Goal: Task Accomplishment & Management: Manage account settings

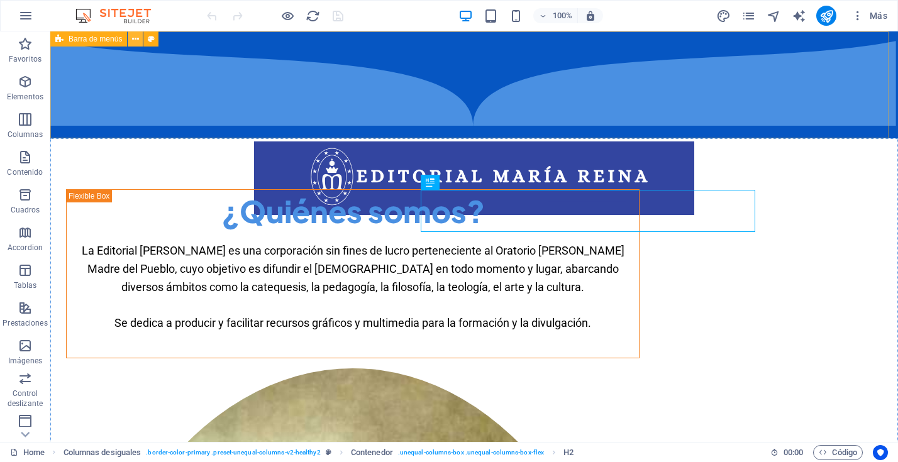
click at [134, 38] on icon at bounding box center [135, 39] width 7 height 13
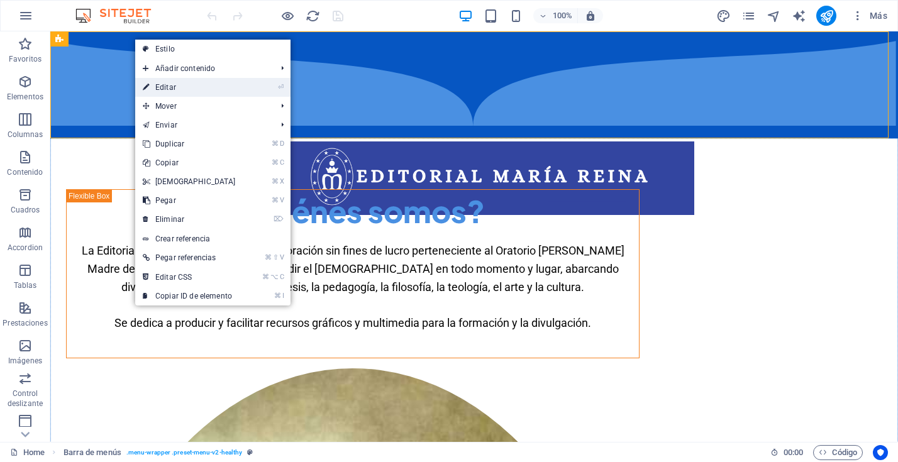
click at [163, 89] on link "⏎ Editar" at bounding box center [189, 87] width 108 height 19
select select "px"
select select "header"
select select "book"
select select "rem"
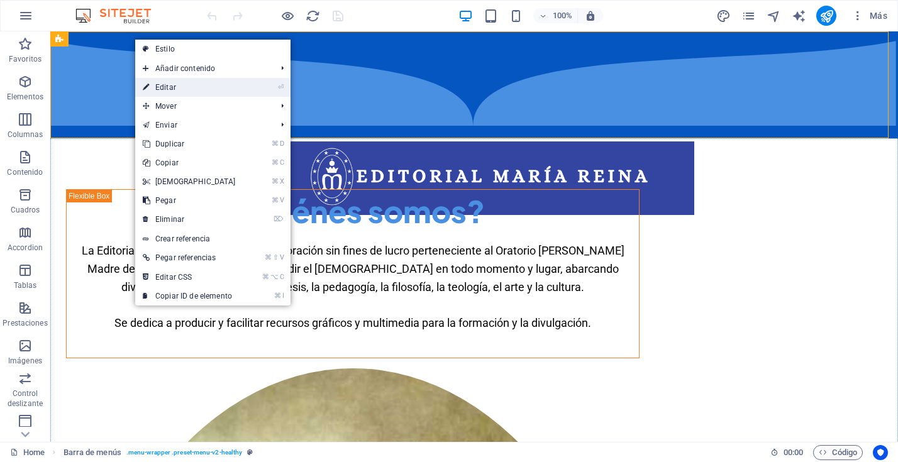
select select "rem"
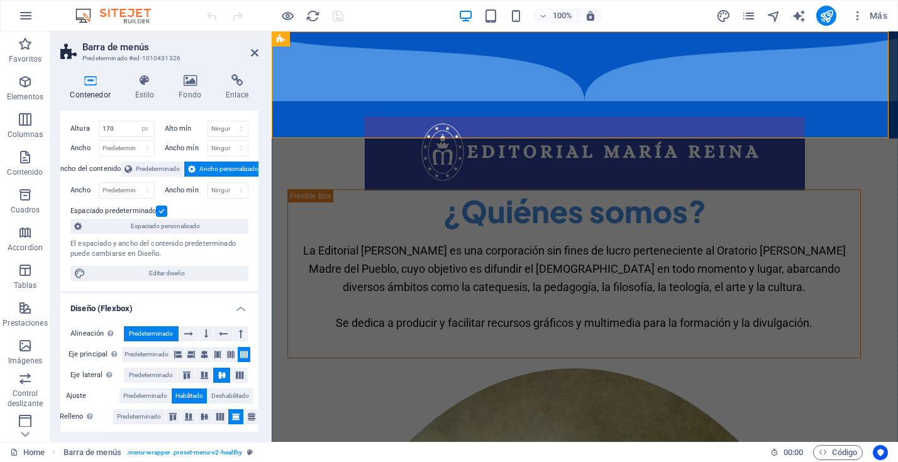
scroll to position [11, 0]
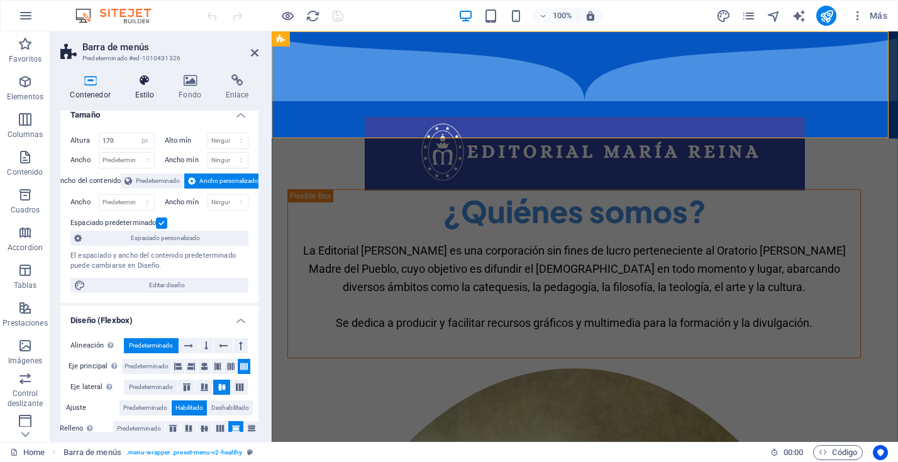
click at [143, 85] on icon at bounding box center [144, 80] width 39 height 13
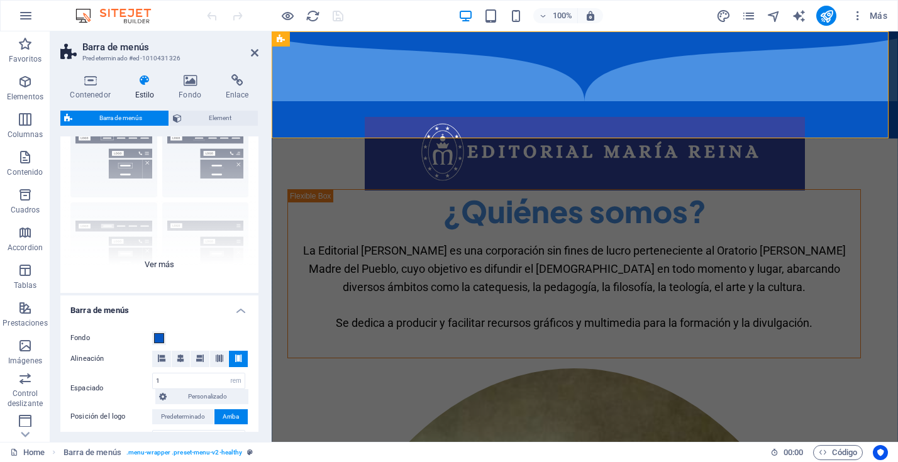
scroll to position [57, 0]
click at [153, 260] on div "Borde Centrado Predeterminado Fijo Loki Desencadenador Ancho XXL" at bounding box center [159, 196] width 198 height 189
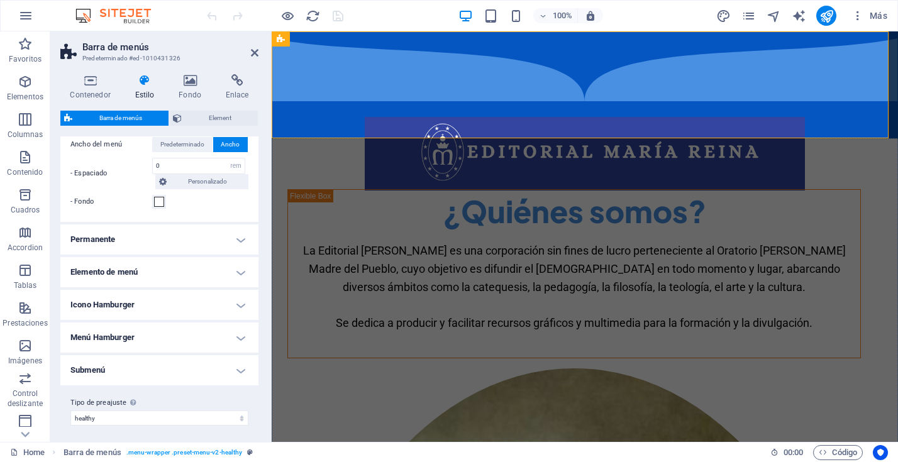
scroll to position [571, 0]
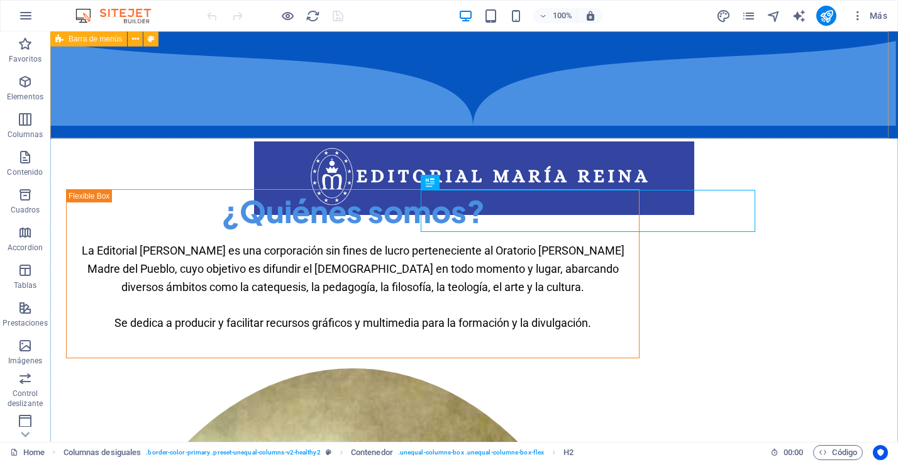
click at [106, 41] on span "Barra de menús" at bounding box center [95, 39] width 53 height 8
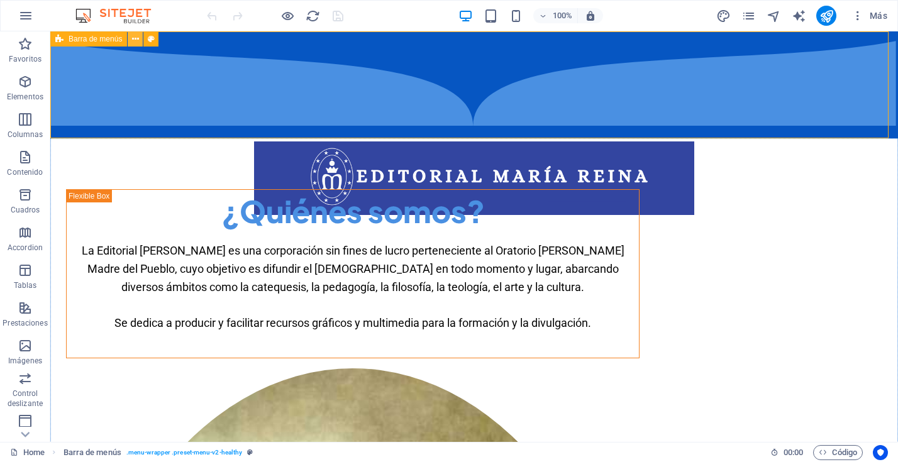
click at [139, 40] on button at bounding box center [135, 38] width 15 height 15
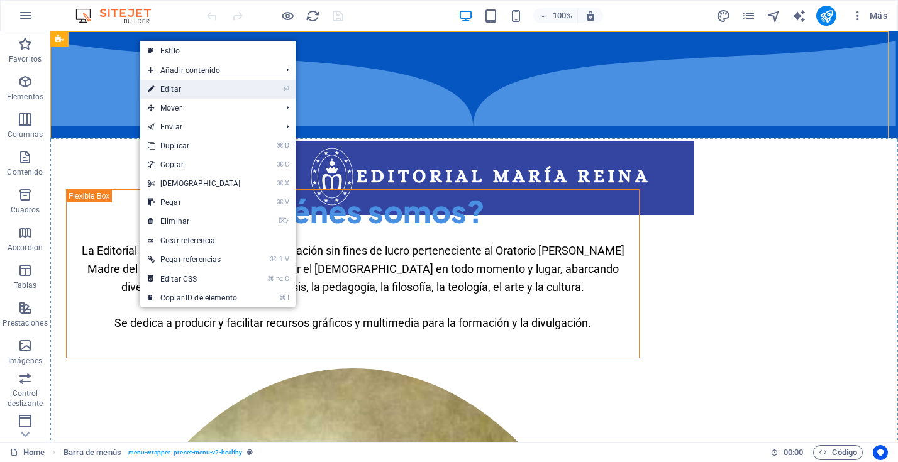
click at [174, 85] on link "⏎ Editar" at bounding box center [194, 89] width 108 height 19
select select "px"
select select "header"
select select "book"
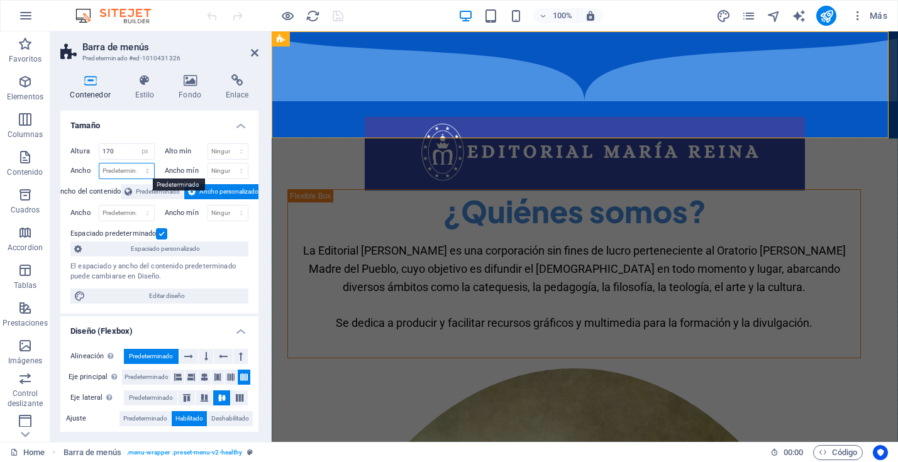
click at [122, 172] on select "Predeterminado px rem % em vh vw" at bounding box center [126, 170] width 55 height 15
select select "%"
click at [135, 163] on select "Predeterminado px rem % em vh vw" at bounding box center [126, 170] width 55 height 15
type input "100"
click at [229, 148] on select "Ninguno px rem % vh vw" at bounding box center [228, 151] width 40 height 15
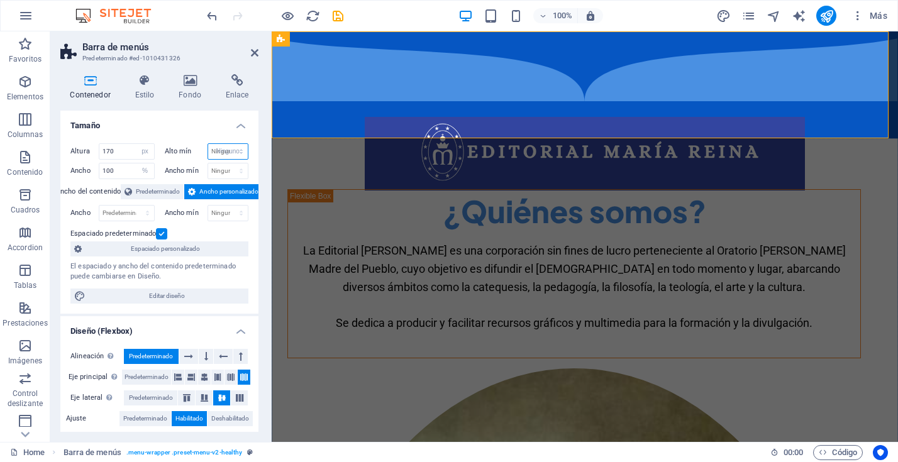
click at [208, 144] on select "Ninguno px rem % vh vw" at bounding box center [228, 151] width 40 height 15
select select "DISABLED_OPTION_VALUE"
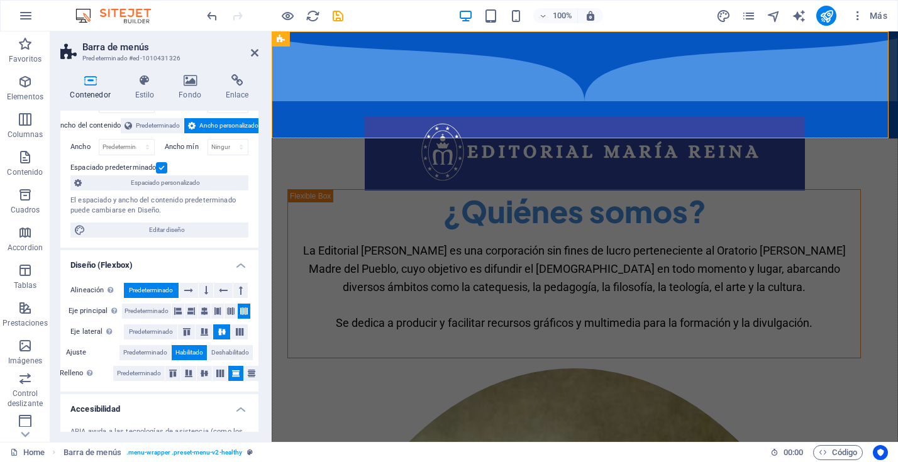
scroll to position [79, 0]
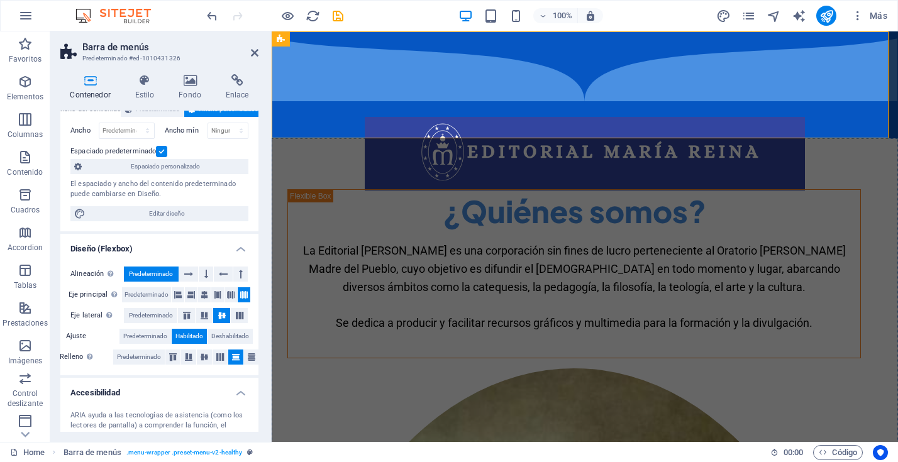
click at [163, 154] on label at bounding box center [161, 151] width 11 height 11
click at [0, 0] on input "Espaciado predeterminado" at bounding box center [0, 0] width 0 height 0
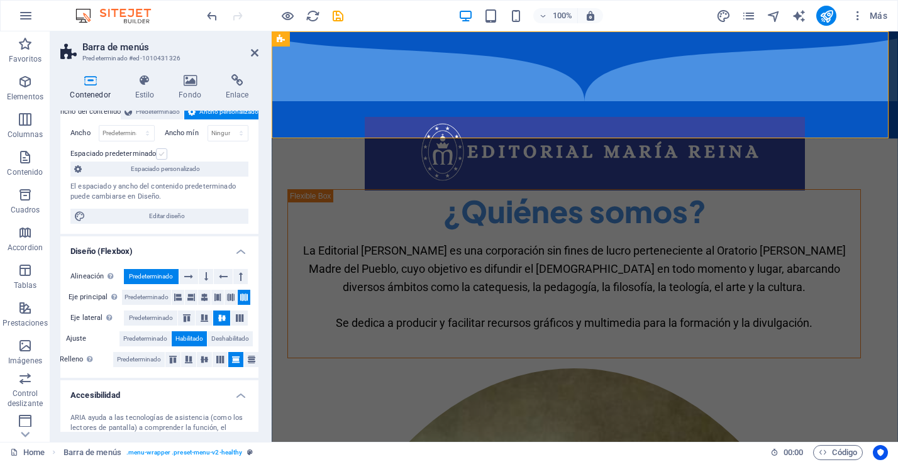
click at [163, 154] on label at bounding box center [161, 153] width 11 height 11
click at [0, 0] on input "Espaciado predeterminado" at bounding box center [0, 0] width 0 height 0
click at [182, 214] on span "Editar diseño" at bounding box center [166, 216] width 155 height 15
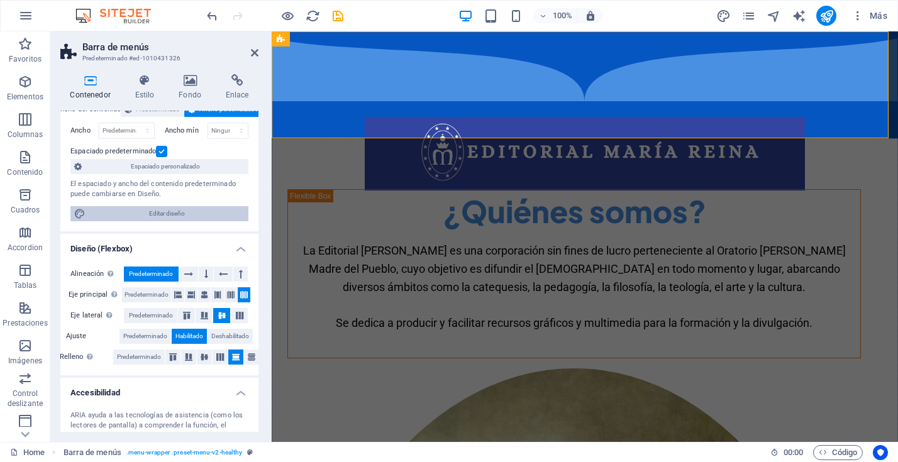
select select "rem"
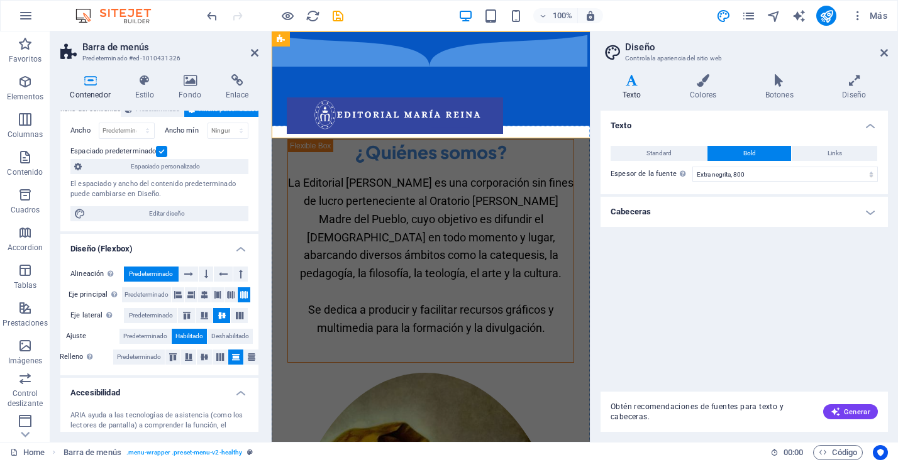
type input "150"
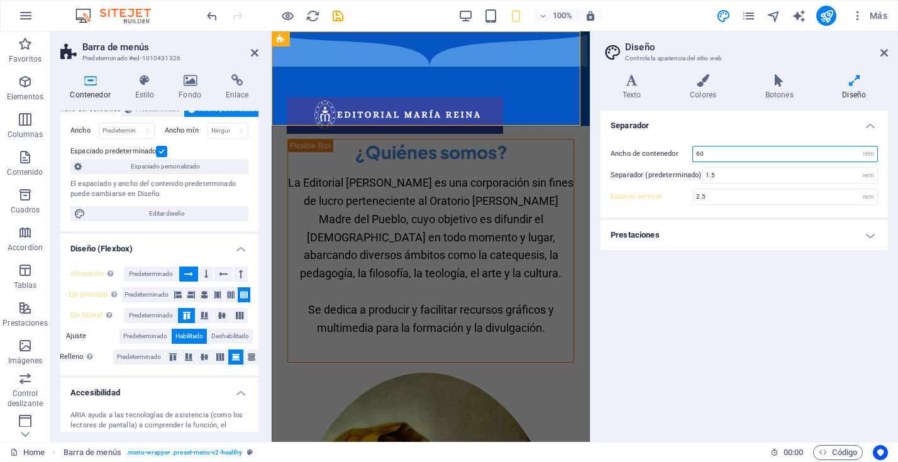
drag, startPoint x: 710, startPoint y: 153, endPoint x: 688, endPoint y: 153, distance: 22.0
click at [688, 153] on div "Ancho de contenedor 60 rem px" at bounding box center [743, 154] width 267 height 16
click at [250, 50] on h2 "Barra de menús" at bounding box center [170, 46] width 176 height 11
click at [255, 51] on icon at bounding box center [255, 53] width 8 height 10
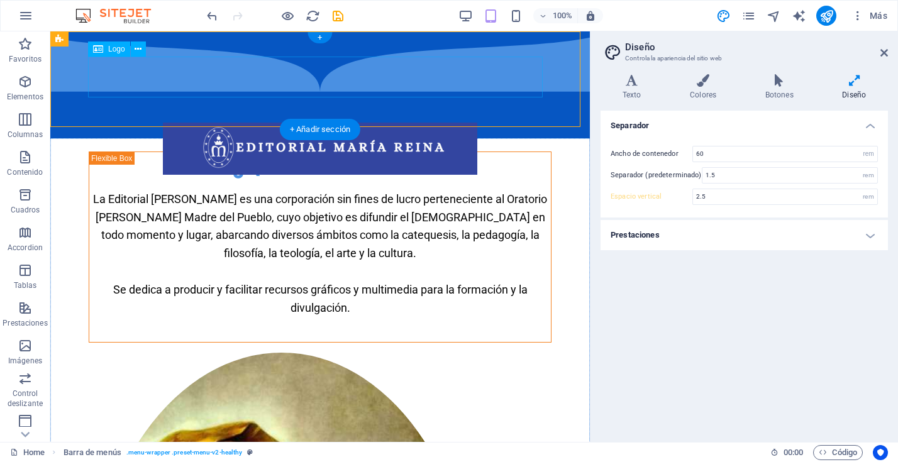
type input "3.75"
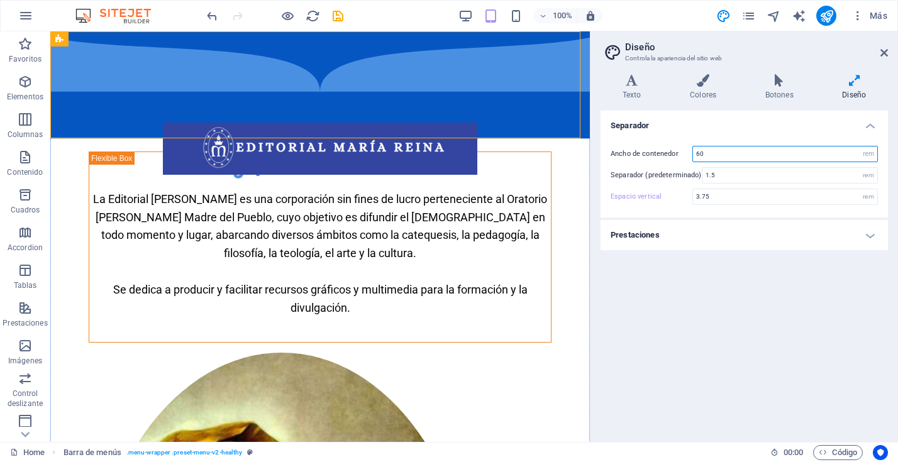
drag, startPoint x: 710, startPoint y: 152, endPoint x: 682, endPoint y: 150, distance: 28.4
click at [682, 150] on div "Ancho de contenedor 60 rem px" at bounding box center [743, 154] width 267 height 16
type input "100"
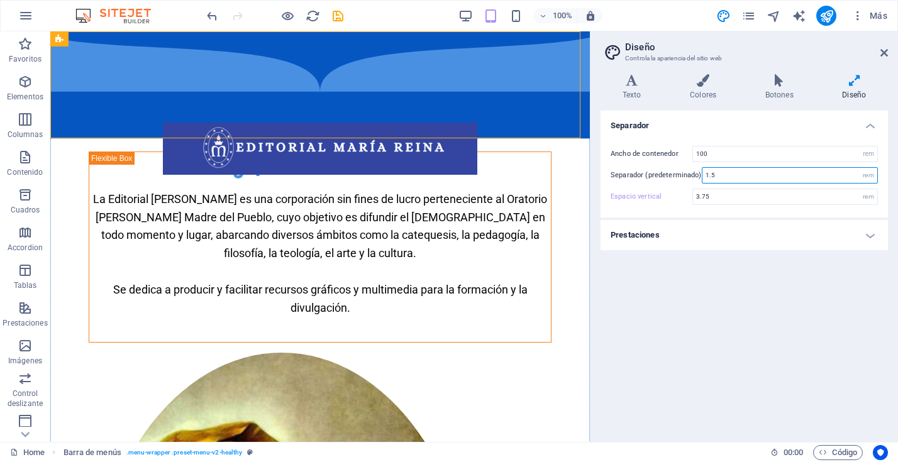
click at [738, 170] on input "1.5" at bounding box center [789, 175] width 175 height 15
click at [876, 236] on h4 "Prestaciones" at bounding box center [743, 235] width 287 height 30
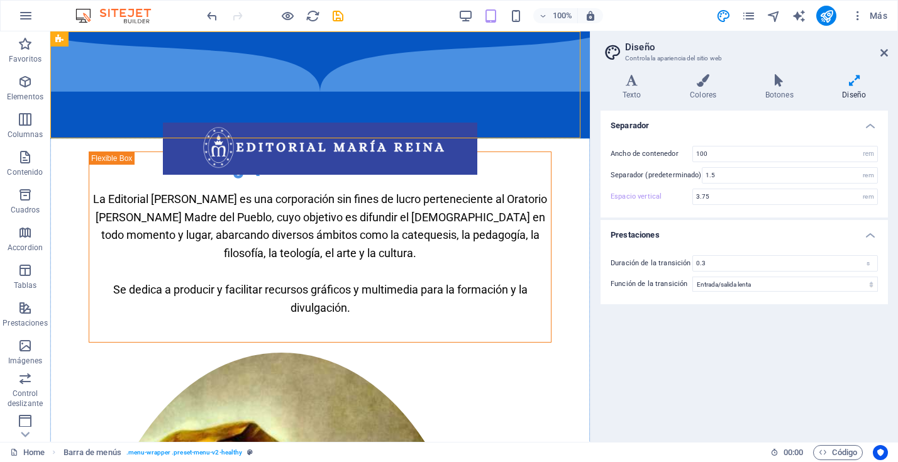
click at [855, 85] on icon at bounding box center [853, 80] width 67 height 13
click at [884, 50] on icon at bounding box center [884, 53] width 8 height 10
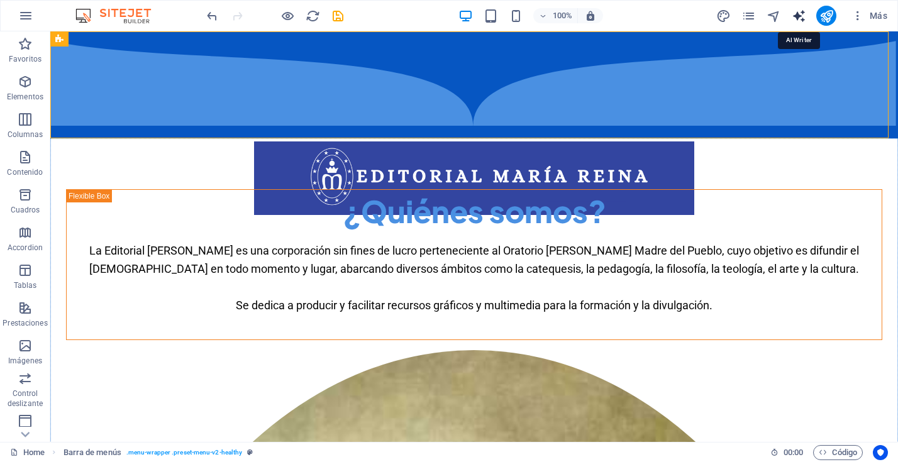
click at [798, 15] on icon "text_generator" at bounding box center [798, 16] width 14 height 14
select select "English"
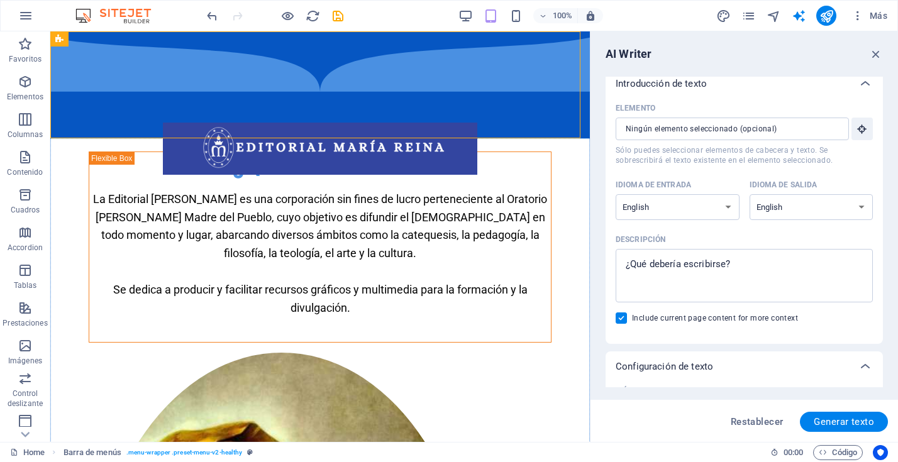
scroll to position [9, 0]
click at [723, 209] on select "Albanian Arabic Armenian Awadhi Azerbaijani Bashkir Basque Belarusian Bengali B…" at bounding box center [677, 206] width 124 height 26
select select "Spanish"
click at [615, 193] on select "Albanian Arabic Armenian Awadhi Azerbaijani Bashkir Basque Belarusian Bengali B…" at bounding box center [677, 206] width 124 height 26
click at [856, 211] on select "Albanian Arabic Armenian Awadhi Azerbaijani Bashkir Basque Belarusian Bengali B…" at bounding box center [811, 206] width 124 height 26
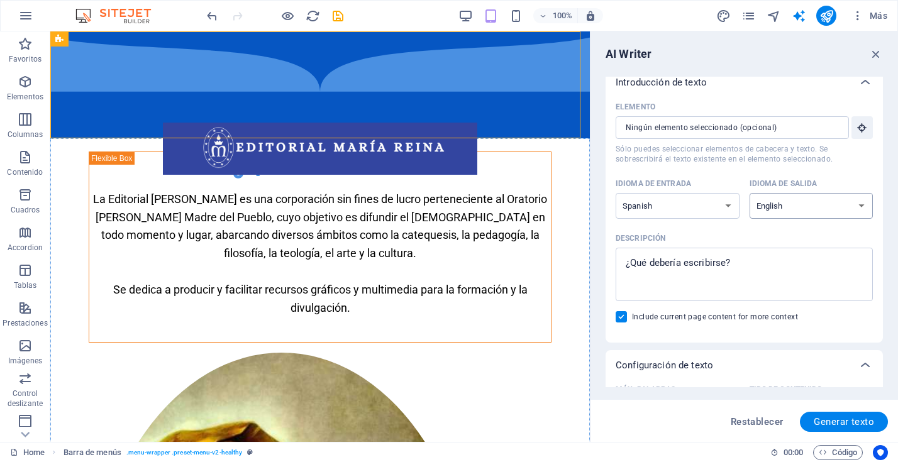
select select "Spanish"
click at [749, 193] on select "Albanian Arabic Armenian Awadhi Azerbaijani Bashkir Basque Belarusian Bengali B…" at bounding box center [811, 206] width 124 height 26
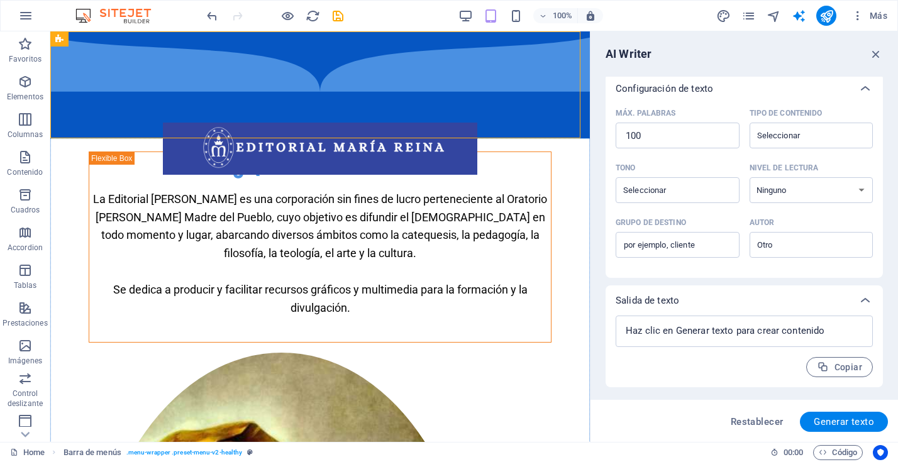
scroll to position [0, 0]
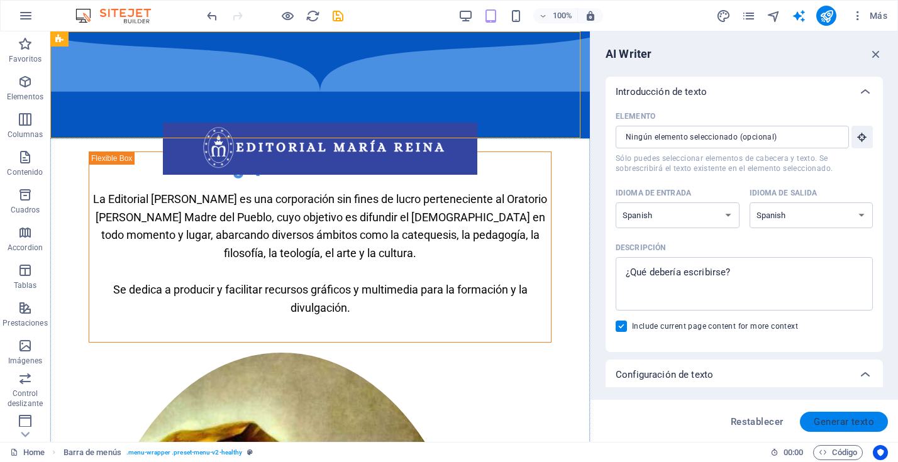
click at [842, 426] on span "Generar texto" at bounding box center [843, 422] width 60 height 10
type textarea "x"
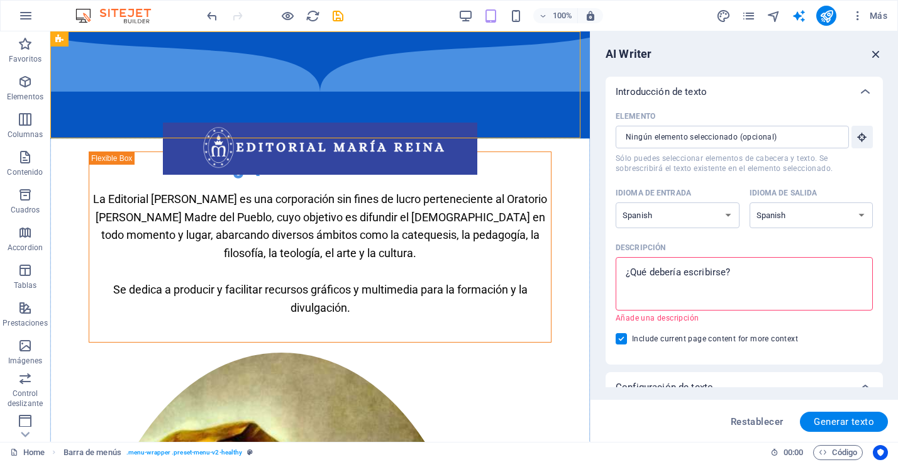
drag, startPoint x: 876, startPoint y: 54, endPoint x: 820, endPoint y: 23, distance: 64.2
click at [876, 54] on icon "button" at bounding box center [876, 54] width 14 height 14
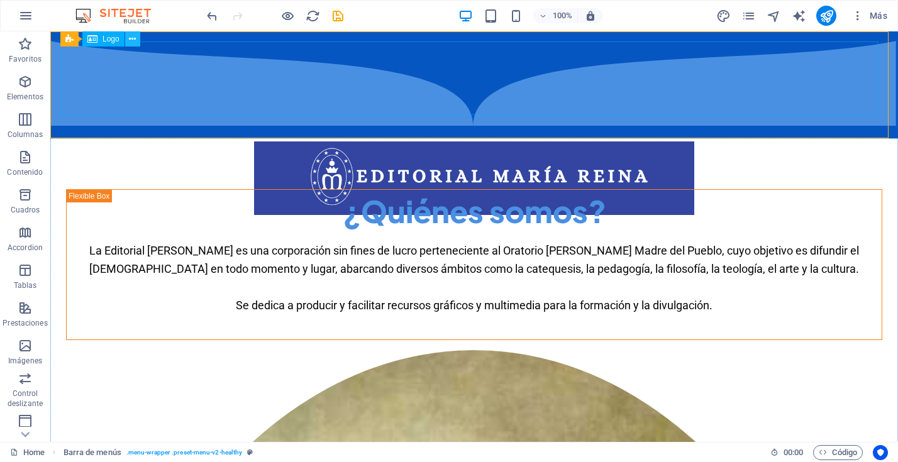
click at [133, 40] on icon at bounding box center [132, 39] width 7 height 13
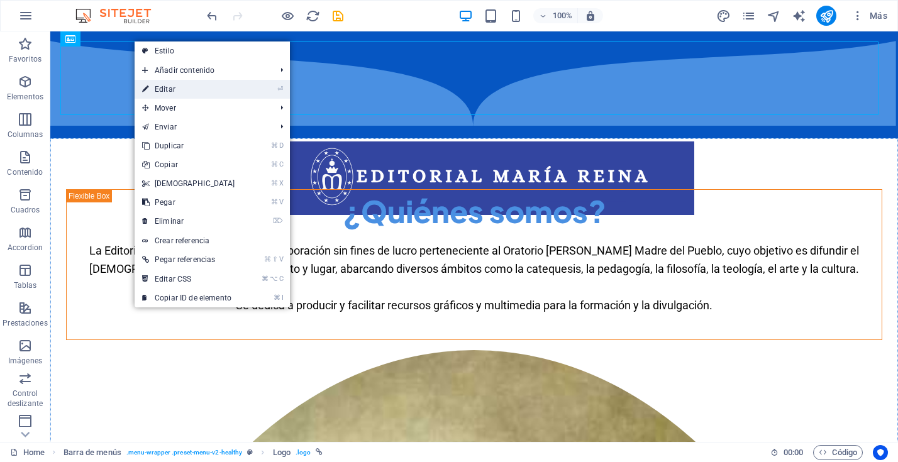
click at [159, 86] on link "⏎ Editar" at bounding box center [189, 89] width 108 height 19
select select "px"
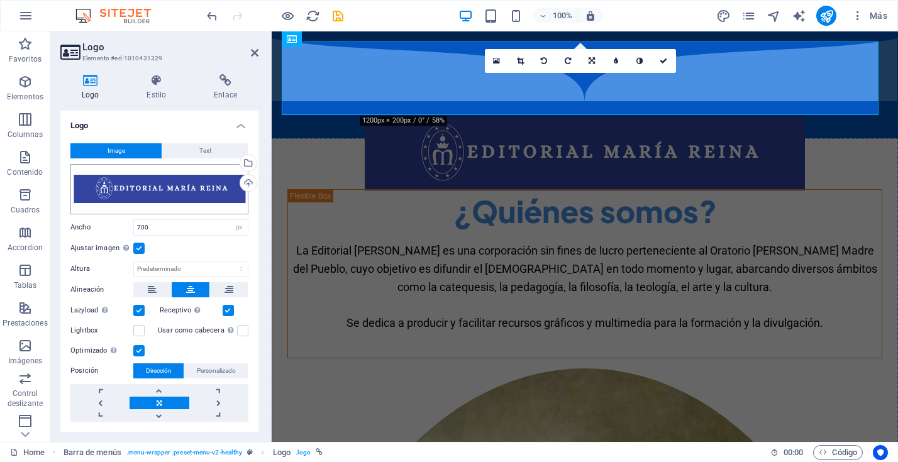
scroll to position [30, 0]
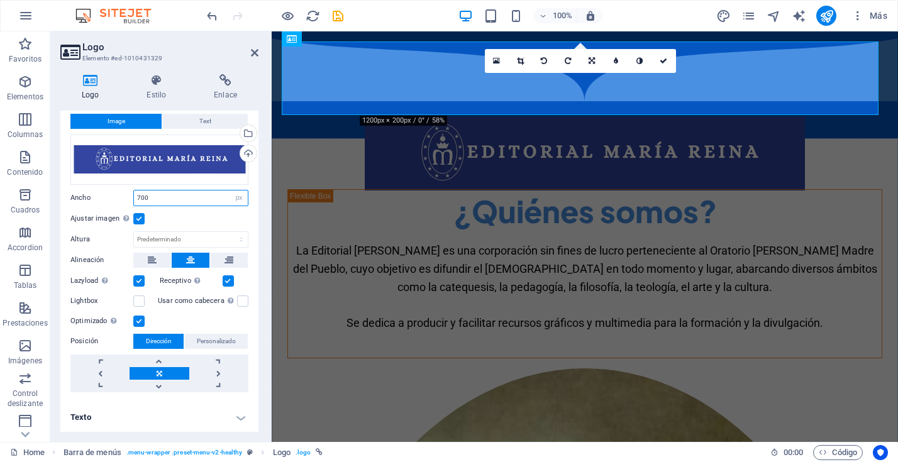
drag, startPoint x: 167, startPoint y: 199, endPoint x: 124, endPoint y: 197, distance: 42.8
click at [124, 197] on div "Ancho 700 Predeterminado automático px rem % em vh vw" at bounding box center [159, 198] width 178 height 16
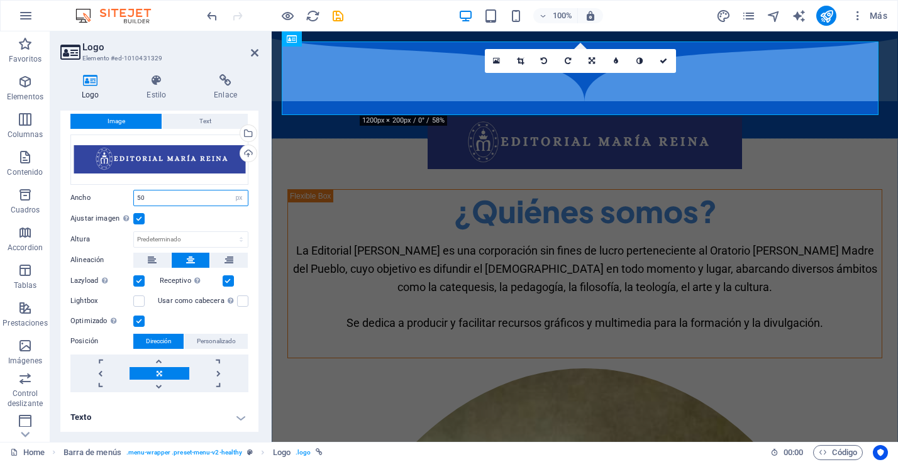
type input "5"
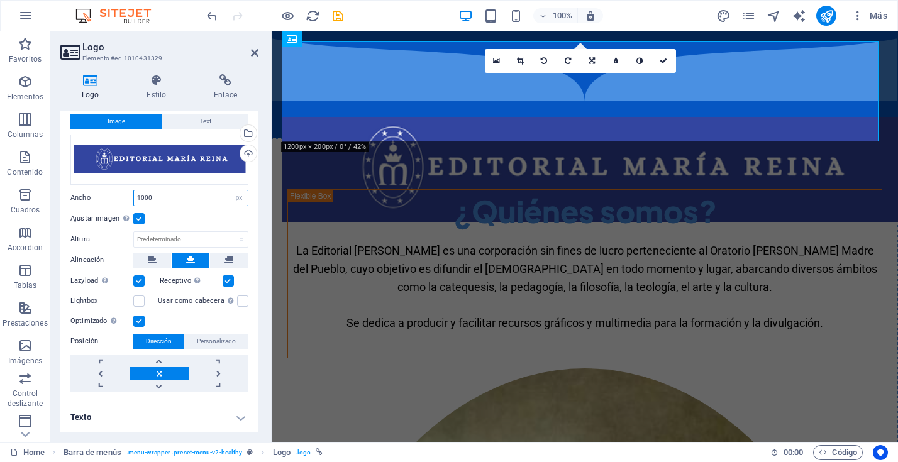
drag, startPoint x: 156, startPoint y: 199, endPoint x: 123, endPoint y: 196, distance: 33.5
click at [123, 196] on div "Ancho 1000 Predeterminado automático px rem % em vh vw" at bounding box center [159, 198] width 178 height 16
type input "900"
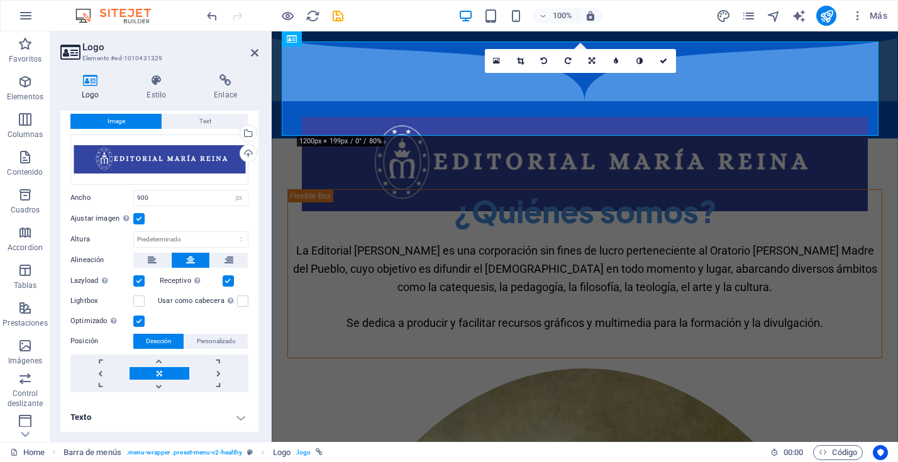
click at [135, 217] on label at bounding box center [138, 218] width 11 height 11
click at [0, 0] on input "Ajustar imagen Ajustar imagen automáticamente a un ancho y alto fijo" at bounding box center [0, 0] width 0 height 0
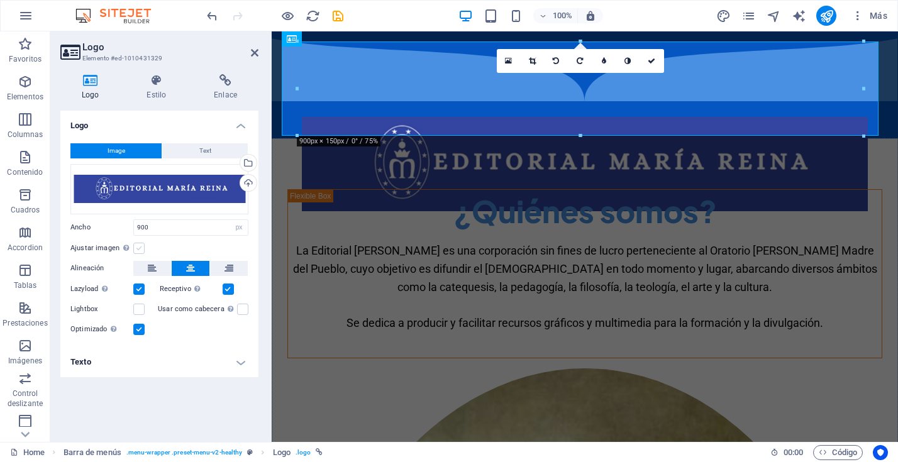
scroll to position [0, 0]
click at [138, 249] on label at bounding box center [138, 248] width 11 height 11
click at [0, 0] on input "Ajustar imagen Ajustar imagen automáticamente a un ancho y alto fijo" at bounding box center [0, 0] width 0 height 0
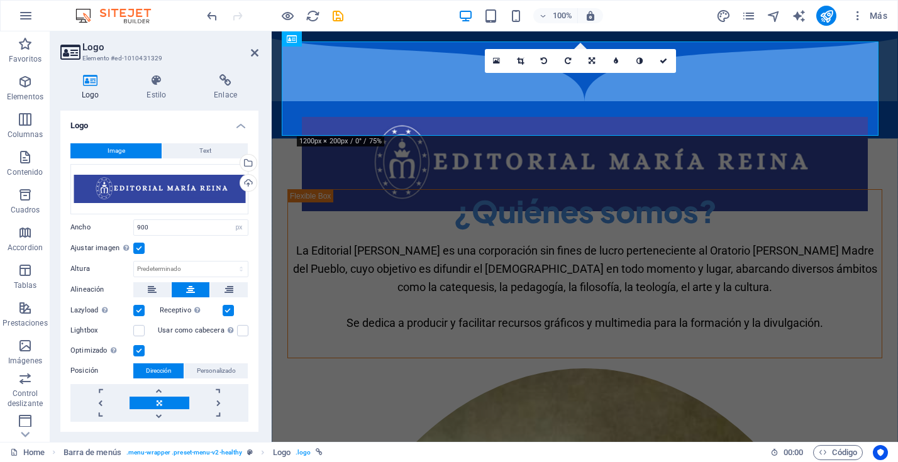
scroll to position [30, 0]
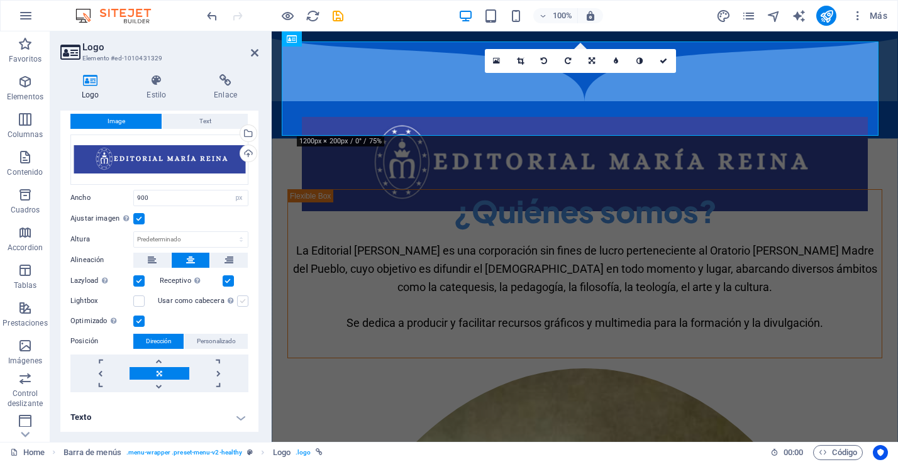
click at [238, 301] on label at bounding box center [242, 300] width 11 height 11
click at [0, 0] on input "Usar como cabecera La imagen se ajustará en una etiqueta de cabecera H1. Result…" at bounding box center [0, 0] width 0 height 0
click at [139, 302] on label at bounding box center [138, 300] width 11 height 11
click at [0, 0] on input "Lightbox" at bounding box center [0, 0] width 0 height 0
click at [236, 417] on h4 "Texto" at bounding box center [159, 417] width 198 height 30
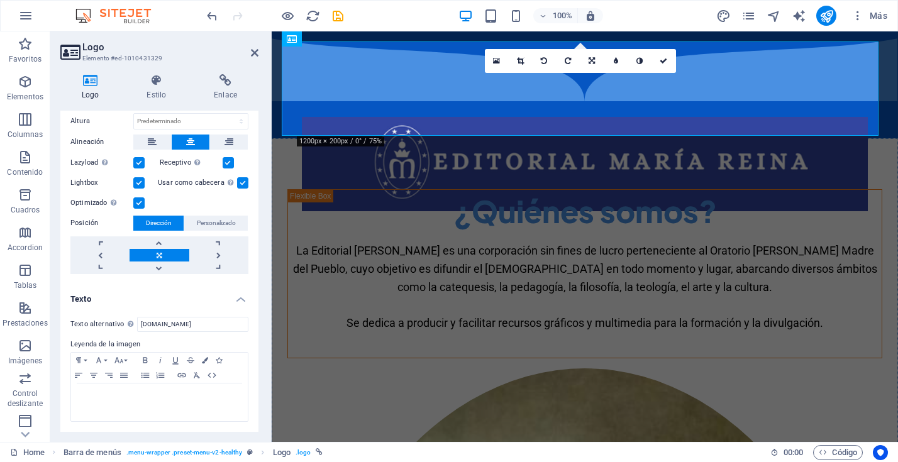
scroll to position [0, 0]
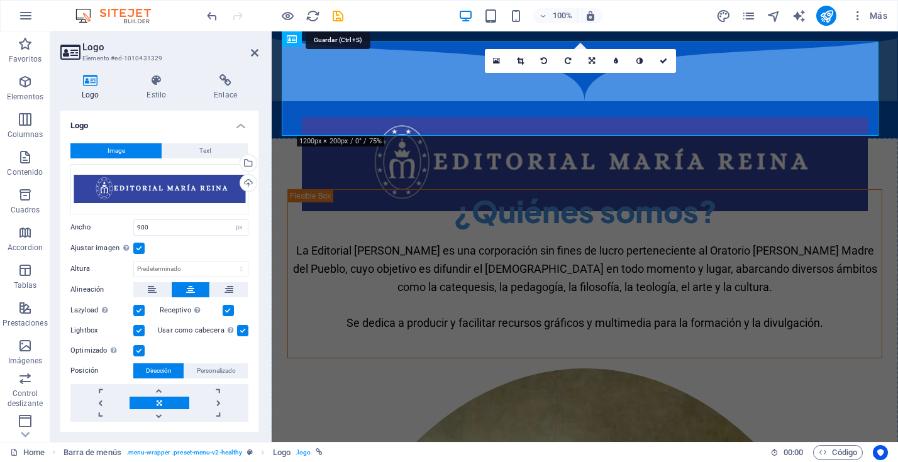
drag, startPoint x: 341, startPoint y: 14, endPoint x: 348, endPoint y: 13, distance: 6.9
click at [341, 14] on icon "save" at bounding box center [338, 16] width 14 height 14
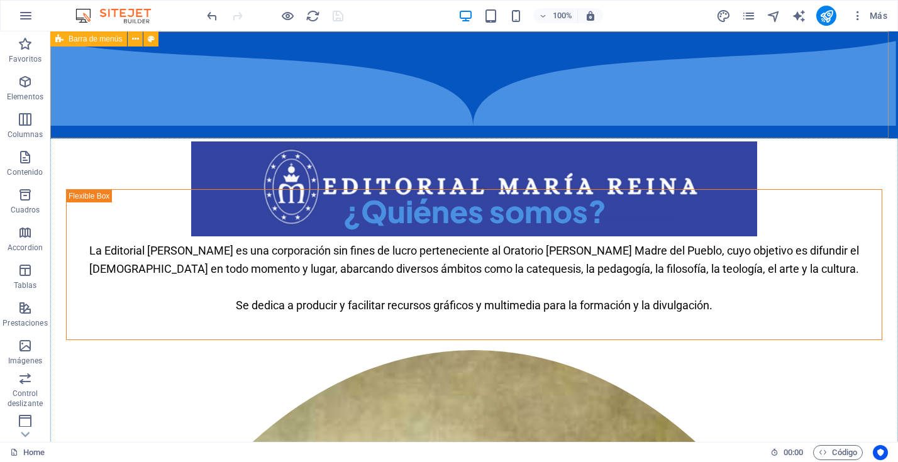
click at [69, 39] on span "Barra de menús" at bounding box center [95, 39] width 53 height 8
click at [133, 39] on icon at bounding box center [135, 39] width 7 height 13
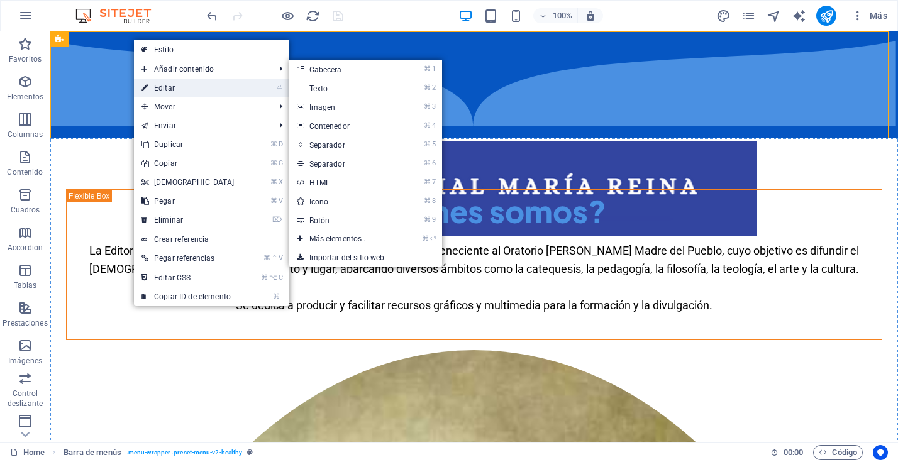
click at [163, 83] on link "⏎ Editar" at bounding box center [188, 88] width 108 height 19
select select "px"
select select "%"
select select "header"
select select "book"
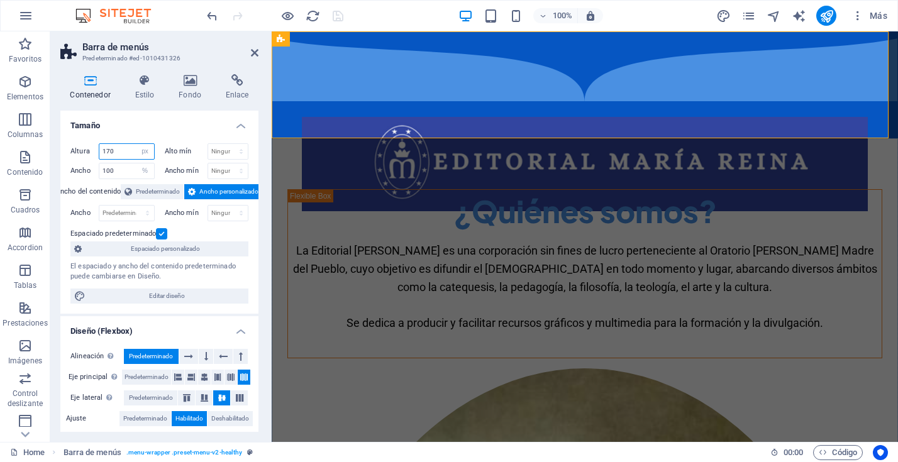
drag, startPoint x: 118, startPoint y: 152, endPoint x: 95, endPoint y: 150, distance: 22.7
click at [95, 150] on div "Altura 170 Predeterminado px rem % vh vw" at bounding box center [112, 151] width 84 height 16
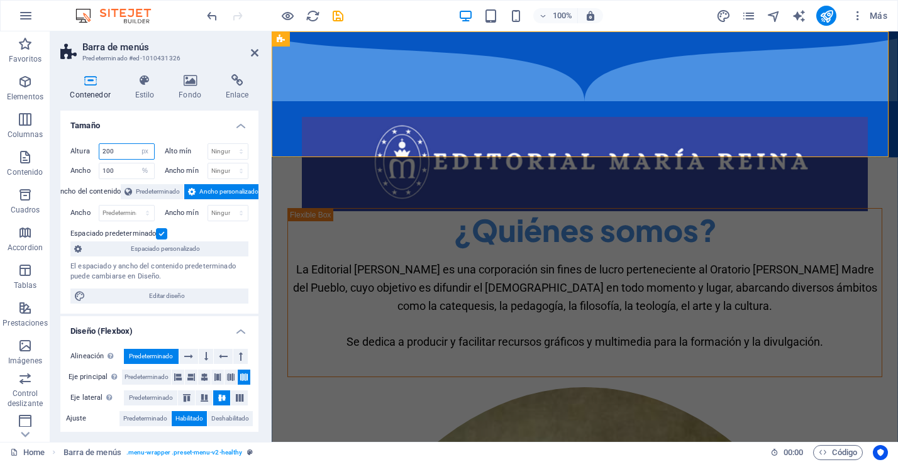
drag, startPoint x: 128, startPoint y: 150, endPoint x: 85, endPoint y: 148, distance: 42.2
click at [85, 148] on div "Altura 200 Predeterminado px rem % vh vw" at bounding box center [112, 151] width 84 height 16
type input "170"
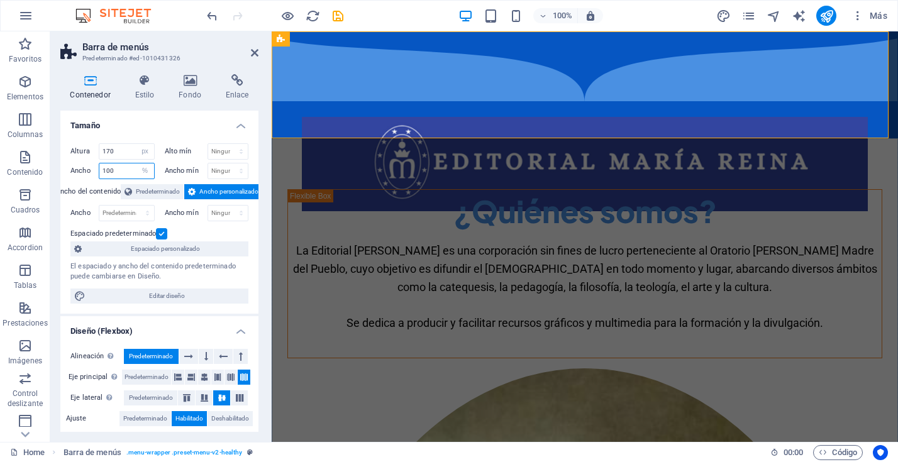
drag, startPoint x: 121, startPoint y: 174, endPoint x: 88, endPoint y: 172, distance: 33.4
click at [88, 172] on div "Ancho 100 Predeterminado px rem % em vh vw" at bounding box center [112, 171] width 84 height 16
type input "70"
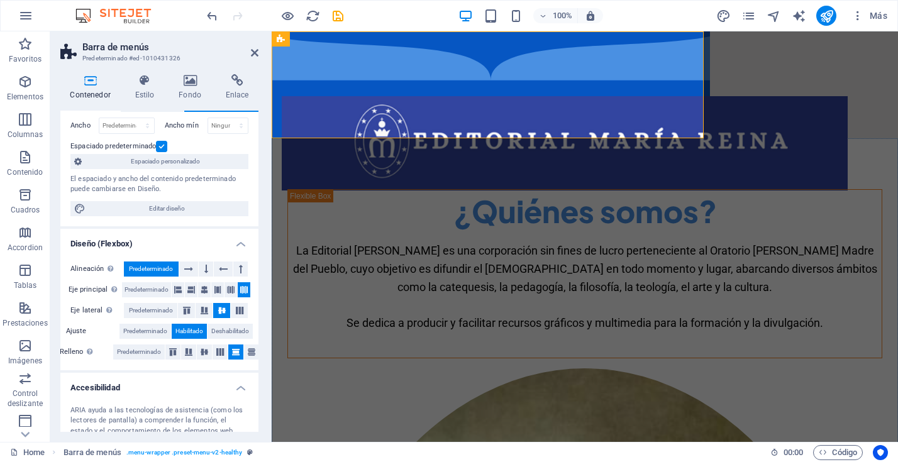
scroll to position [90, 0]
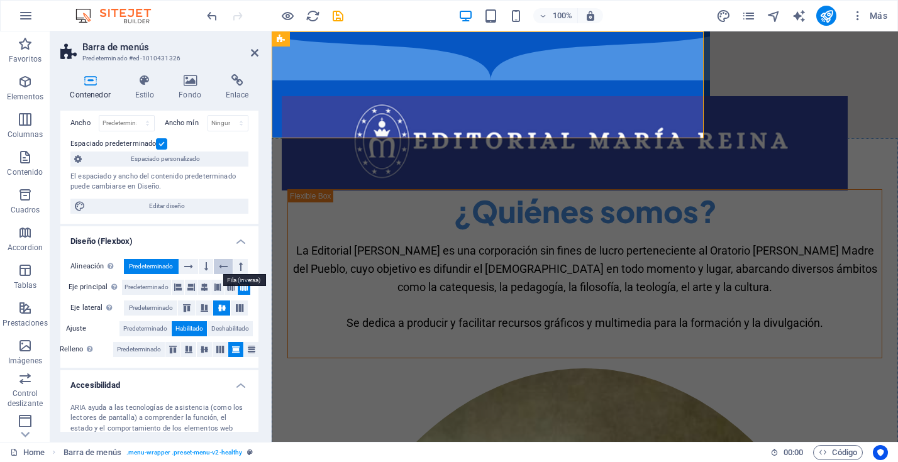
click at [220, 268] on icon at bounding box center [223, 266] width 9 height 15
click at [186, 266] on icon at bounding box center [188, 266] width 9 height 15
click at [240, 265] on button at bounding box center [240, 266] width 14 height 15
click at [221, 267] on icon at bounding box center [223, 266] width 9 height 15
click at [207, 267] on button at bounding box center [206, 266] width 14 height 15
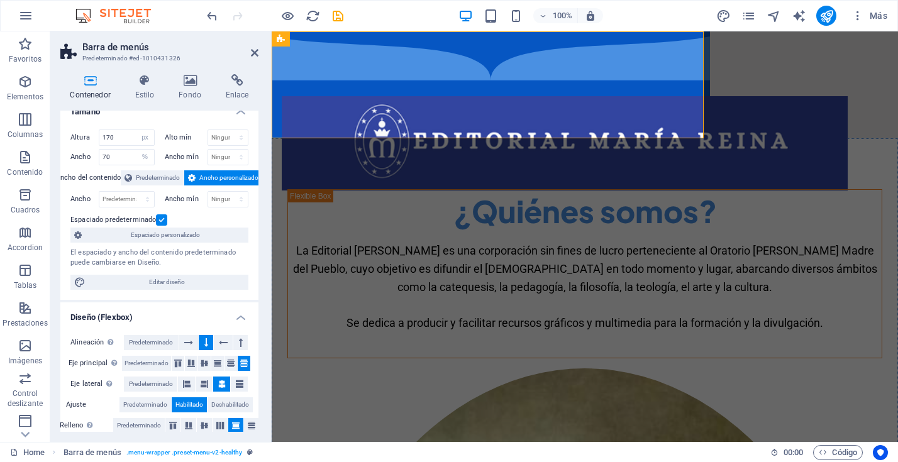
scroll to position [0, 0]
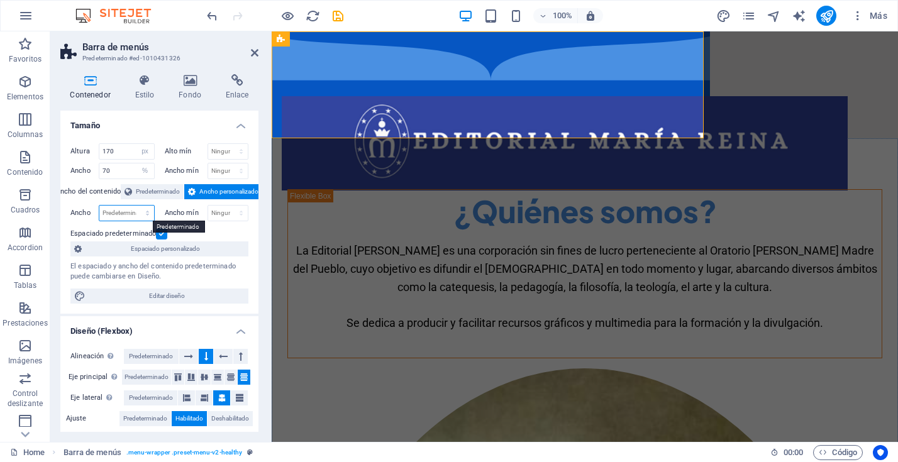
click at [122, 214] on select "Predeterminado px rem % em vh vw" at bounding box center [126, 213] width 55 height 15
select select "%"
click at [135, 206] on select "Predeterminado px rem % em vh vw" at bounding box center [126, 213] width 55 height 15
drag, startPoint x: 116, startPoint y: 214, endPoint x: 95, endPoint y: 209, distance: 21.2
click at [95, 209] on div "Ancho 70 Predeterminado px rem % em vh vw" at bounding box center [112, 213] width 84 height 16
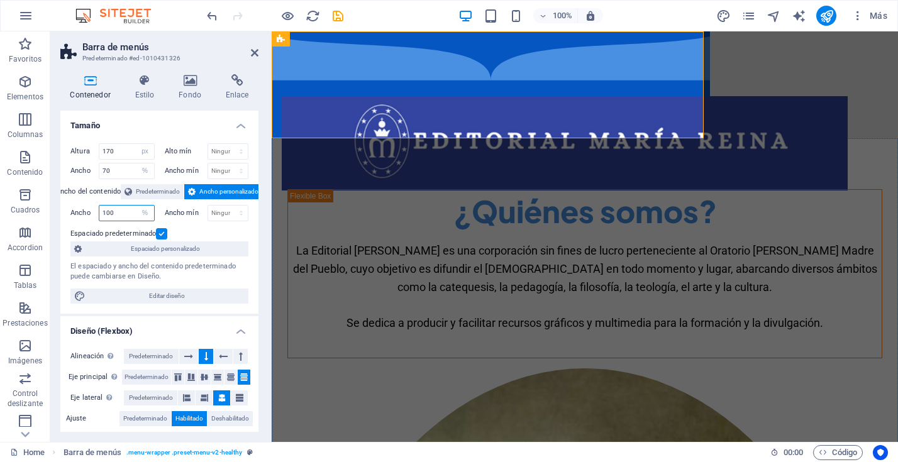
type input "100"
click at [158, 233] on label at bounding box center [161, 233] width 11 height 11
click at [0, 0] on input "Espaciado predeterminado" at bounding box center [0, 0] width 0 height 0
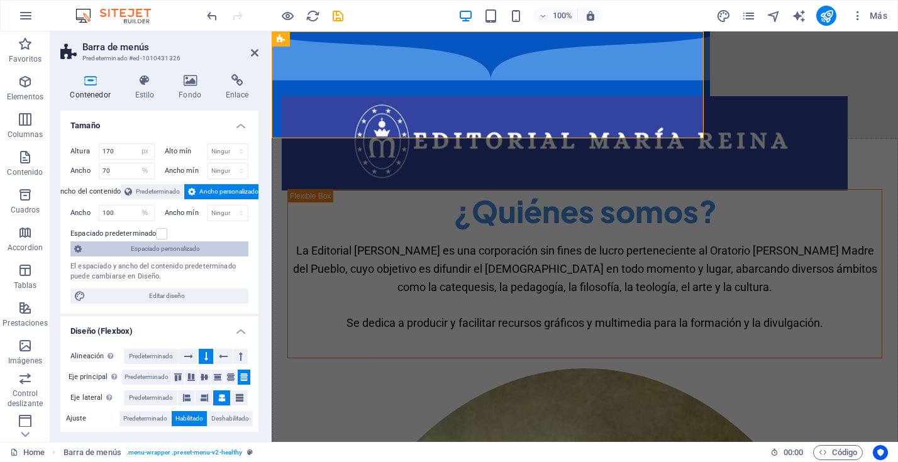
click at [158, 251] on span "Espaciado personalizado" at bounding box center [164, 248] width 159 height 15
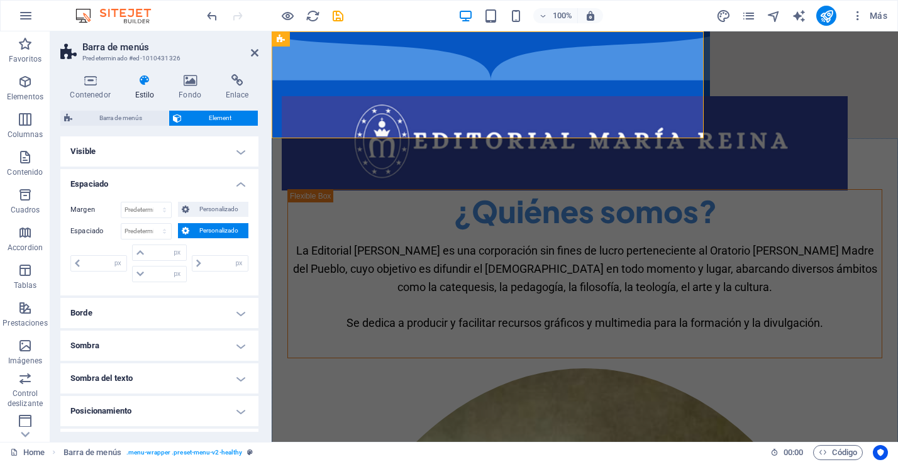
click at [232, 149] on h4 "Visible" at bounding box center [159, 151] width 198 height 30
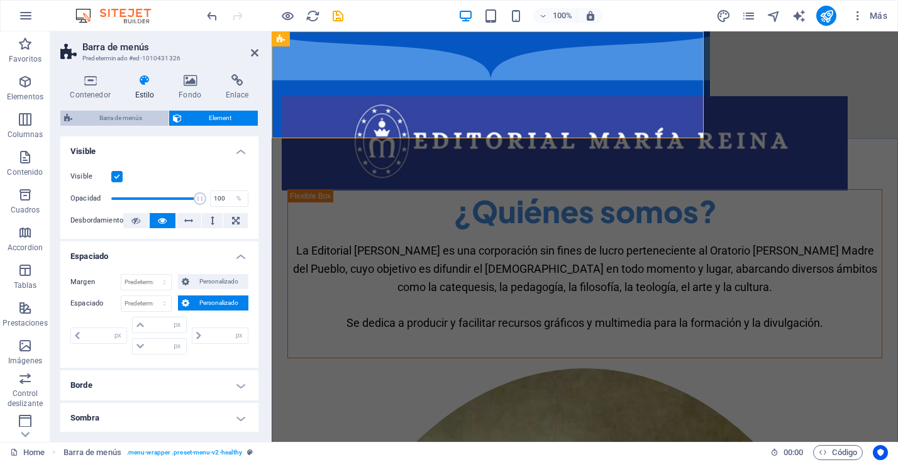
click at [129, 118] on span "Barra de menús" at bounding box center [120, 118] width 89 height 15
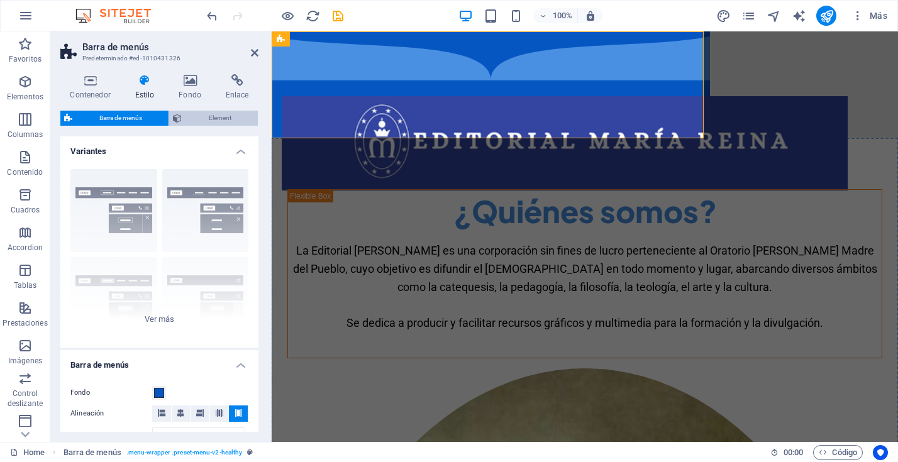
click at [206, 118] on span "Element" at bounding box center [219, 118] width 69 height 15
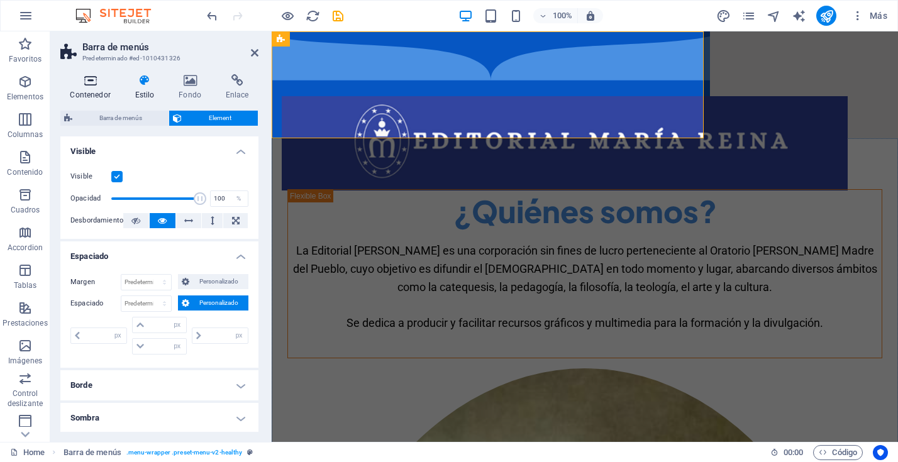
click at [90, 87] on h4 "Contenedor" at bounding box center [92, 87] width 65 height 26
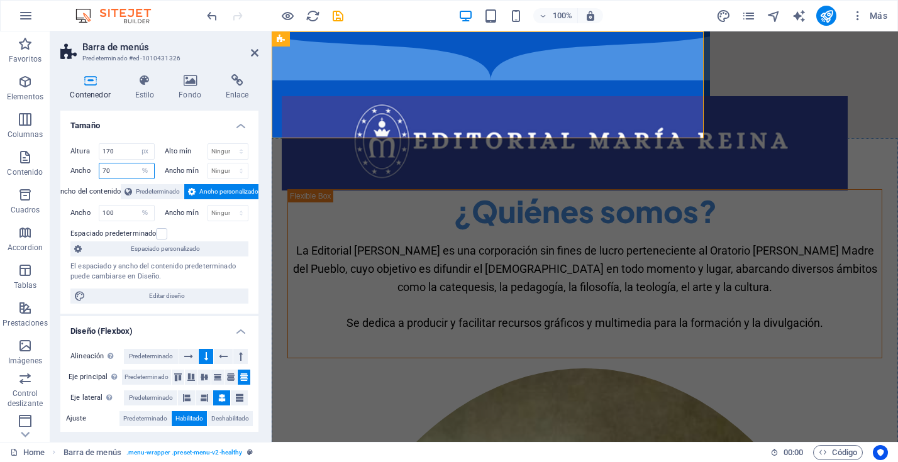
drag, startPoint x: 113, startPoint y: 172, endPoint x: 97, endPoint y: 170, distance: 16.5
click at [97, 170] on div "Ancho 70 Predeterminado px rem % em vh vw" at bounding box center [112, 171] width 84 height 16
type input "100"
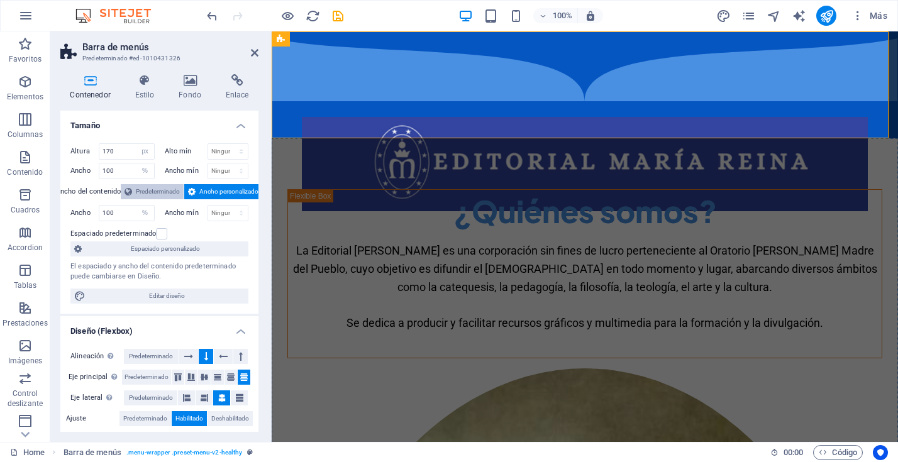
click at [155, 193] on span "Predeterminado" at bounding box center [158, 191] width 44 height 15
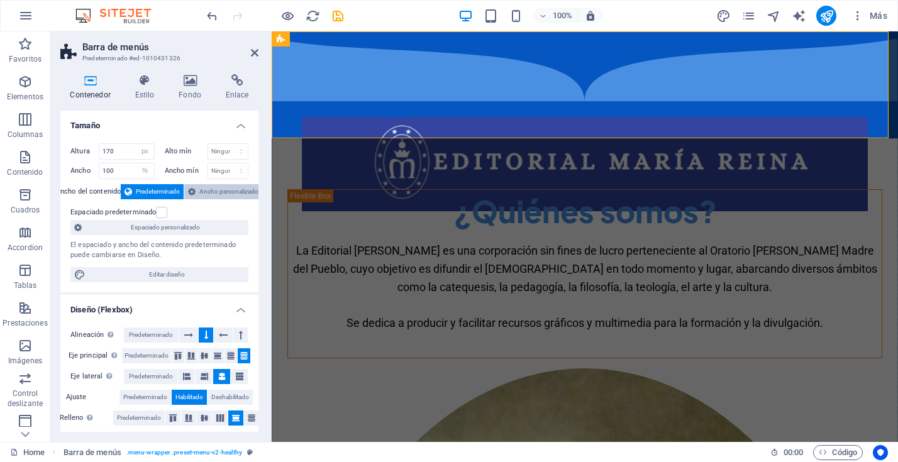
click at [206, 189] on span "Ancho personalizado" at bounding box center [228, 191] width 59 height 15
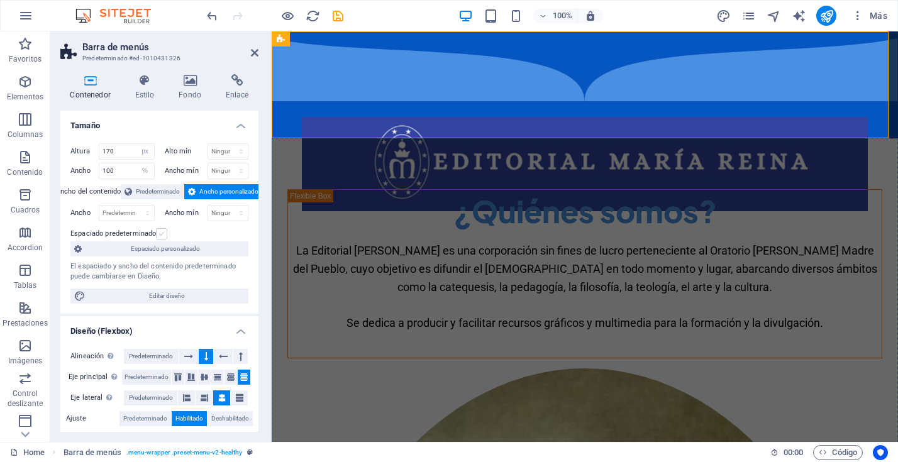
click at [160, 233] on label at bounding box center [161, 233] width 11 height 11
click at [0, 0] on input "Espaciado predeterminado" at bounding box center [0, 0] width 0 height 0
click at [130, 214] on select "Predeterminado px rem % em vh vw" at bounding box center [126, 213] width 55 height 15
select select "%"
click at [135, 206] on select "Predeterminado px rem % em vh vw" at bounding box center [126, 213] width 55 height 15
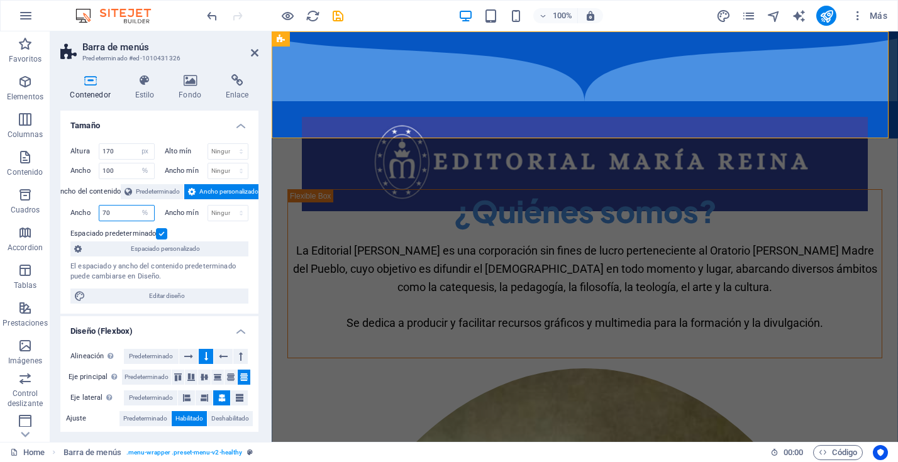
type input "70"
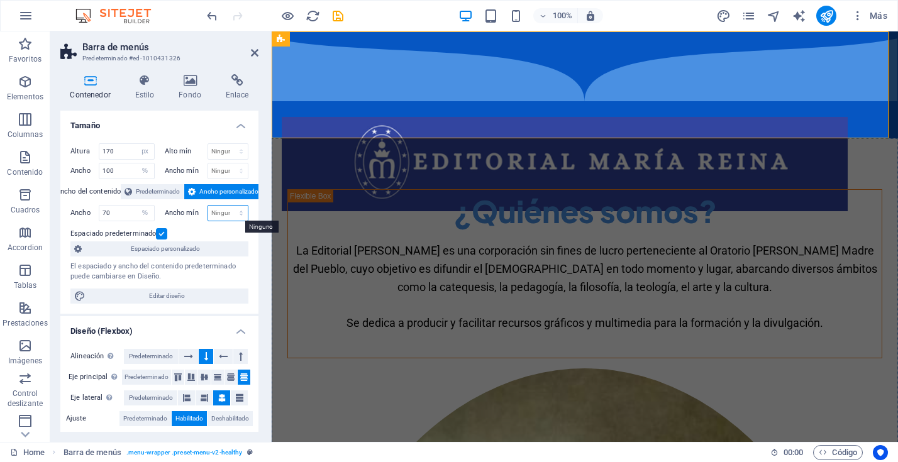
click at [226, 211] on select "Ninguno px rem % vh vw" at bounding box center [228, 213] width 40 height 15
select select "%"
click at [228, 206] on select "Ninguno px rem % vh vw" at bounding box center [228, 213] width 40 height 15
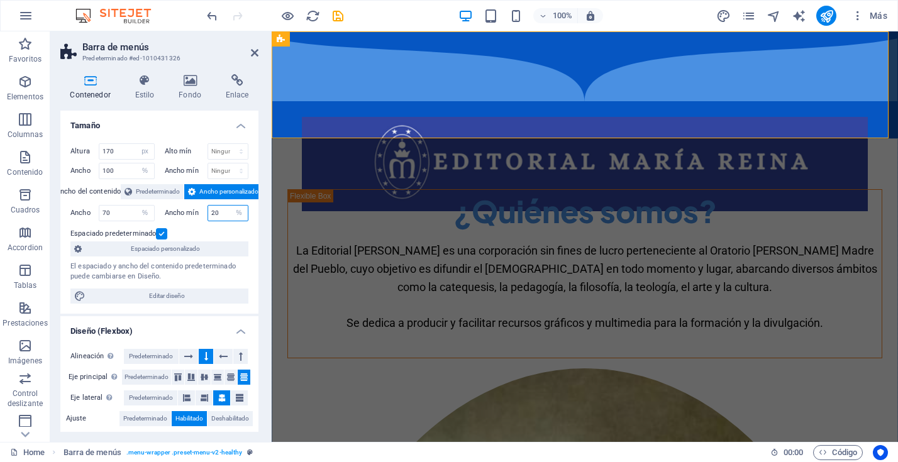
type input "20"
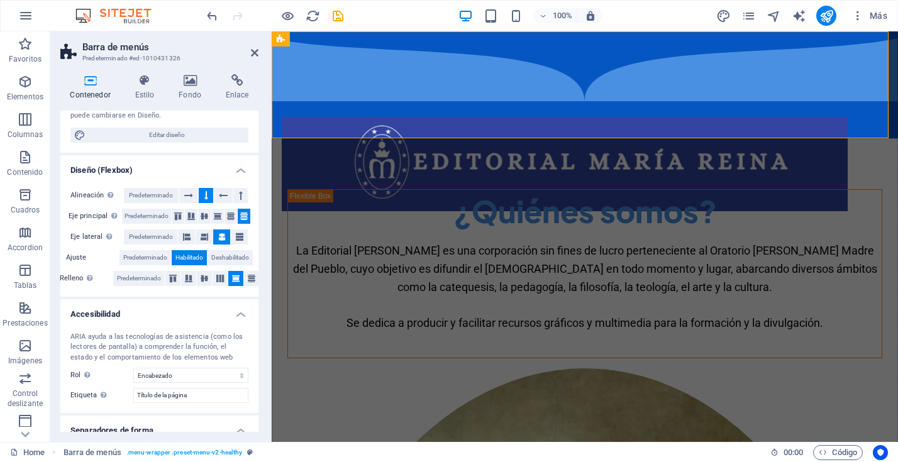
scroll to position [164, 0]
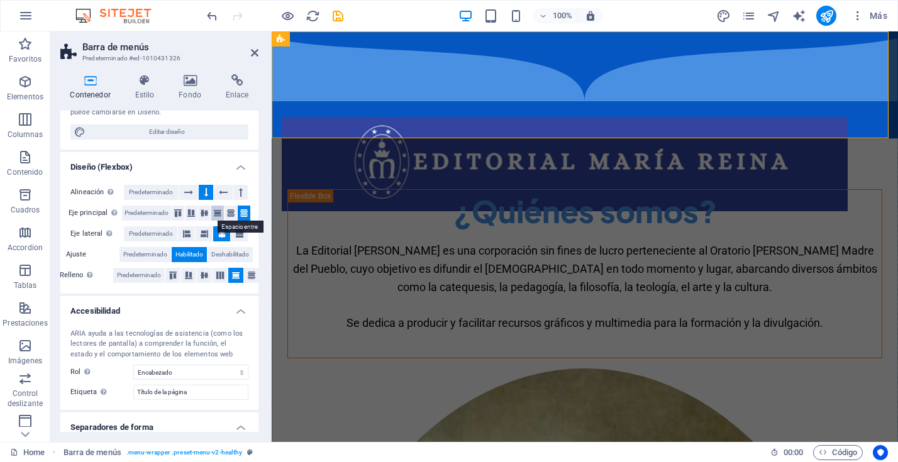
click at [214, 211] on icon at bounding box center [217, 213] width 15 height 8
click at [229, 212] on icon at bounding box center [230, 213] width 15 height 8
click at [240, 211] on icon at bounding box center [243, 213] width 15 height 8
click at [237, 233] on icon at bounding box center [240, 233] width 8 height 15
click at [222, 233] on icon at bounding box center [222, 233] width 8 height 15
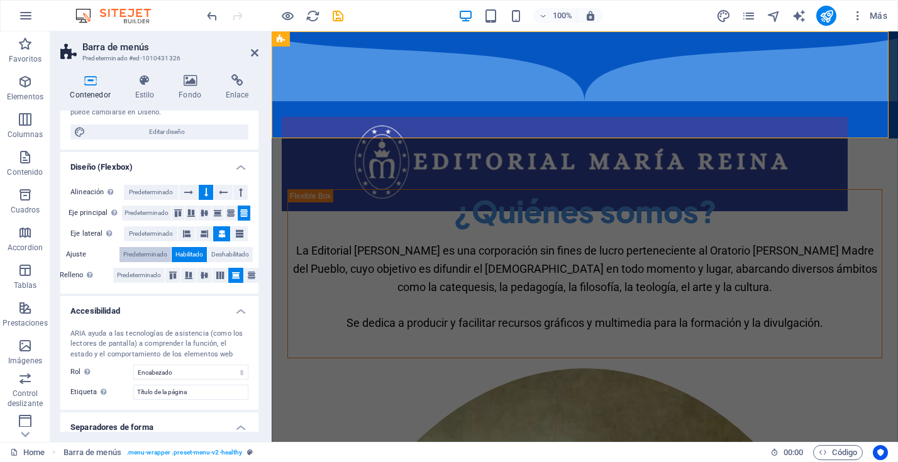
click at [136, 253] on span "Predeterminado" at bounding box center [145, 254] width 44 height 15
click at [182, 253] on span "Habilitado" at bounding box center [189, 254] width 28 height 15
click at [241, 252] on span "Deshabilitado" at bounding box center [230, 254] width 38 height 15
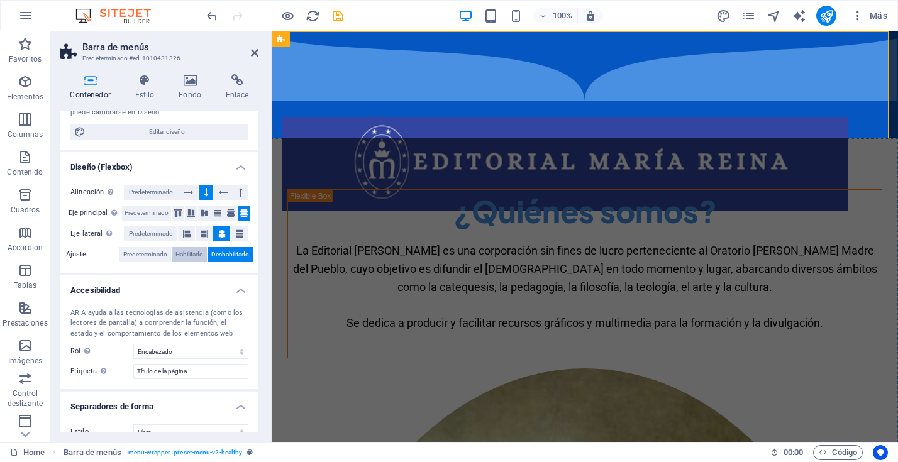
click at [189, 252] on span "Habilitado" at bounding box center [189, 254] width 28 height 15
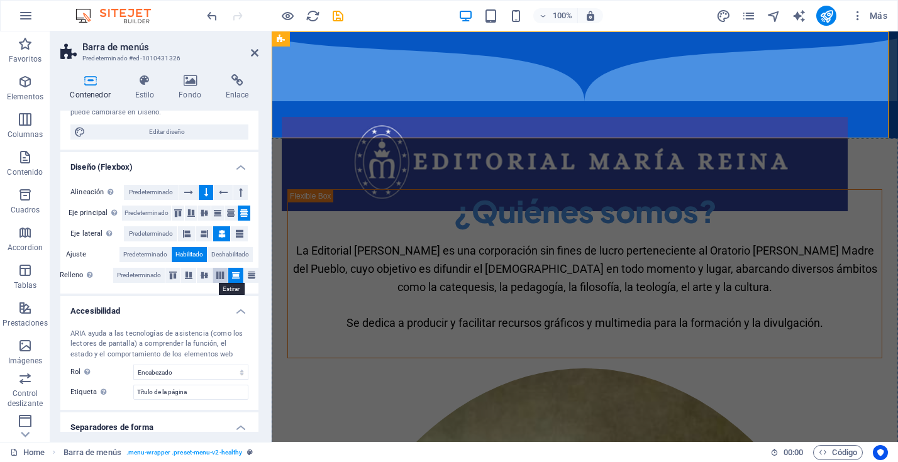
click at [217, 273] on icon at bounding box center [219, 276] width 15 height 8
click at [205, 274] on icon at bounding box center [204, 276] width 15 height 8
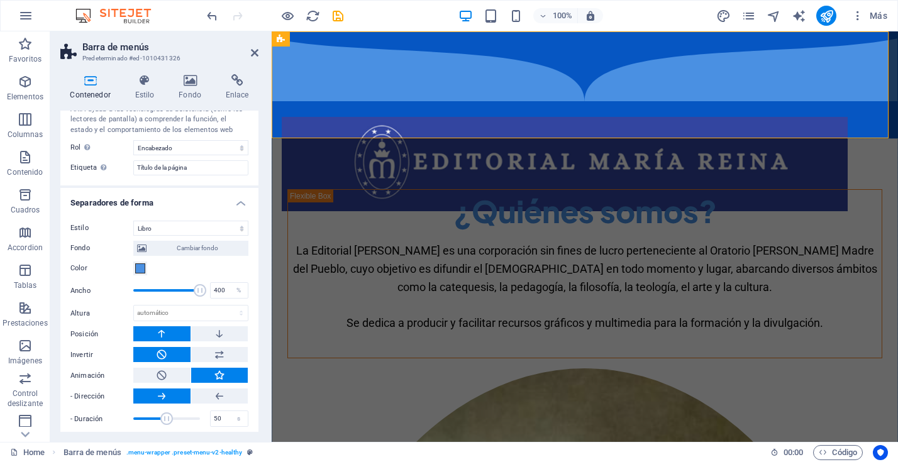
scroll to position [395, 0]
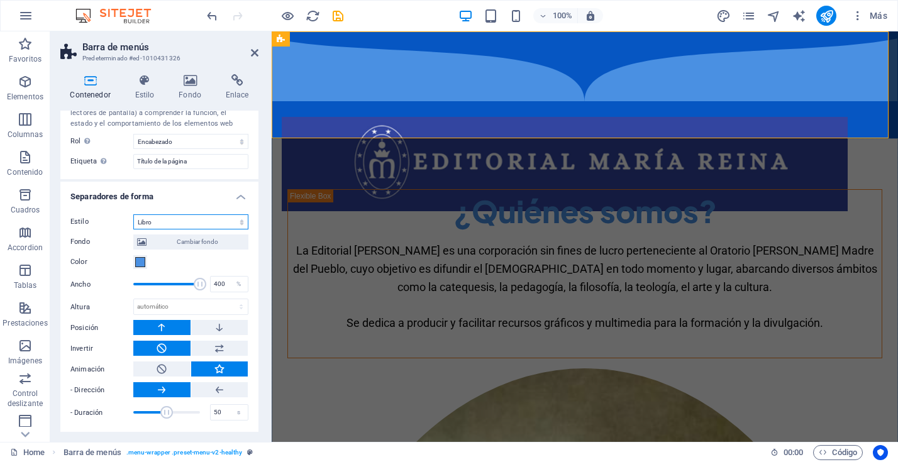
click at [233, 219] on select "Ninguno Triángulo Cuadrado Diagonal Polígono 1 Polígono 2 Zigzag Múltiples zigz…" at bounding box center [190, 221] width 115 height 15
click at [133, 214] on select "Ninguno Triángulo Cuadrado Diagonal Polígono 1 Polígono 2 Zigzag Múltiples zigz…" at bounding box center [190, 221] width 115 height 15
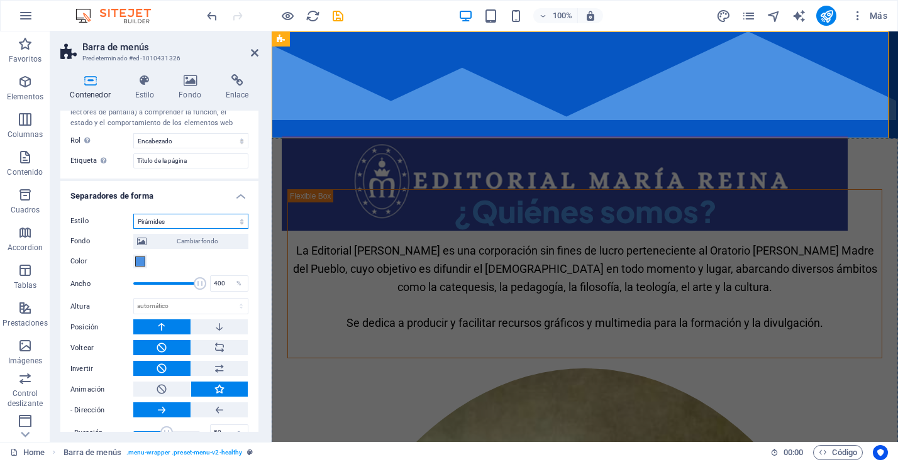
click at [228, 219] on select "Ninguno Triángulo Cuadrado Diagonal Polígono 1 Polígono 2 Zigzag Múltiples zigz…" at bounding box center [190, 221] width 115 height 15
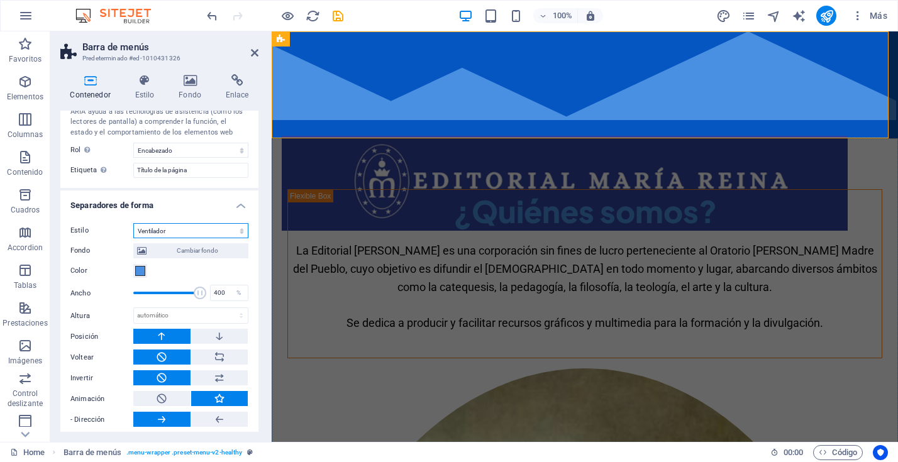
click at [133, 236] on select "Ninguno Triángulo Cuadrado Diagonal Polígono 1 Polígono 2 Zigzag Múltiples zigz…" at bounding box center [190, 230] width 115 height 15
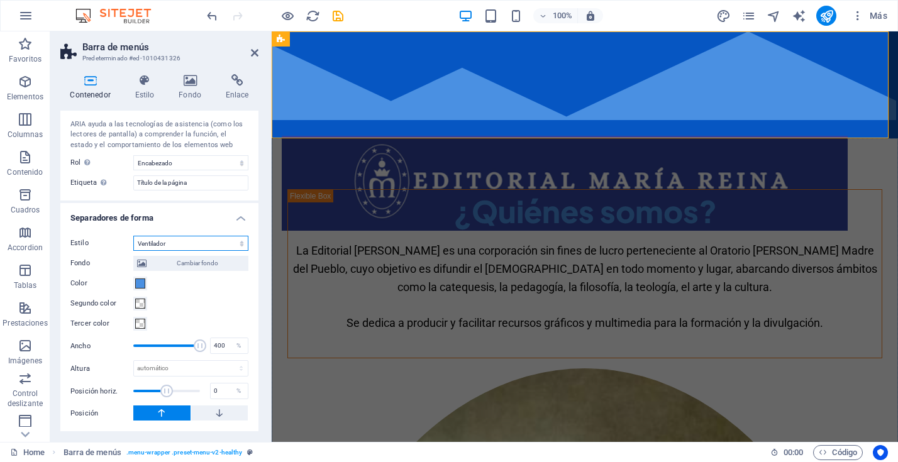
scroll to position [373, 0]
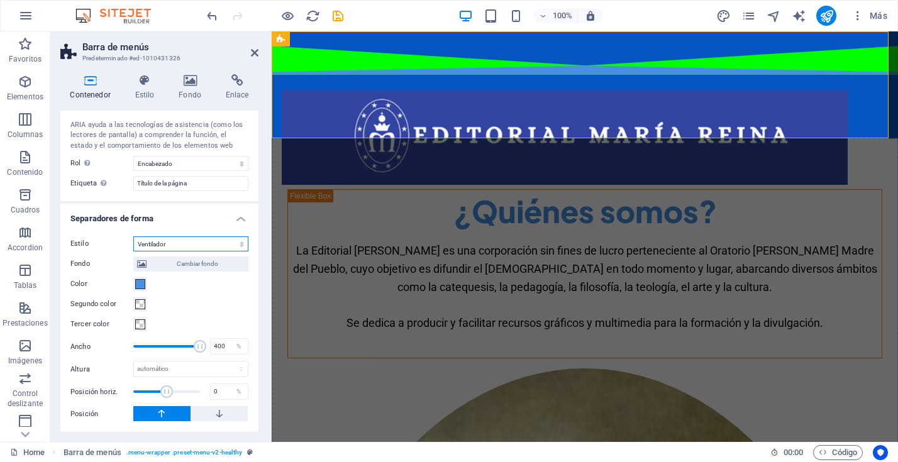
click at [228, 243] on select "Ninguno Triángulo Cuadrado Diagonal Polígono 1 Polígono 2 Zigzag Múltiples zigz…" at bounding box center [190, 243] width 115 height 15
click at [133, 236] on select "Ninguno Triángulo Cuadrado Diagonal Polígono 1 Polígono 2 Zigzag Múltiples zigz…" at bounding box center [190, 243] width 115 height 15
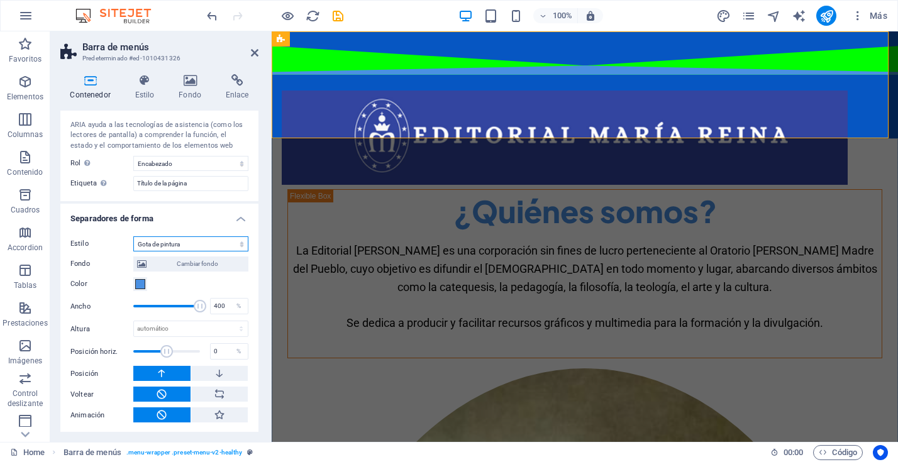
scroll to position [374, 0]
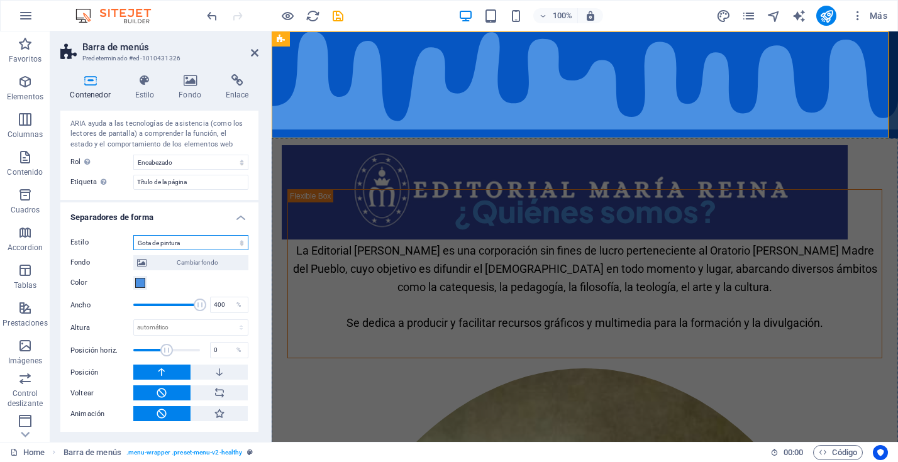
click at [233, 243] on select "Ninguno Triángulo Cuadrado Diagonal Polígono 1 Polígono 2 Zigzag Múltiples zigz…" at bounding box center [190, 242] width 115 height 15
click at [133, 235] on select "Ninguno Triángulo Cuadrado Diagonal Polígono 1 Polígono 2 Zigzag Múltiples zigz…" at bounding box center [190, 242] width 115 height 15
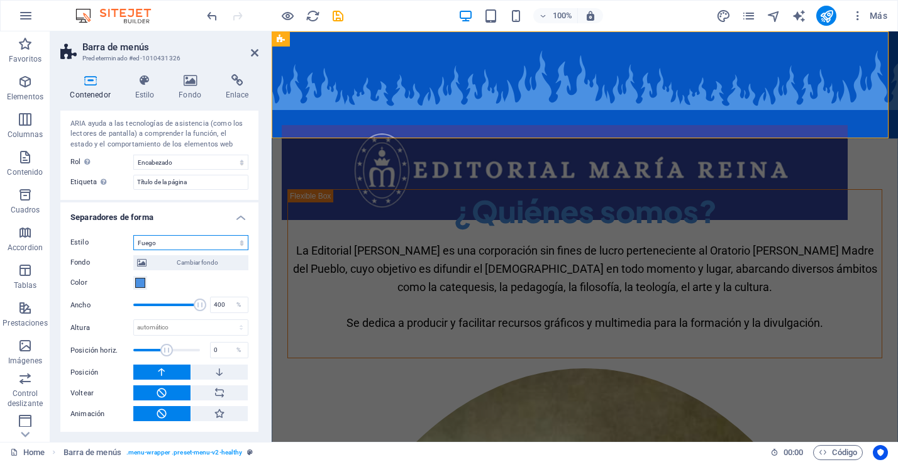
click at [238, 243] on select "Ninguno Triángulo Cuadrado Diagonal Polígono 1 Polígono 2 Zigzag Múltiples zigz…" at bounding box center [190, 242] width 115 height 15
click at [133, 235] on select "Ninguno Triángulo Cuadrado Diagonal Polígono 1 Polígono 2 Zigzag Múltiples zigz…" at bounding box center [190, 242] width 115 height 15
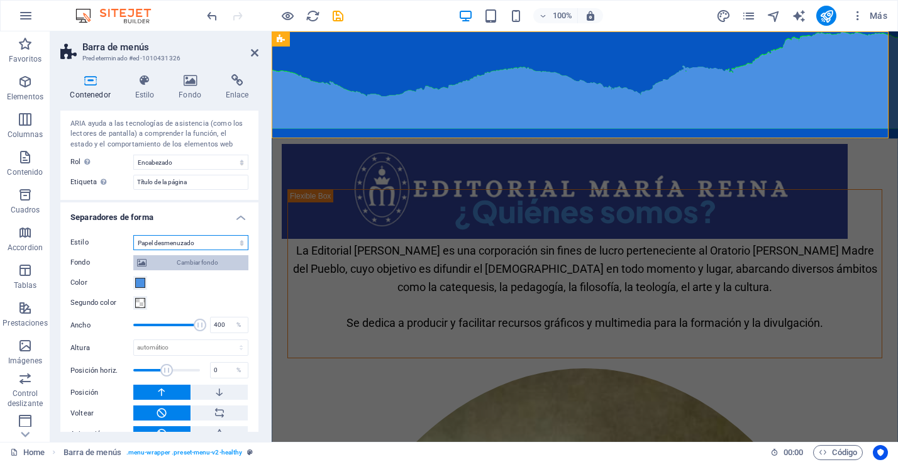
scroll to position [386, 0]
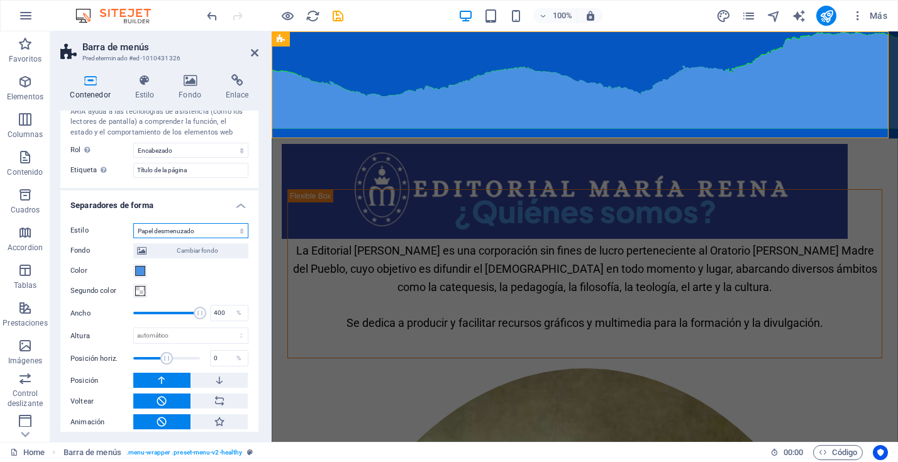
click at [234, 229] on select "Ninguno Triángulo Cuadrado Diagonal Polígono 1 Polígono 2 Zigzag Múltiples zigz…" at bounding box center [190, 230] width 115 height 15
click at [133, 235] on select "Ninguno Triángulo Cuadrado Diagonal Polígono 1 Polígono 2 Zigzag Múltiples zigz…" at bounding box center [190, 230] width 115 height 15
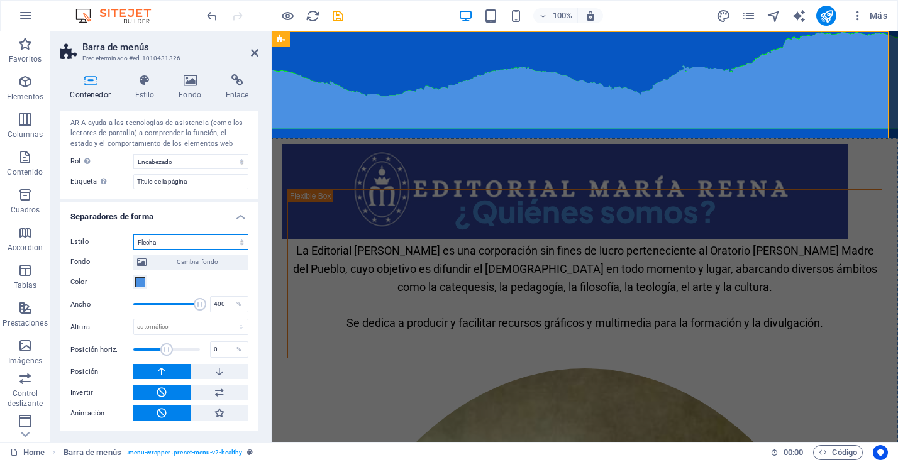
scroll to position [374, 0]
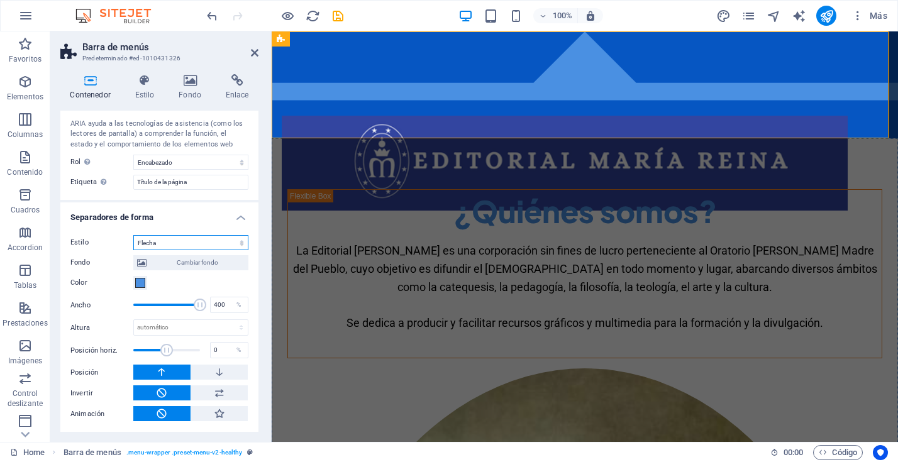
click at [232, 240] on select "Ninguno Triángulo Cuadrado Diagonal Polígono 1 Polígono 2 Zigzag Múltiples zigz…" at bounding box center [190, 242] width 115 height 15
select select "clouds"
click at [133, 235] on select "Ninguno Triángulo Cuadrado Diagonal Polígono 1 Polígono 2 Zigzag Múltiples zigz…" at bounding box center [190, 242] width 115 height 15
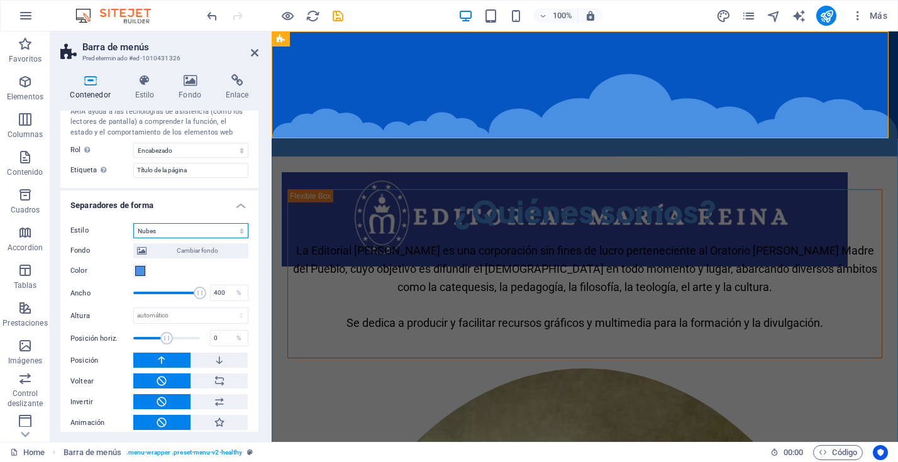
scroll to position [395, 0]
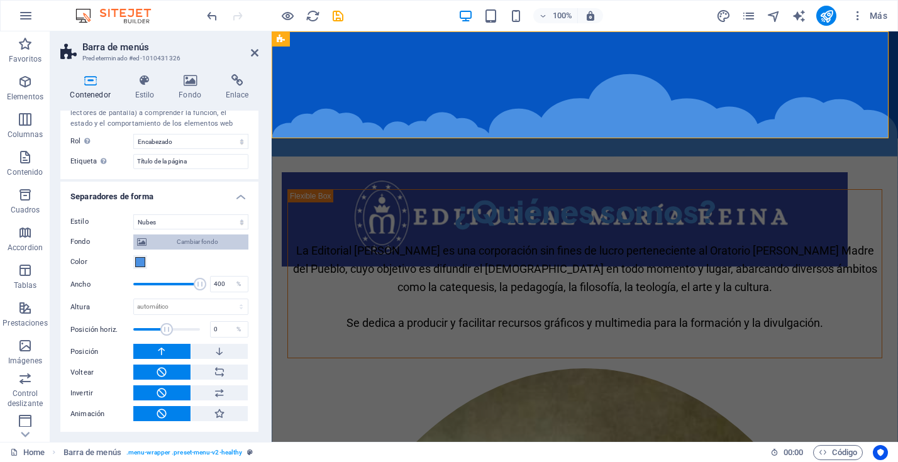
click at [188, 241] on span "Cambiar fondo" at bounding box center [197, 241] width 94 height 15
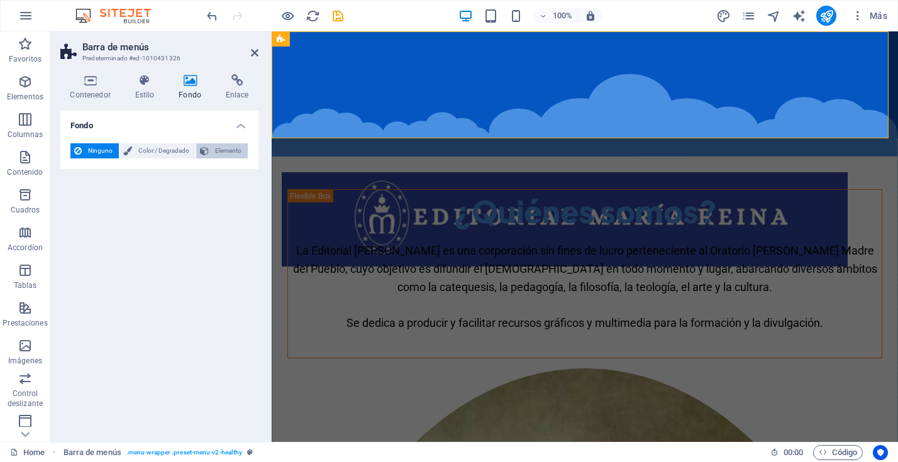
click at [223, 151] on span "Elemento" at bounding box center [227, 150] width 31 height 15
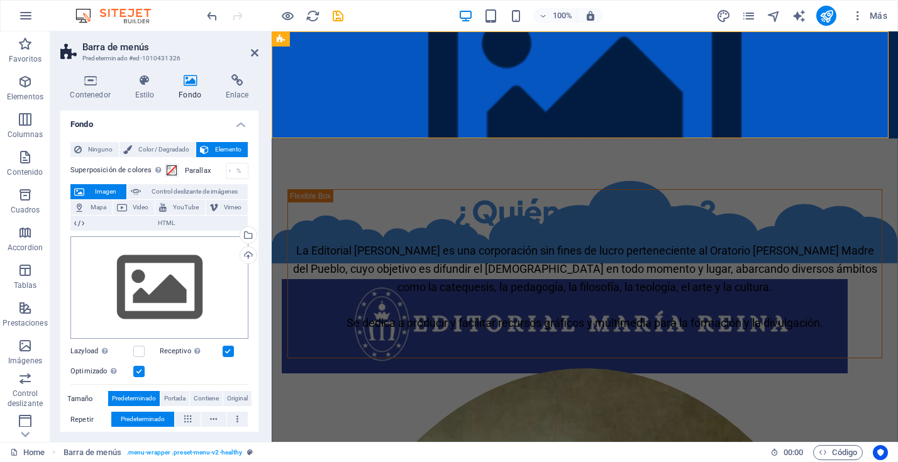
scroll to position [0, 0]
click at [104, 190] on span "Imagen" at bounding box center [105, 192] width 35 height 15
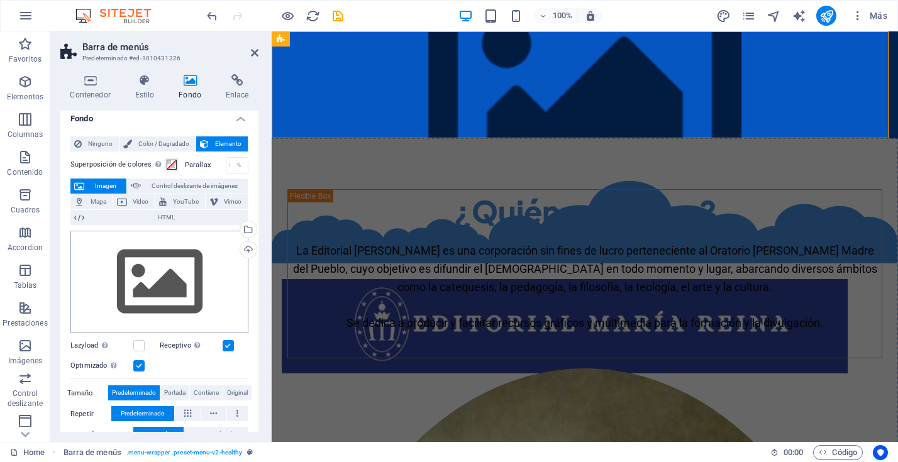
scroll to position [11, 0]
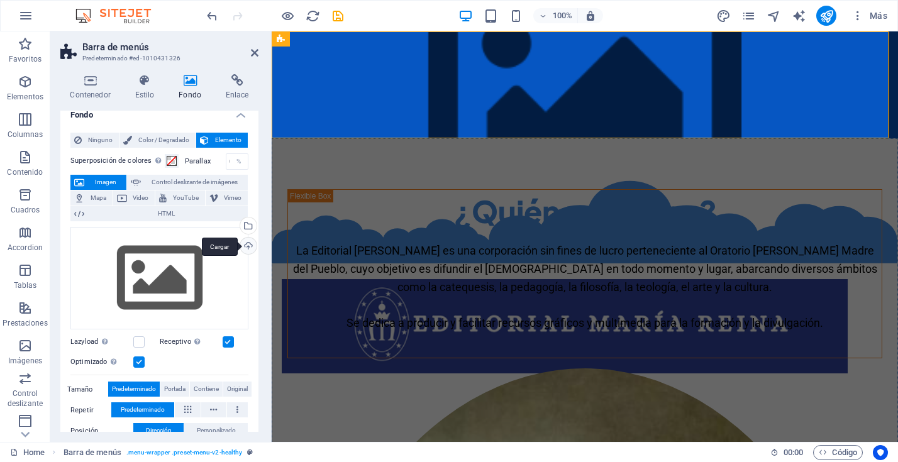
click at [246, 243] on div "Cargar" at bounding box center [247, 247] width 19 height 19
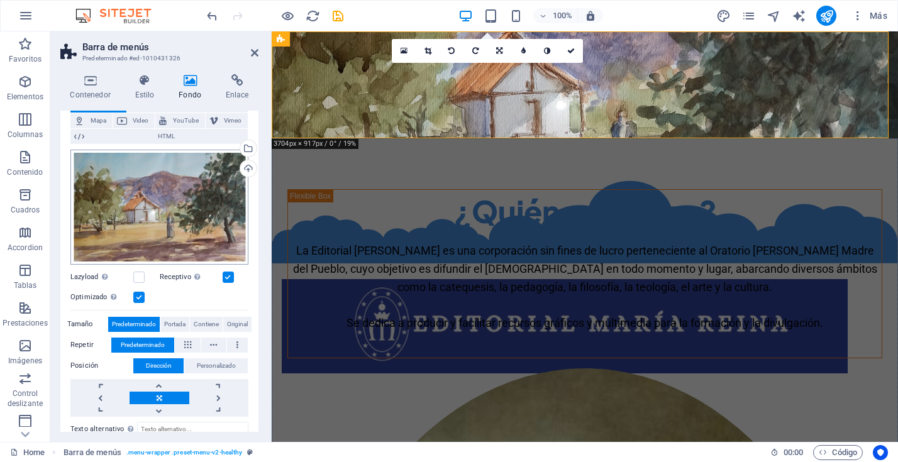
scroll to position [94, 0]
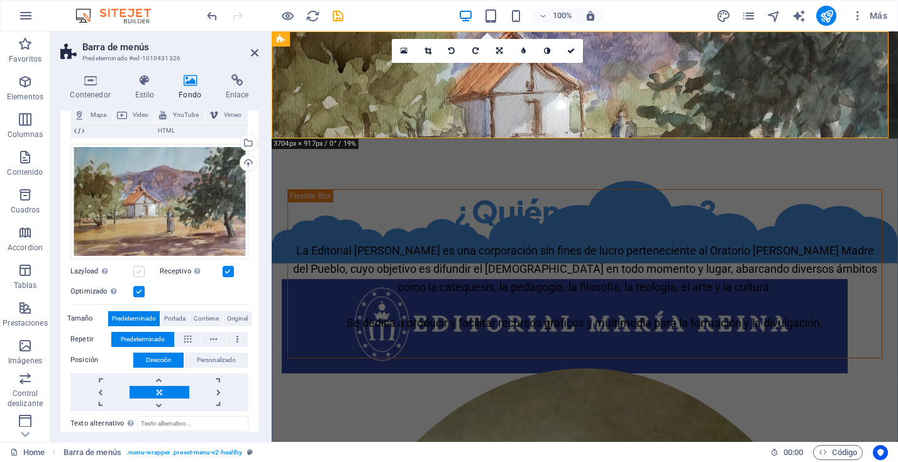
click at [141, 270] on label at bounding box center [138, 271] width 11 height 11
click at [0, 0] on input "Lazyload La carga de imágenes tras la carga de la página mejora la velocidad de…" at bounding box center [0, 0] width 0 height 0
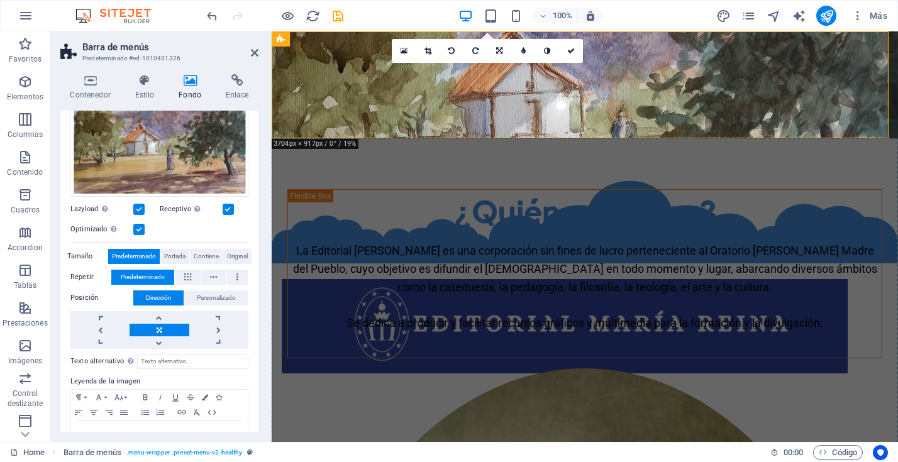
scroll to position [160, 0]
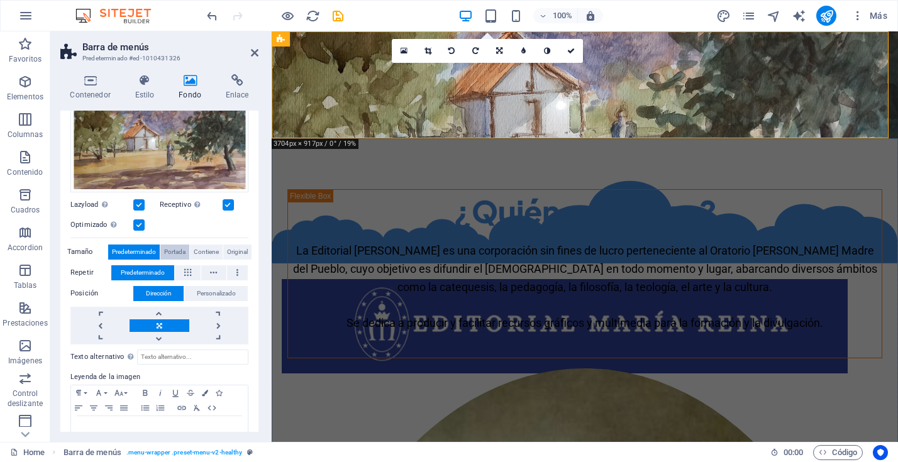
click at [176, 253] on span "Portada" at bounding box center [174, 252] width 21 height 15
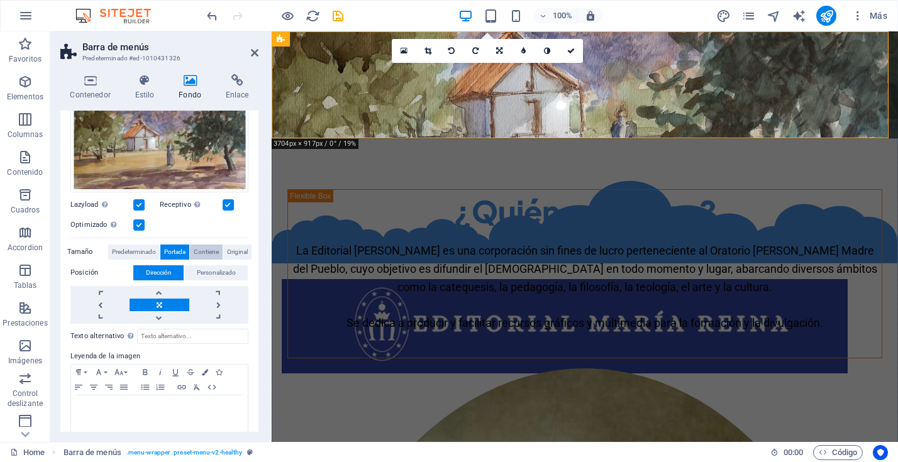
click at [207, 251] on span "Contiene" at bounding box center [206, 252] width 25 height 15
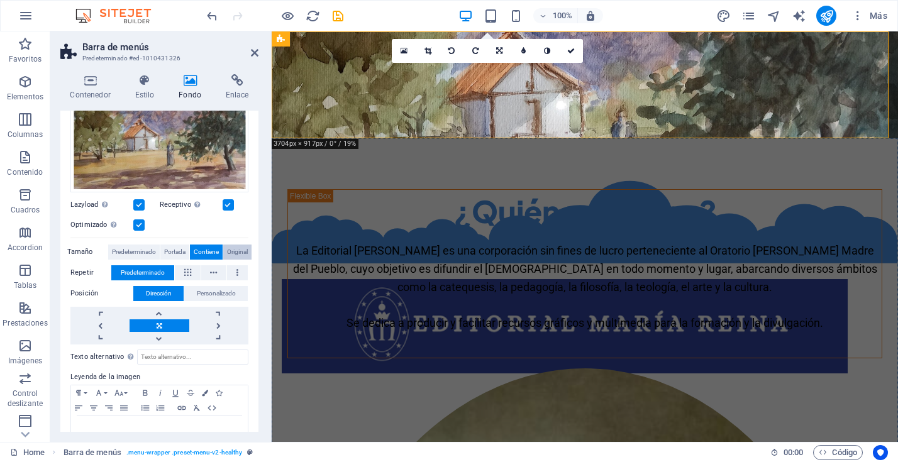
click at [236, 251] on span "Original" at bounding box center [237, 252] width 21 height 15
click at [119, 251] on span "Predeterminado" at bounding box center [134, 252] width 44 height 15
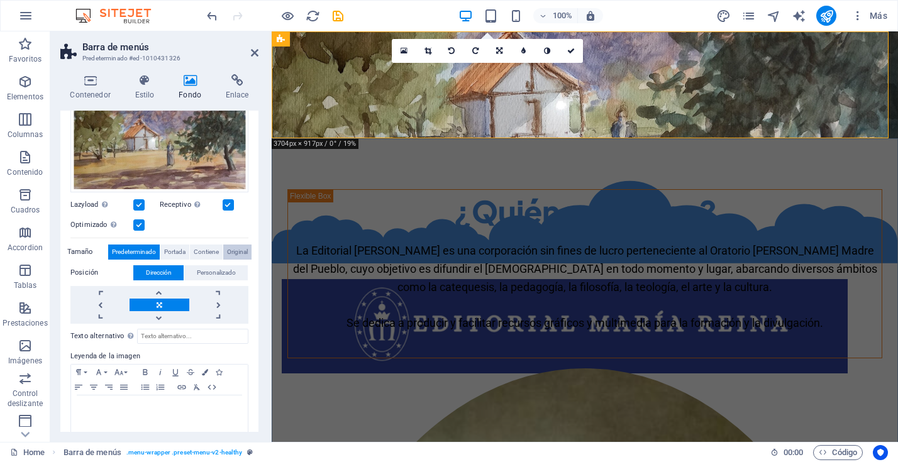
click at [241, 248] on span "Original" at bounding box center [237, 252] width 21 height 15
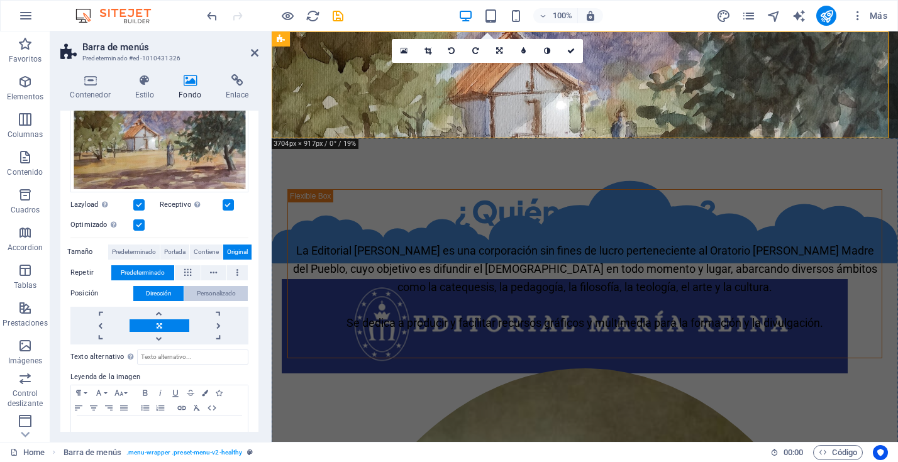
click at [214, 290] on span "Personalizado" at bounding box center [216, 293] width 39 height 15
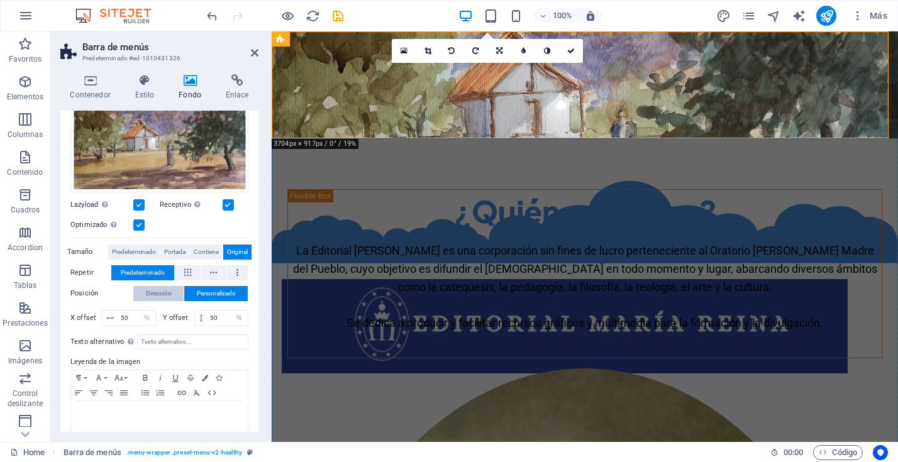
click at [171, 289] on button "Dirección" at bounding box center [158, 293] width 50 height 15
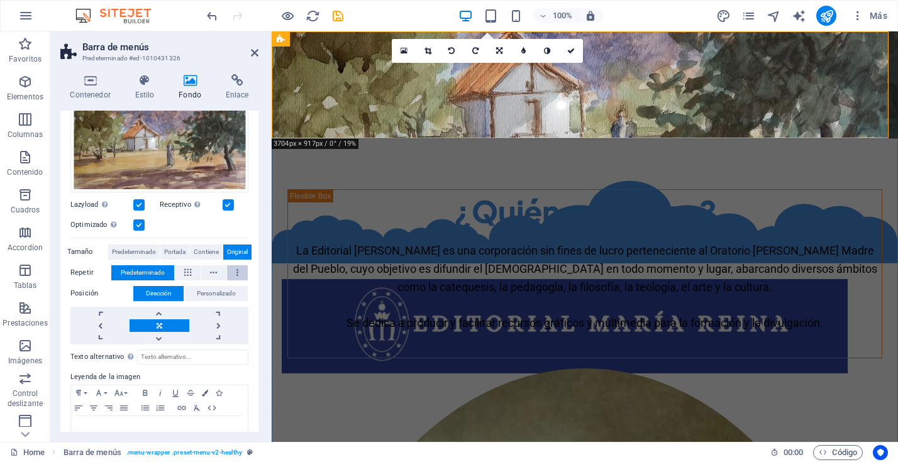
click at [236, 270] on button at bounding box center [237, 272] width 21 height 15
click at [155, 272] on span "Predeterminado" at bounding box center [143, 272] width 44 height 15
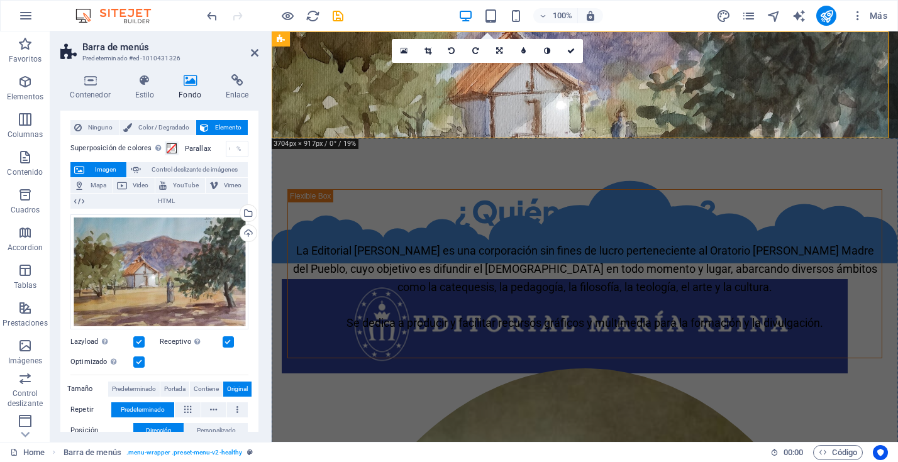
scroll to position [0, 0]
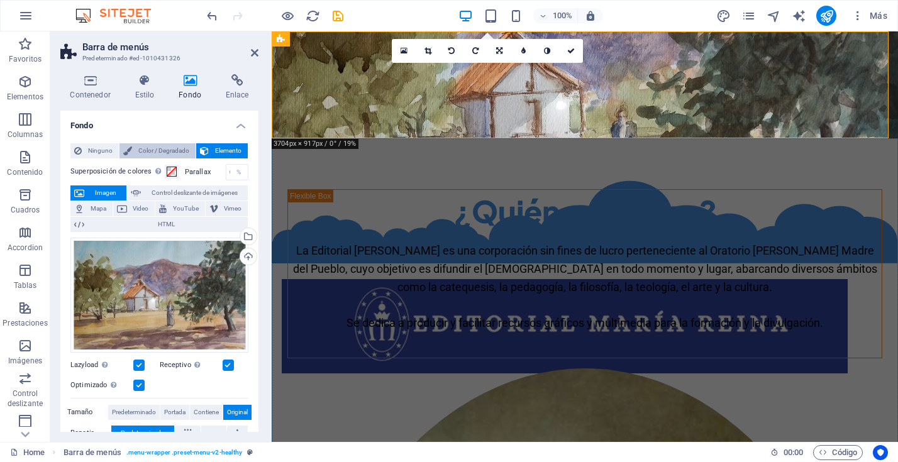
click at [167, 153] on span "Color / Degradado" at bounding box center [164, 150] width 56 height 15
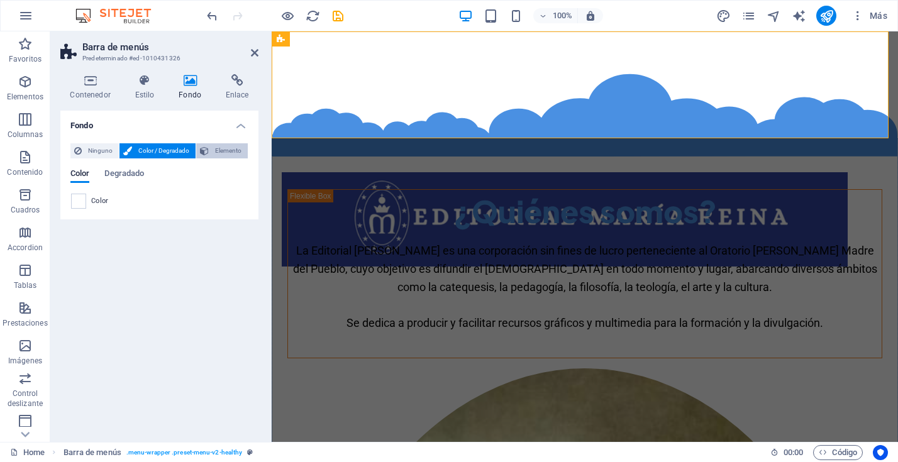
click at [221, 152] on span "Elemento" at bounding box center [227, 150] width 31 height 15
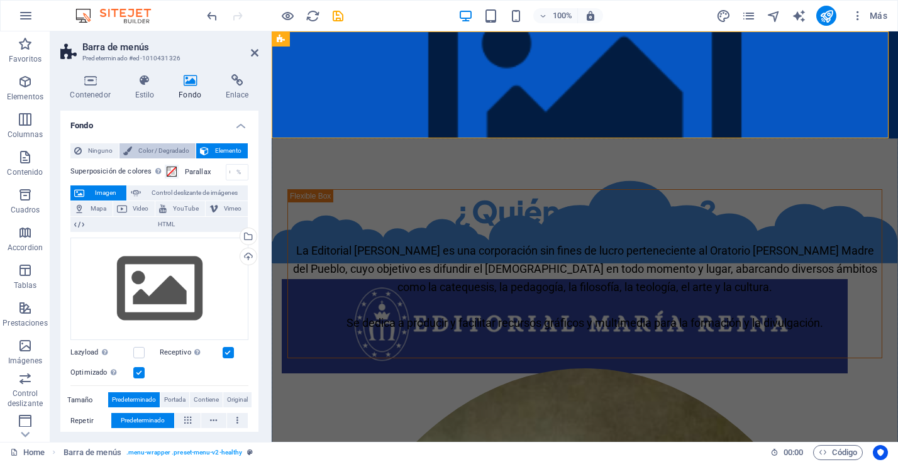
click at [177, 151] on span "Color / Degradado" at bounding box center [164, 150] width 56 height 15
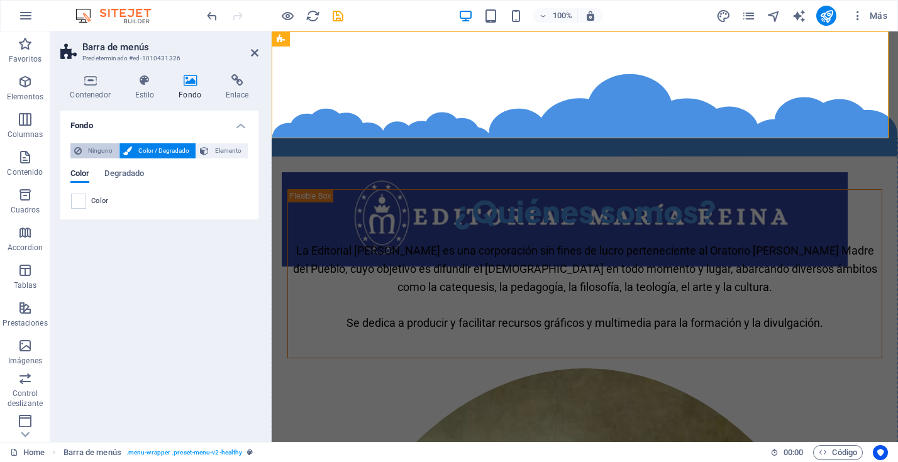
click at [92, 151] on span "Ninguno" at bounding box center [100, 150] width 30 height 15
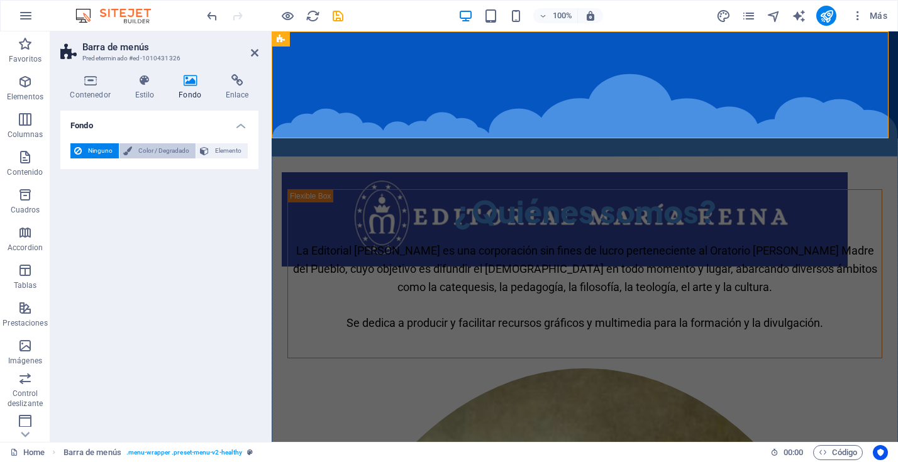
click at [154, 152] on span "Color / Degradado" at bounding box center [164, 150] width 56 height 15
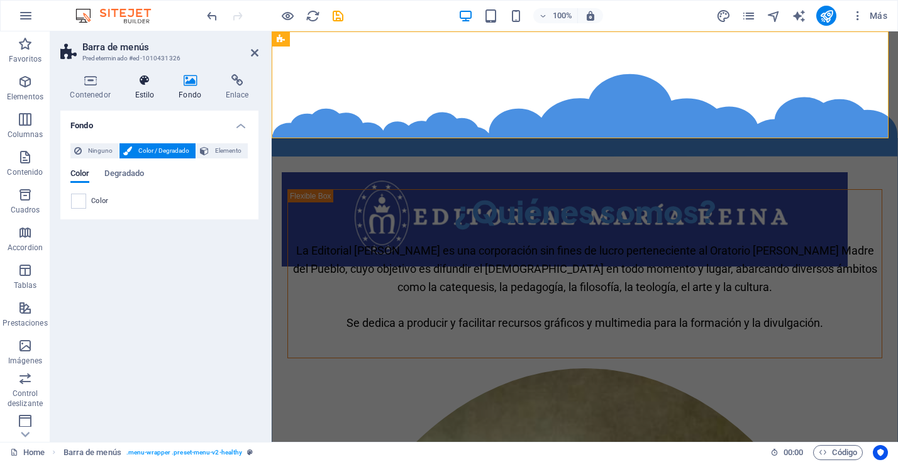
click at [147, 88] on h4 "Estilo" at bounding box center [147, 87] width 44 height 26
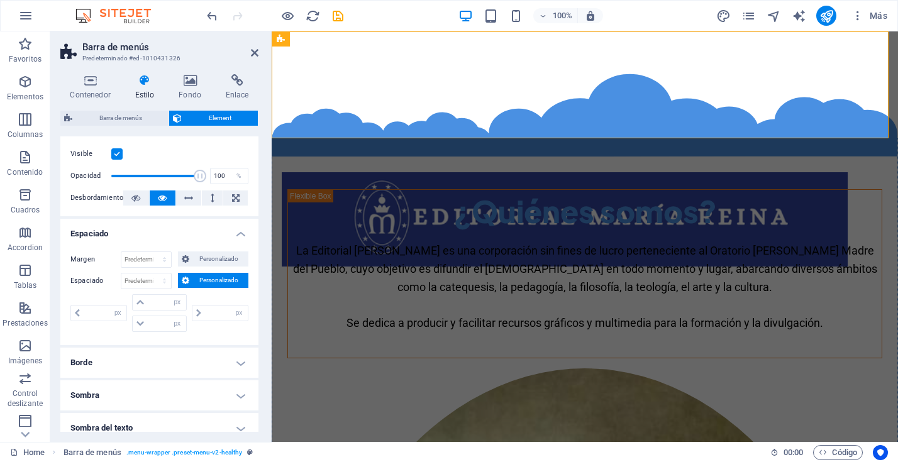
scroll to position [23, 0]
click at [137, 199] on icon at bounding box center [135, 197] width 9 height 15
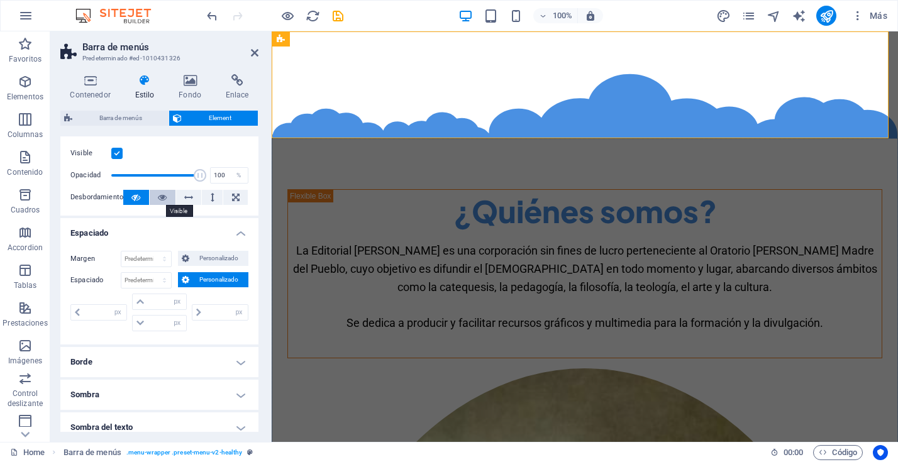
click at [158, 197] on icon at bounding box center [162, 197] width 9 height 15
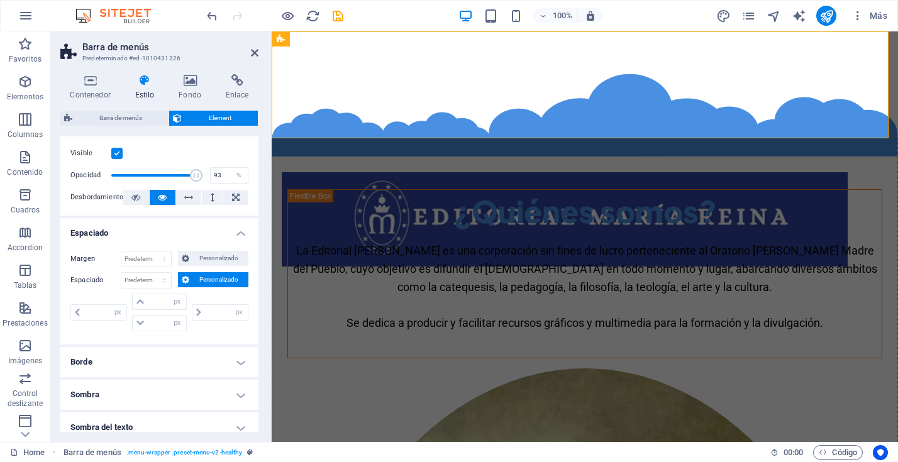
scroll to position [24, 0]
type input "100"
drag, startPoint x: 195, startPoint y: 174, endPoint x: 204, endPoint y: 175, distance: 8.8
click at [204, 175] on span at bounding box center [200, 174] width 13 height 13
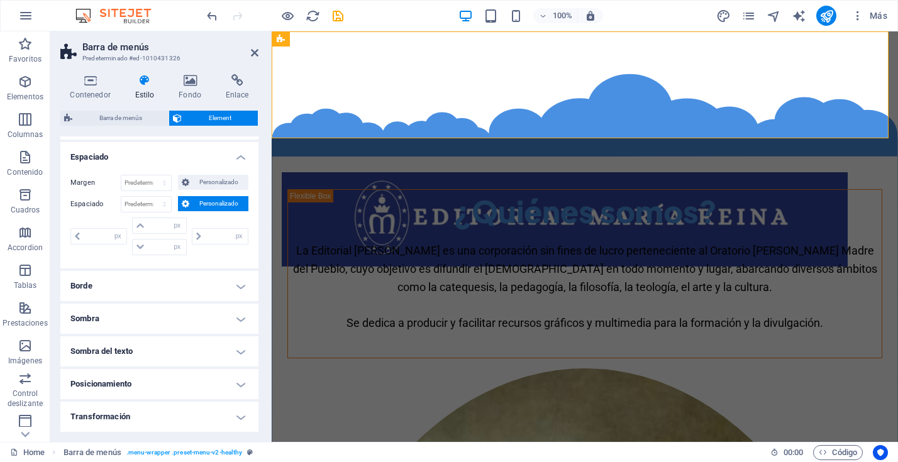
scroll to position [111, 0]
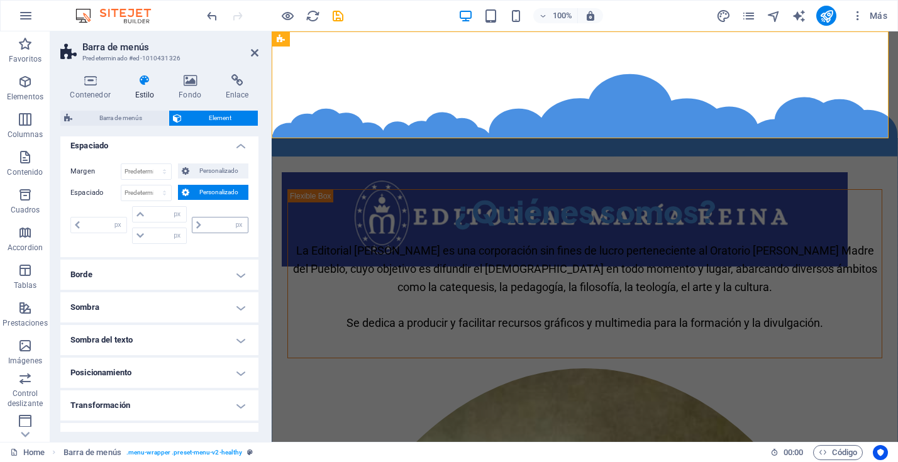
click at [196, 224] on icon at bounding box center [198, 225] width 5 height 8
click at [156, 196] on select "Predeterminado px rem % vh vw Personalizado" at bounding box center [146, 192] width 50 height 15
select select "%"
click at [152, 185] on select "Predeterminado px rem % vh vw Personalizado" at bounding box center [146, 192] width 50 height 15
type input "100"
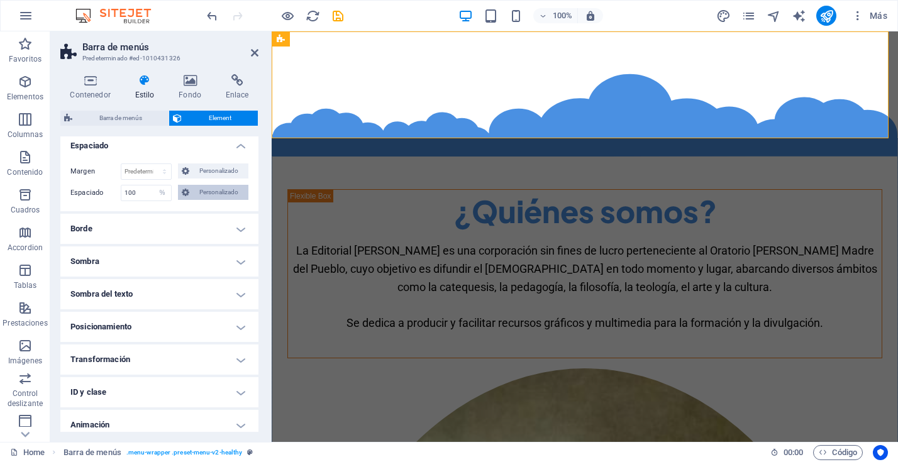
click at [194, 192] on span "Personalizado" at bounding box center [219, 192] width 52 height 15
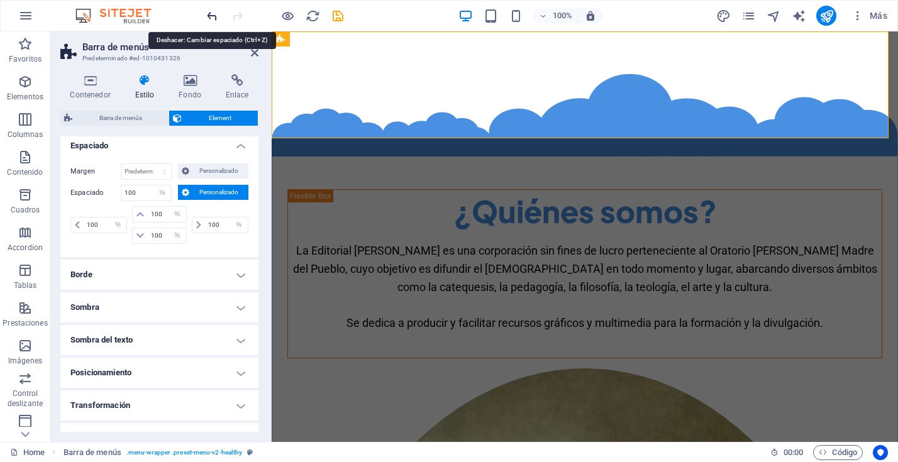
click at [208, 10] on icon "undo" at bounding box center [212, 16] width 14 height 14
select select "DISABLED_OPTION_VALUE"
select select "px"
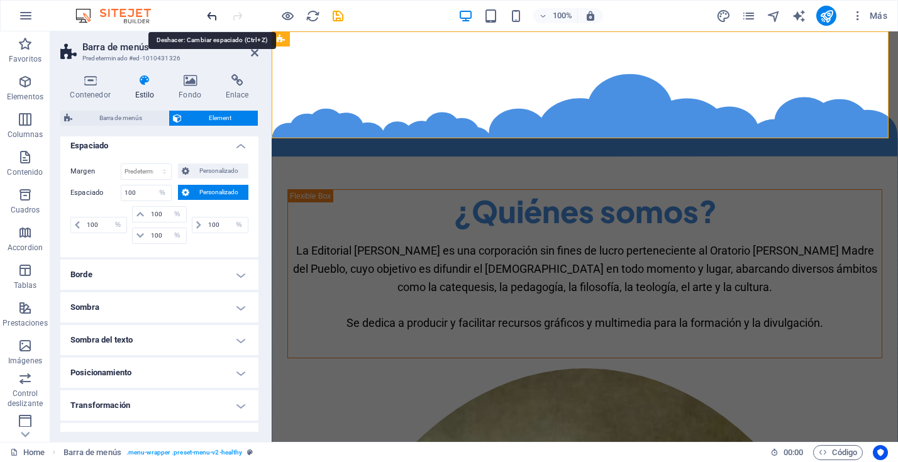
select select "px"
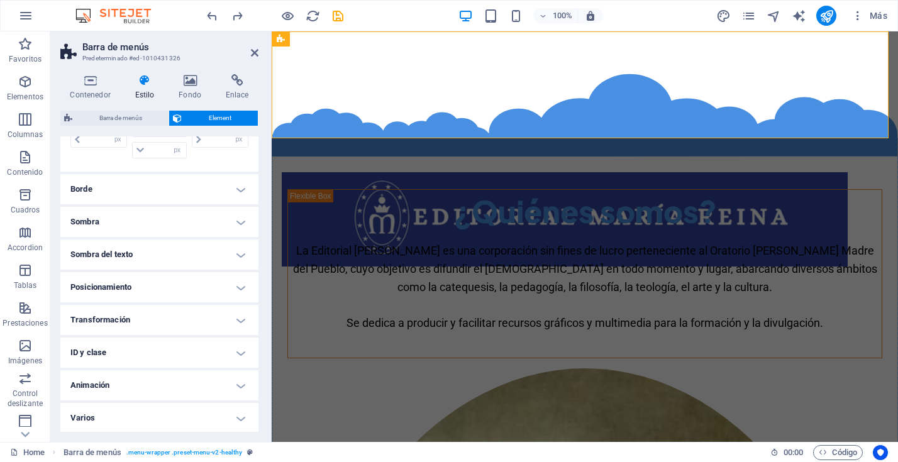
scroll to position [197, 0]
click at [223, 287] on h4 "Posicionamiento" at bounding box center [159, 287] width 198 height 30
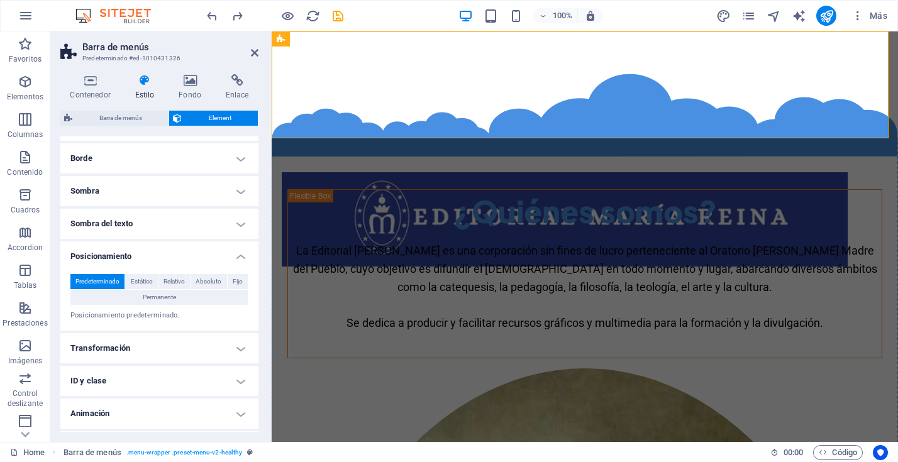
scroll to position [246, 0]
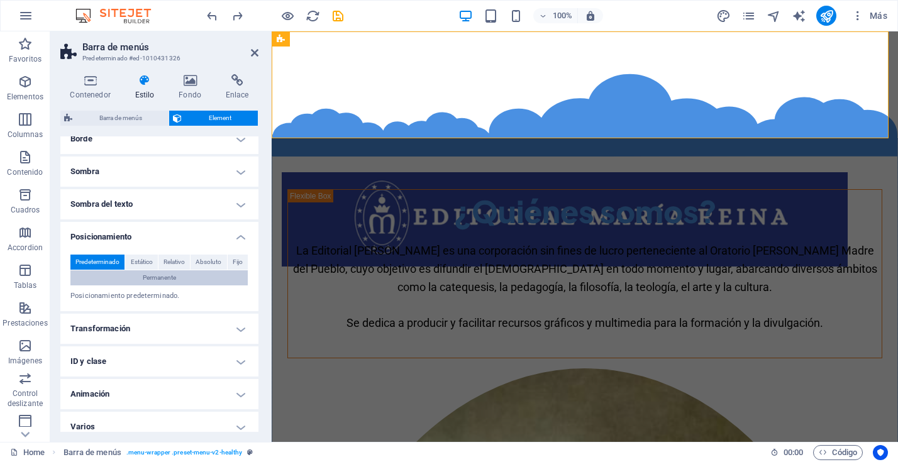
click at [163, 275] on span "Permanente" at bounding box center [159, 277] width 33 height 15
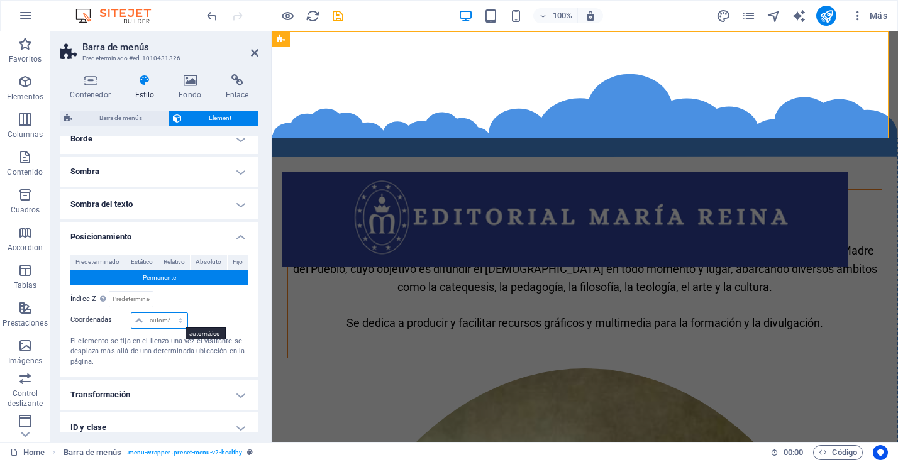
click at [170, 321] on select "automático px rem % em" at bounding box center [158, 320] width 55 height 15
click at [209, 260] on span "Absoluto" at bounding box center [209, 262] width 26 height 15
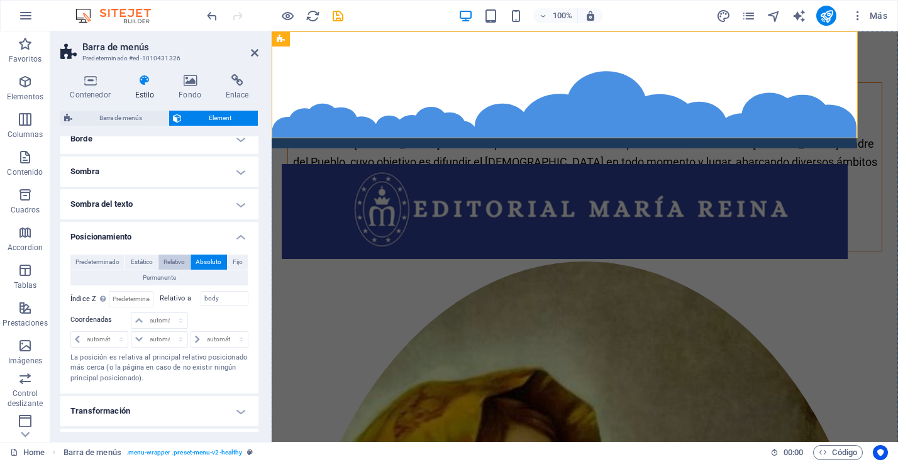
click at [172, 260] on span "Relativo" at bounding box center [173, 262] width 21 height 15
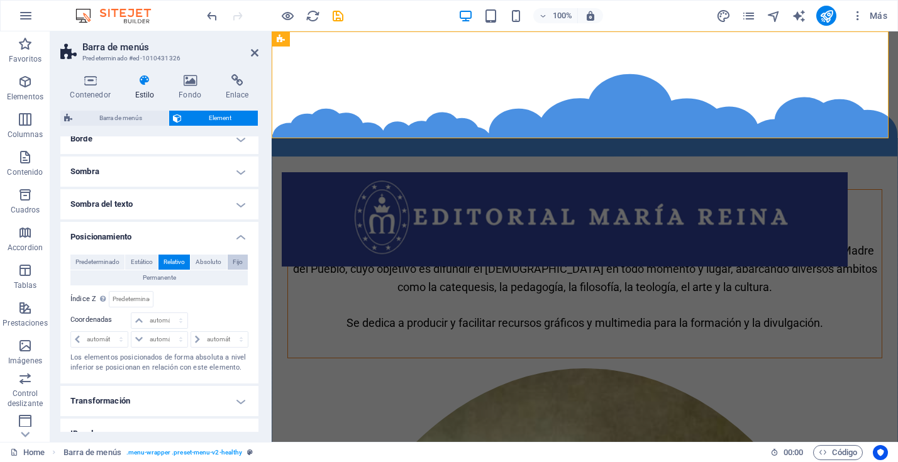
click at [234, 261] on span "Fijo" at bounding box center [238, 262] width 10 height 15
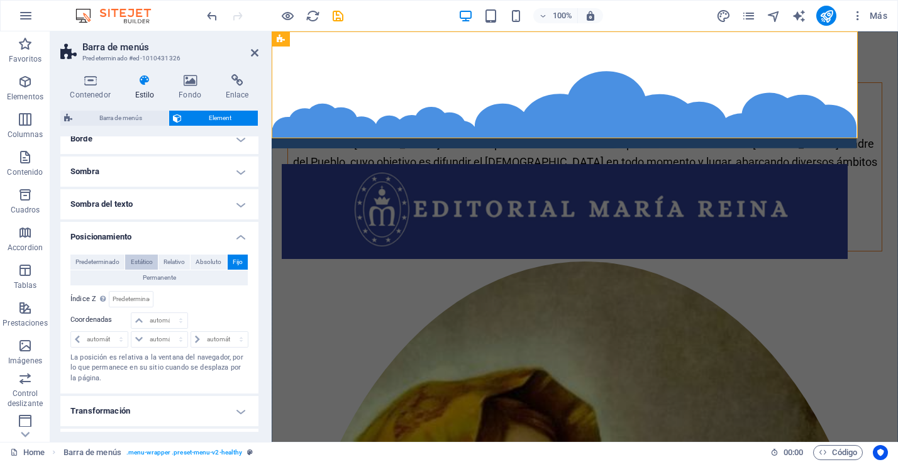
click at [148, 261] on span "Estático" at bounding box center [142, 262] width 22 height 15
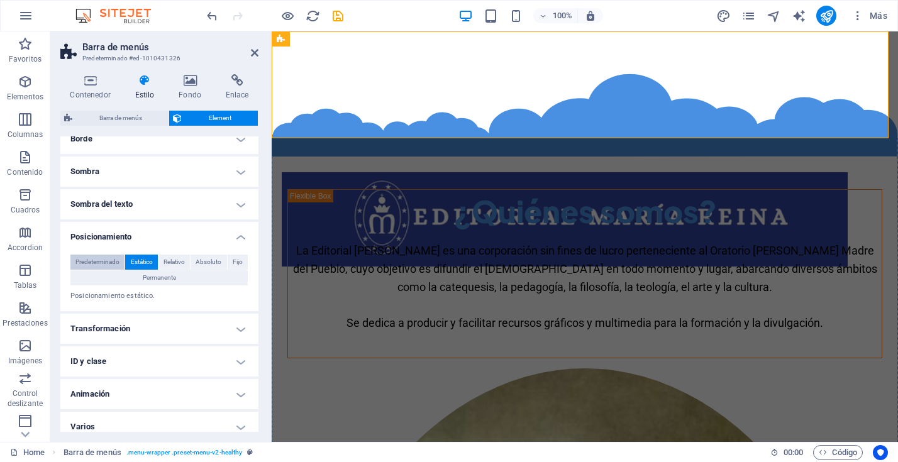
click at [104, 262] on span "Predeterminado" at bounding box center [97, 262] width 44 height 15
click at [148, 263] on span "Estático" at bounding box center [142, 262] width 22 height 15
click at [105, 263] on span "Predeterminado" at bounding box center [97, 262] width 44 height 15
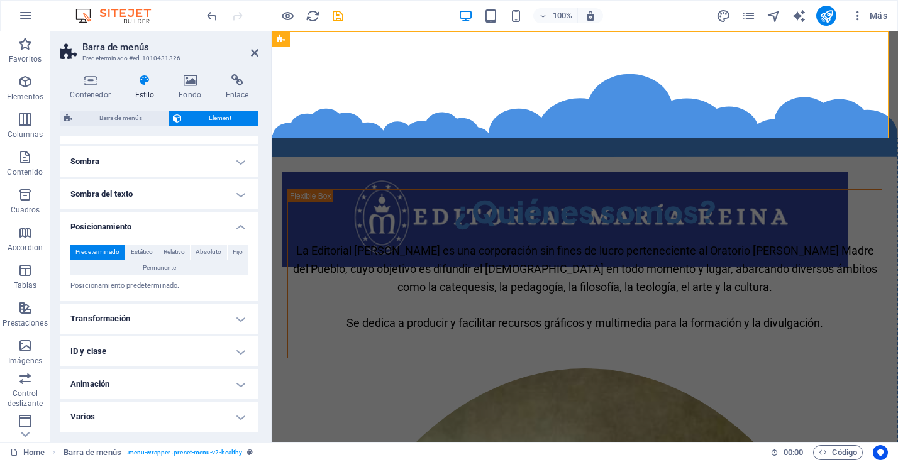
click at [231, 317] on h4 "Transformación" at bounding box center [159, 319] width 198 height 30
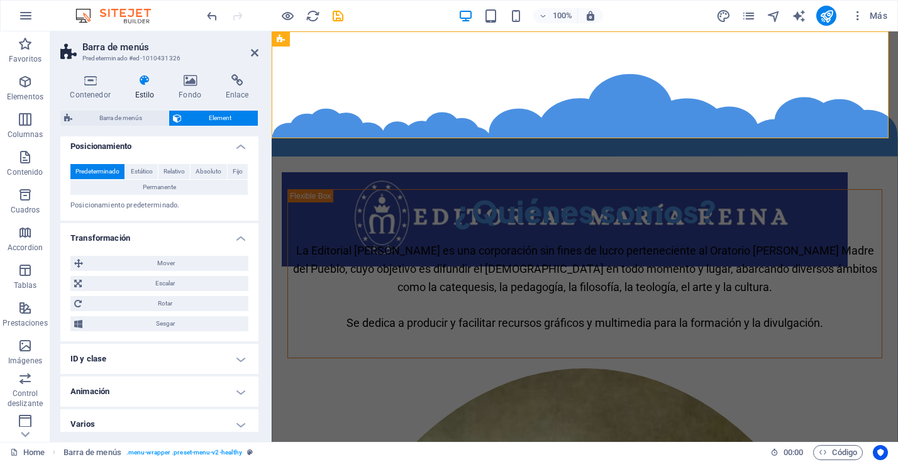
scroll to position [344, 0]
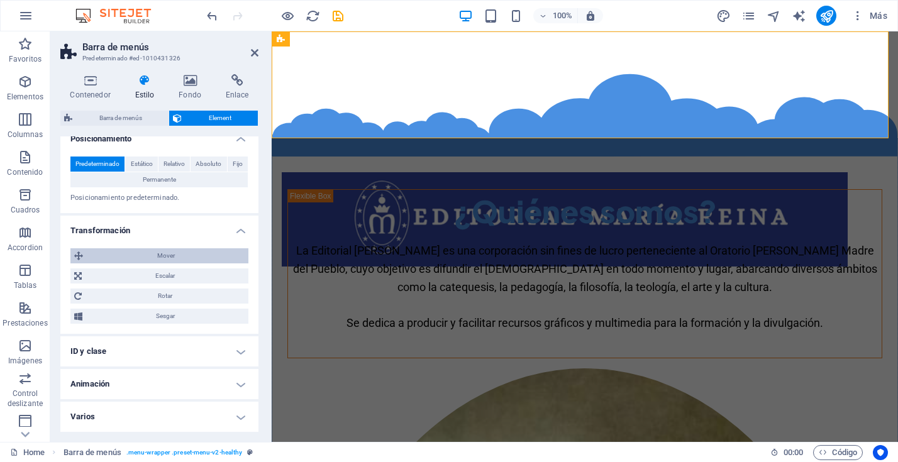
click at [151, 255] on span "Mover" at bounding box center [166, 255] width 158 height 15
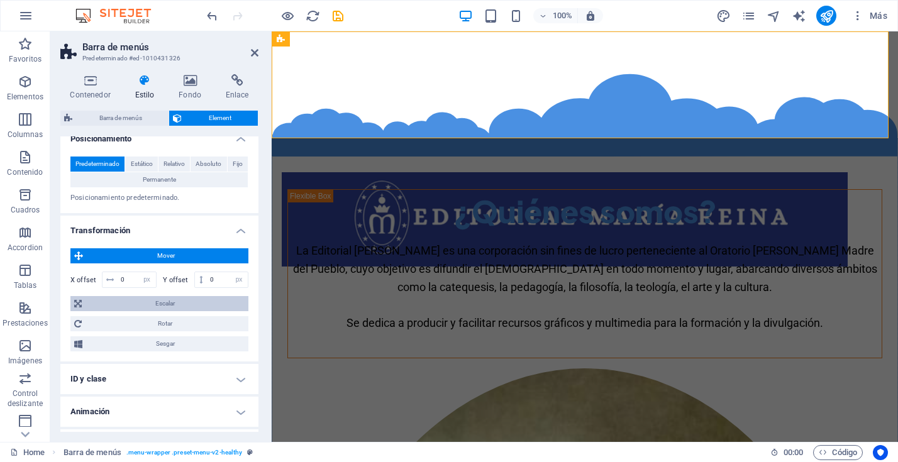
click at [152, 301] on span "Escalar" at bounding box center [164, 303] width 159 height 15
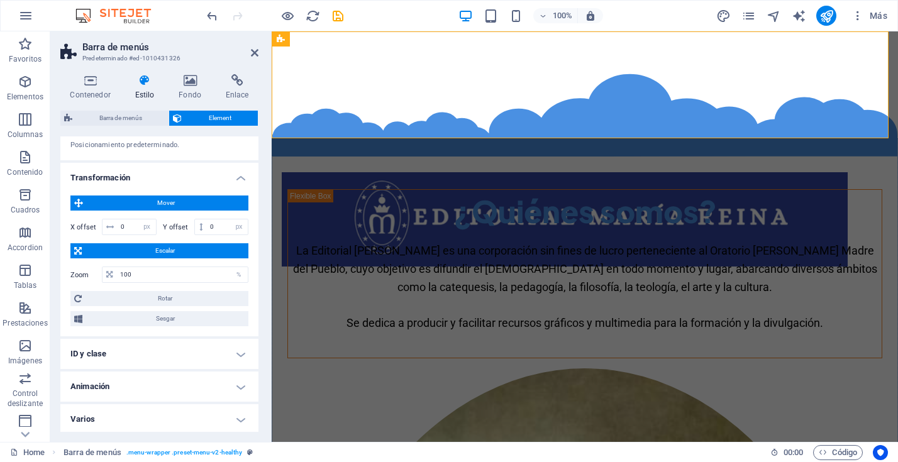
scroll to position [400, 0]
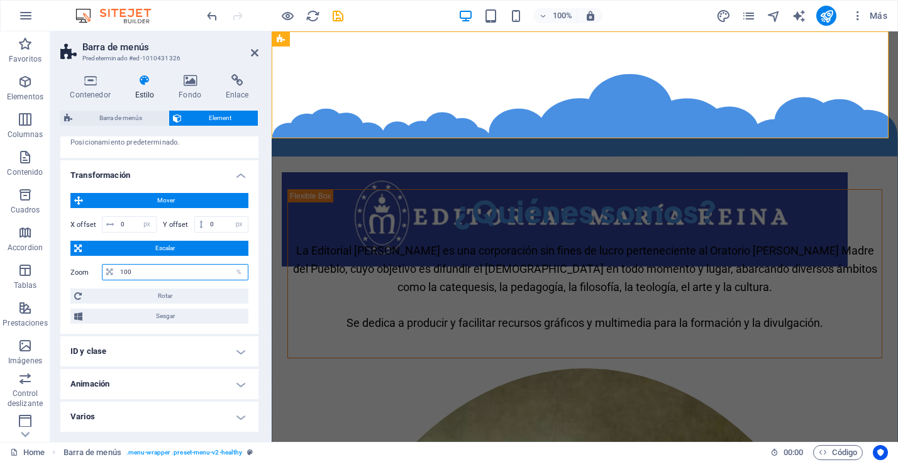
drag, startPoint x: 138, startPoint y: 272, endPoint x: 119, endPoint y: 272, distance: 19.5
click at [119, 272] on input "100" at bounding box center [182, 272] width 131 height 15
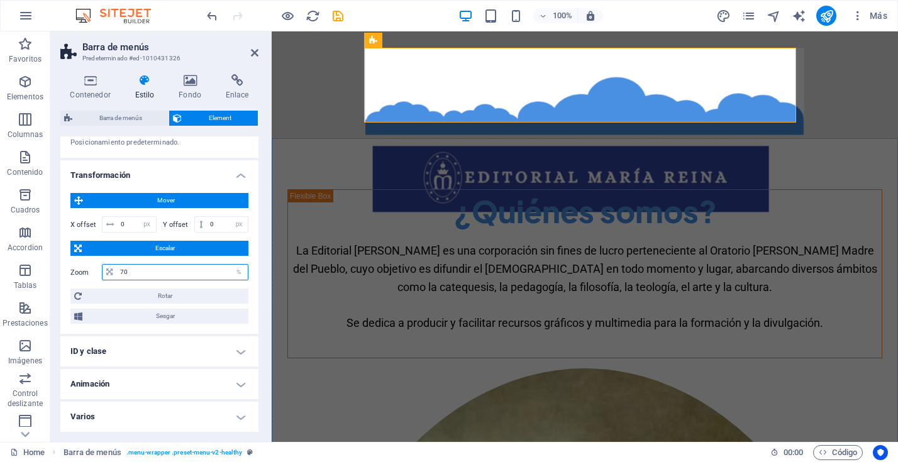
drag, startPoint x: 133, startPoint y: 272, endPoint x: 118, endPoint y: 273, distance: 15.1
click at [118, 273] on input "70" at bounding box center [182, 272] width 131 height 15
type input "100"
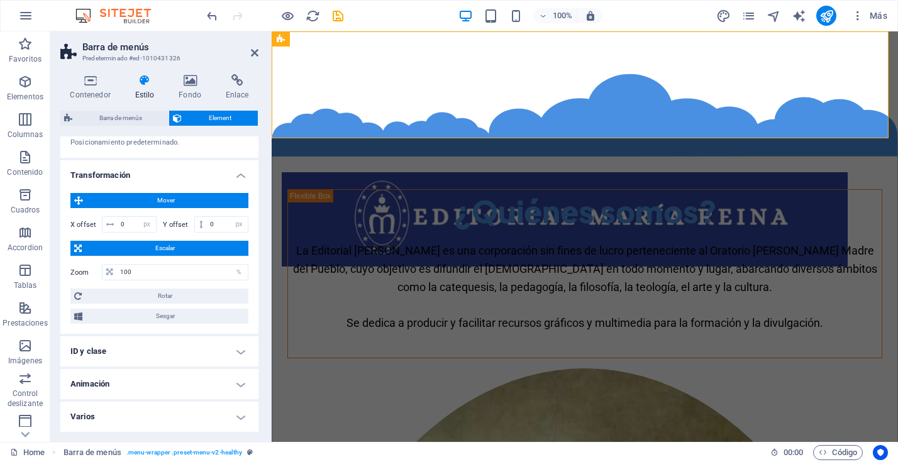
click at [231, 383] on h4 "Animación" at bounding box center [159, 384] width 198 height 30
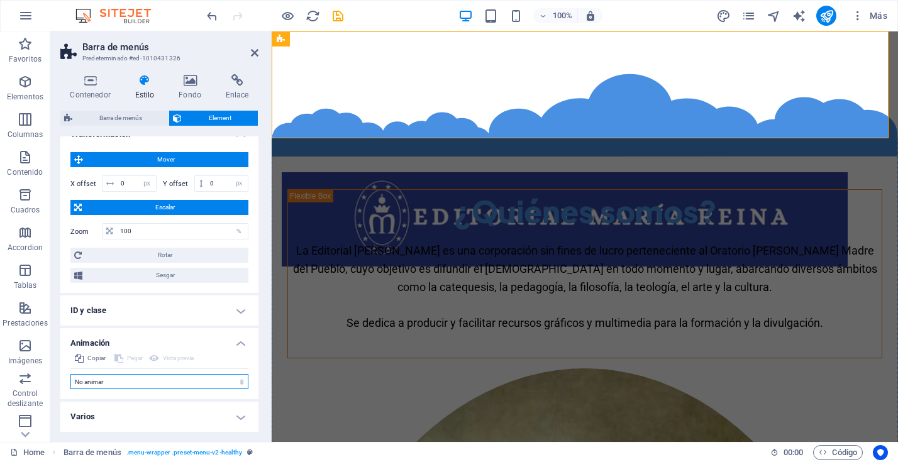
click at [233, 383] on select "No animar Mostrar / Ocultar Subir/bajar Acercar/alejar Deslizar de izquierda a …" at bounding box center [159, 381] width 178 height 15
select select "fade"
click at [70, 374] on select "No animar Mostrar / Ocultar Subir/bajar Acercar/alejar Deslizar de izquierda a …" at bounding box center [159, 381] width 178 height 15
select select "scroll"
click at [232, 387] on select "No animar Mostrar / Ocultar Subir/bajar Acercar/alejar Deslizar de izquierda a …" at bounding box center [159, 381] width 178 height 15
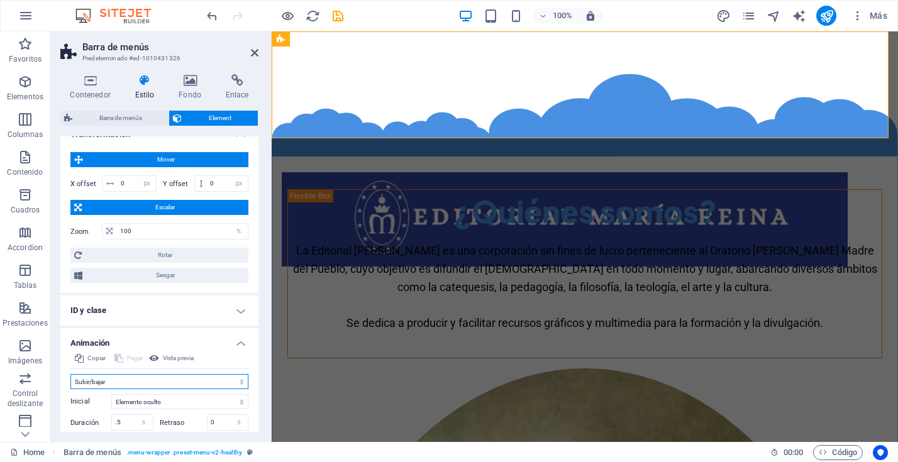
click at [70, 374] on select "No animar Mostrar / Ocultar Subir/bajar Acercar/alejar Deslizar de izquierda a …" at bounding box center [159, 381] width 178 height 15
click at [238, 382] on select "No animar Mostrar / Ocultar Subir/bajar Acercar/alejar Deslizar de izquierda a …" at bounding box center [159, 381] width 178 height 15
click at [70, 374] on select "No animar Mostrar / Ocultar Subir/bajar Acercar/alejar Deslizar de izquierda a …" at bounding box center [159, 381] width 178 height 15
click at [237, 383] on select "No animar Mostrar / Ocultar Subir/bajar Acercar/alejar Deslizar de izquierda a …" at bounding box center [159, 381] width 178 height 15
click at [70, 374] on select "No animar Mostrar / Ocultar Subir/bajar Acercar/alejar Deslizar de izquierda a …" at bounding box center [159, 381] width 178 height 15
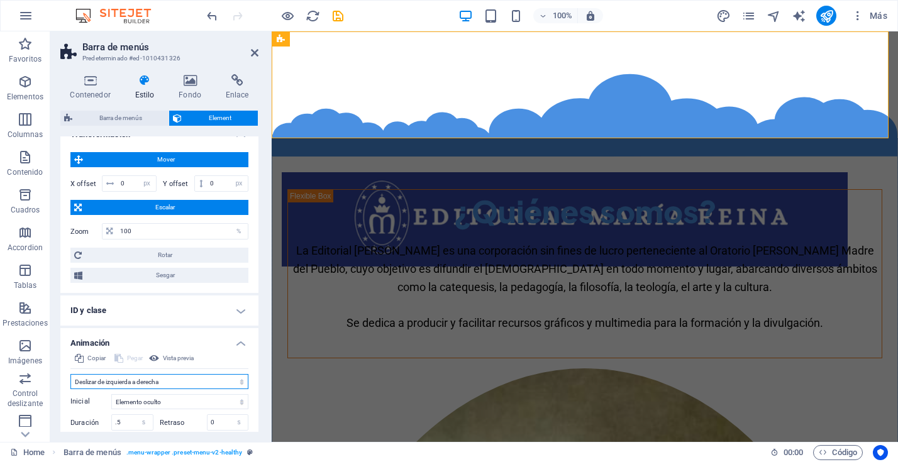
click at [236, 380] on select "No animar Mostrar / Ocultar Subir/bajar Acercar/alejar Deslizar de izquierda a …" at bounding box center [159, 381] width 178 height 15
click at [70, 374] on select "No animar Mostrar / Ocultar Subir/bajar Acercar/alejar Deslizar de izquierda a …" at bounding box center [159, 381] width 178 height 15
click at [239, 383] on select "No animar Mostrar / Ocultar Subir/bajar Acercar/alejar Deslizar de izquierda a …" at bounding box center [159, 381] width 178 height 15
click at [70, 374] on select "No animar Mostrar / Ocultar Subir/bajar Acercar/alejar Deslizar de izquierda a …" at bounding box center [159, 381] width 178 height 15
click at [231, 380] on select "No animar Mostrar / Ocultar Subir/bajar Acercar/alejar Deslizar de izquierda a …" at bounding box center [159, 381] width 178 height 15
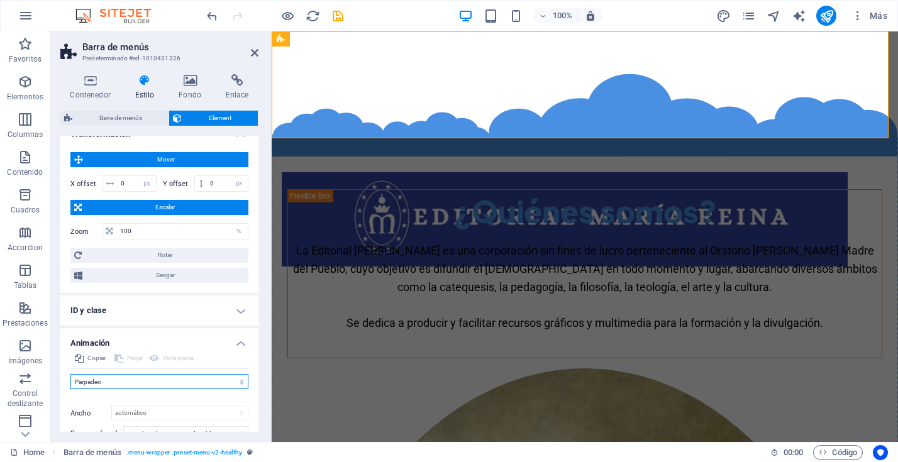
click at [70, 374] on select "No animar Mostrar / Ocultar Subir/bajar Acercar/alejar Deslizar de izquierda a …" at bounding box center [159, 381] width 178 height 15
click at [239, 377] on select "No animar Mostrar / Ocultar Subir/bajar Acercar/alejar Deslizar de izquierda a …" at bounding box center [159, 381] width 178 height 15
click at [70, 374] on select "No animar Mostrar / Ocultar Subir/bajar Acercar/alejar Deslizar de izquierda a …" at bounding box center [159, 381] width 178 height 15
click at [229, 384] on select "No animar Mostrar / Ocultar Subir/bajar Acercar/alejar Deslizar de izquierda a …" at bounding box center [159, 381] width 178 height 15
click at [70, 374] on select "No animar Mostrar / Ocultar Subir/bajar Acercar/alejar Deslizar de izquierda a …" at bounding box center [159, 381] width 178 height 15
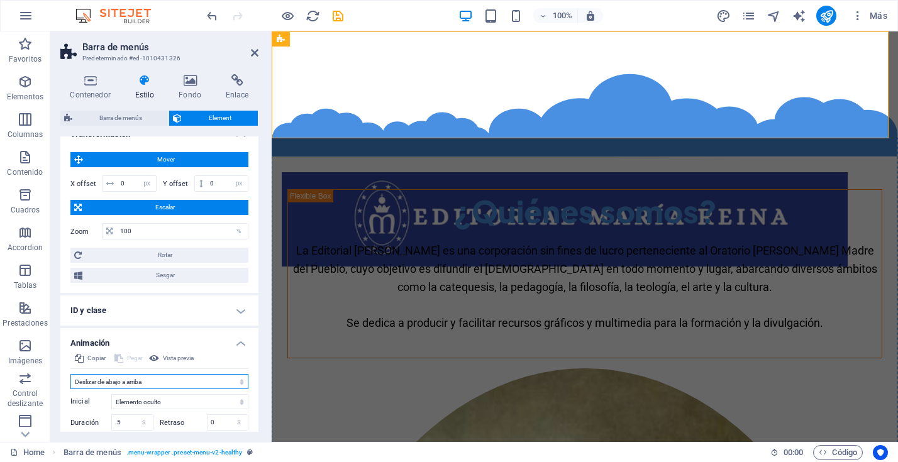
click at [233, 382] on select "No animar Mostrar / Ocultar Subir/bajar Acercar/alejar Deslizar de izquierda a …" at bounding box center [159, 381] width 178 height 15
select select "none"
click at [70, 374] on select "No animar Mostrar / Ocultar Subir/bajar Acercar/alejar Deslizar de izquierda a …" at bounding box center [159, 381] width 178 height 15
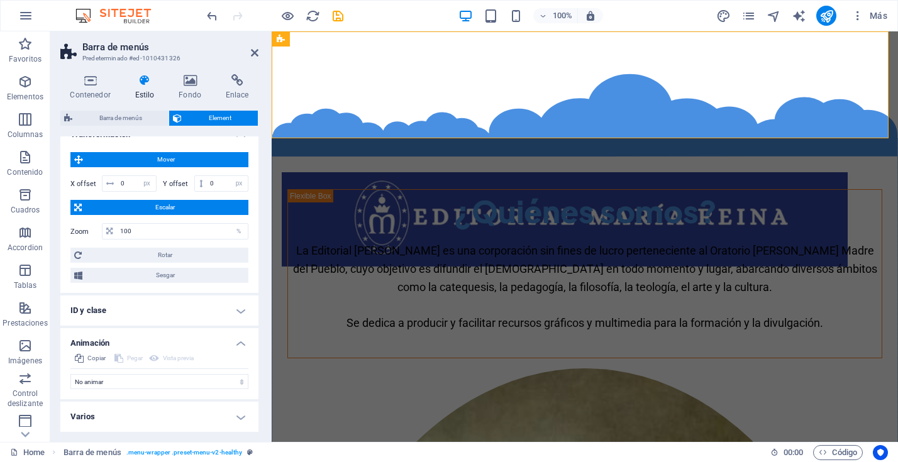
click at [238, 421] on h4 "Varios" at bounding box center [159, 417] width 198 height 30
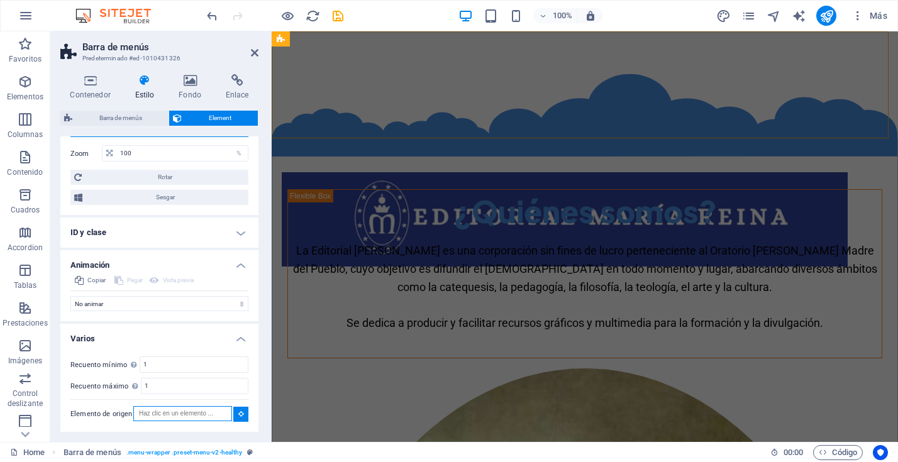
click at [211, 414] on input "Elemento de origen" at bounding box center [182, 413] width 99 height 15
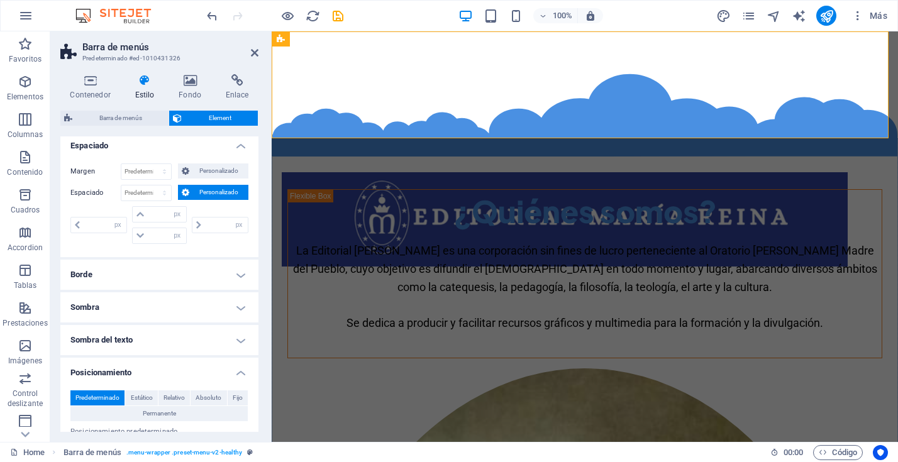
scroll to position [0, 0]
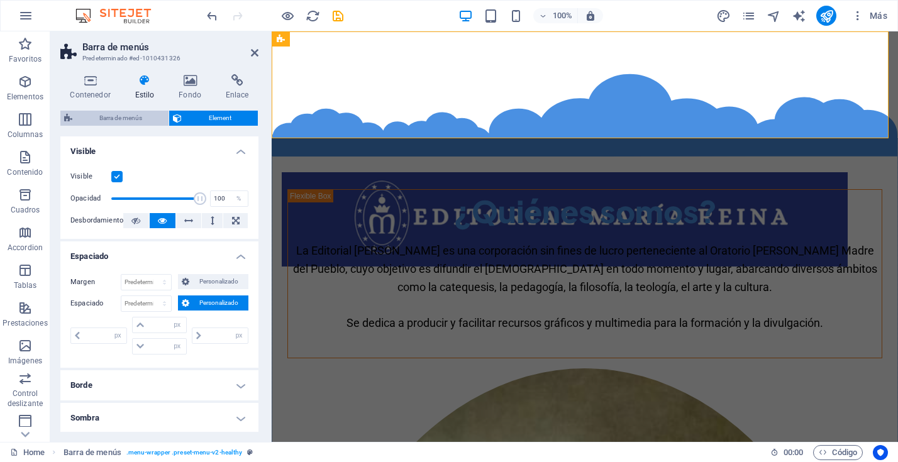
click at [111, 119] on span "Barra de menús" at bounding box center [120, 118] width 89 height 15
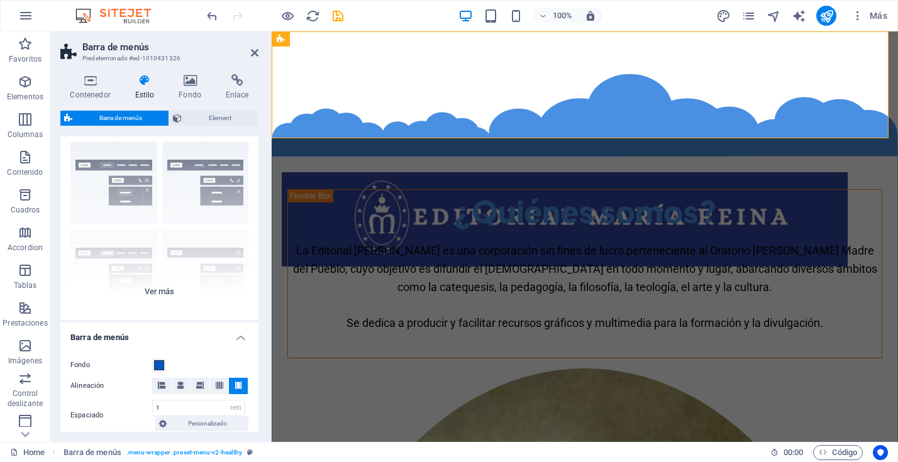
scroll to position [28, 0]
click at [161, 286] on div "Borde Centrado Predeterminado Fijo Loki Desencadenador Ancho XXL" at bounding box center [159, 225] width 198 height 189
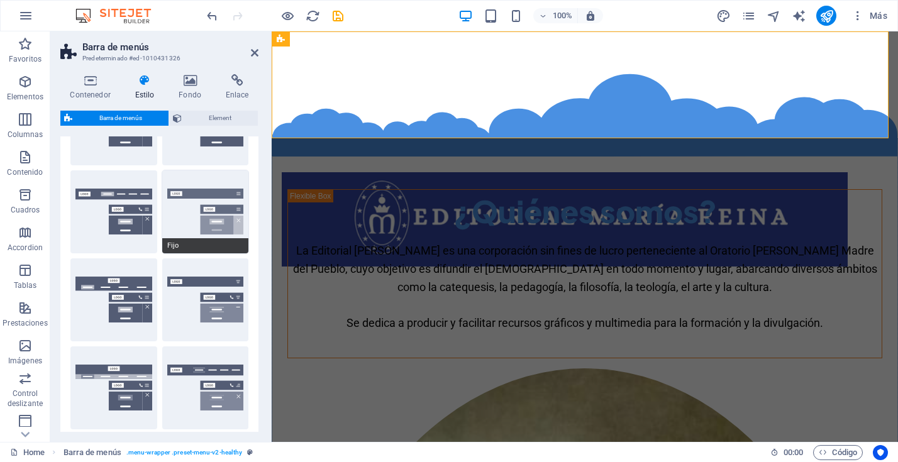
scroll to position [89, 0]
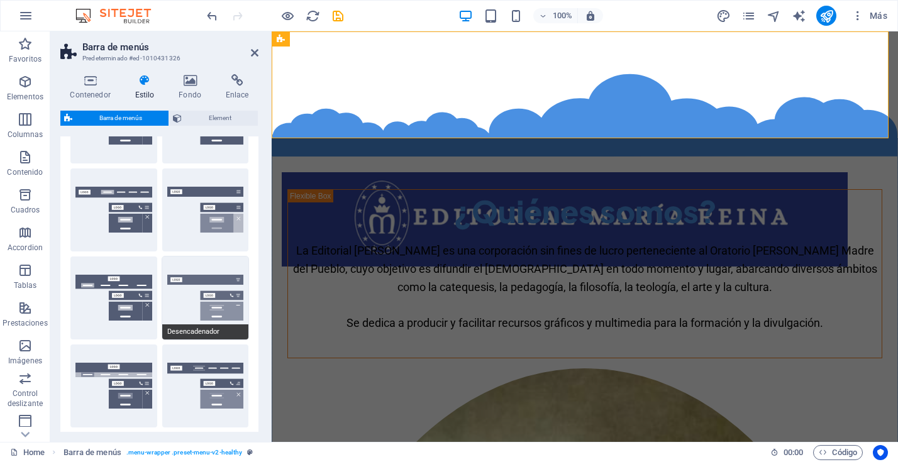
click at [197, 294] on button "Desencadenador" at bounding box center [205, 297] width 87 height 83
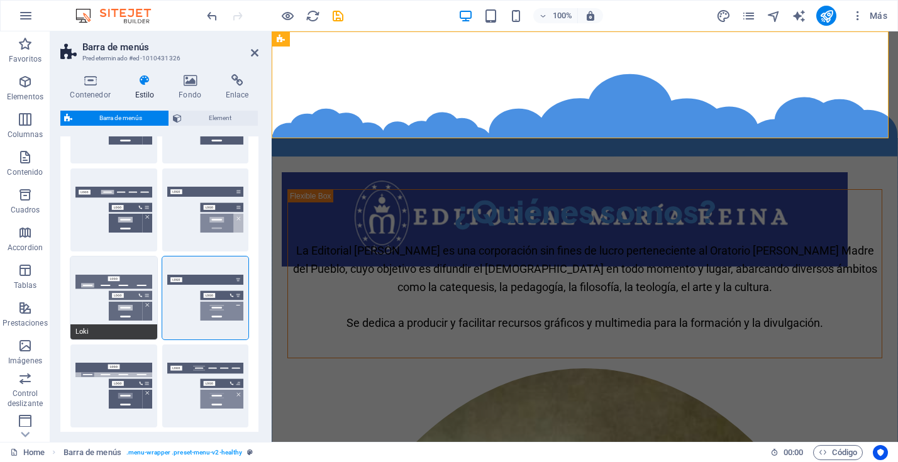
click at [114, 297] on button "Loki" at bounding box center [113, 297] width 87 height 83
type input "0"
select select "DISABLED_OPTION_VALUE"
type input "2"
type input "1"
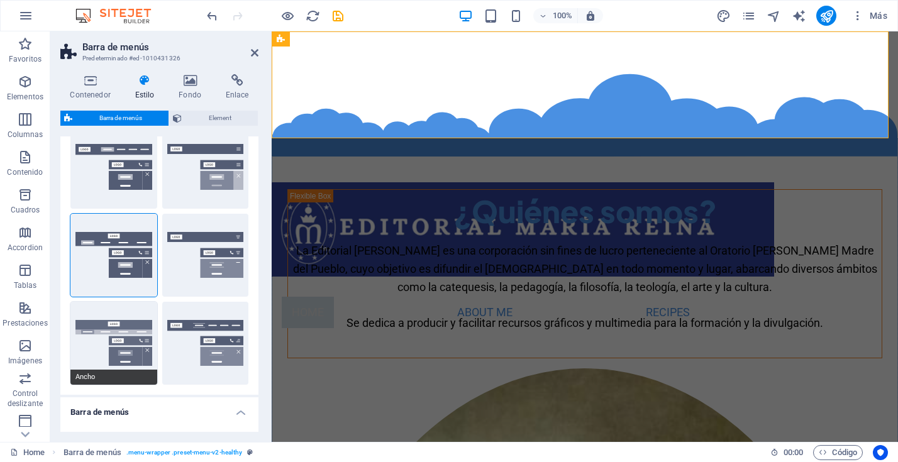
scroll to position [128, 0]
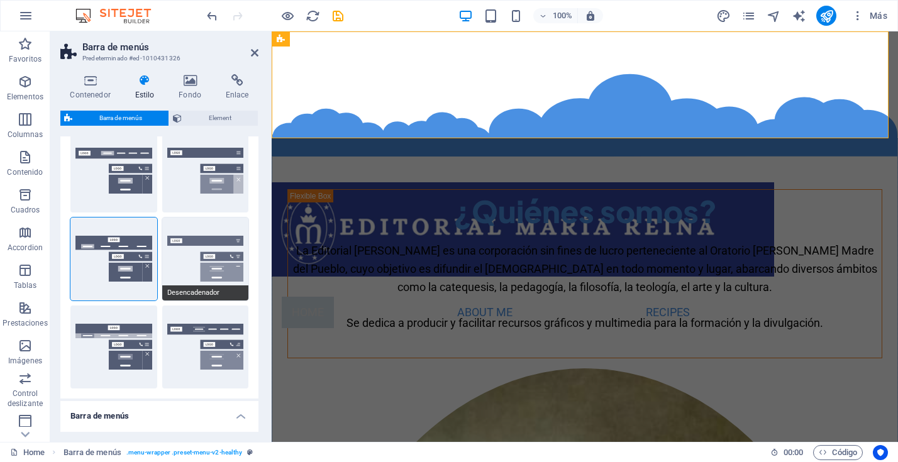
click at [189, 265] on button "Desencadenador" at bounding box center [205, 259] width 87 height 83
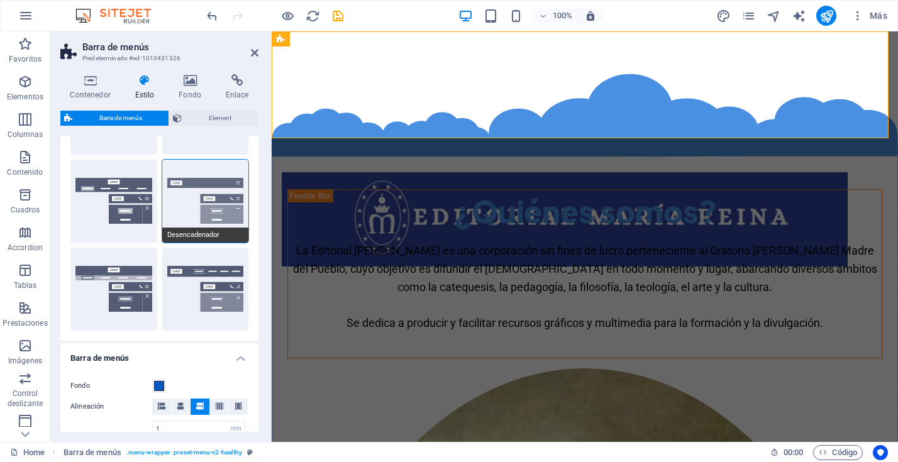
scroll to position [199, 0]
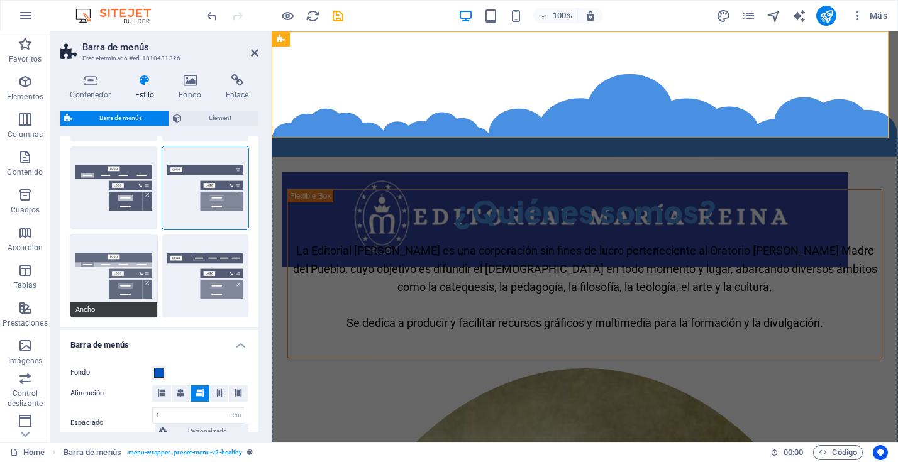
click at [135, 269] on button "Ancho" at bounding box center [113, 275] width 87 height 83
type input "0"
type input "2"
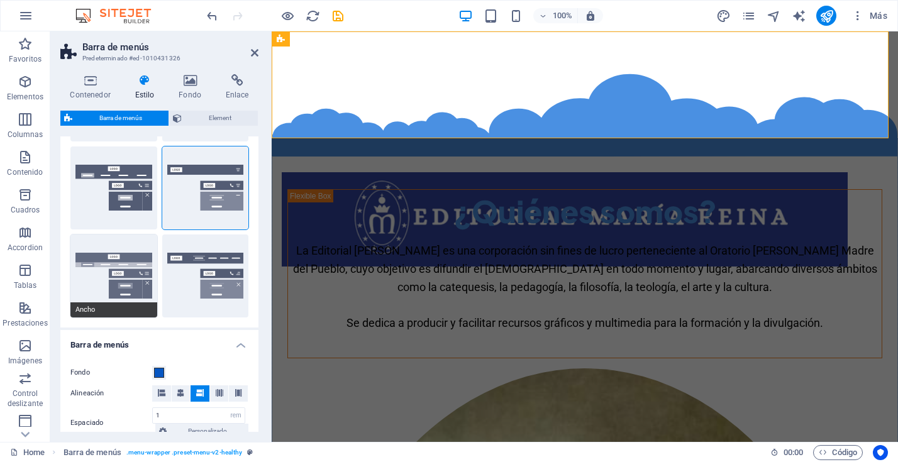
type input "2"
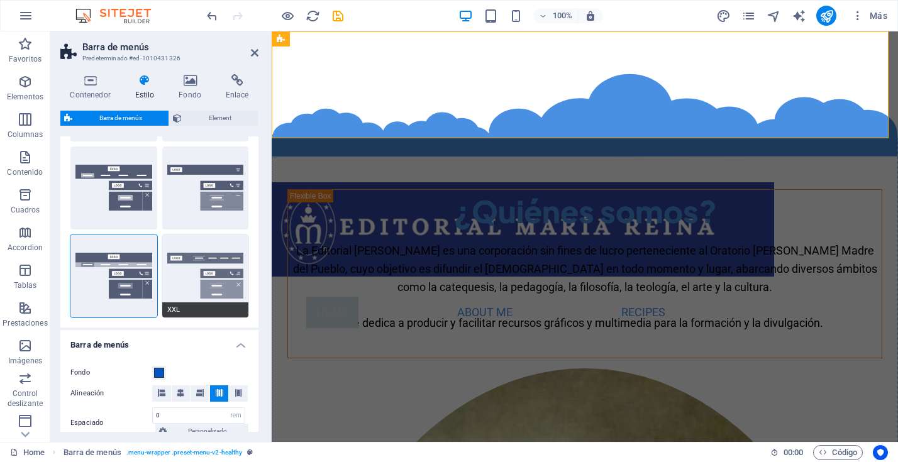
click at [194, 273] on button "XXL" at bounding box center [205, 275] width 87 height 83
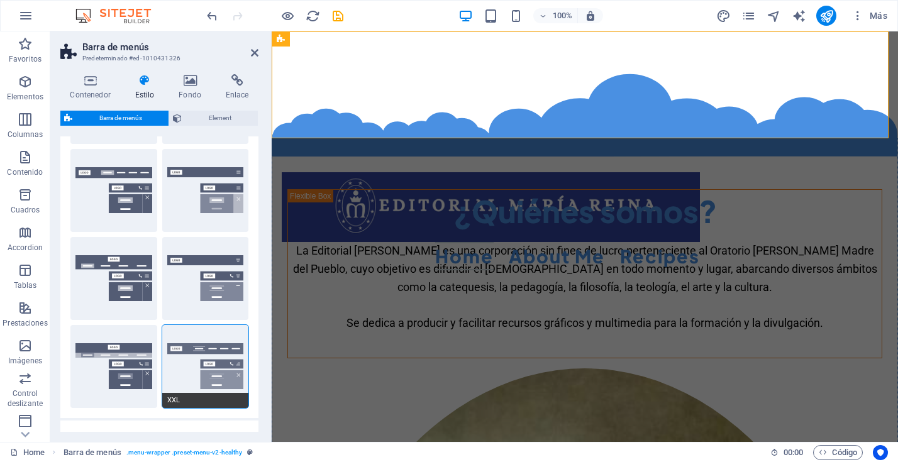
scroll to position [102, 0]
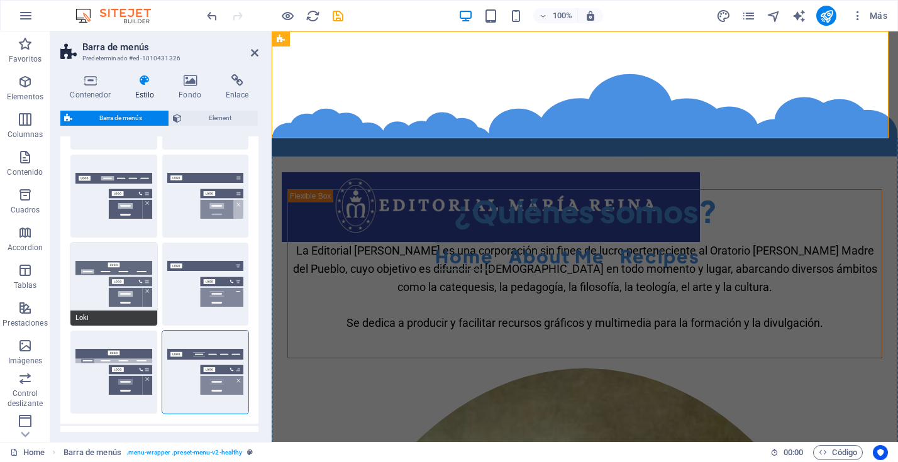
click at [131, 282] on button "Loki" at bounding box center [113, 284] width 87 height 83
type input "0"
select select "DISABLED_OPTION_VALUE"
type input "2"
type input "1"
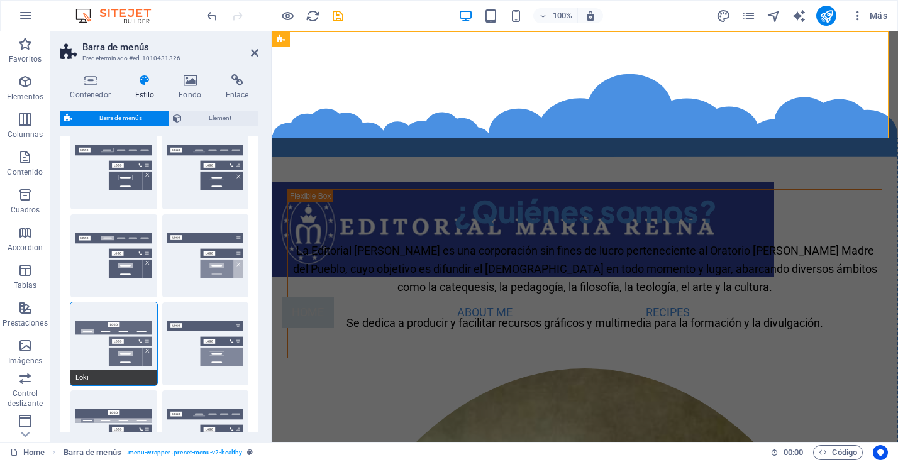
scroll to position [41, 0]
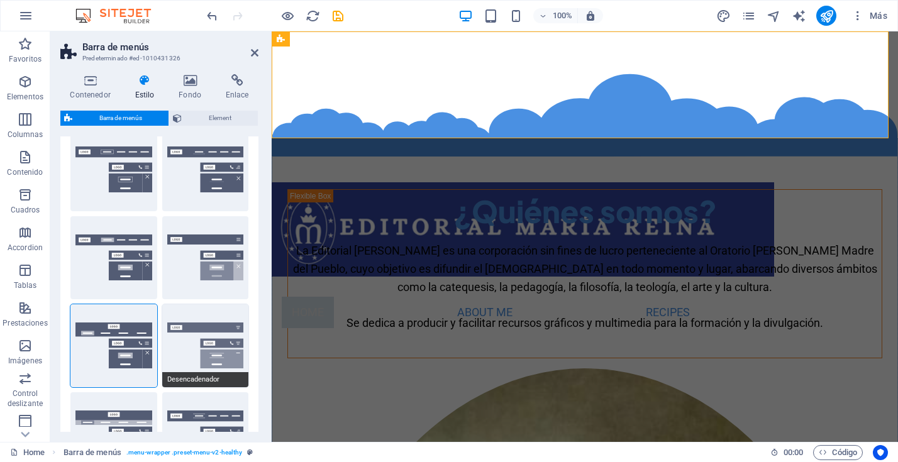
click at [178, 336] on button "Desencadenador" at bounding box center [205, 345] width 87 height 83
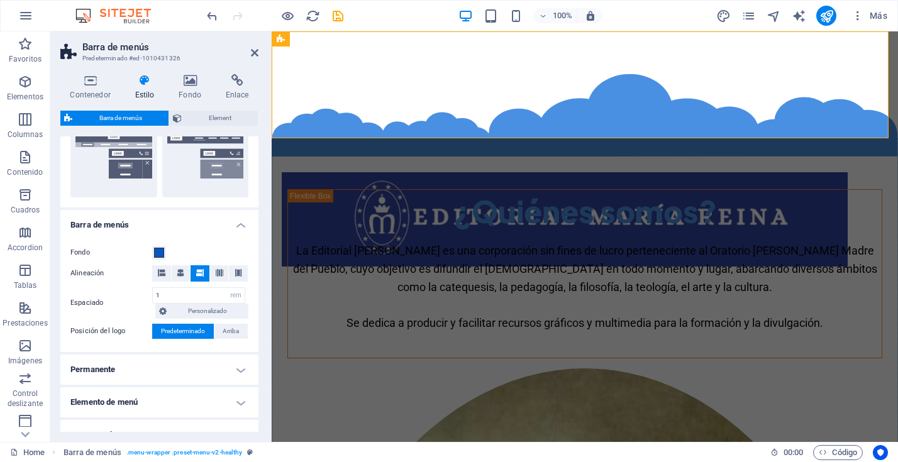
scroll to position [329, 0]
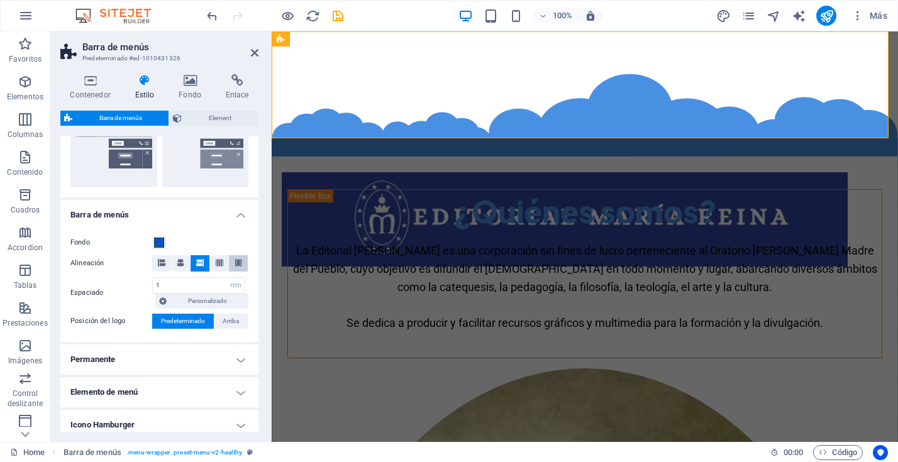
click at [234, 263] on icon at bounding box center [238, 263] width 8 height 8
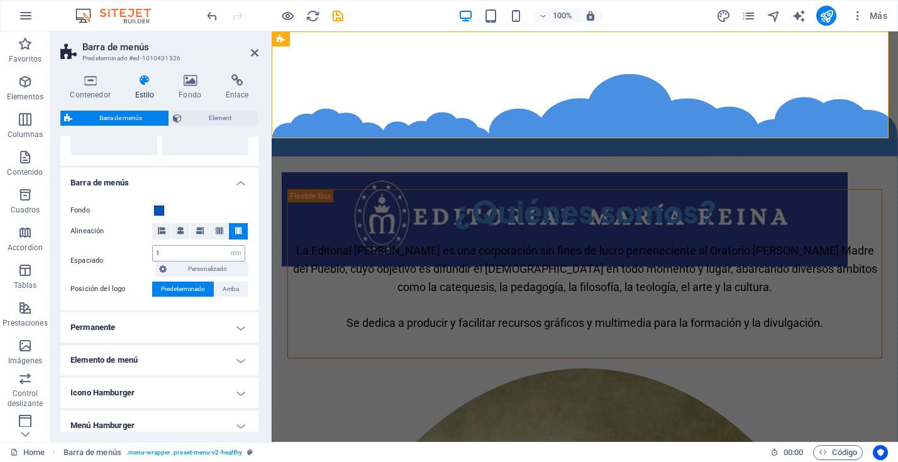
scroll to position [363, 0]
drag, startPoint x: 175, startPoint y: 252, endPoint x: 144, endPoint y: 252, distance: 30.8
click at [144, 252] on div "Espaciado 0.75 px rem % vh vw Personalizado Personalizado" at bounding box center [159, 258] width 178 height 31
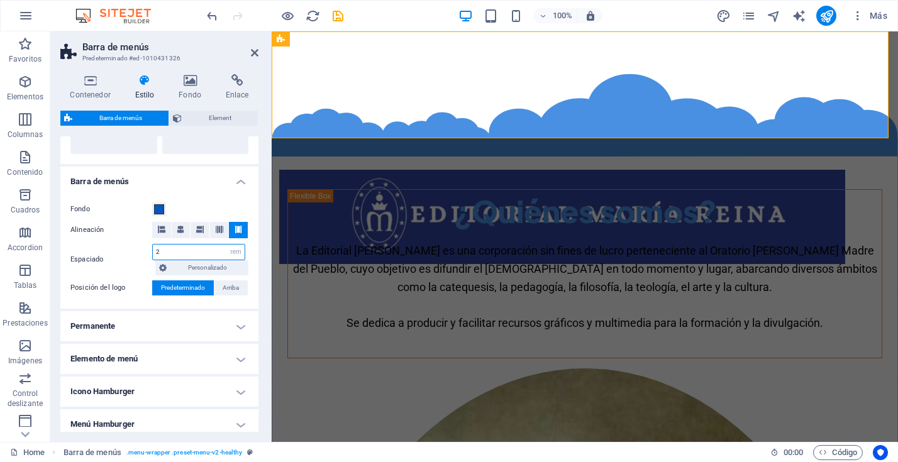
type input "2"
click at [123, 214] on label "Fondo" at bounding box center [111, 209] width 82 height 15
click at [152, 214] on button "Fondo" at bounding box center [159, 209] width 14 height 14
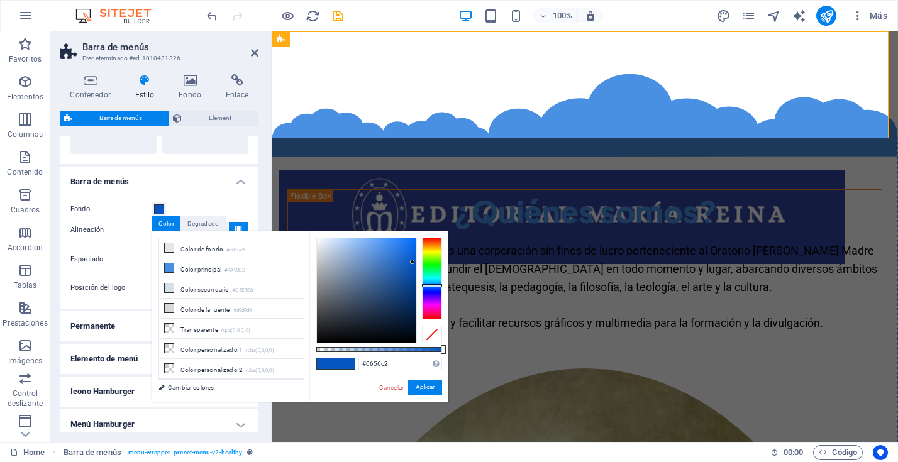
click at [179, 192] on div "Fondo Alineación Espaciado 2 px rem % vh vw Personalizado Personalizado 2 px re…" at bounding box center [159, 248] width 203 height 119
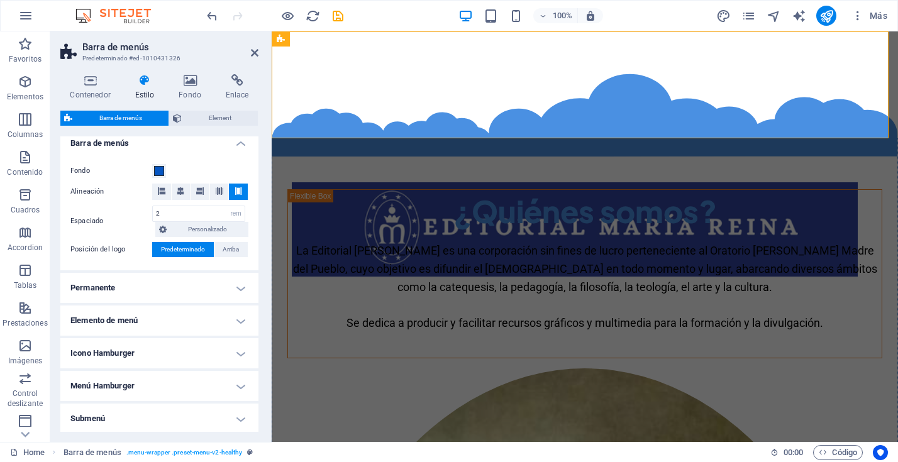
scroll to position [402, 0]
click at [192, 227] on span "Personalizado" at bounding box center [207, 228] width 74 height 15
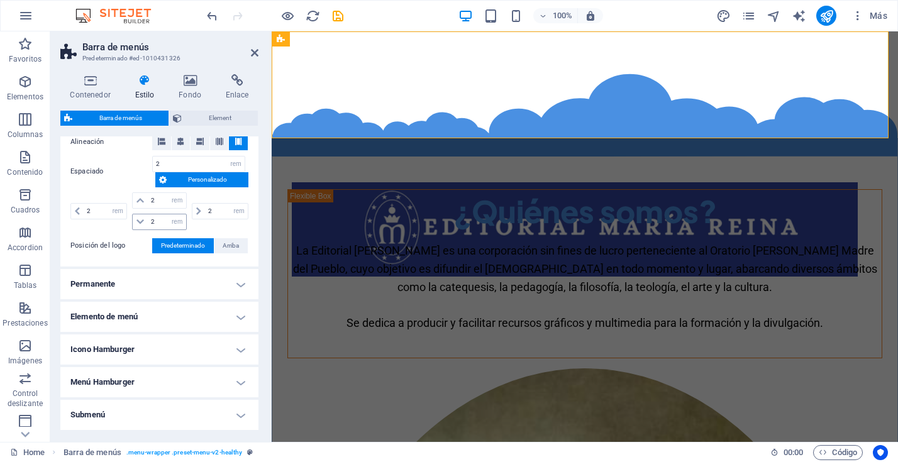
scroll to position [451, 0]
click at [223, 245] on span "Arriba" at bounding box center [231, 245] width 16 height 15
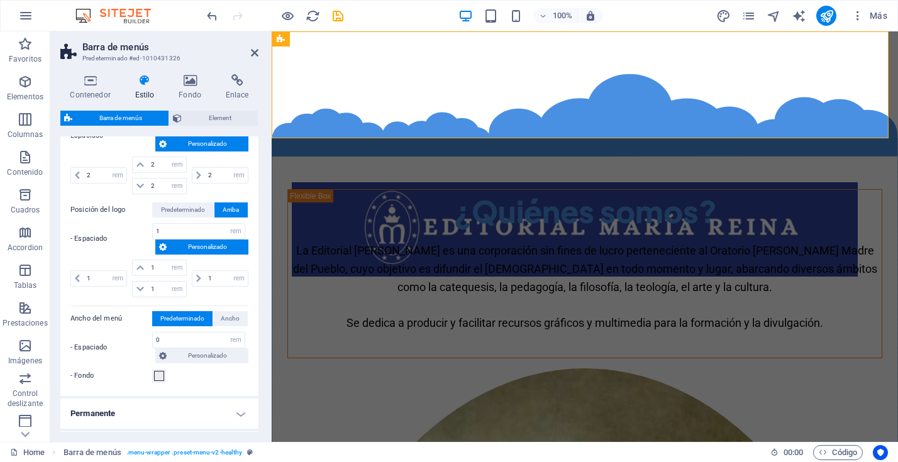
scroll to position [488, 0]
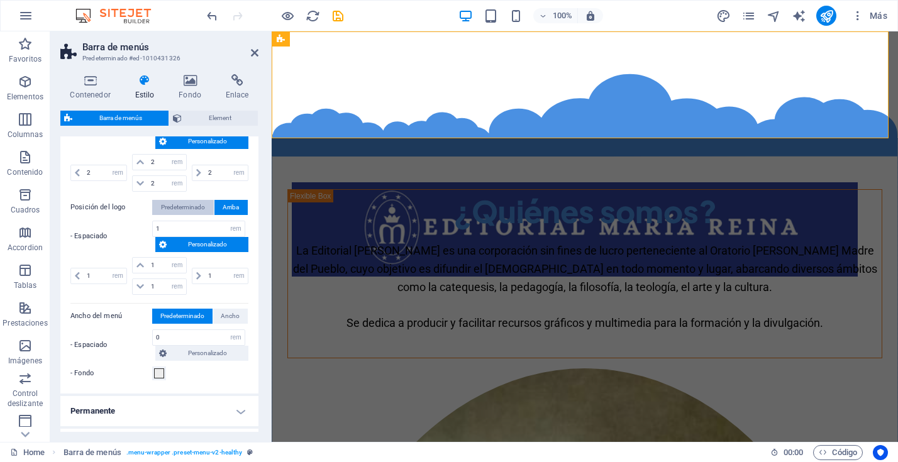
click at [195, 207] on span "Predeterminado" at bounding box center [183, 207] width 44 height 15
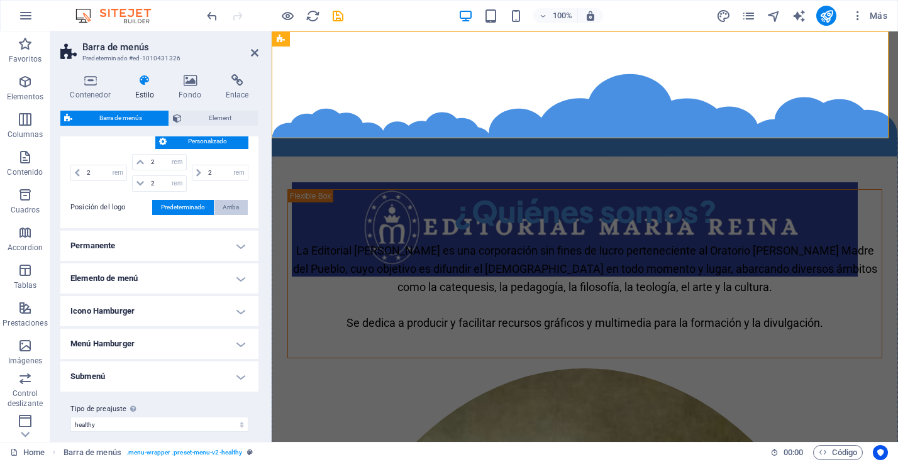
click at [226, 207] on span "Arriba" at bounding box center [231, 207] width 16 height 15
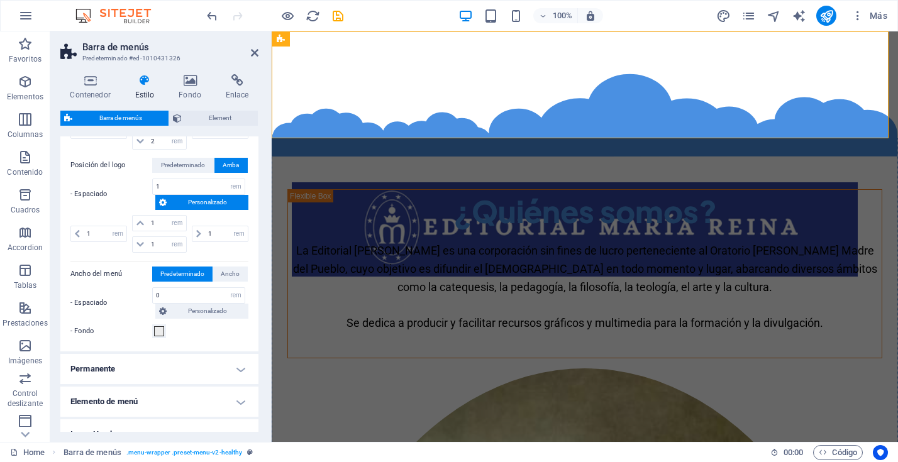
scroll to position [536, 0]
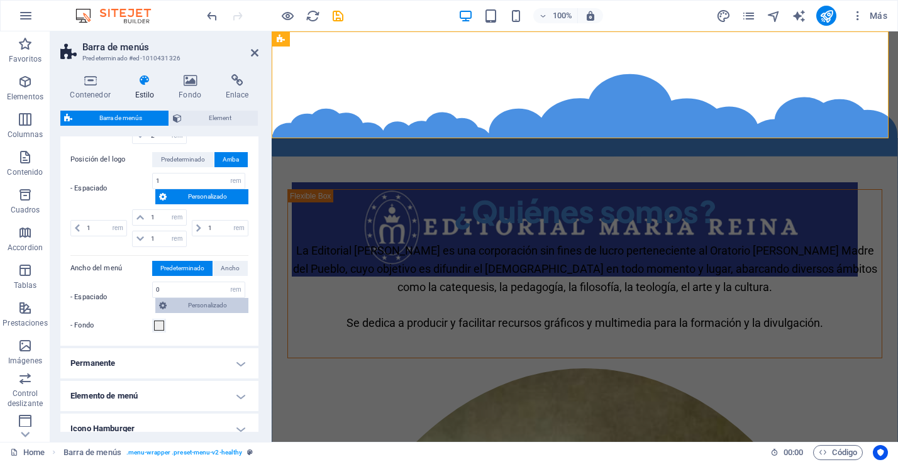
click at [194, 307] on span "Personalizado" at bounding box center [207, 305] width 74 height 15
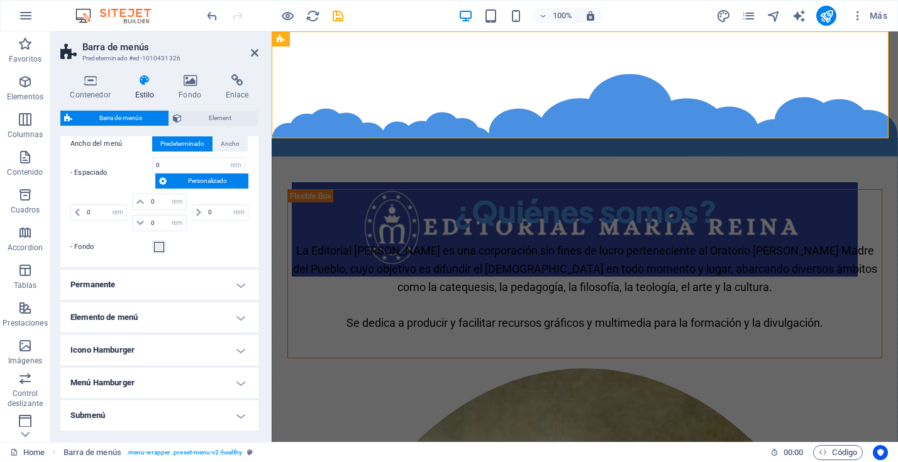
scroll to position [676, 0]
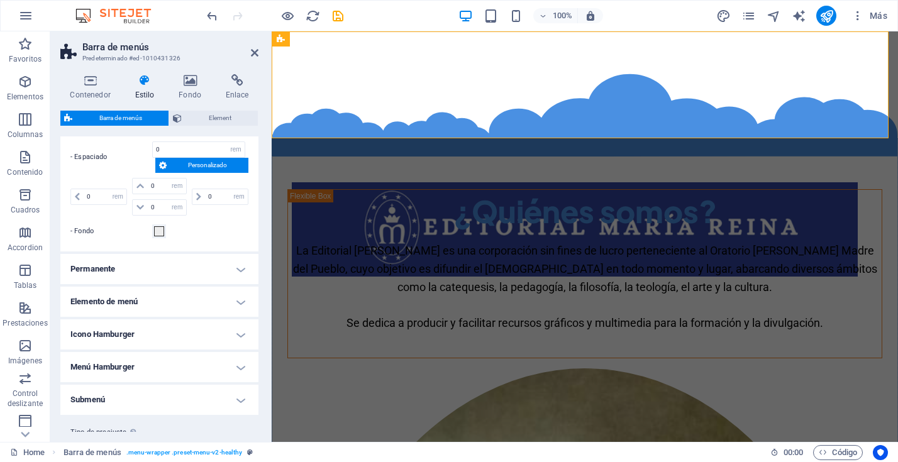
click at [231, 267] on h4 "Permanente" at bounding box center [159, 269] width 198 height 30
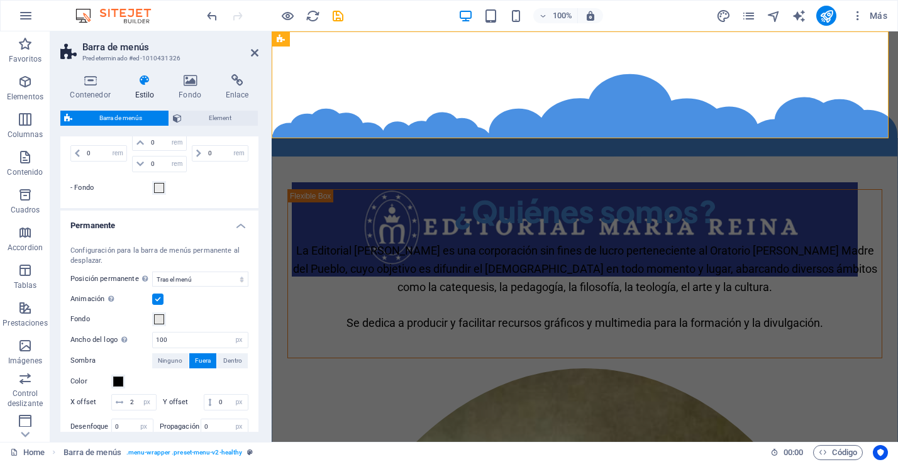
scroll to position [728, 0]
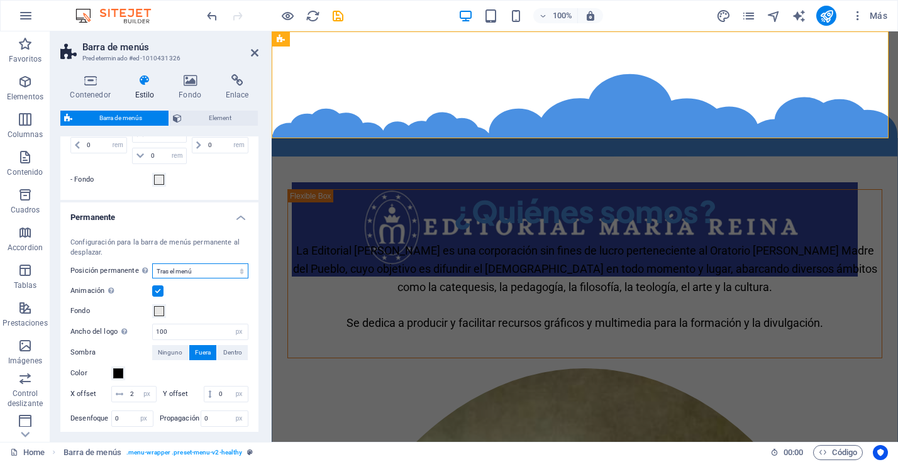
click at [229, 272] on select "Deshabilitado Instantáneo Tras el menú Tras el banner Al desplazarse hacia arri…" at bounding box center [200, 270] width 96 height 15
select select "sticky_none"
click at [152, 263] on select "Deshabilitado Instantáneo Tras el menú Tras el banner Al desplazarse hacia arri…" at bounding box center [200, 270] width 96 height 15
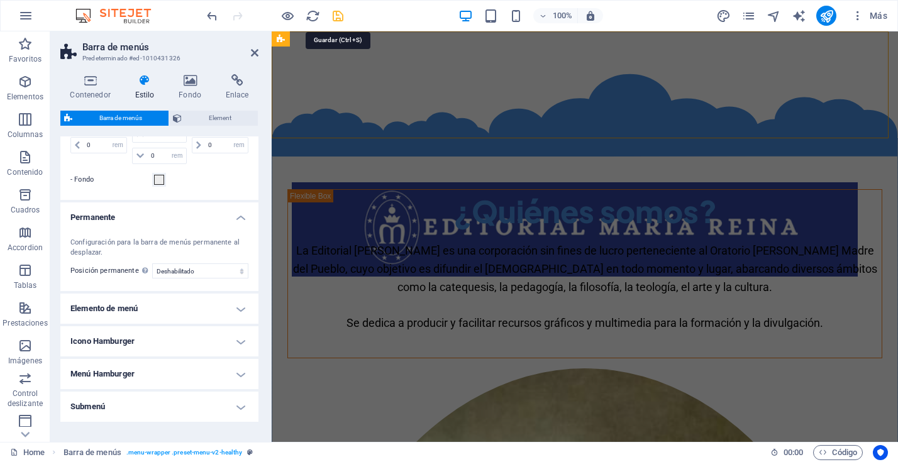
click at [338, 15] on icon "save" at bounding box center [338, 16] width 14 height 14
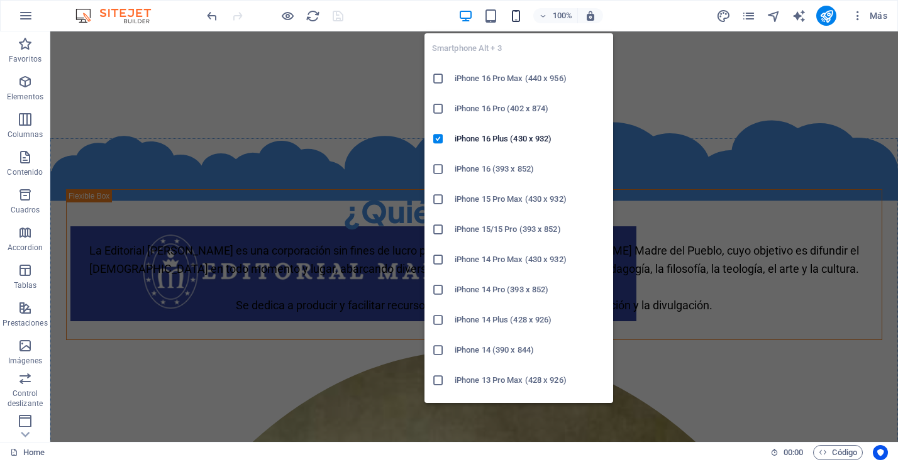
click at [517, 16] on icon "button" at bounding box center [516, 16] width 14 height 14
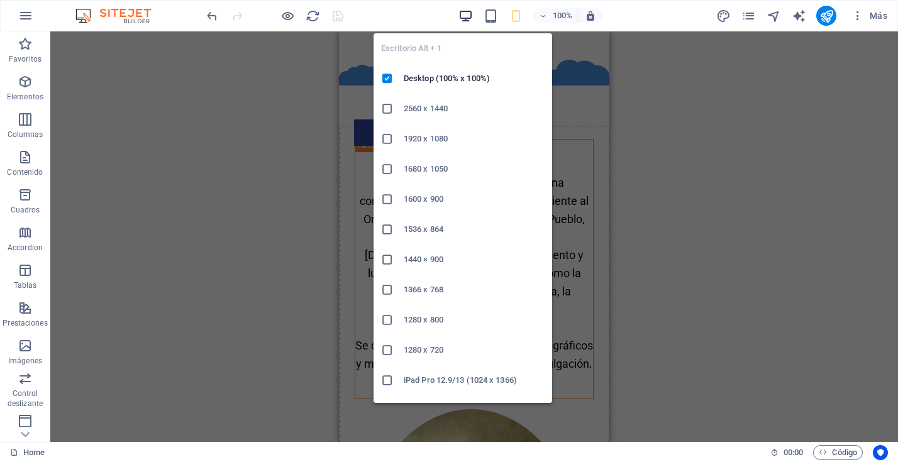
click at [469, 17] on icon "button" at bounding box center [465, 16] width 14 height 14
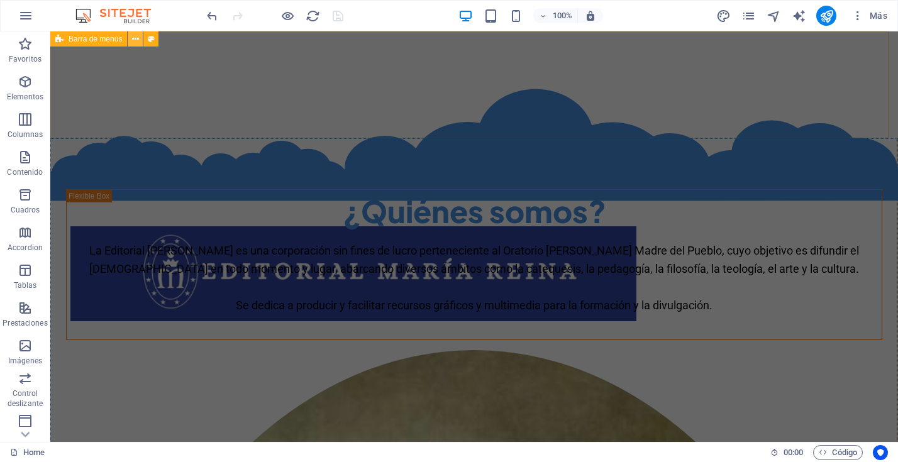
click at [133, 38] on icon at bounding box center [135, 39] width 7 height 13
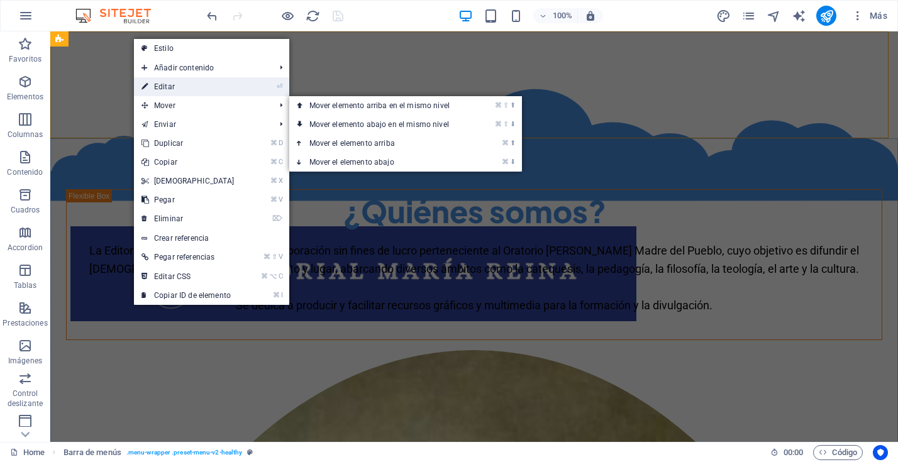
click at [171, 87] on link "⏎ Editar" at bounding box center [188, 86] width 108 height 19
select select "rem"
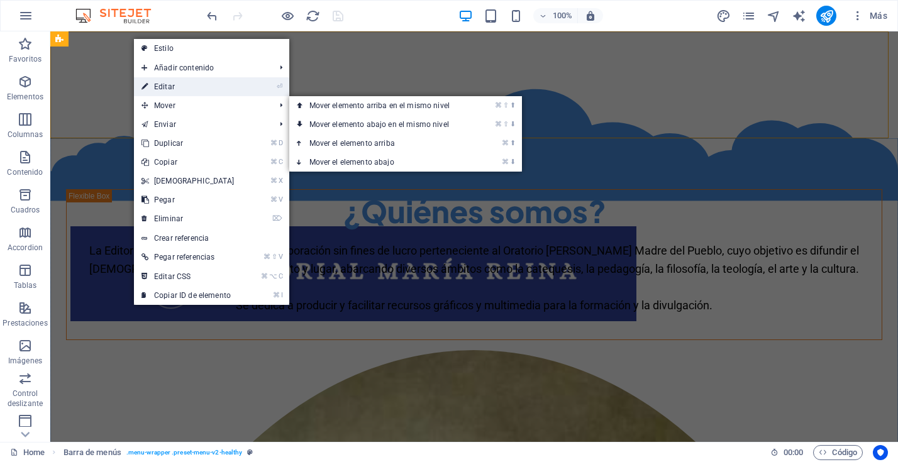
select select "rem"
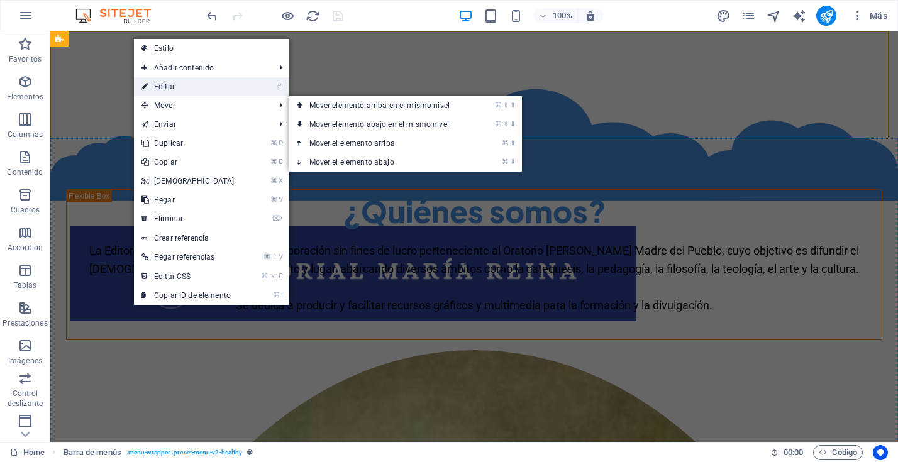
select select "rem"
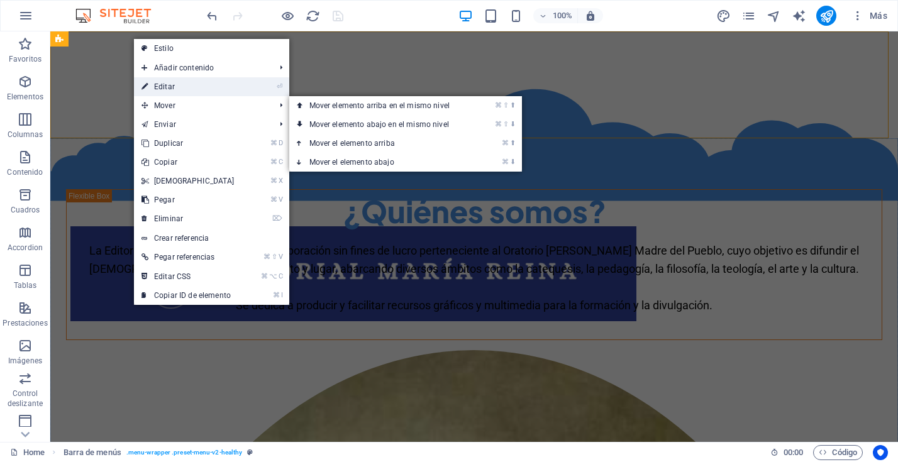
select select "rem"
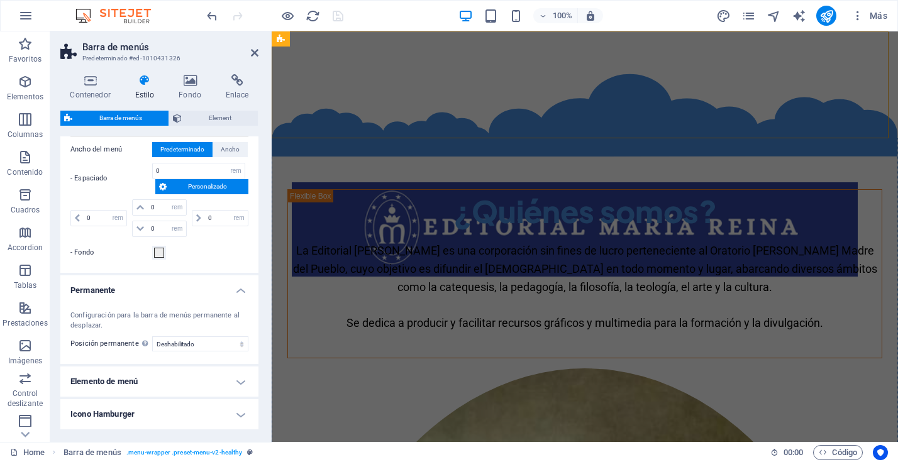
scroll to position [768, 0]
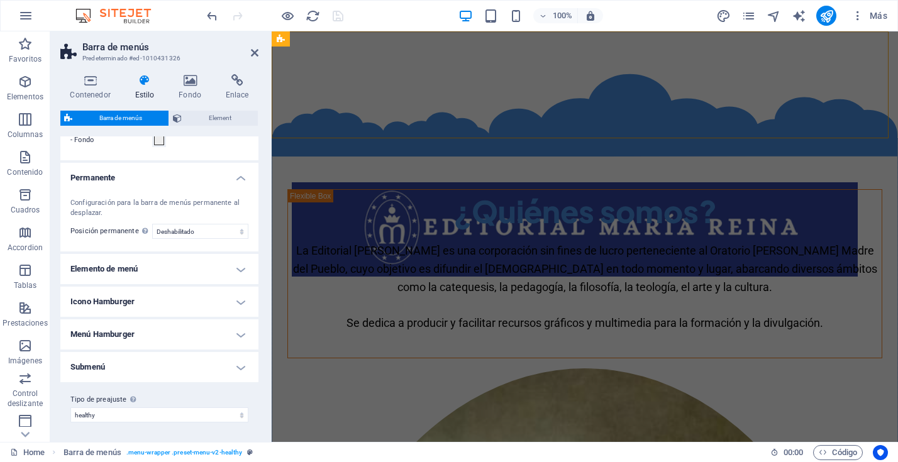
click at [230, 268] on h4 "Elemento de menú" at bounding box center [159, 269] width 198 height 30
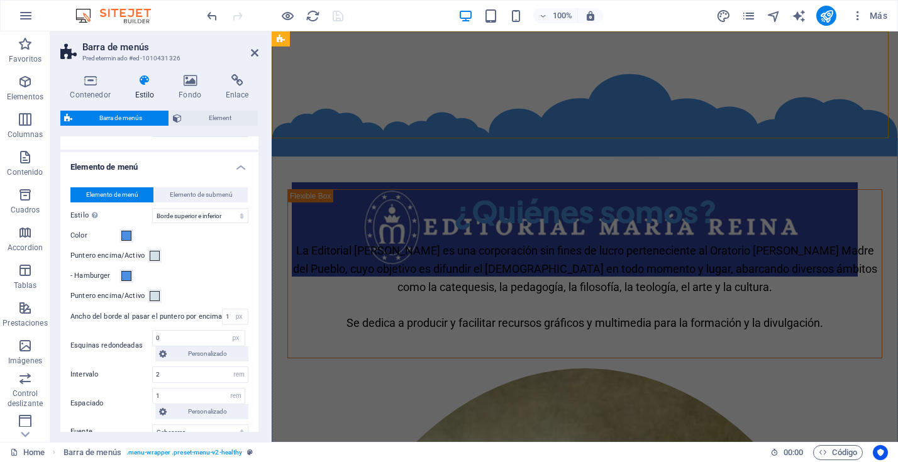
scroll to position [871, 0]
click at [240, 211] on select "Sin formato Color del texto Cuadro: Atenuar Cuadro: Voltear verticalmente Cuadr…" at bounding box center [200, 214] width 96 height 15
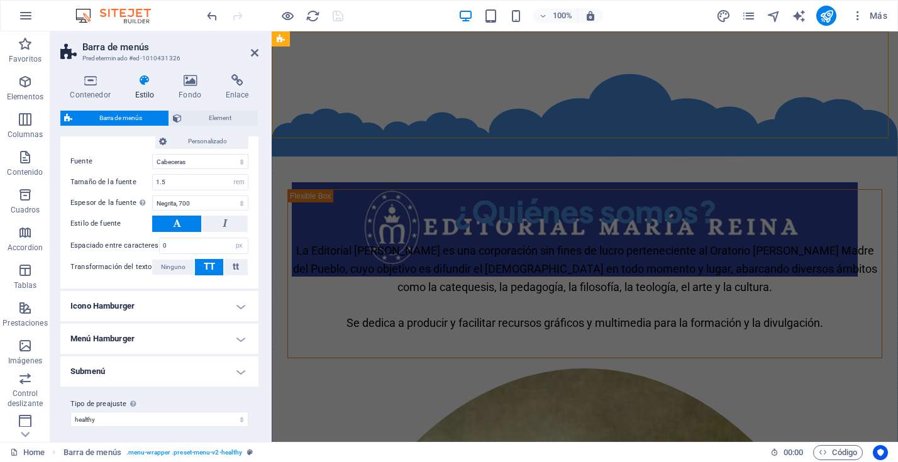
scroll to position [1143, 0]
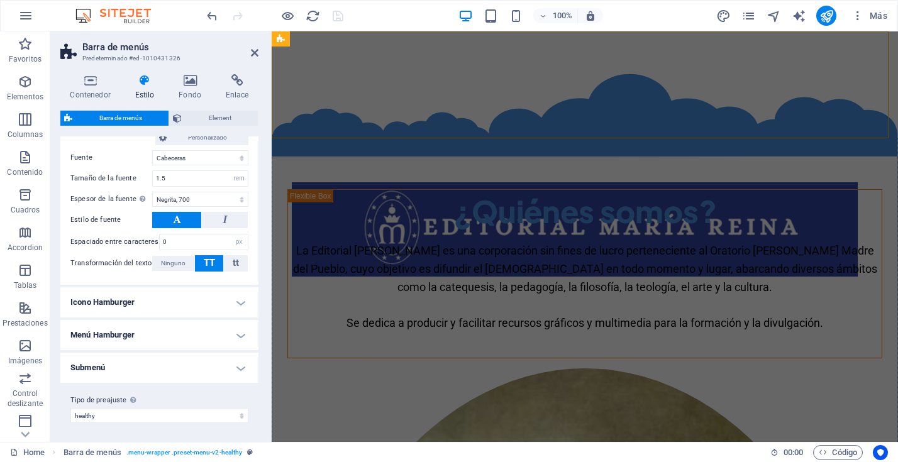
click at [240, 300] on h4 "Icono Hamburger" at bounding box center [159, 302] width 198 height 30
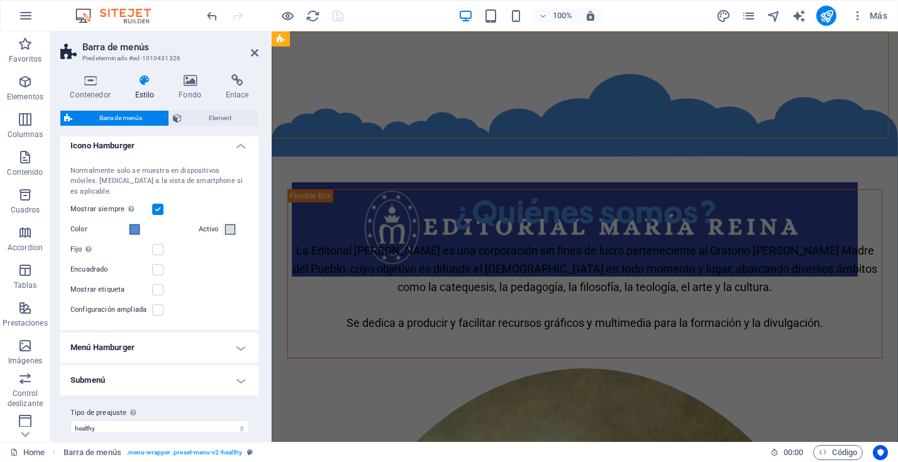
scroll to position [1303, 0]
click at [237, 333] on h4 "Menú Hamburger" at bounding box center [159, 345] width 198 height 30
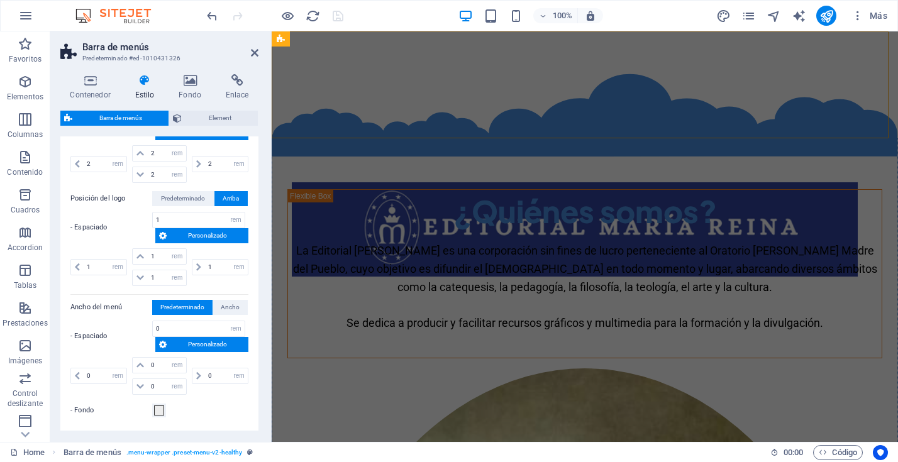
scroll to position [0, 0]
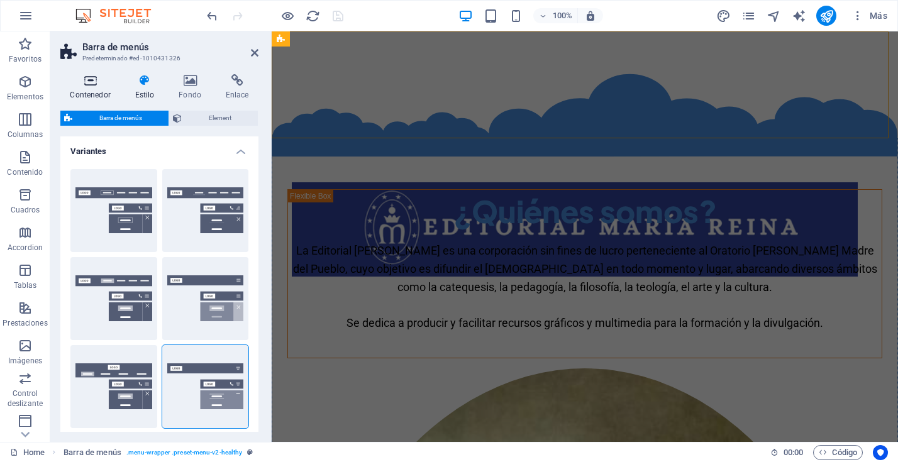
click at [93, 84] on icon at bounding box center [90, 80] width 60 height 13
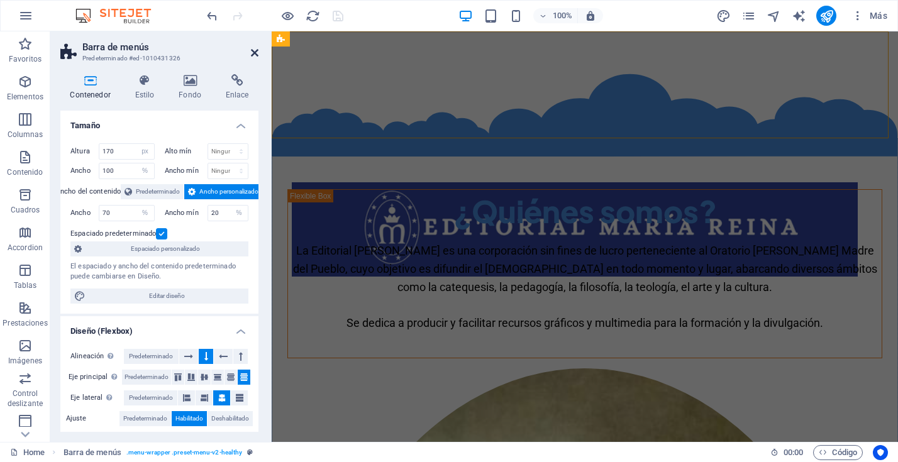
click at [255, 50] on icon at bounding box center [255, 53] width 8 height 10
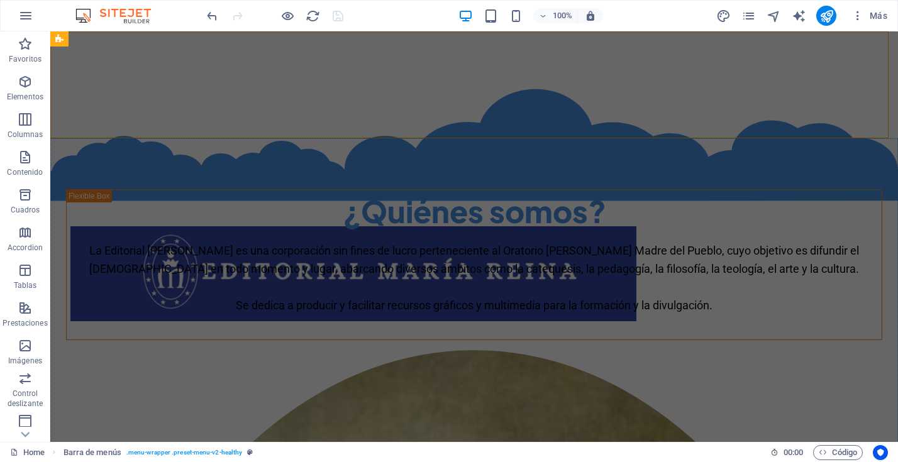
click at [406, 7] on div "100% Más" at bounding box center [548, 16] width 688 height 20
click at [819, 12] on icon "publish" at bounding box center [826, 16] width 14 height 14
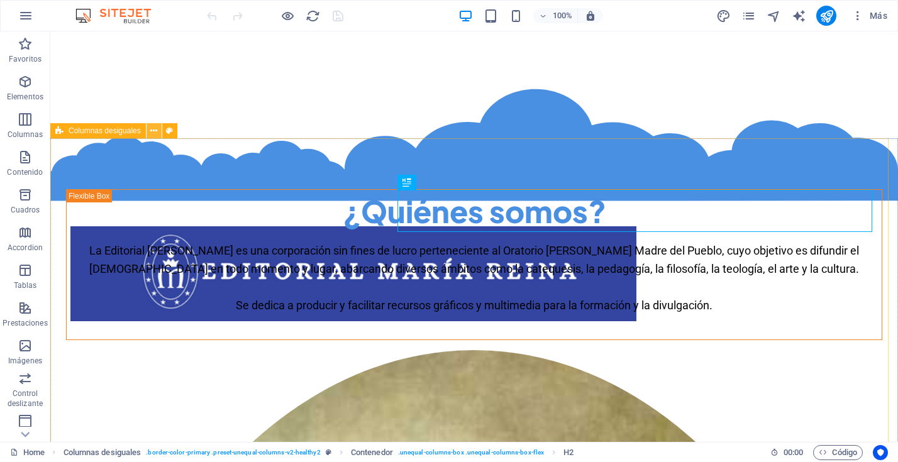
click at [152, 129] on icon at bounding box center [153, 130] width 7 height 13
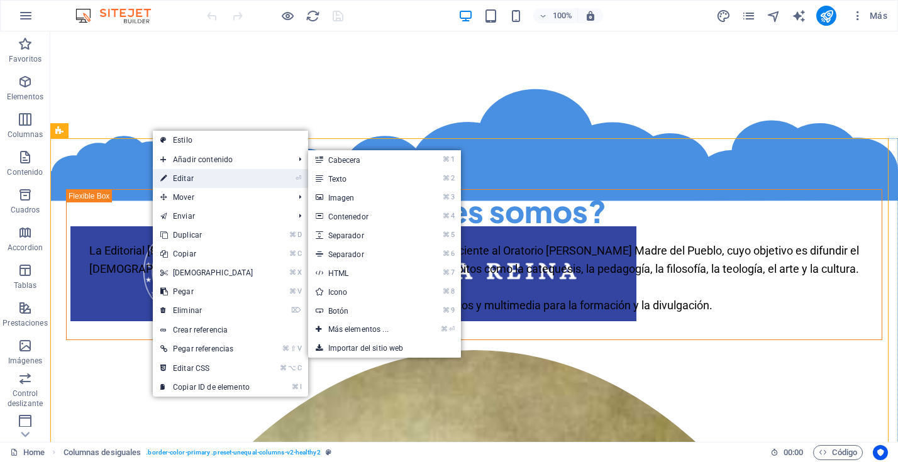
click at [183, 177] on link "⏎ Editar" at bounding box center [207, 178] width 108 height 19
select select "%"
select select "rem"
select select "preset-unequal-columns-v2-healthy2"
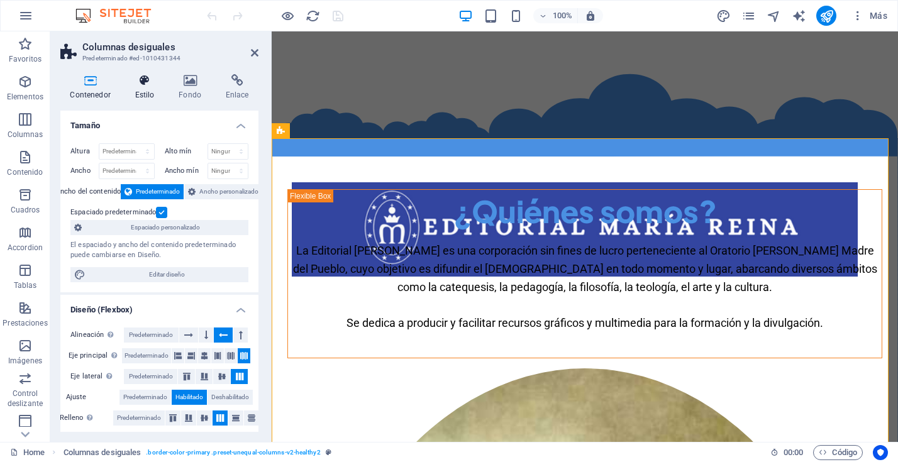
click at [147, 89] on h4 "Estilo" at bounding box center [147, 87] width 44 height 26
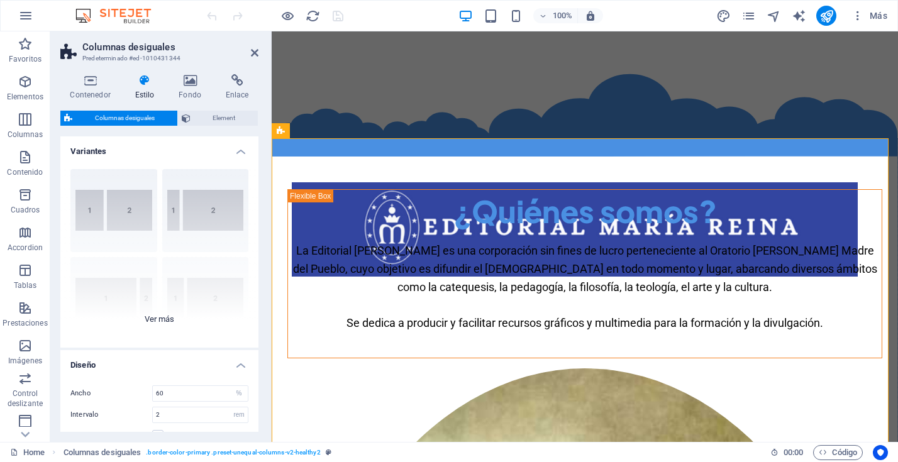
click at [167, 317] on div "40-60 20-80 80-20 30-70 70-30 Predeterminado" at bounding box center [159, 253] width 198 height 189
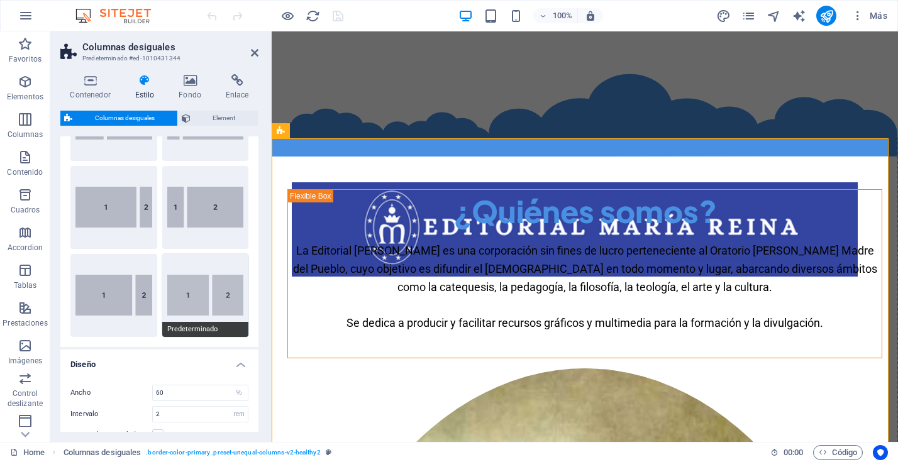
scroll to position [94, 0]
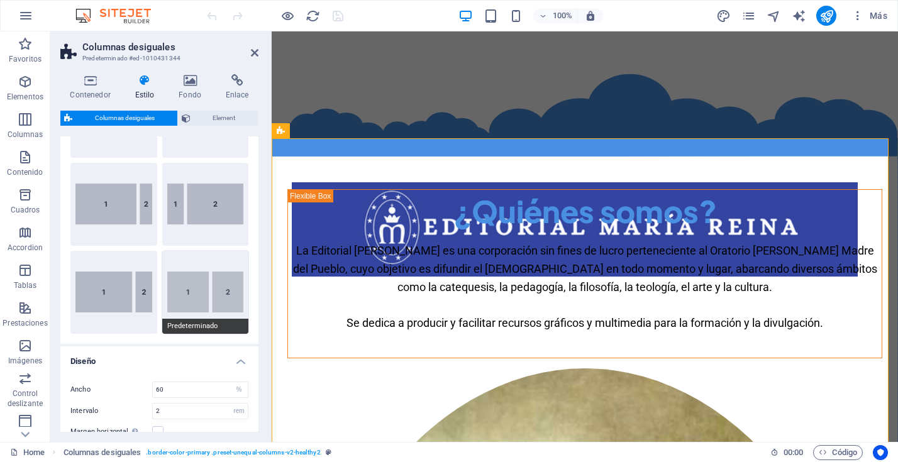
click at [209, 287] on button "Predeterminado" at bounding box center [205, 292] width 87 height 83
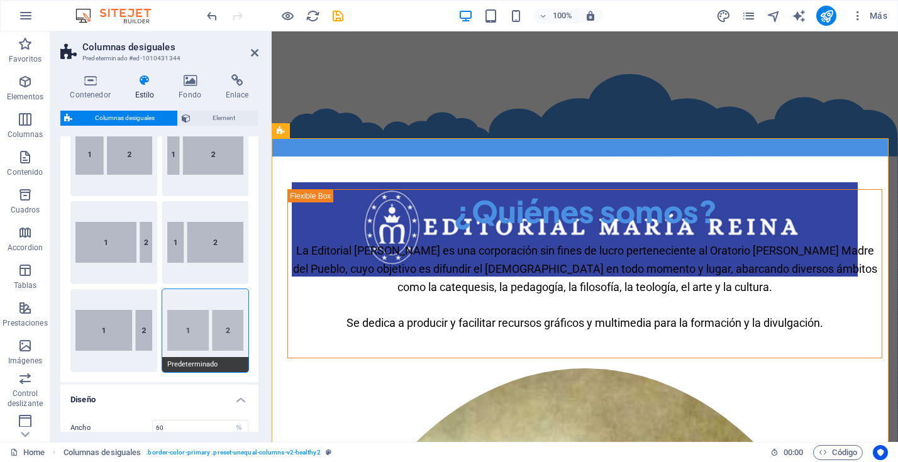
scroll to position [62, 0]
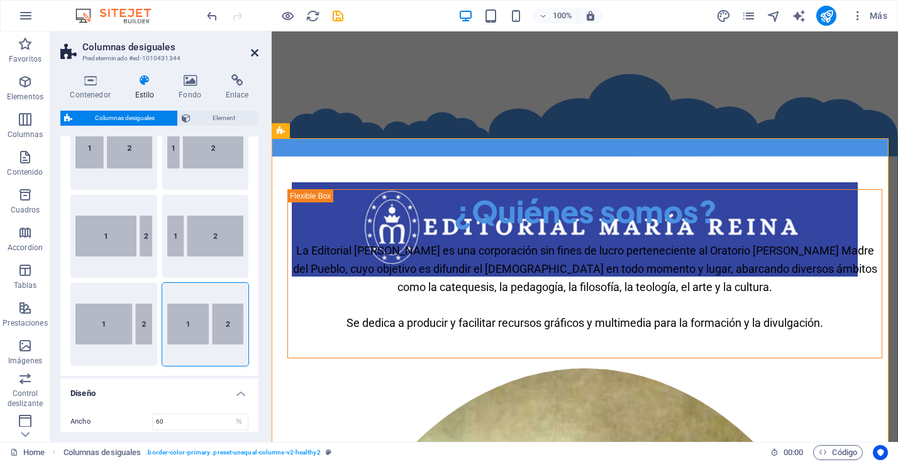
click at [252, 52] on icon at bounding box center [255, 53] width 8 height 10
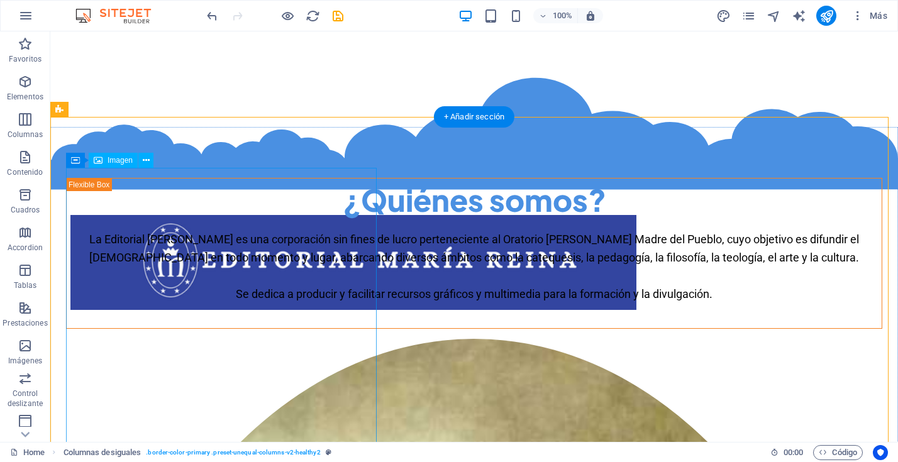
scroll to position [0, 0]
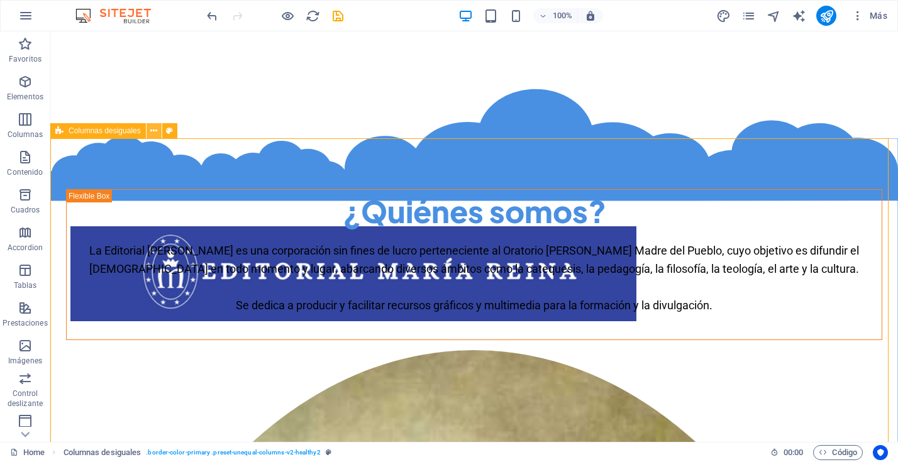
click at [152, 132] on icon at bounding box center [153, 130] width 7 height 13
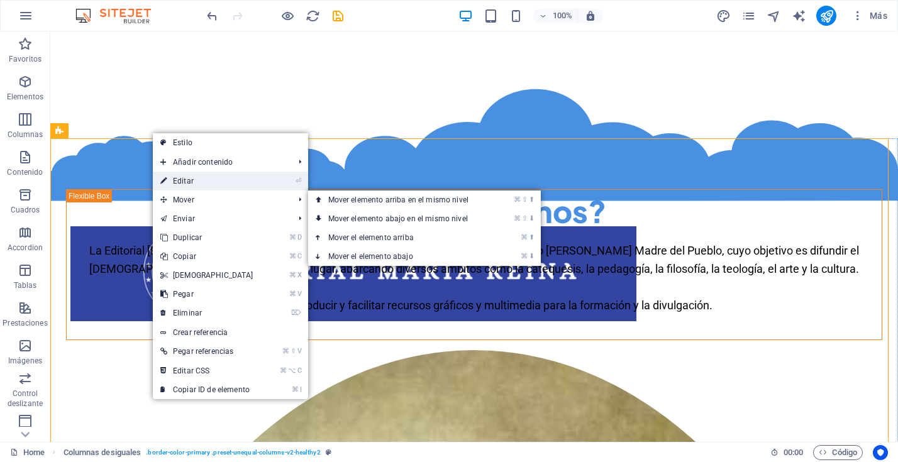
click at [180, 179] on link "⏎ Editar" at bounding box center [207, 181] width 108 height 19
select select "%"
select select "rem"
select select "preset-unequal-columns-v2-healthy2"
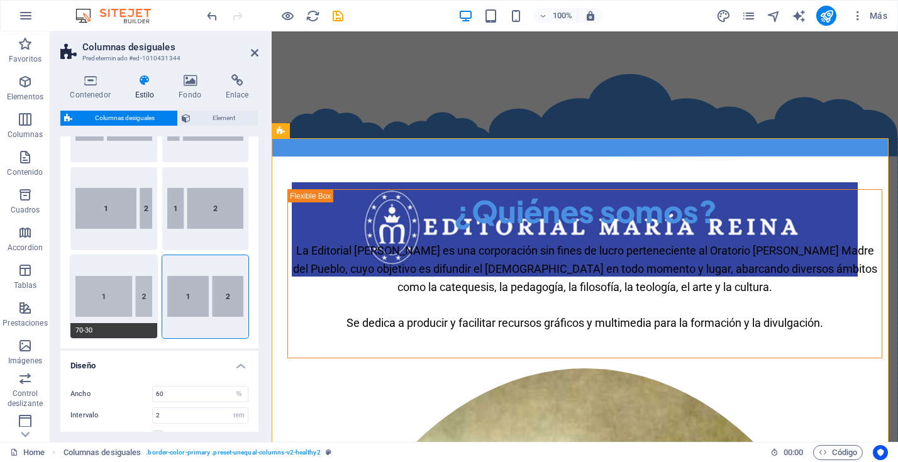
scroll to position [93, 0]
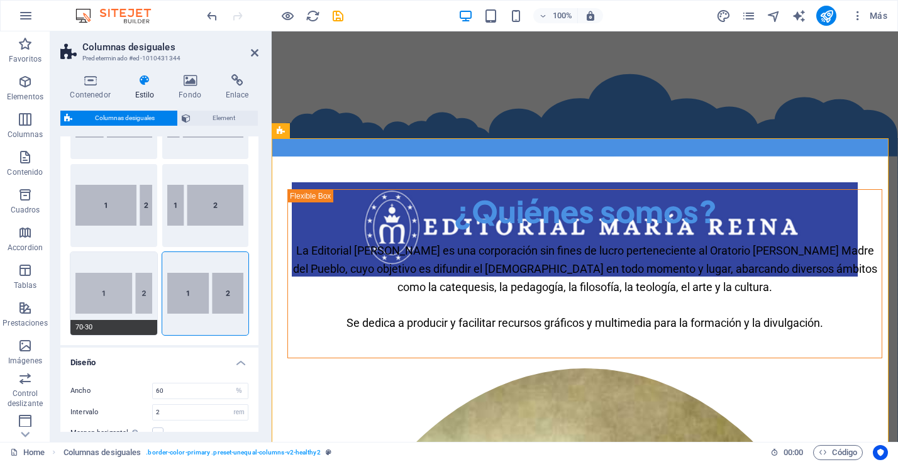
drag, startPoint x: 121, startPoint y: 311, endPoint x: 138, endPoint y: 297, distance: 21.9
click at [121, 311] on button "70-30" at bounding box center [113, 293] width 87 height 83
type input "70"
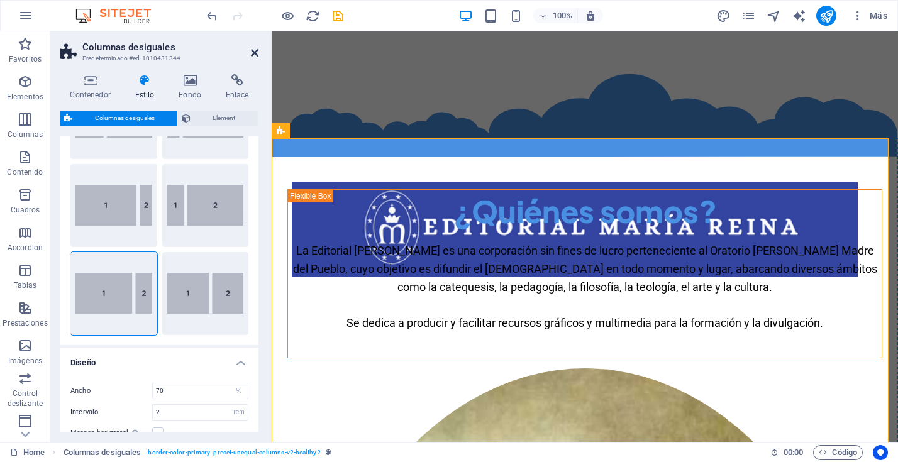
click at [256, 50] on icon at bounding box center [255, 53] width 8 height 10
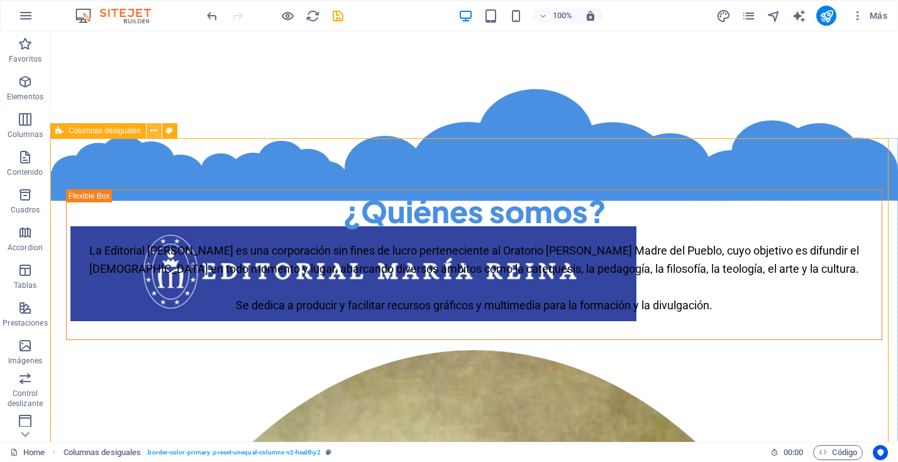
click at [152, 132] on icon at bounding box center [153, 130] width 7 height 13
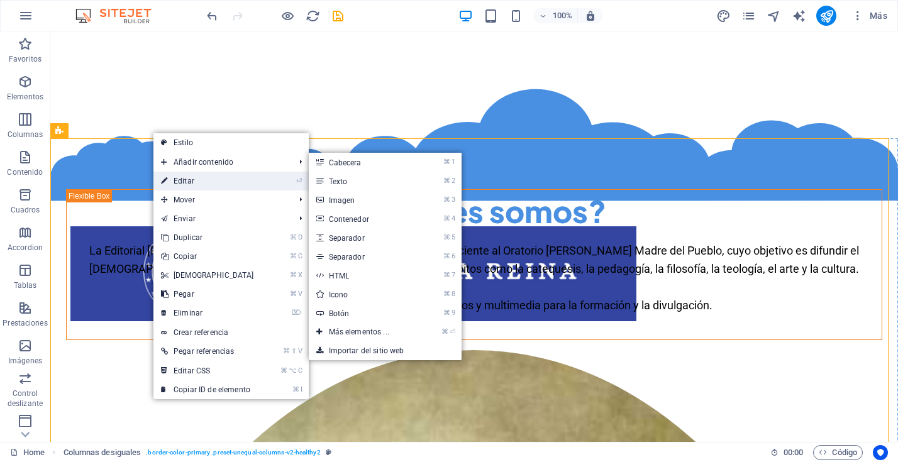
click at [172, 179] on link "⏎ Editar" at bounding box center [207, 181] width 108 height 19
select select "%"
select select "rem"
select select "preset-unequal-columns-v2-healthy2"
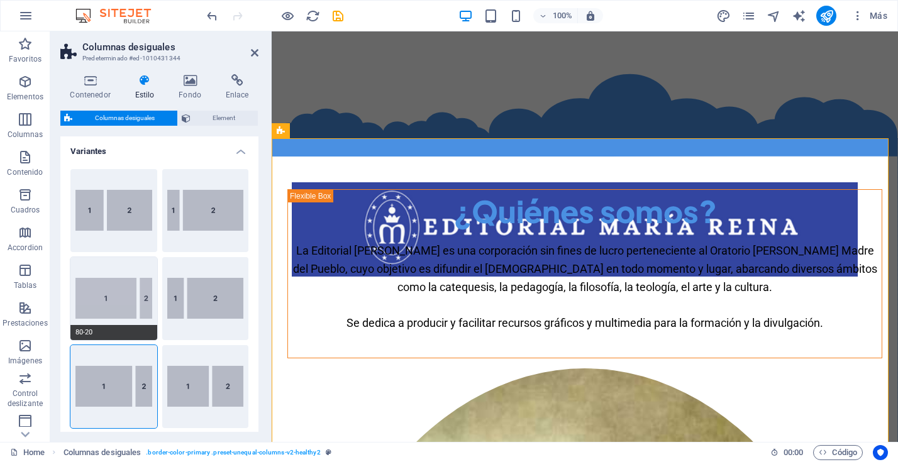
click at [118, 299] on button "80-20" at bounding box center [113, 298] width 87 height 83
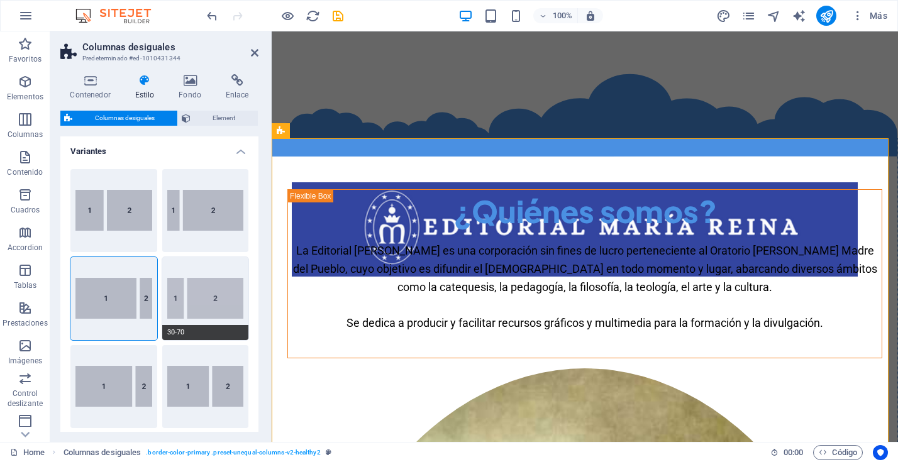
click at [198, 294] on button "30-70" at bounding box center [205, 298] width 87 height 83
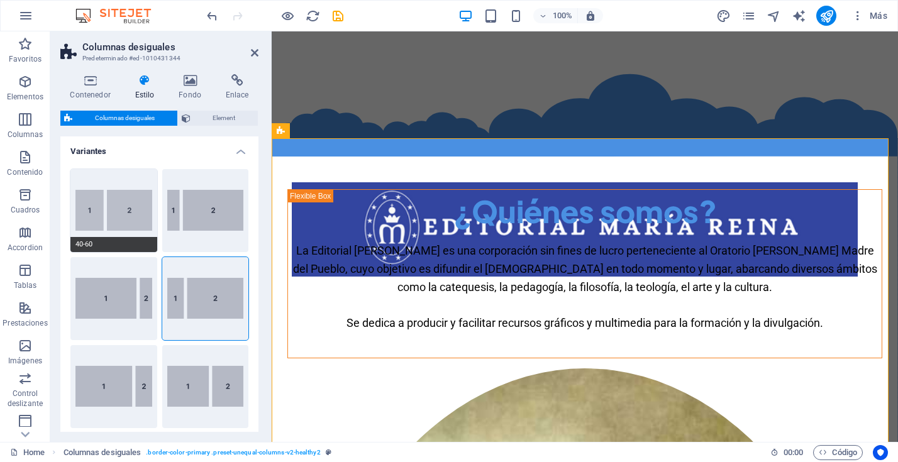
click at [130, 213] on button "40-60" at bounding box center [113, 210] width 87 height 83
type input "40"
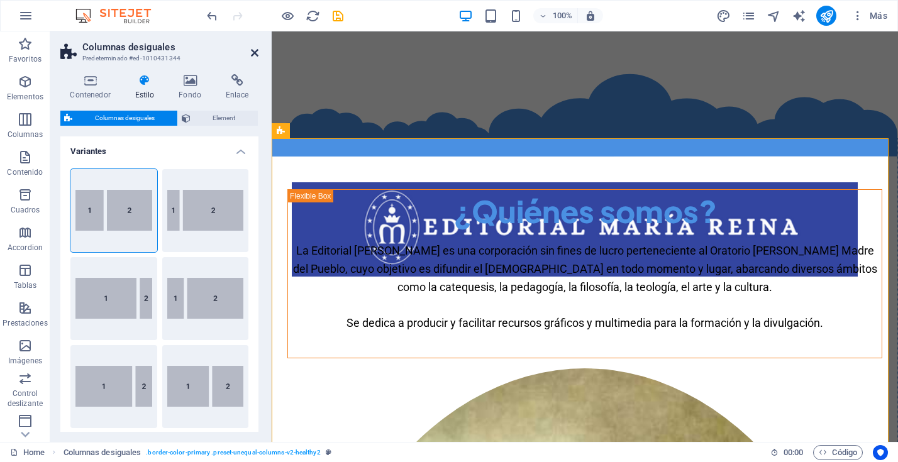
click at [253, 53] on icon at bounding box center [255, 53] width 8 height 10
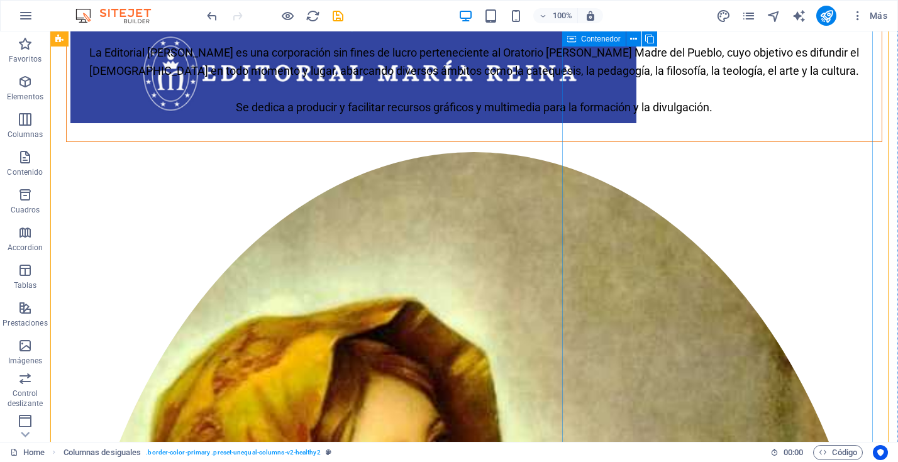
scroll to position [120, 0]
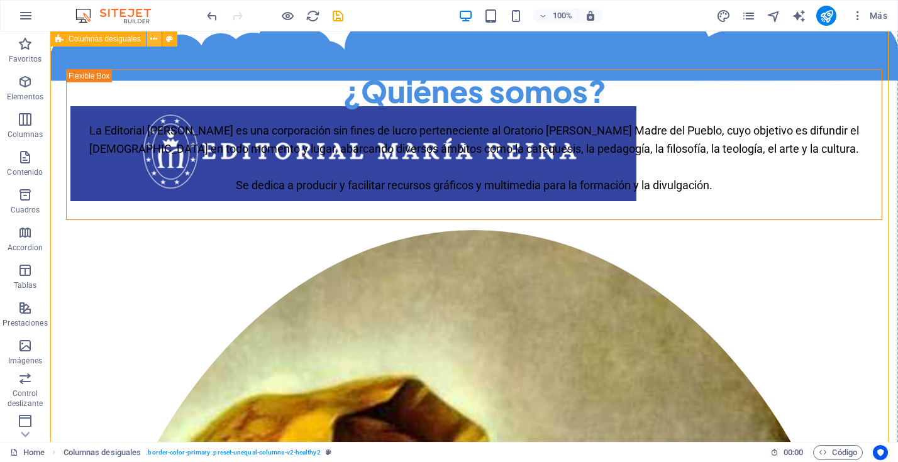
click at [157, 39] on icon at bounding box center [153, 39] width 7 height 13
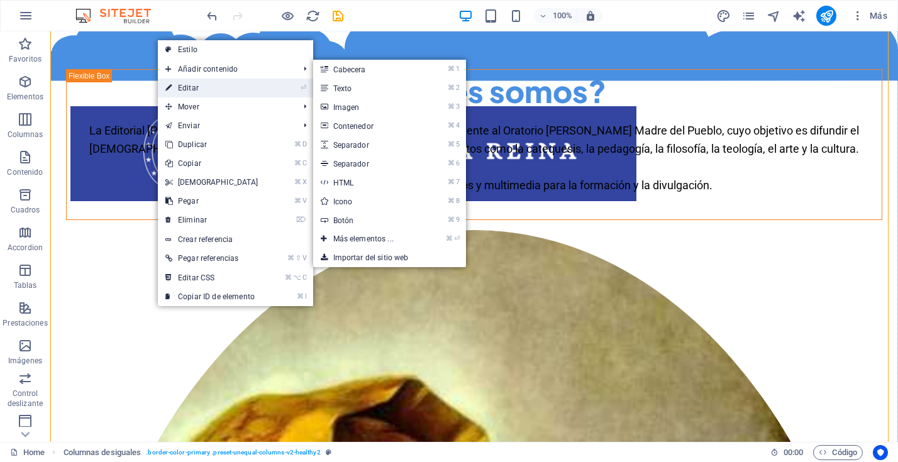
click at [178, 84] on link "⏎ Editar" at bounding box center [212, 88] width 108 height 19
select select "%"
select select "rem"
select select "preset-unequal-columns-v2-healthy2"
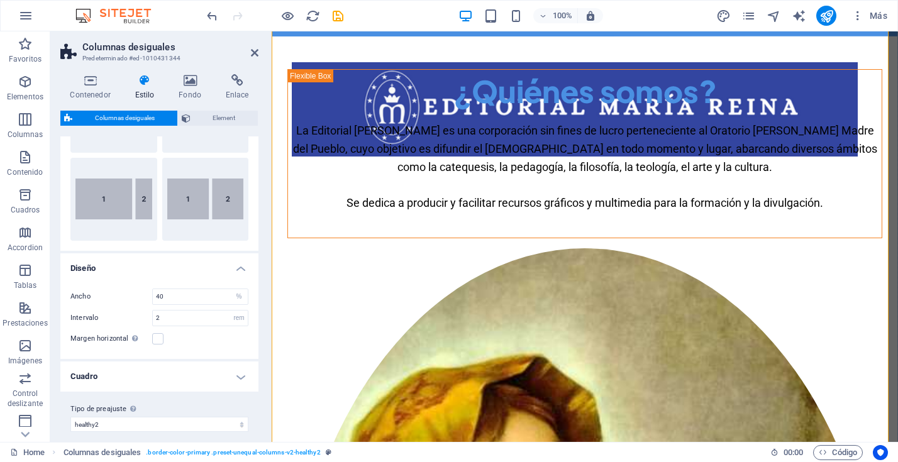
scroll to position [197, 0]
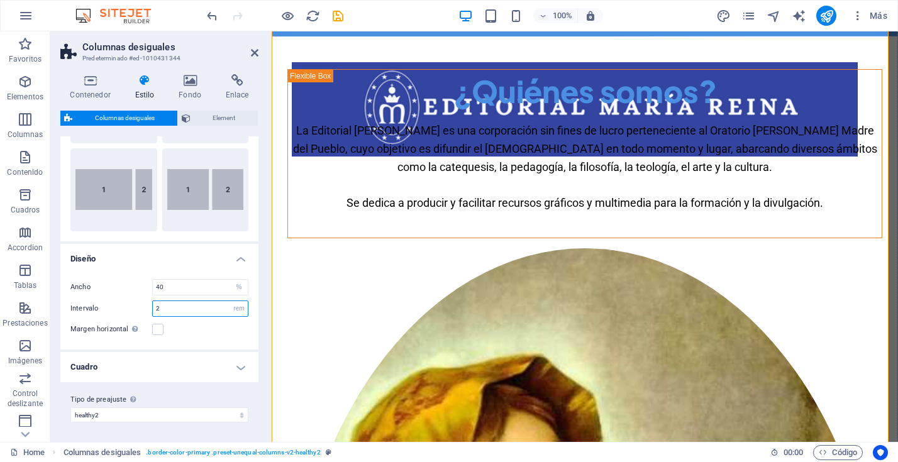
drag, startPoint x: 160, startPoint y: 312, endPoint x: 152, endPoint y: 312, distance: 8.8
click at [152, 312] on div "2 px rem % vh vw" at bounding box center [200, 308] width 96 height 16
type input "1"
click at [204, 328] on div "Margen horizontal Solo si el "Ancho del contenido" de los contenedores no se ha…" at bounding box center [159, 329] width 178 height 15
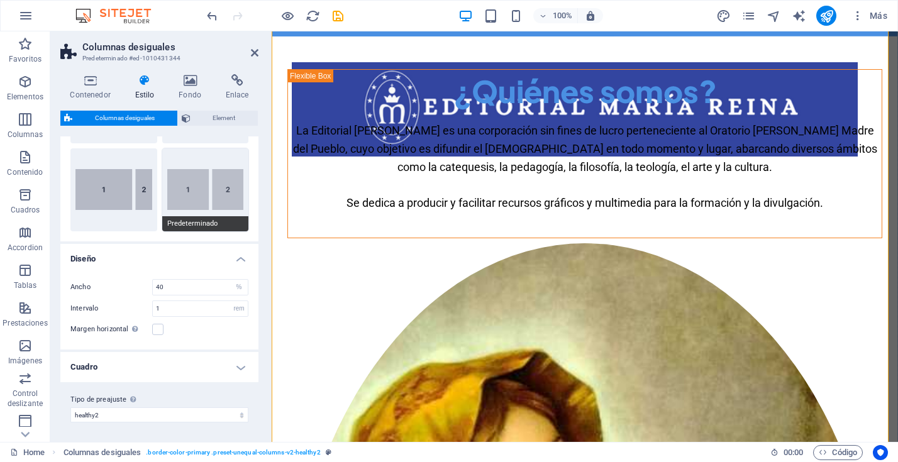
click at [210, 206] on button "Predeterminado" at bounding box center [205, 189] width 87 height 83
type input "60"
type input "2"
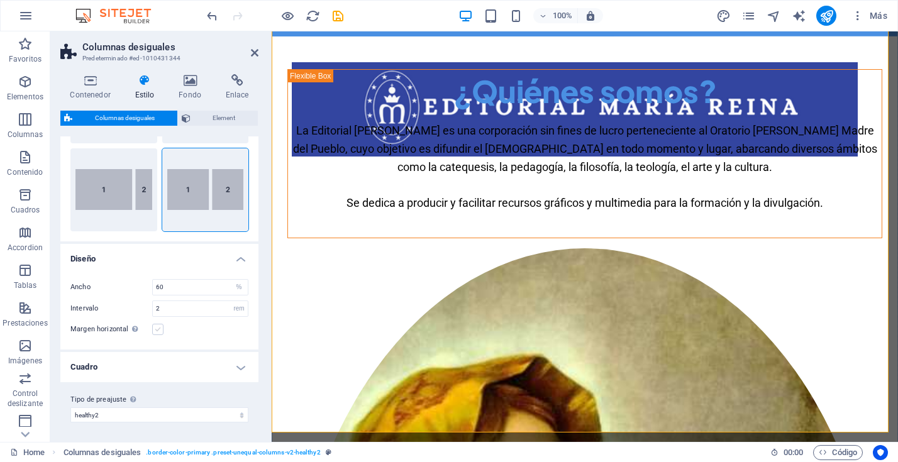
click at [158, 328] on label at bounding box center [157, 329] width 11 height 11
click at [0, 0] on input "Margen horizontal Solo si el "Ancho del contenido" de los contenedores no se ha…" at bounding box center [0, 0] width 0 height 0
click at [238, 369] on h4 "Cuadro" at bounding box center [159, 367] width 198 height 30
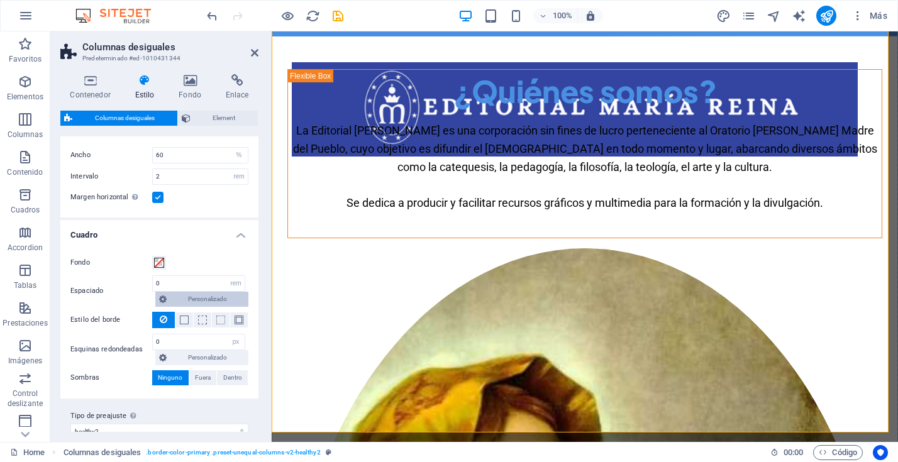
scroll to position [345, 0]
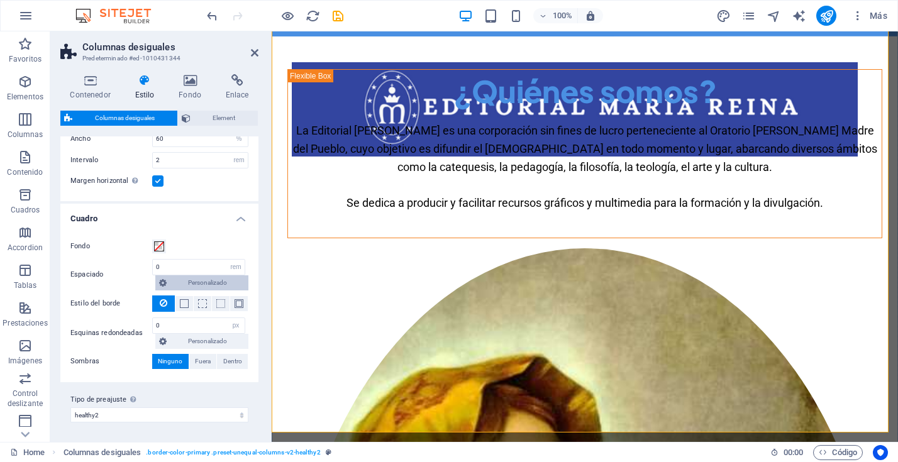
click at [192, 285] on span "Personalizado" at bounding box center [207, 282] width 74 height 15
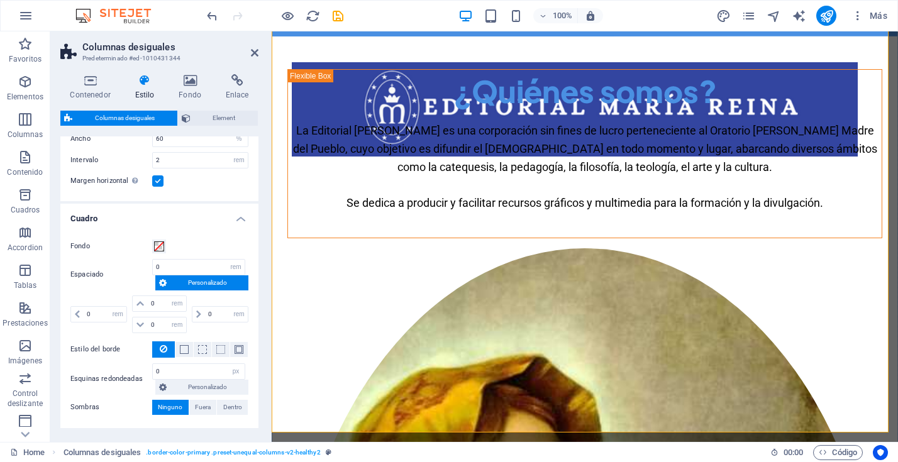
scroll to position [391, 0]
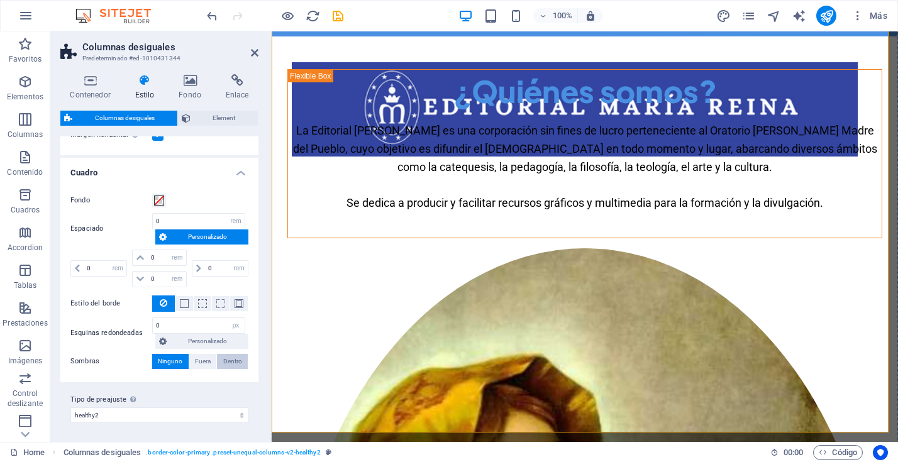
click at [233, 360] on span "Dentro" at bounding box center [232, 361] width 19 height 15
type input "2"
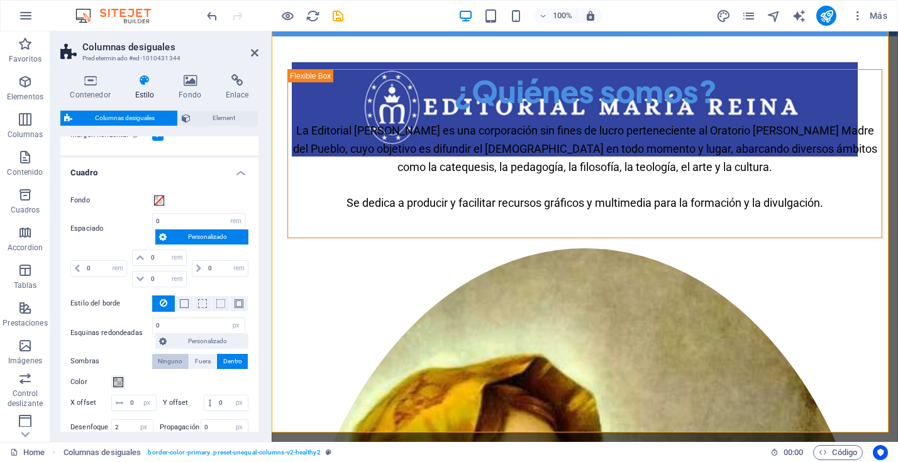
click at [172, 358] on span "Ninguno" at bounding box center [170, 361] width 25 height 15
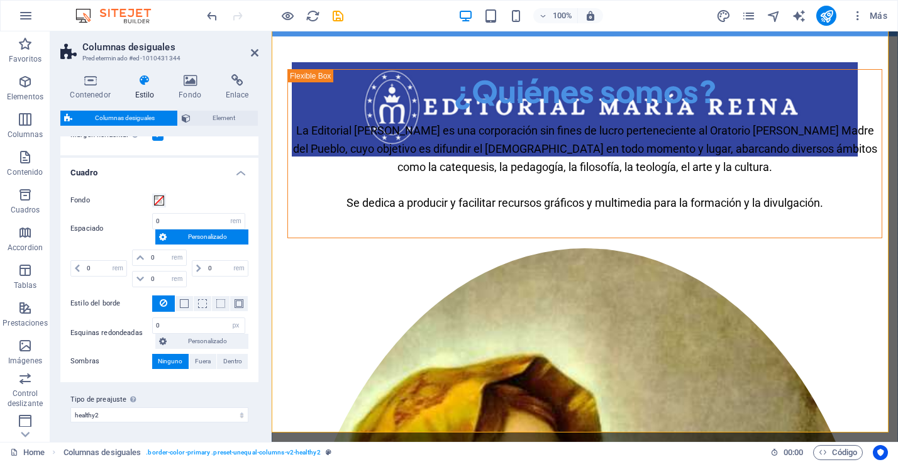
scroll to position [0, 0]
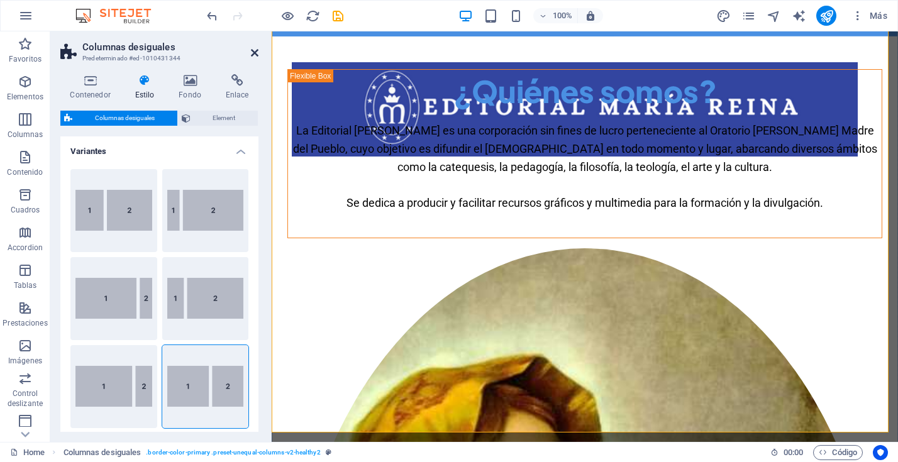
click at [251, 48] on icon at bounding box center [255, 53] width 8 height 10
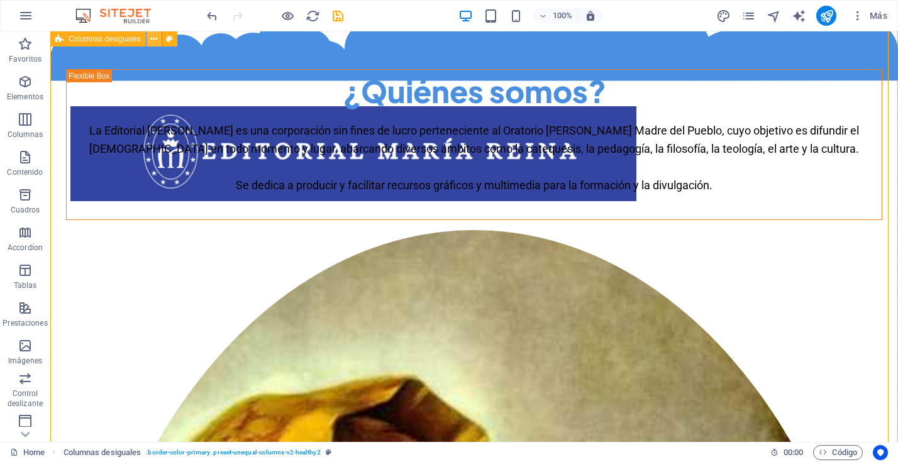
click at [153, 39] on icon at bounding box center [153, 39] width 7 height 13
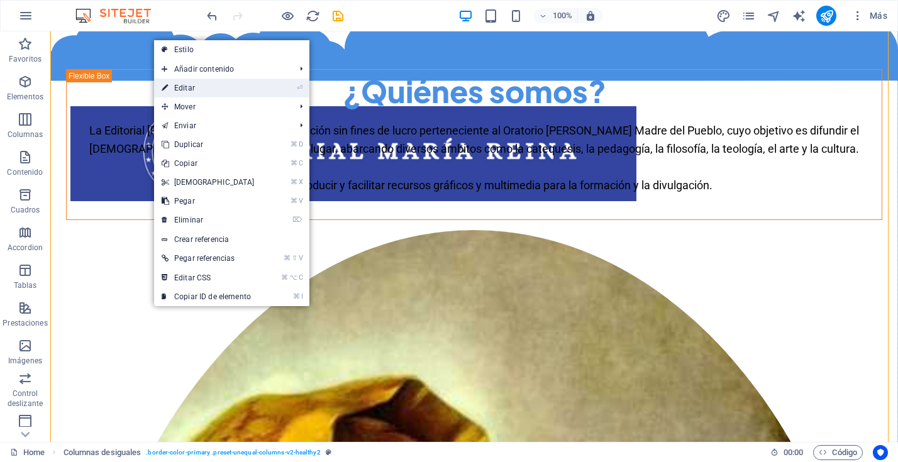
click at [180, 87] on link "⏎ Editar" at bounding box center [208, 88] width 108 height 19
select select "%"
select select "rem"
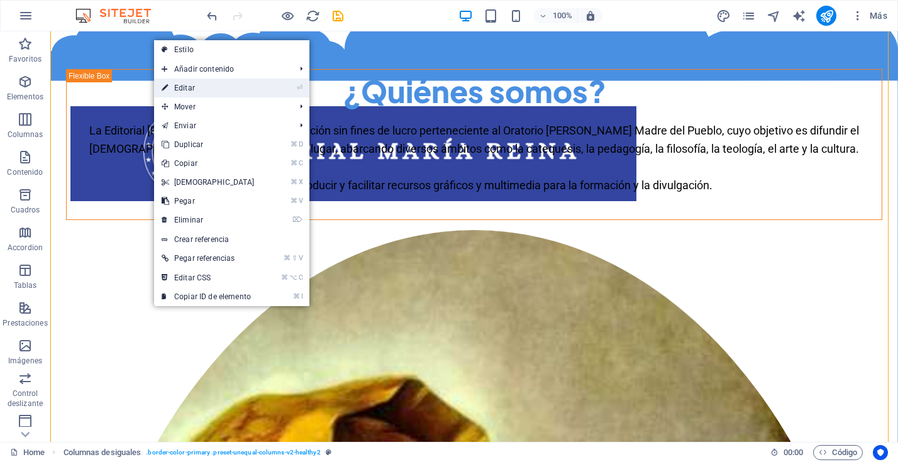
select select "rem"
select select "px"
select select "preset-unequal-columns-v2-healthy2"
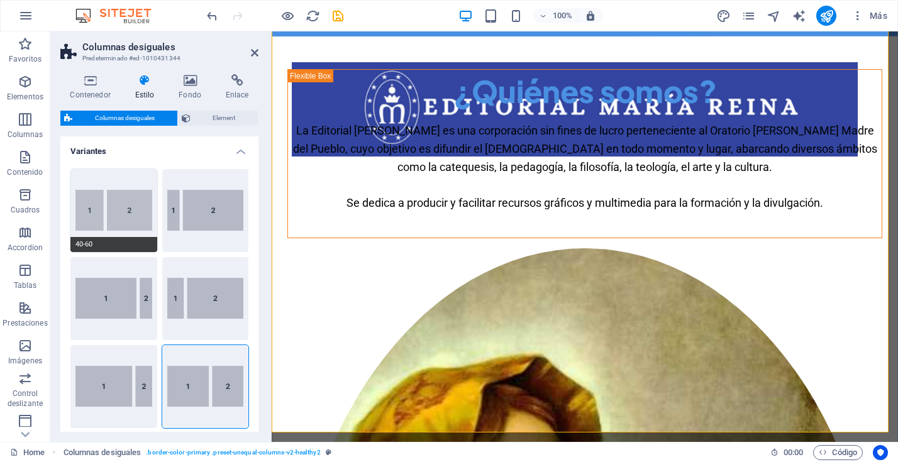
click at [127, 216] on button "40-60" at bounding box center [113, 210] width 87 height 83
type input "40"
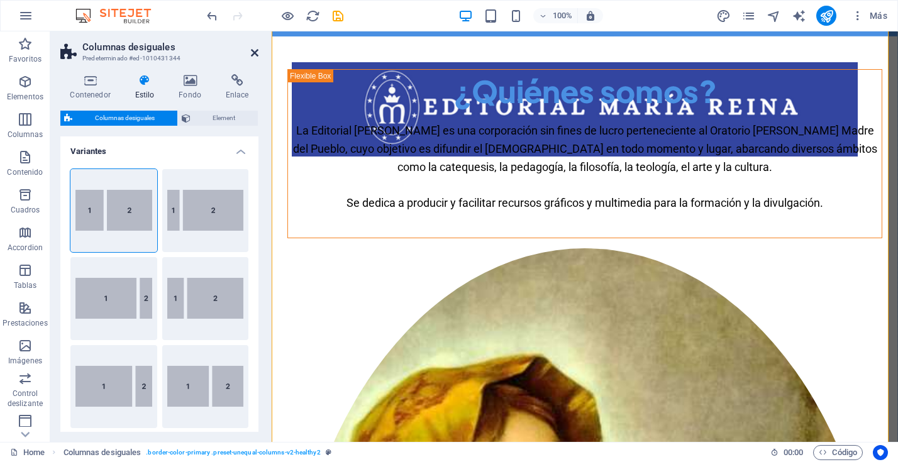
click at [256, 51] on icon at bounding box center [255, 53] width 8 height 10
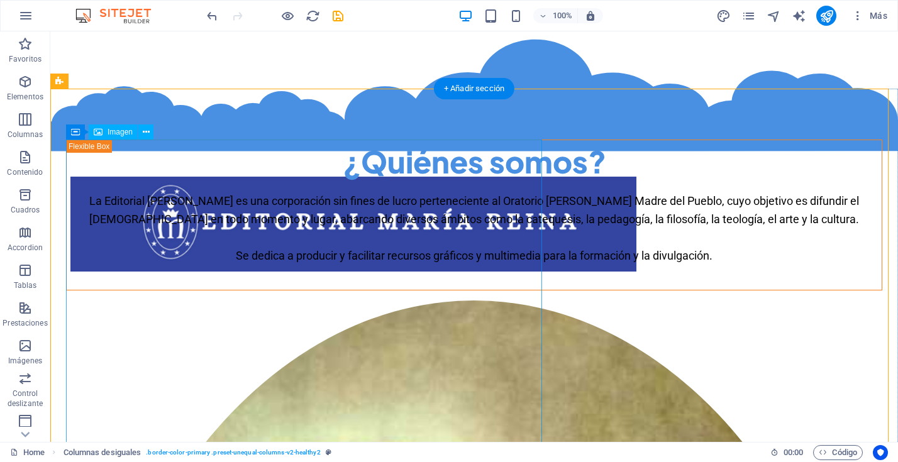
scroll to position [48, 0]
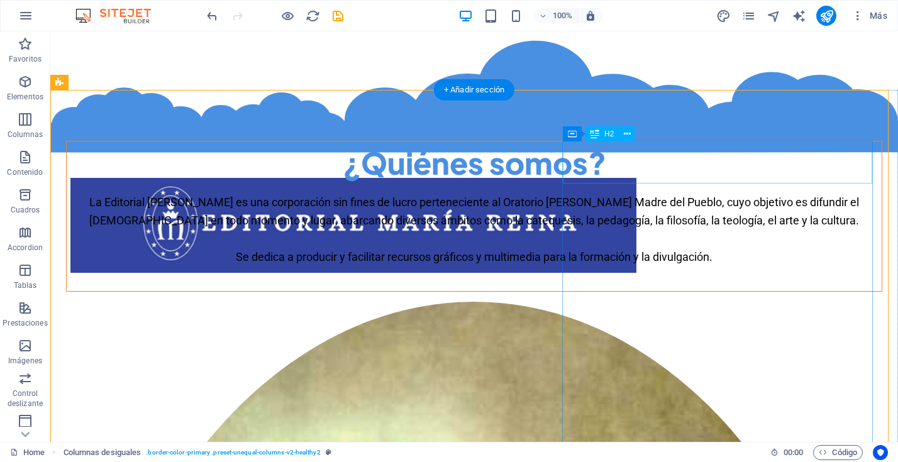
click at [577, 167] on div "¿Quiénes somos?" at bounding box center [474, 162] width 815 height 42
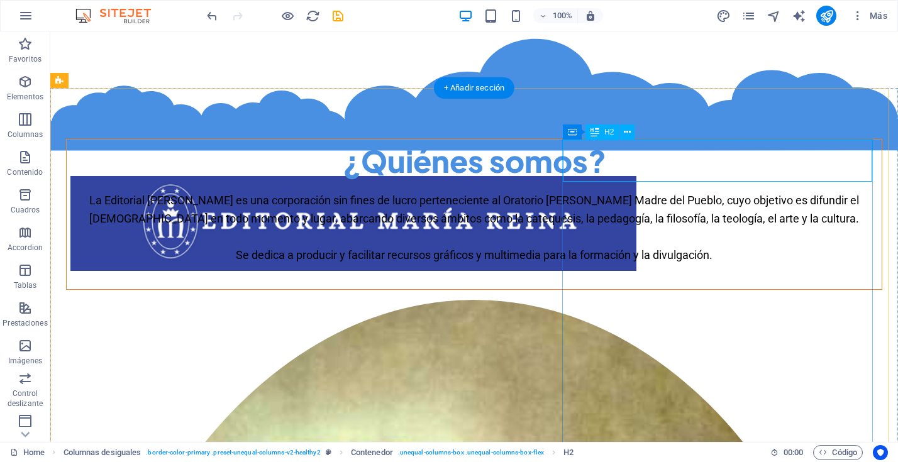
drag, startPoint x: 673, startPoint y: 167, endPoint x: 590, endPoint y: 170, distance: 83.0
click at [672, 167] on div "¿Quiénes somos?" at bounding box center [474, 161] width 815 height 42
click at [583, 165] on div "¿Quiénes somos?" at bounding box center [474, 161] width 815 height 42
click at [631, 130] on button at bounding box center [626, 131] width 15 height 15
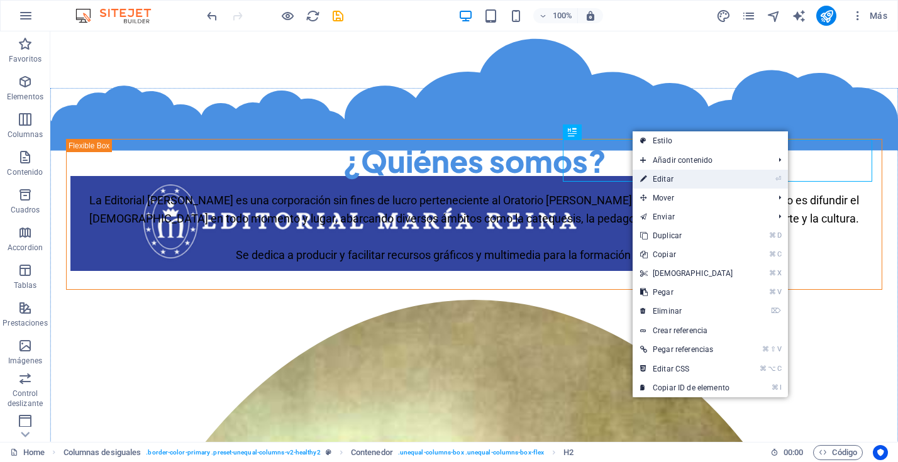
click at [663, 179] on link "⏎ Editar" at bounding box center [686, 179] width 108 height 19
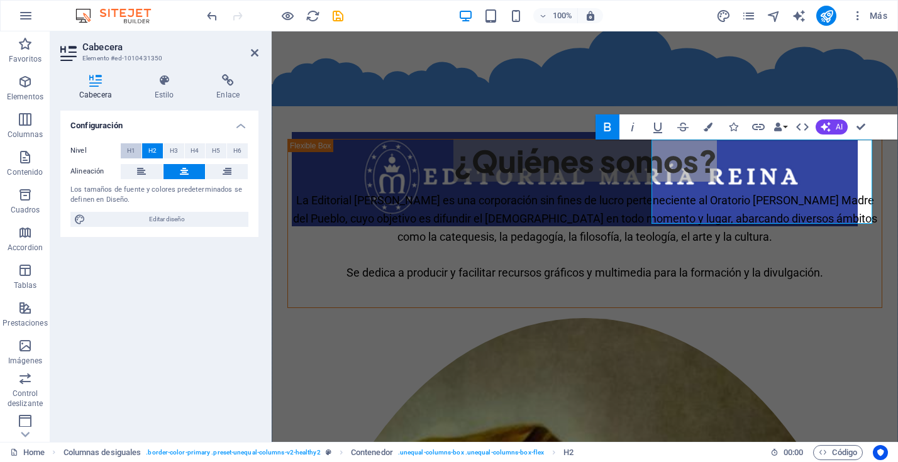
click at [133, 149] on span "H1" at bounding box center [131, 150] width 8 height 15
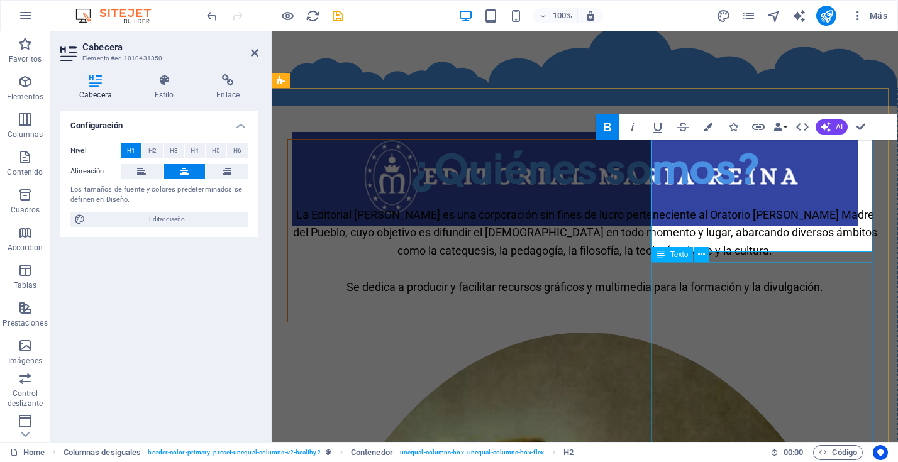
click at [727, 297] on div "La Editorial María Reina es una corporación sin fines de lucro perteneciente al…" at bounding box center [584, 251] width 593 height 91
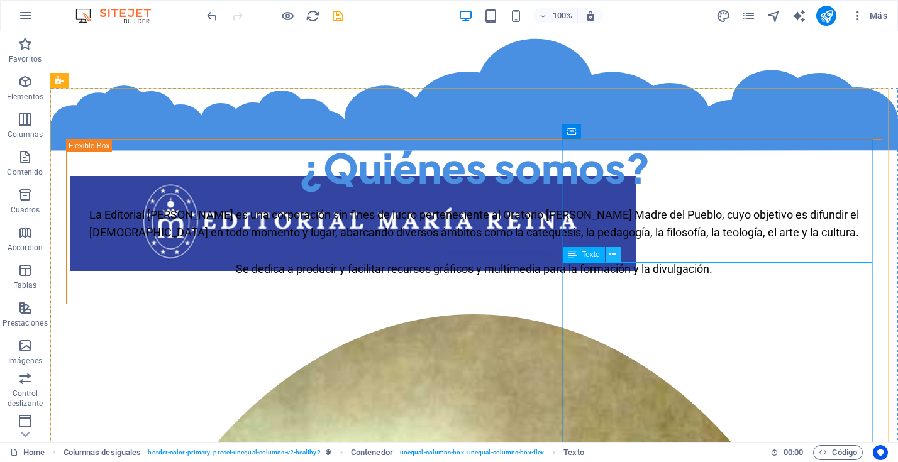
click at [610, 252] on icon at bounding box center [612, 254] width 7 height 13
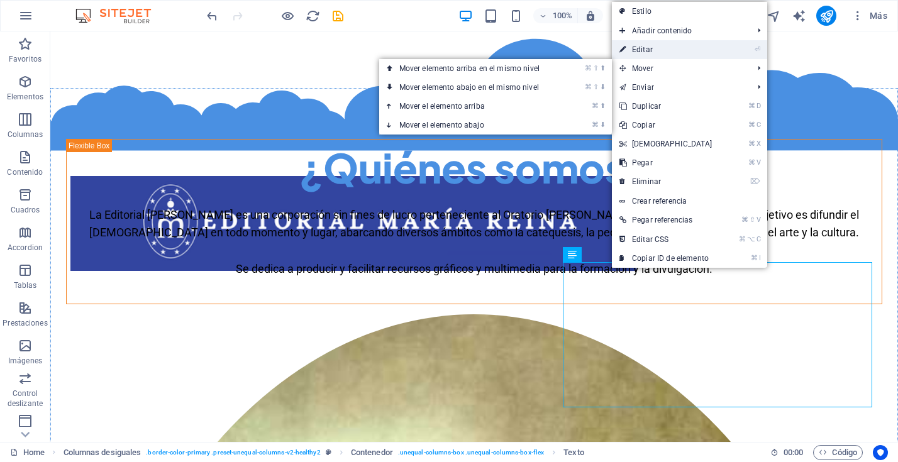
click at [664, 49] on link "⏎ Editar" at bounding box center [666, 49] width 108 height 19
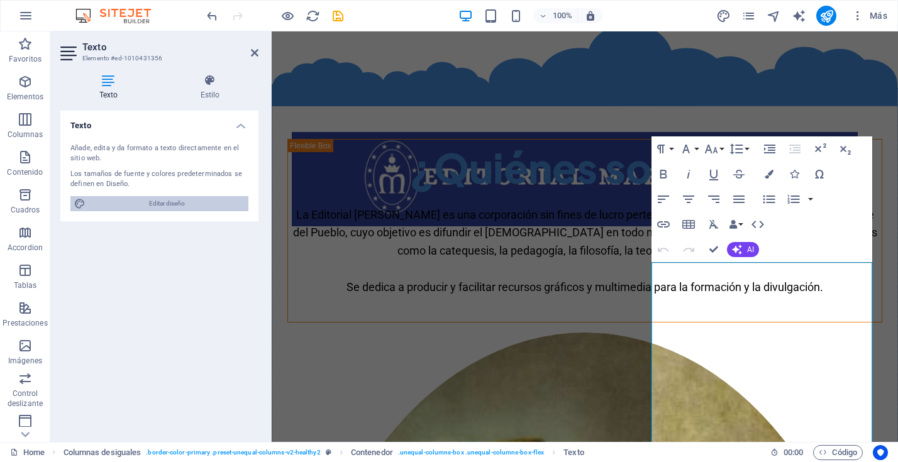
drag, startPoint x: 180, startPoint y: 203, endPoint x: 30, endPoint y: 137, distance: 163.5
click at [180, 203] on span "Editar diseño" at bounding box center [166, 203] width 155 height 15
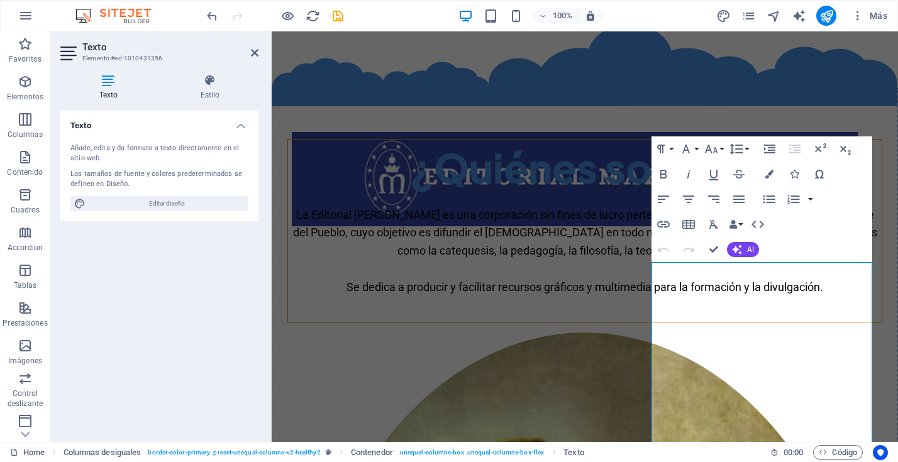
select select "800"
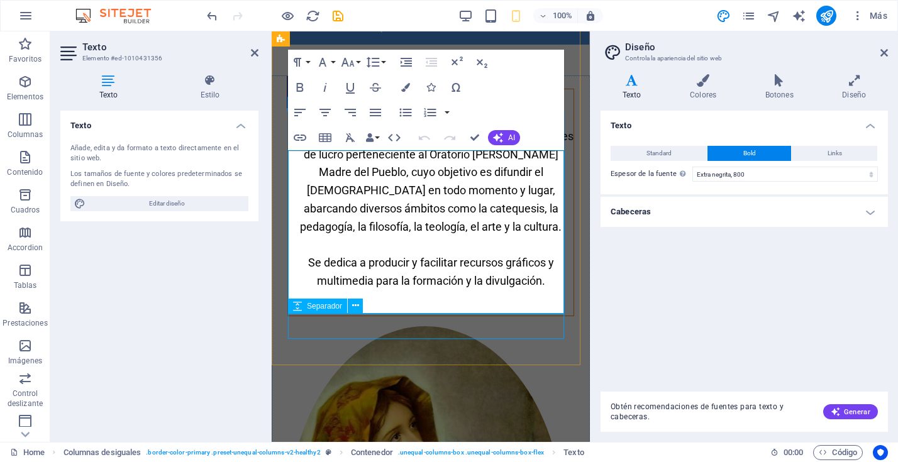
scroll to position [424, 0]
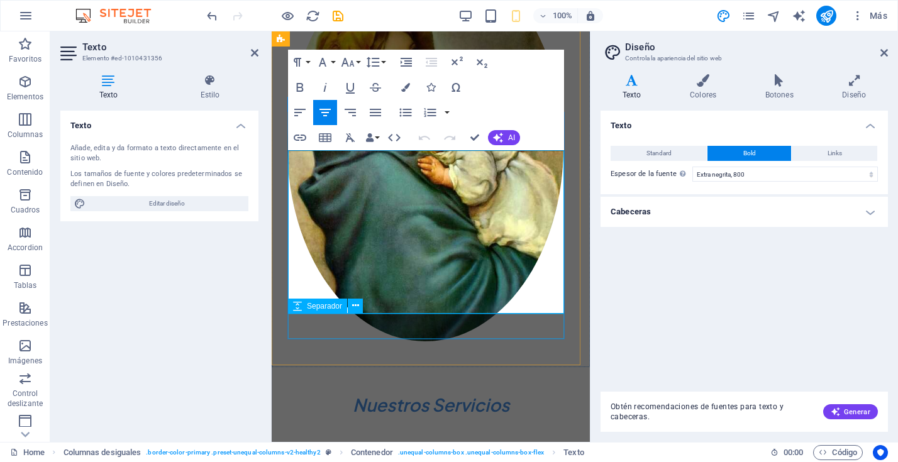
drag, startPoint x: 429, startPoint y: 174, endPoint x: 554, endPoint y: 314, distance: 187.9
click at [373, 113] on icon "button" at bounding box center [375, 113] width 11 height 8
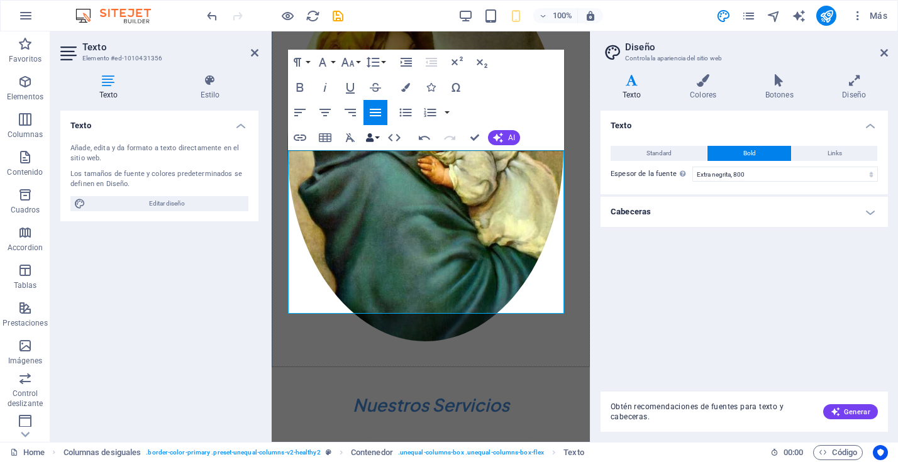
click at [376, 138] on button "Data Bindings" at bounding box center [372, 137] width 18 height 25
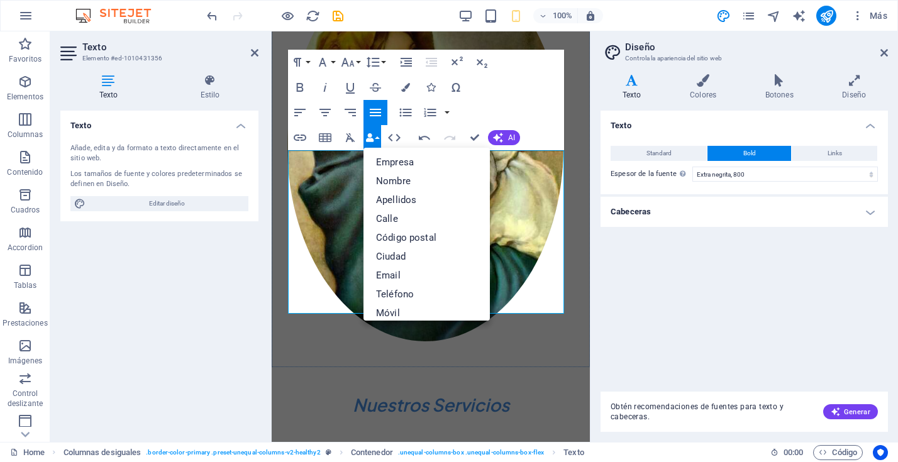
click at [546, 104] on div "Paragraph Format Normal Heading 1 Heading 2 Heading 3 Heading 4 Heading 5 Headi…" at bounding box center [426, 100] width 276 height 101
click at [515, 105] on div "Paragraph Format Normal Heading 1 Heading 2 Heading 3 Heading 4 Heading 5 Headi…" at bounding box center [426, 100] width 276 height 101
click at [416, 161] on link "Empresa" at bounding box center [426, 162] width 126 height 19
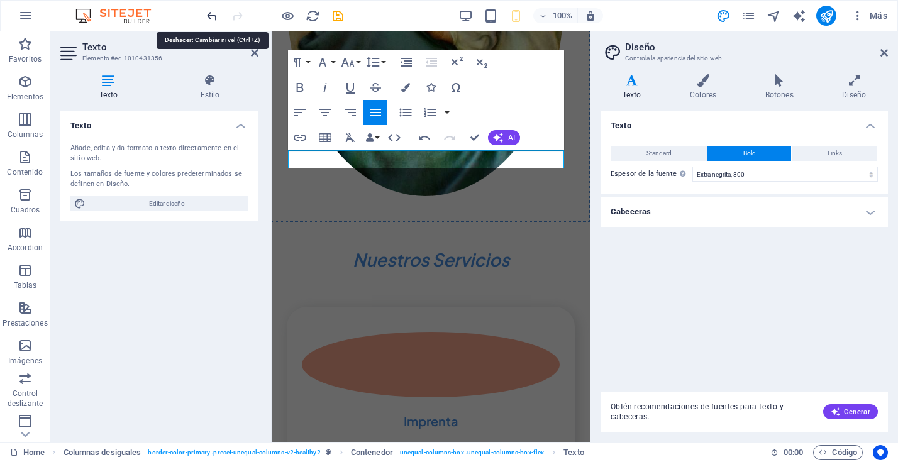
click at [211, 16] on icon "undo" at bounding box center [212, 16] width 14 height 14
click at [212, 14] on icon "undo" at bounding box center [212, 16] width 14 height 14
click at [378, 140] on button "Data Bindings" at bounding box center [372, 137] width 18 height 25
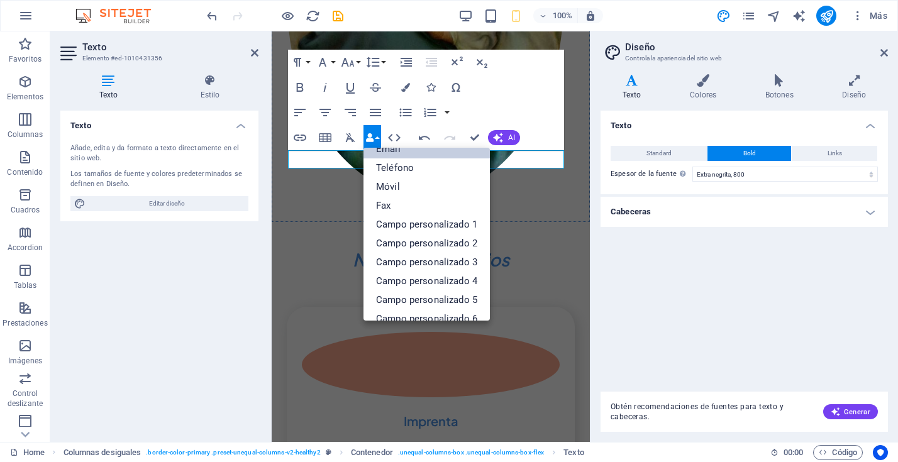
scroll to position [139, 0]
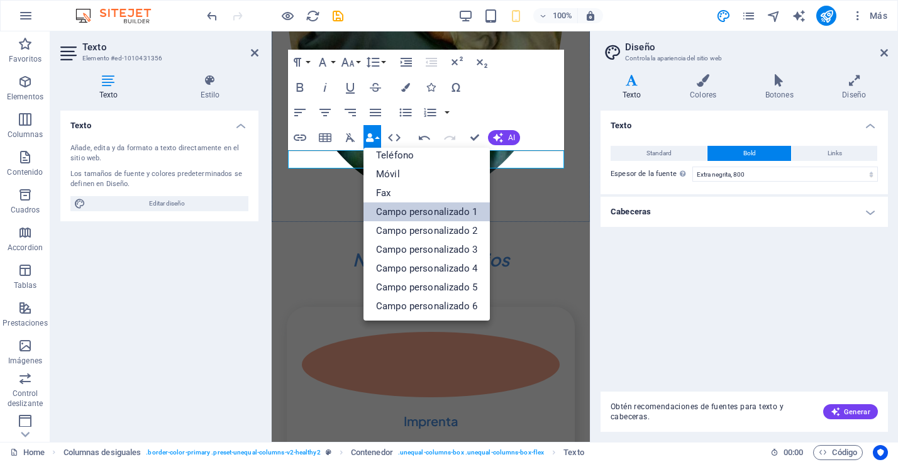
click at [424, 213] on link "Campo personalizado 1" at bounding box center [426, 211] width 126 height 19
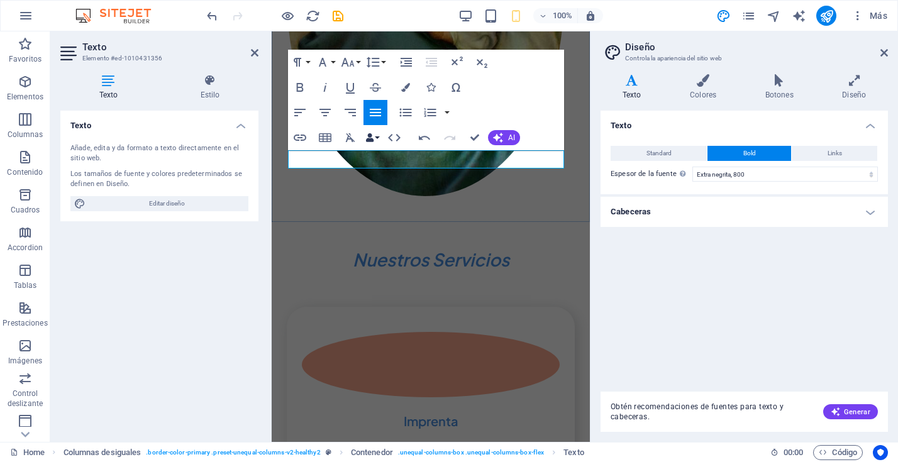
click at [376, 138] on button "Data Bindings" at bounding box center [372, 137] width 18 height 25
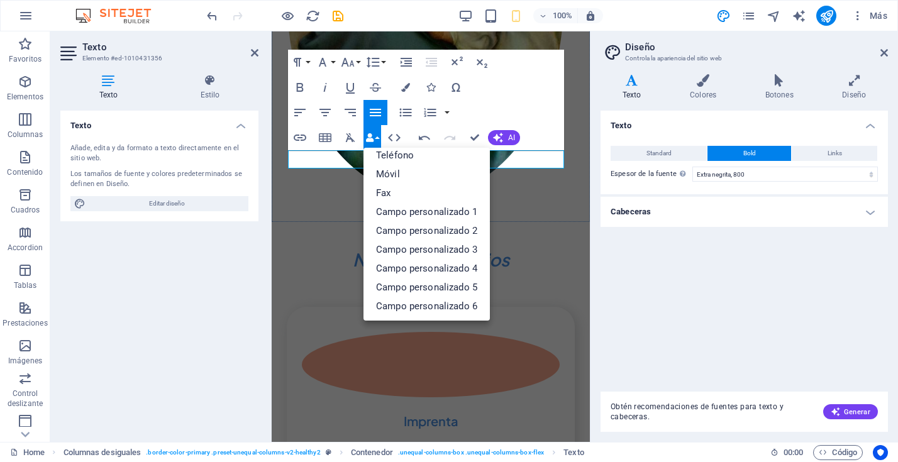
click at [554, 106] on div "Paragraph Format Normal Heading 1 Heading 2 Heading 3 Heading 4 Heading 5 Headi…" at bounding box center [426, 100] width 276 height 101
click at [426, 141] on icon "button" at bounding box center [424, 137] width 15 height 15
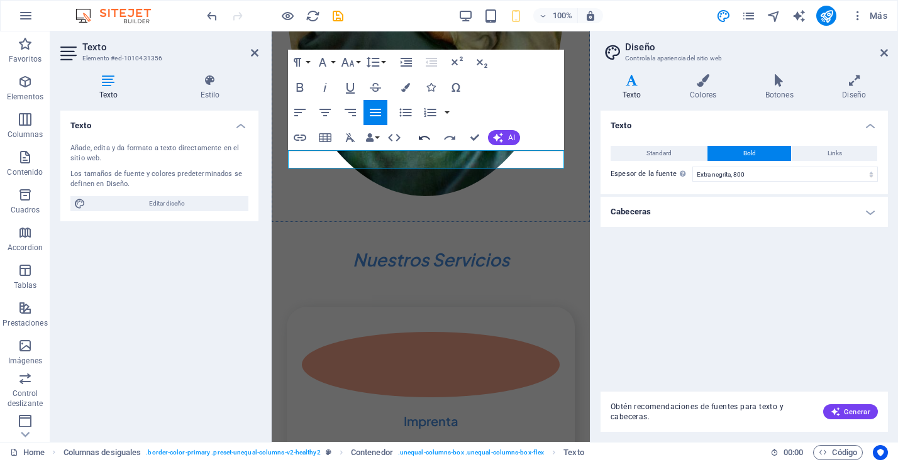
click at [424, 135] on icon "button" at bounding box center [424, 137] width 15 height 15
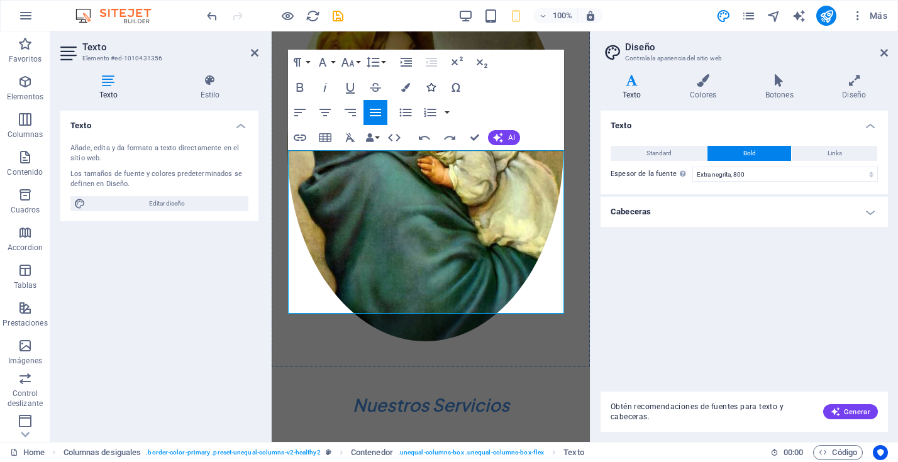
click at [430, 87] on icon "button" at bounding box center [430, 87] width 9 height 9
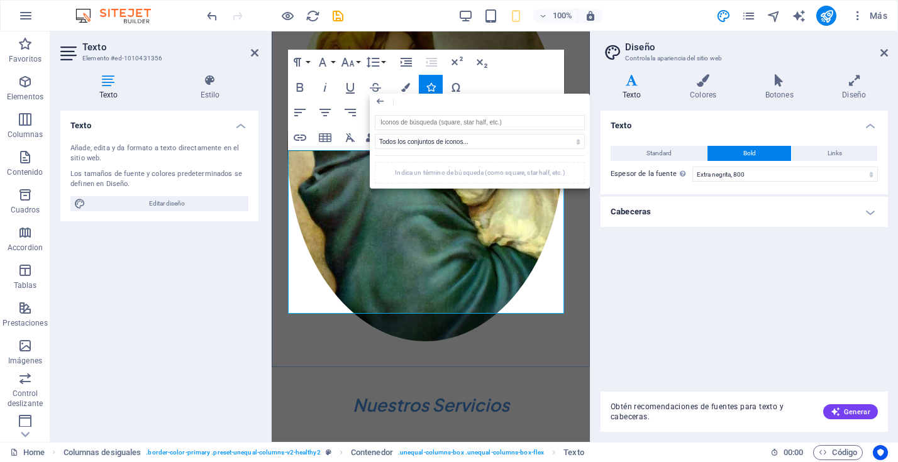
drag, startPoint x: 524, startPoint y: 84, endPoint x: 509, endPoint y: 84, distance: 14.5
click at [524, 84] on div "Paragraph Format Normal Heading 1 Heading 2 Heading 3 Heading 4 Heading 5 Headi…" at bounding box center [426, 100] width 276 height 101
click at [534, 80] on div "Paragraph Format Normal Heading 1 Heading 2 Heading 3 Heading 4 Heading 5 Headi…" at bounding box center [426, 100] width 276 height 101
click at [406, 85] on icon "button" at bounding box center [405, 87] width 9 height 9
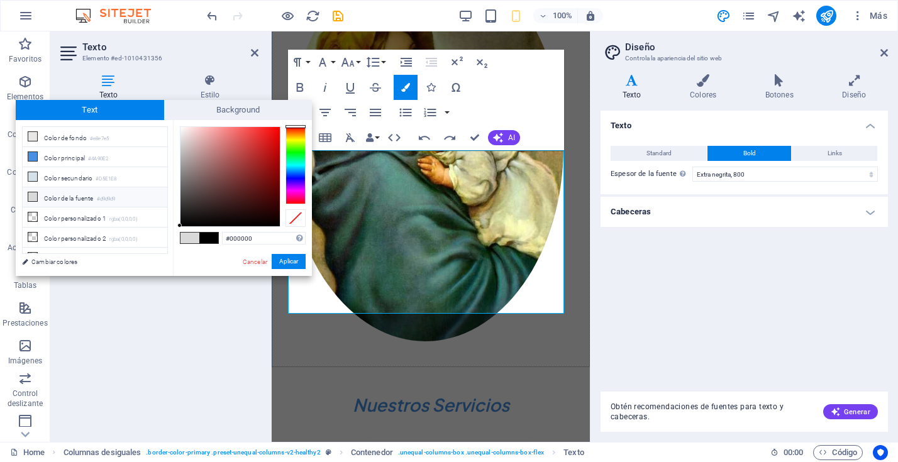
click at [486, 94] on div "Paragraph Format Normal Heading 1 Heading 2 Heading 3 Heading 4 Heading 5 Headi…" at bounding box center [426, 100] width 276 height 101
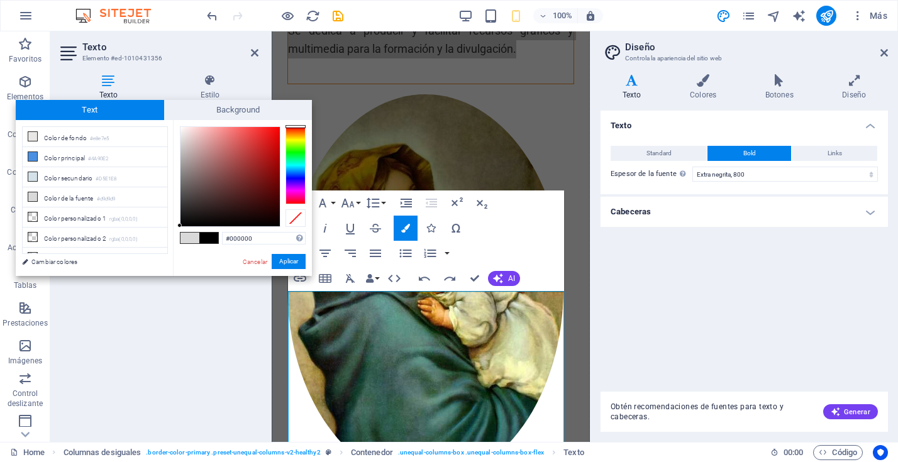
scroll to position [279, 0]
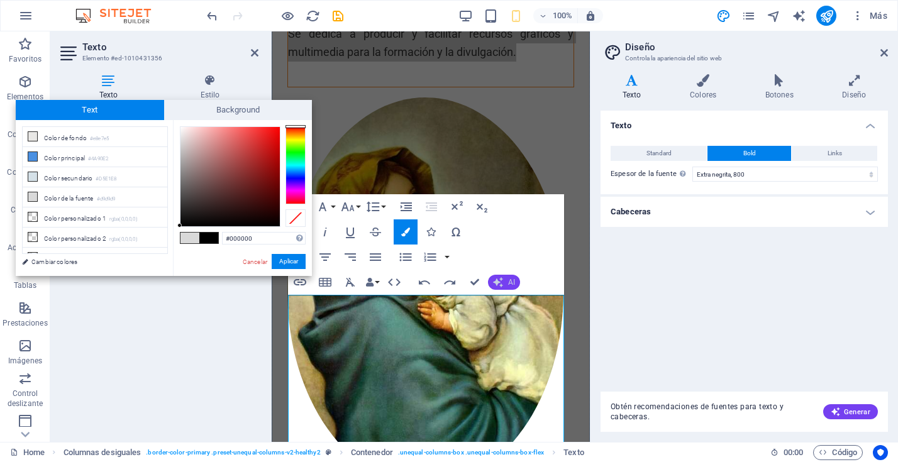
click at [512, 283] on span "AI" at bounding box center [511, 282] width 7 height 8
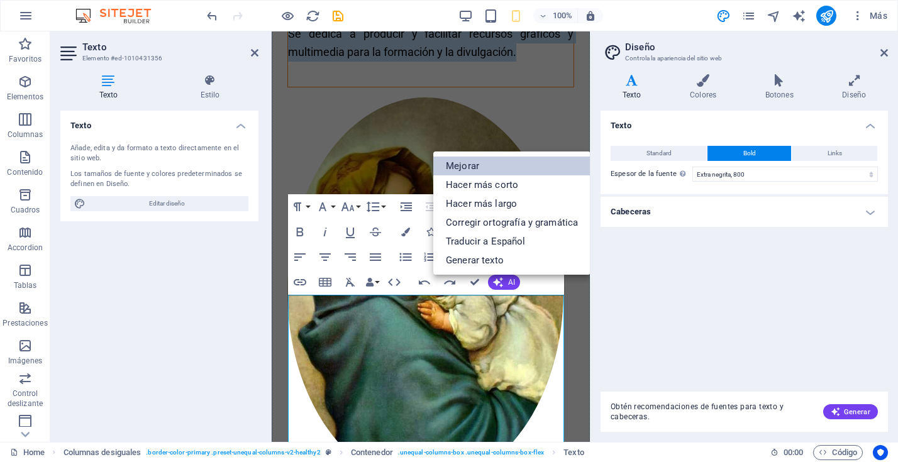
click at [480, 161] on link "Mejorar" at bounding box center [511, 166] width 157 height 19
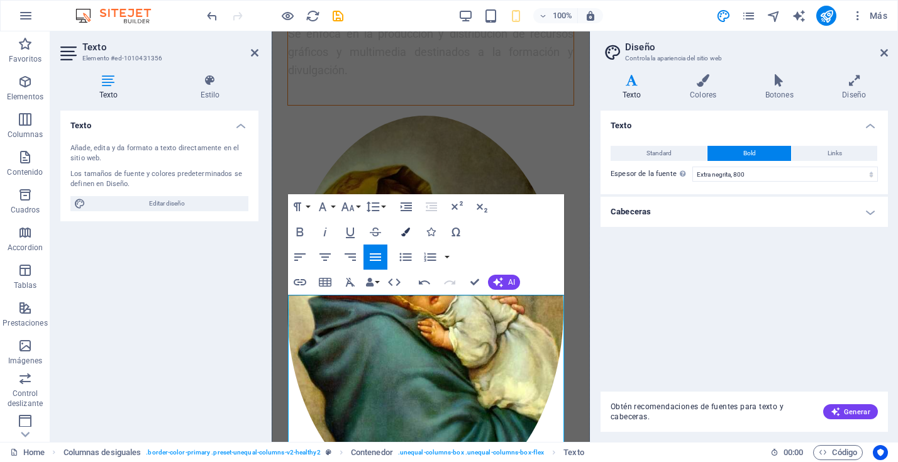
click at [402, 232] on icon "button" at bounding box center [405, 232] width 9 height 9
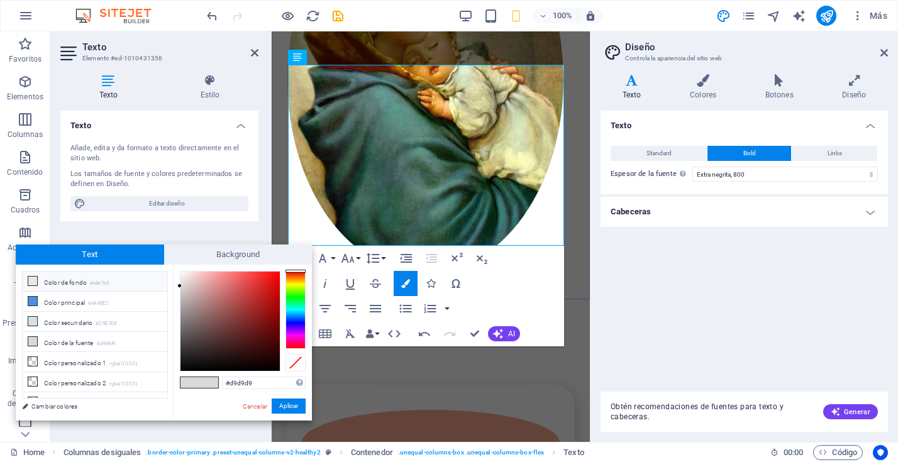
click at [31, 282] on icon at bounding box center [32, 281] width 9 height 9
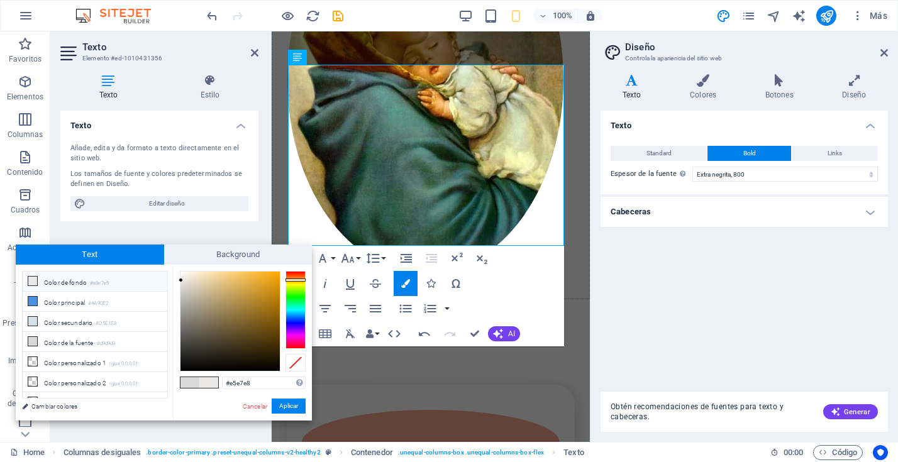
click at [297, 315] on div at bounding box center [295, 310] width 20 height 78
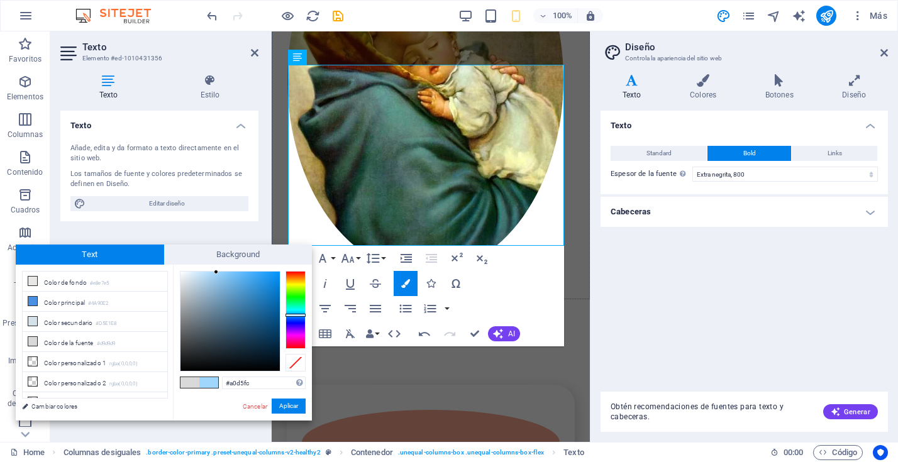
drag, startPoint x: 180, startPoint y: 280, endPoint x: 216, endPoint y: 272, distance: 36.8
click at [216, 272] on div at bounding box center [216, 272] width 4 height 4
click at [290, 407] on button "Aplicar" at bounding box center [289, 406] width 34 height 15
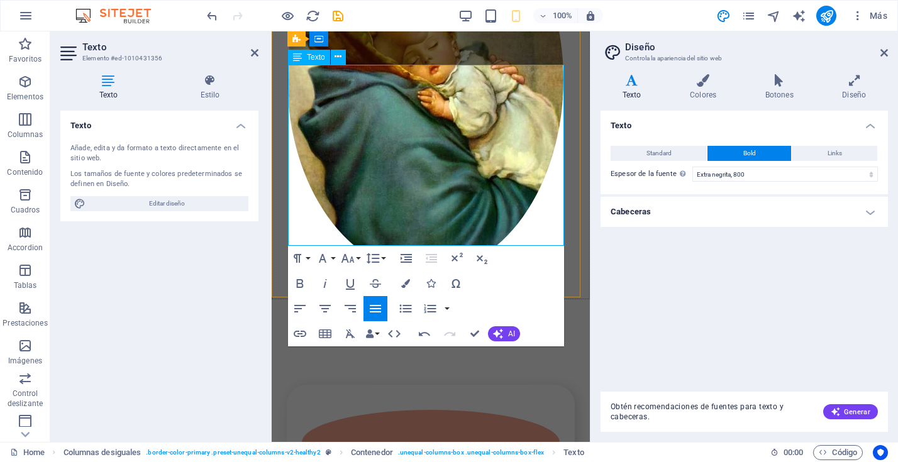
drag, startPoint x: 368, startPoint y: 237, endPoint x: 290, endPoint y: 68, distance: 186.2
click at [409, 283] on icon "button" at bounding box center [405, 283] width 9 height 9
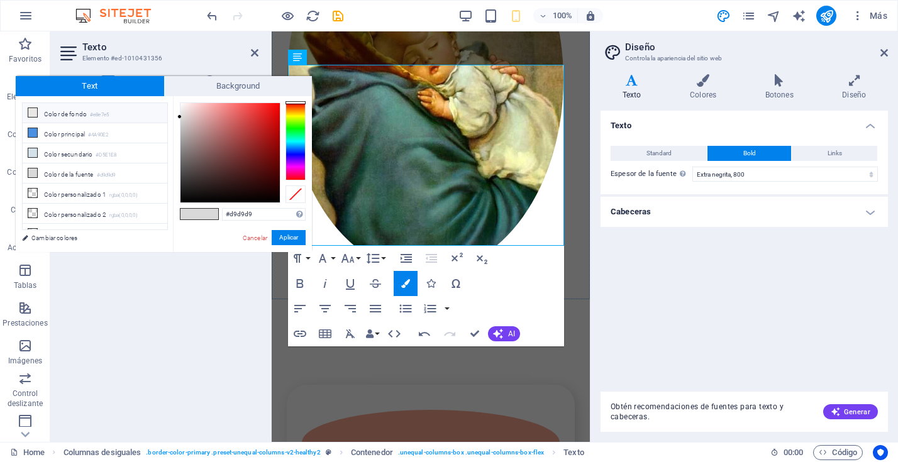
click at [82, 114] on li "Color de fondo #e8e7e5" at bounding box center [95, 113] width 145 height 20
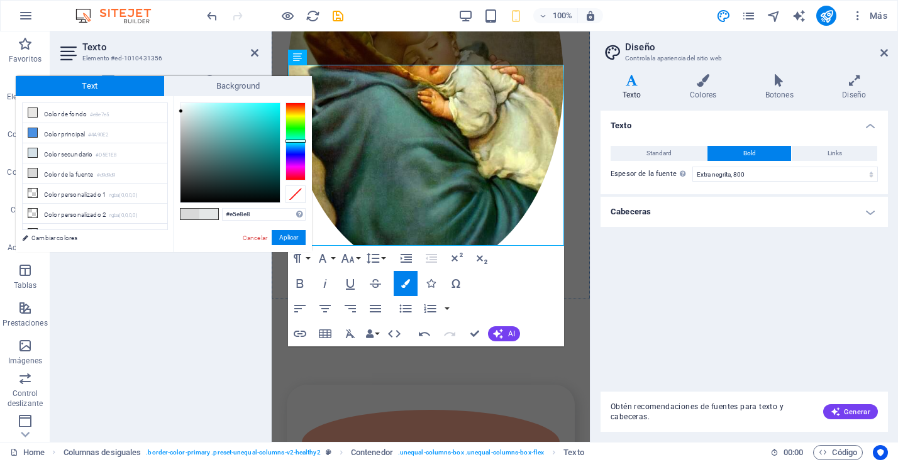
drag, startPoint x: 298, startPoint y: 112, endPoint x: 299, endPoint y: 141, distance: 28.9
click at [299, 141] on div at bounding box center [295, 141] width 20 height 3
drag, startPoint x: 182, startPoint y: 109, endPoint x: 216, endPoint y: 107, distance: 34.6
click at [216, 107] on div at bounding box center [216, 107] width 4 height 4
click at [292, 238] on button "Aplicar" at bounding box center [289, 237] width 34 height 15
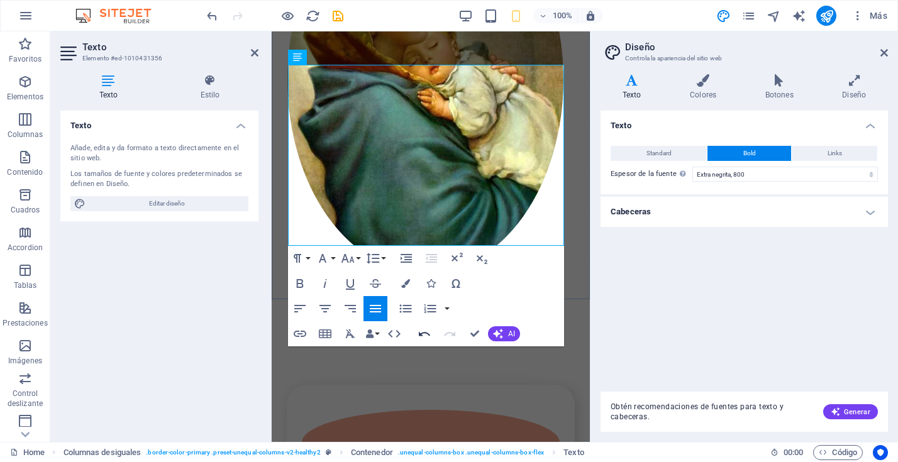
click at [421, 334] on icon "button" at bounding box center [424, 333] width 11 height 4
click at [424, 331] on icon "button" at bounding box center [424, 333] width 15 height 15
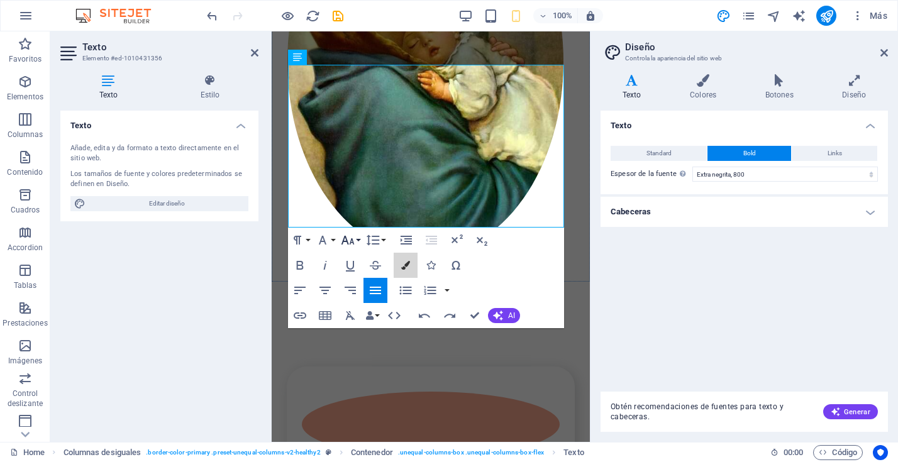
drag, startPoint x: 406, startPoint y: 265, endPoint x: 358, endPoint y: 235, distance: 56.5
click at [406, 265] on icon "button" at bounding box center [405, 265] width 9 height 9
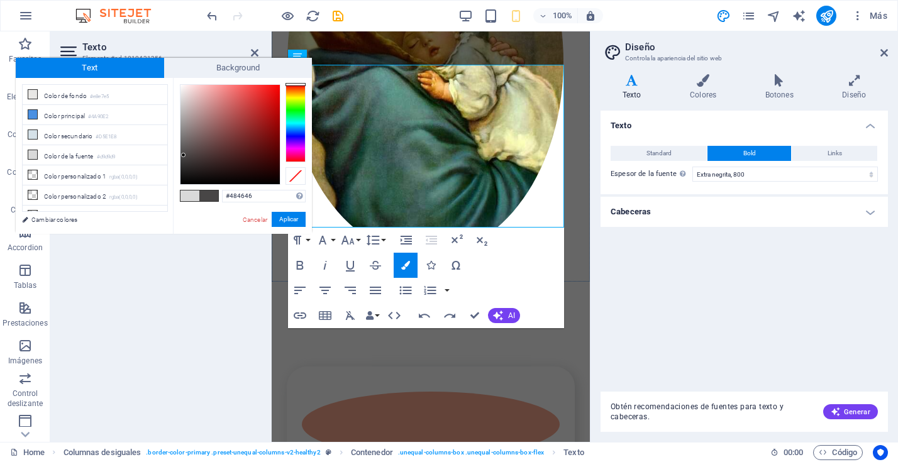
drag, startPoint x: 179, startPoint y: 184, endPoint x: 184, endPoint y: 155, distance: 29.3
click at [184, 155] on div at bounding box center [183, 155] width 4 height 4
type input "#676464"
drag, startPoint x: 183, startPoint y: 154, endPoint x: 183, endPoint y: 143, distance: 10.7
click at [183, 143] on div at bounding box center [182, 143] width 4 height 4
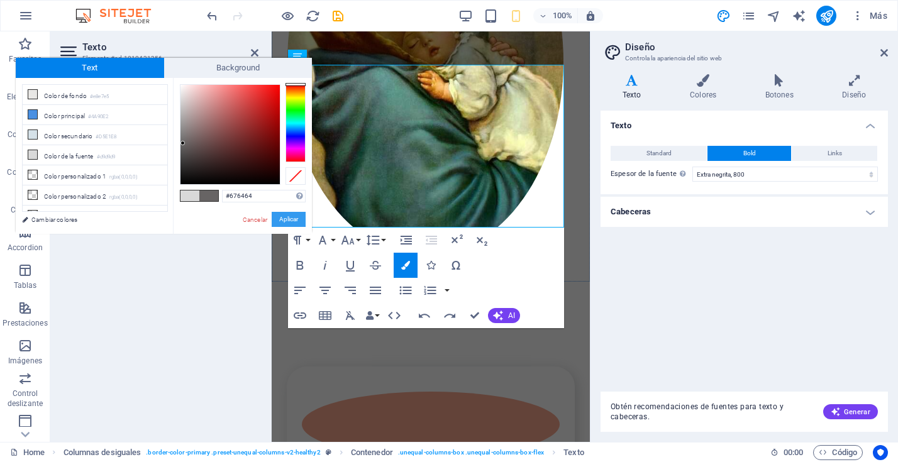
click at [277, 218] on button "Aplicar" at bounding box center [289, 219] width 34 height 15
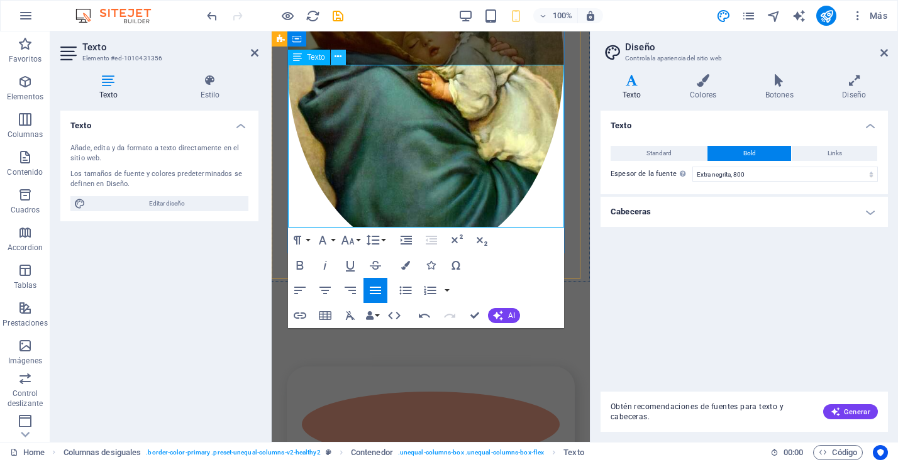
click at [338, 56] on icon at bounding box center [337, 56] width 7 height 13
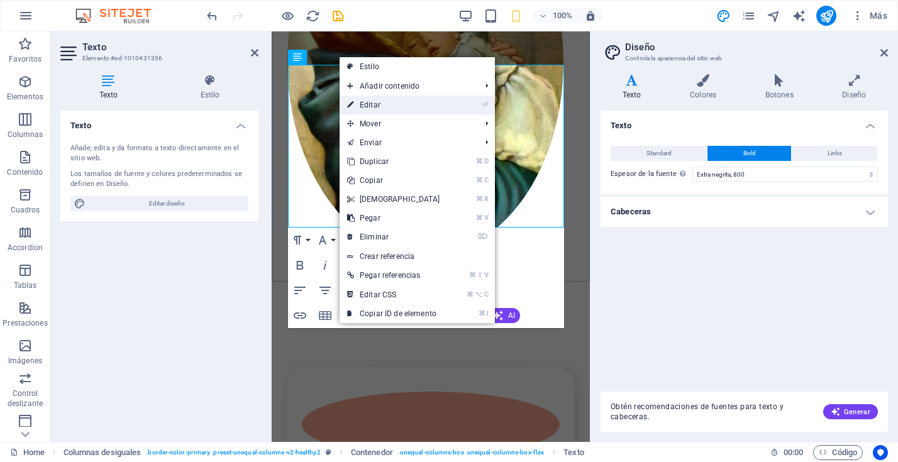
click at [380, 103] on link "⏎ Editar" at bounding box center [393, 105] width 108 height 19
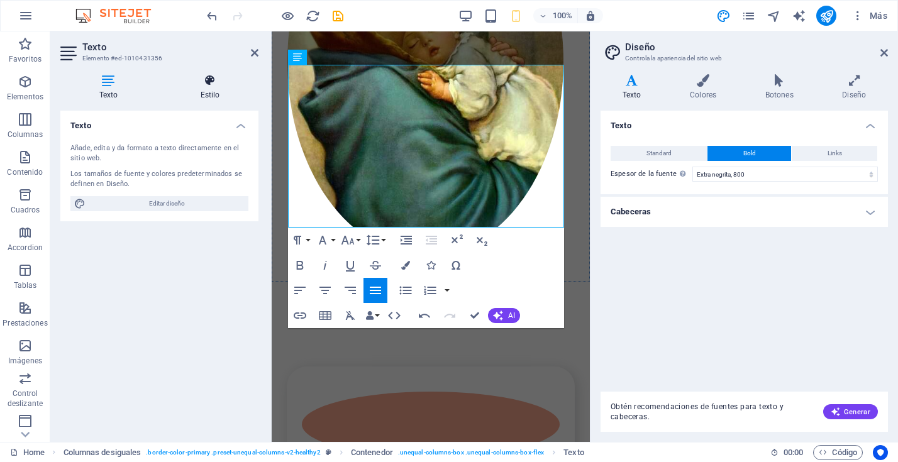
click at [212, 89] on h4 "Estilo" at bounding box center [210, 87] width 97 height 26
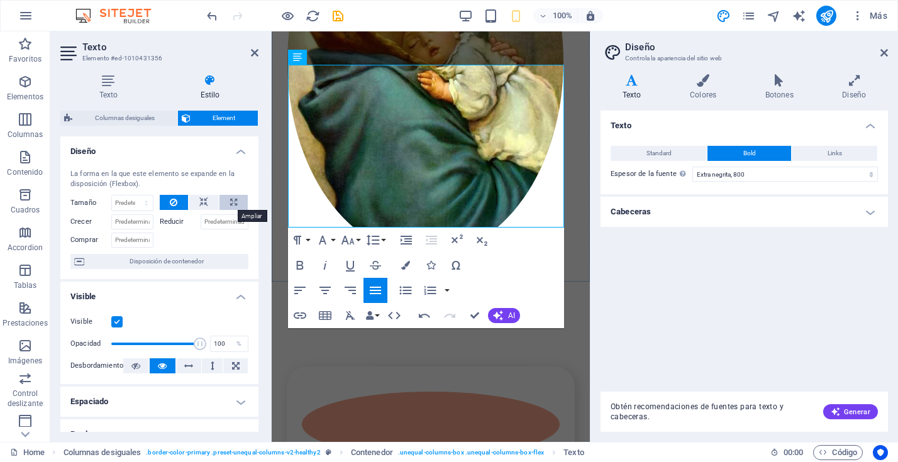
click at [226, 202] on button at bounding box center [233, 202] width 28 height 15
type input "100"
select select "%"
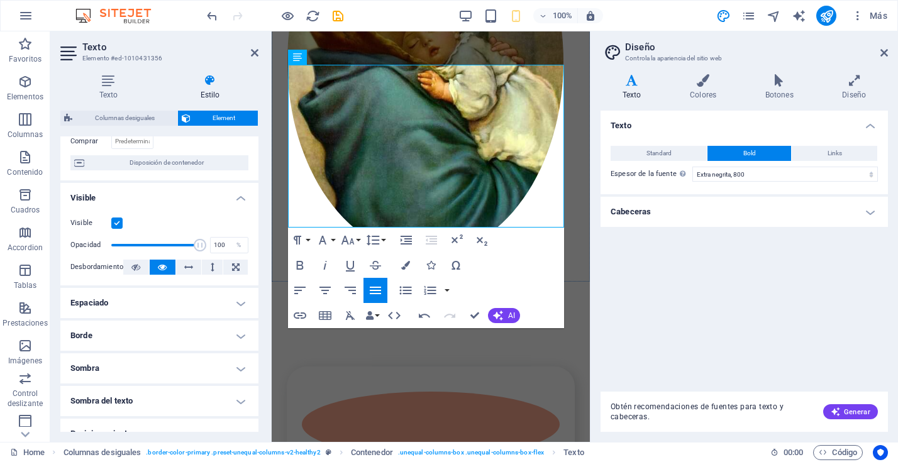
scroll to position [101, 0]
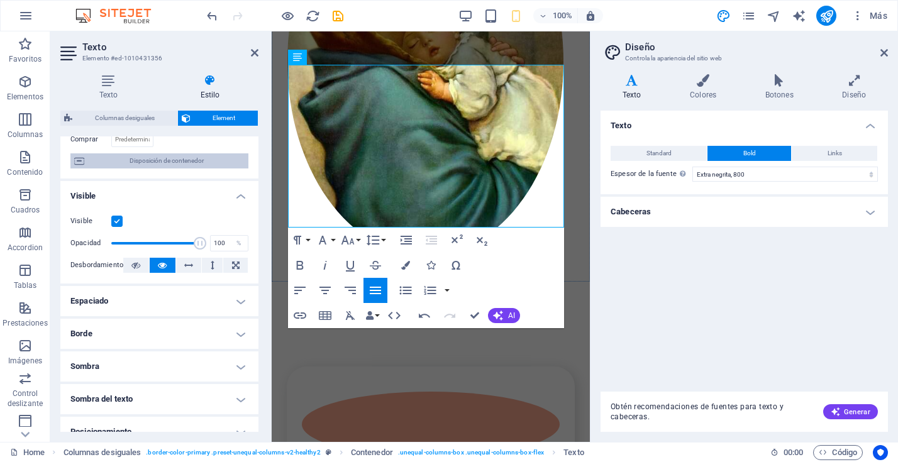
click at [169, 157] on span "Disposición de contenedor" at bounding box center [166, 160] width 157 height 15
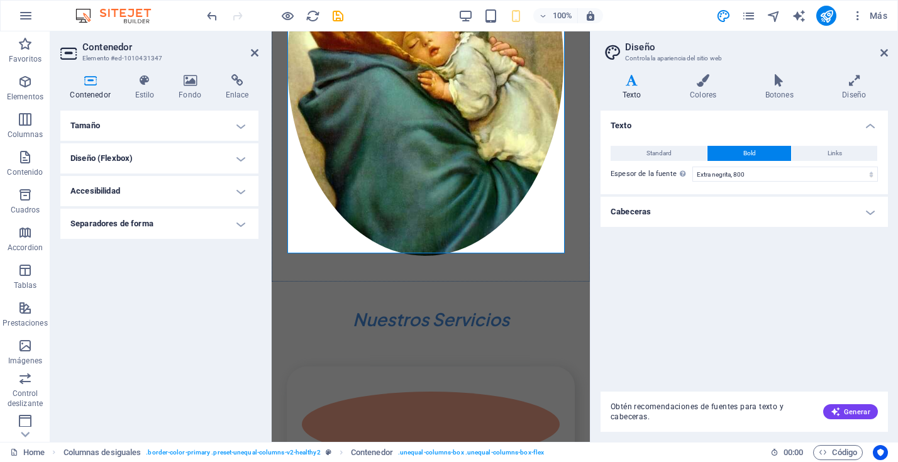
click at [102, 124] on h4 "Tamaño" at bounding box center [159, 126] width 198 height 30
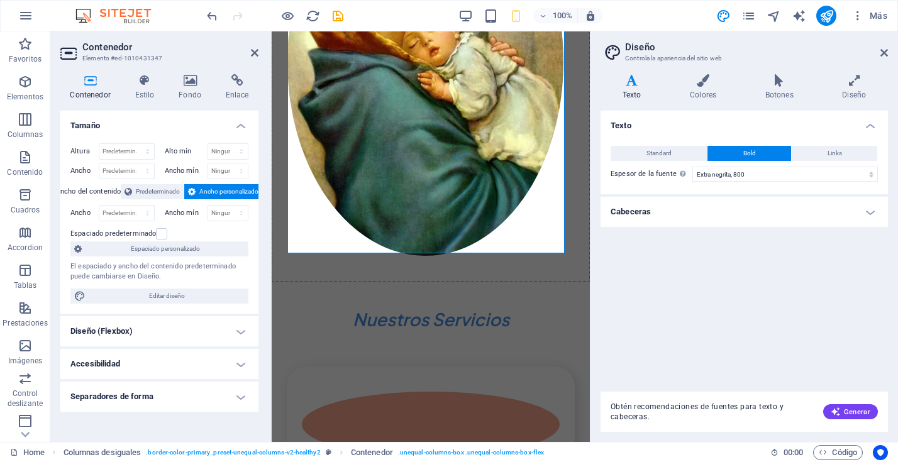
click at [233, 326] on h4 "Diseño (Flexbox)" at bounding box center [159, 331] width 198 height 30
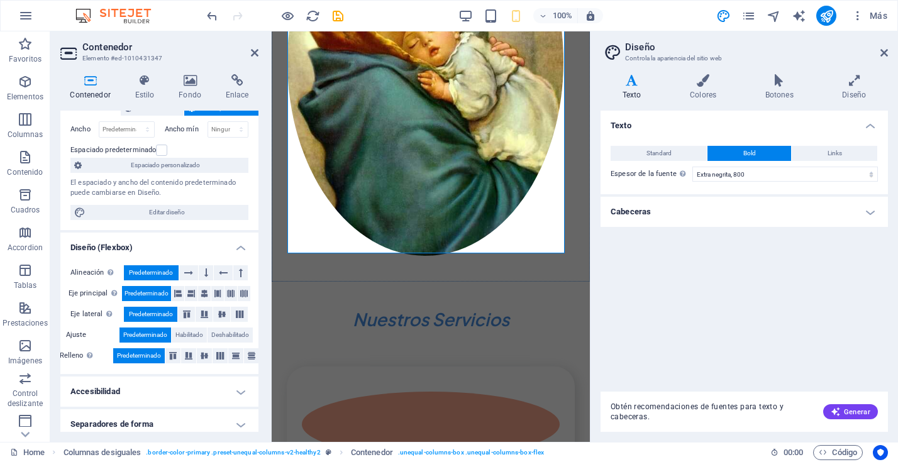
scroll to position [91, 0]
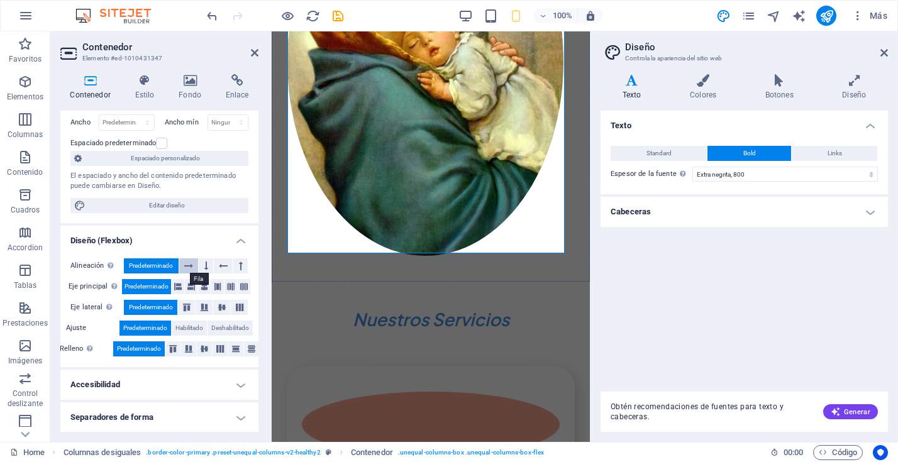
click at [188, 263] on icon at bounding box center [188, 265] width 9 height 15
click at [240, 284] on icon at bounding box center [244, 286] width 8 height 15
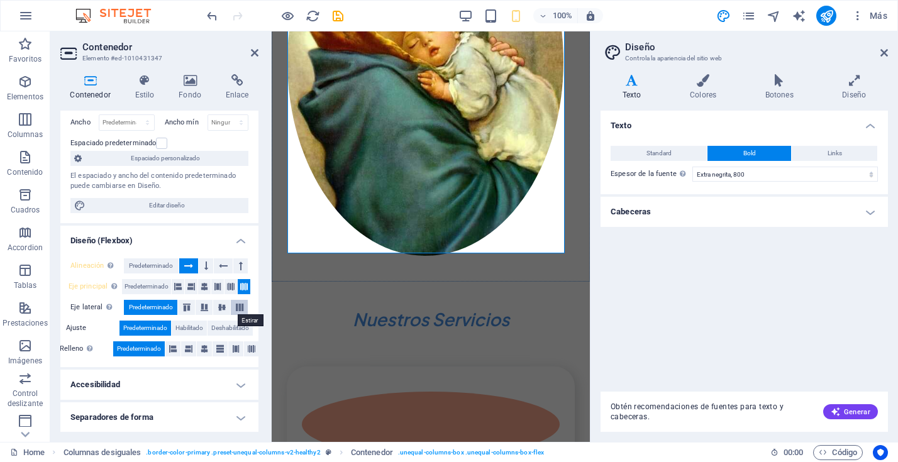
click at [238, 307] on icon at bounding box center [239, 308] width 15 height 8
click at [190, 328] on span "Habilitado" at bounding box center [189, 328] width 28 height 15
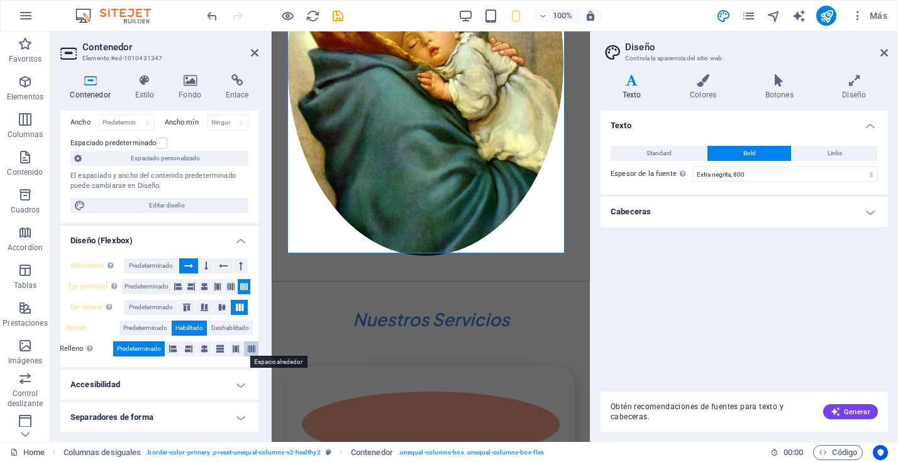
click at [251, 346] on icon at bounding box center [252, 348] width 8 height 15
click at [240, 380] on h4 "Accesibilidad" at bounding box center [159, 385] width 198 height 30
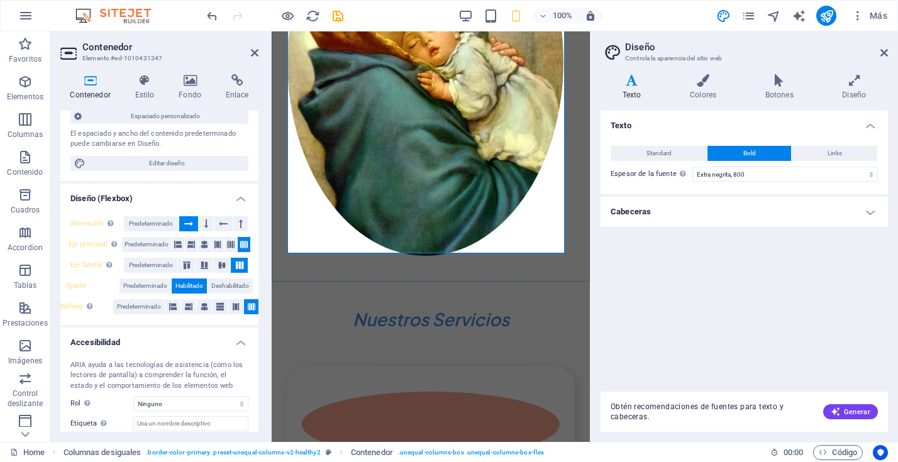
scroll to position [175, 0]
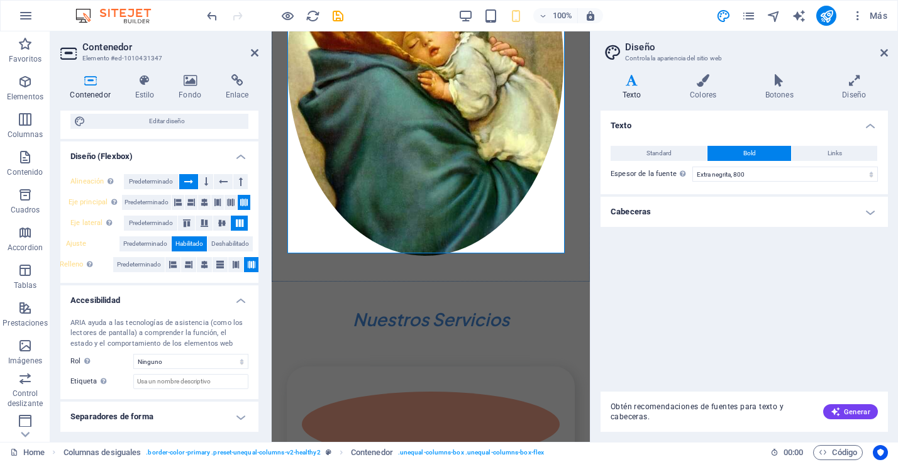
click at [228, 416] on h4 "Separadores de forma" at bounding box center [159, 417] width 198 height 30
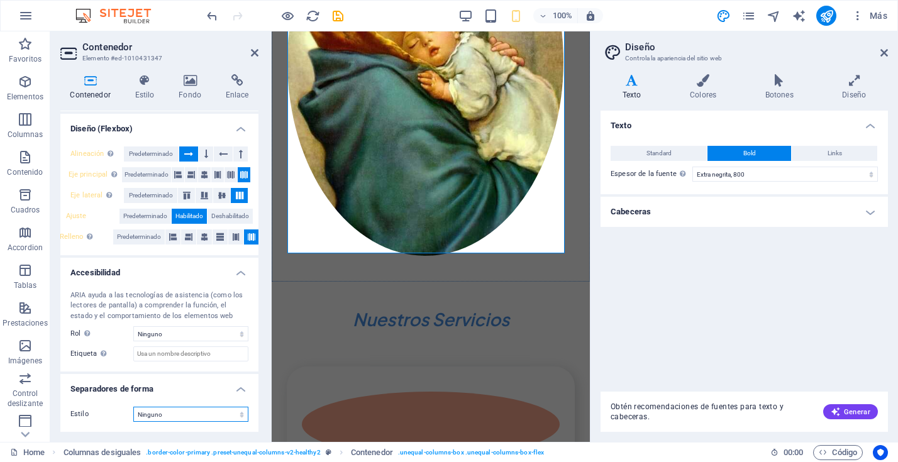
click at [201, 417] on select "Ninguno Triángulo Cuadrado Diagonal Polígono 1 Polígono 2 Zigzag Múltiples zigz…" at bounding box center [190, 414] width 115 height 15
click at [133, 407] on select "Ninguno Triángulo Cuadrado Diagonal Polígono 1 Polígono 2 Zigzag Múltiples zigz…" at bounding box center [190, 414] width 115 height 15
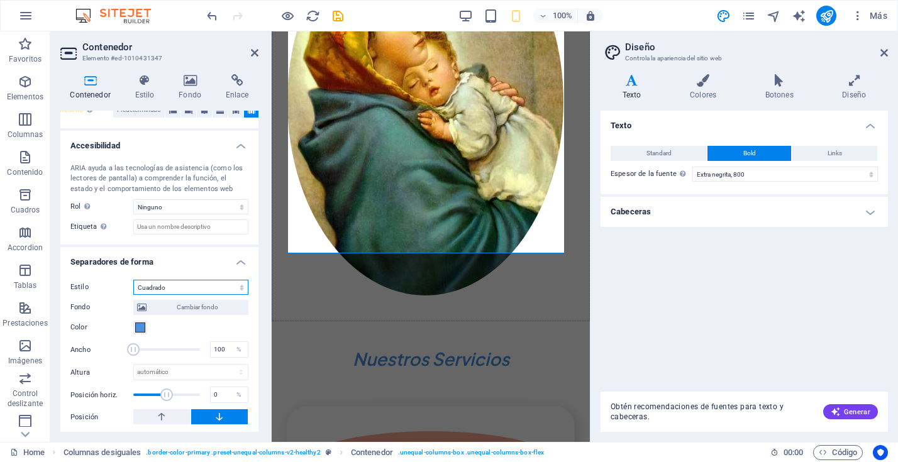
scroll to position [333, 0]
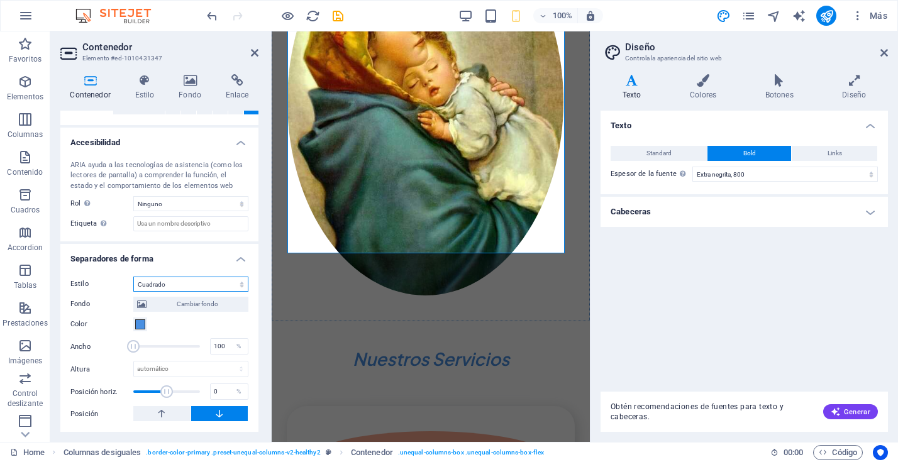
click at [161, 282] on select "Ninguno Triángulo Cuadrado Diagonal Polígono 1 Polígono 2 Zigzag Múltiples zigz…" at bounding box center [190, 284] width 115 height 15
select select "waves"
click at [133, 277] on select "Ninguno Triángulo Cuadrado Diagonal Polígono 1 Polígono 2 Zigzag Múltiples zigz…" at bounding box center [190, 284] width 115 height 15
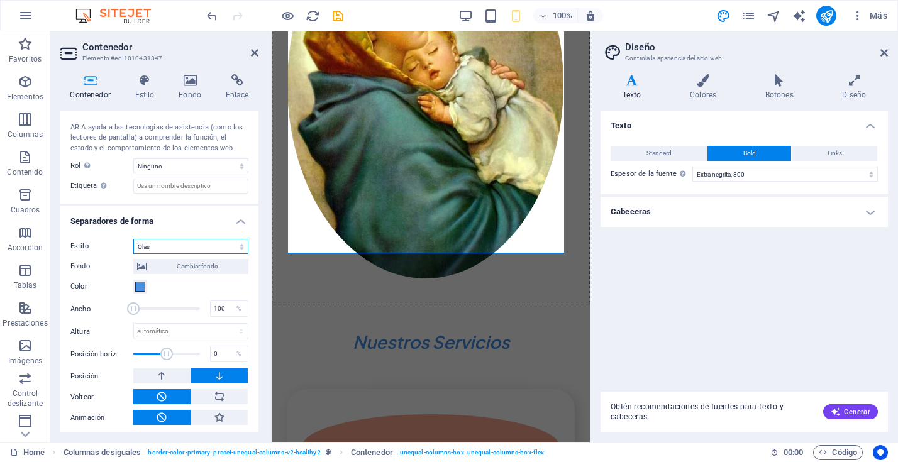
scroll to position [374, 0]
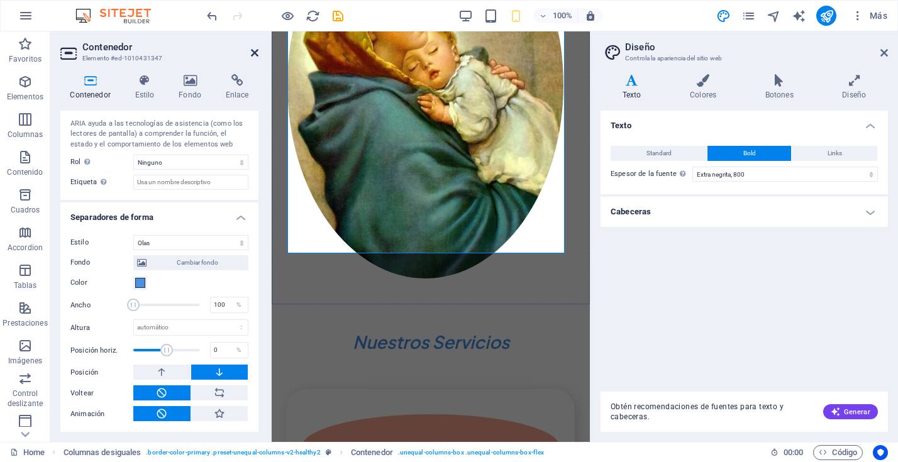
click at [254, 54] on icon at bounding box center [255, 53] width 8 height 10
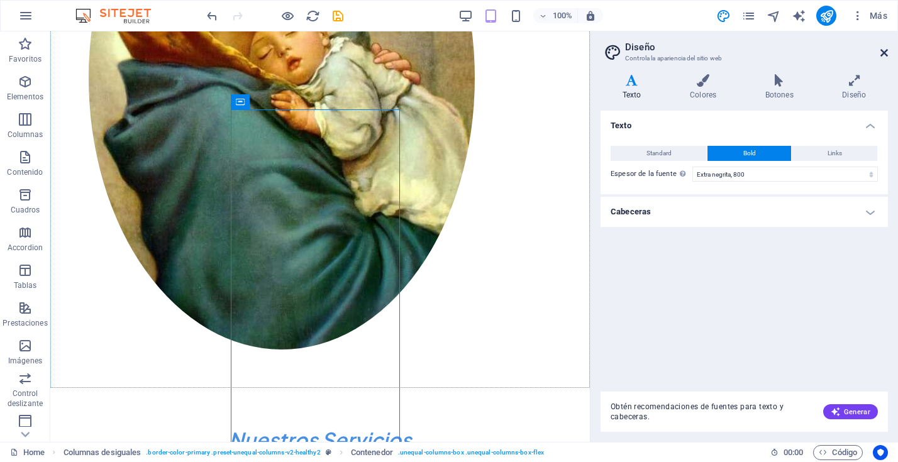
click at [887, 52] on icon at bounding box center [884, 53] width 8 height 10
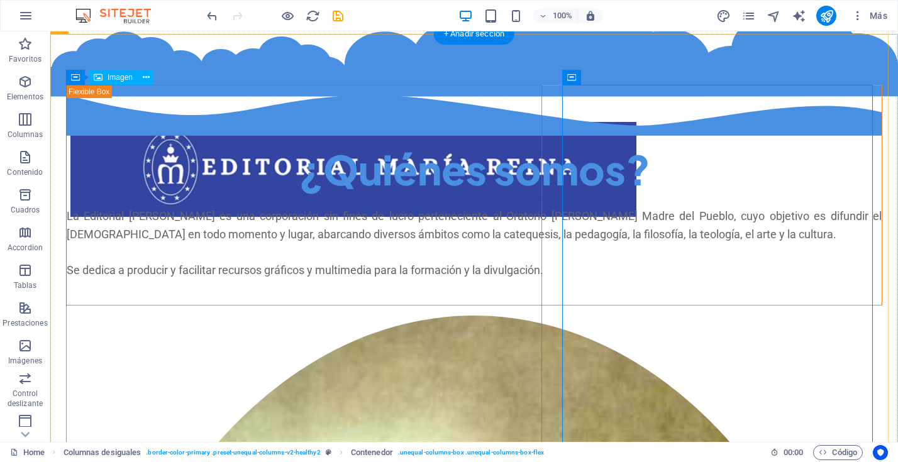
scroll to position [0, 0]
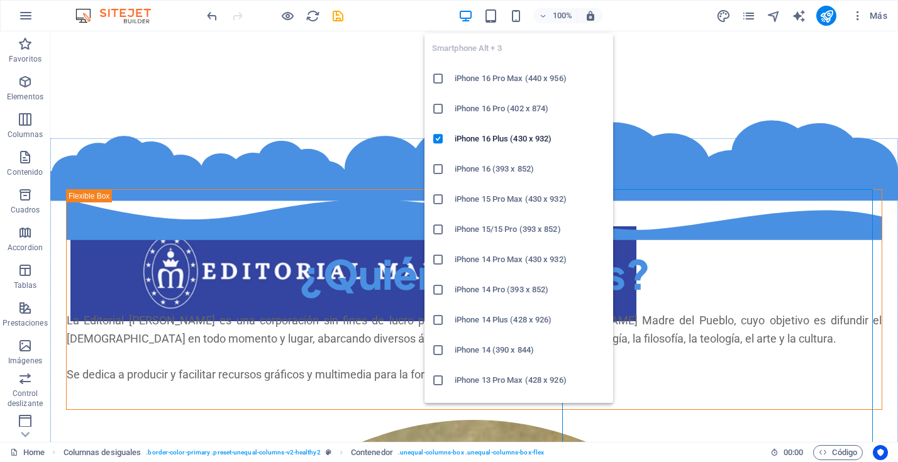
drag, startPoint x: 517, startPoint y: 15, endPoint x: 517, endPoint y: 66, distance: 50.9
click at [517, 15] on icon "button" at bounding box center [516, 16] width 14 height 14
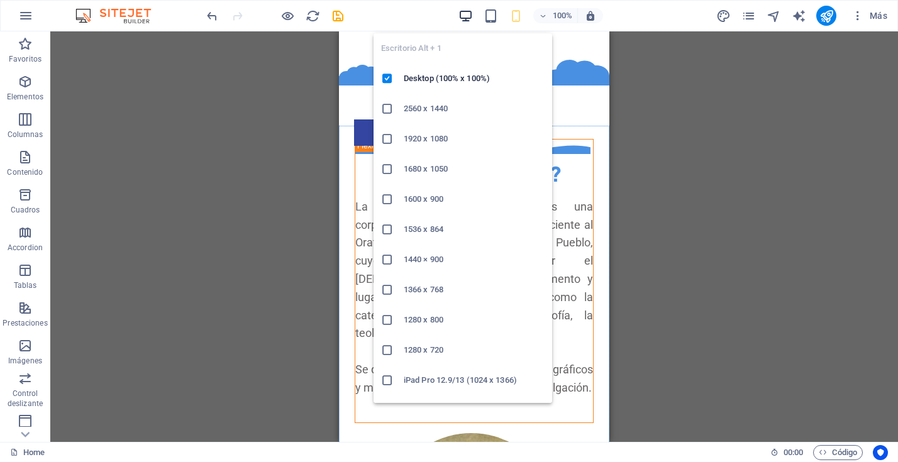
click at [466, 13] on icon "button" at bounding box center [465, 16] width 14 height 14
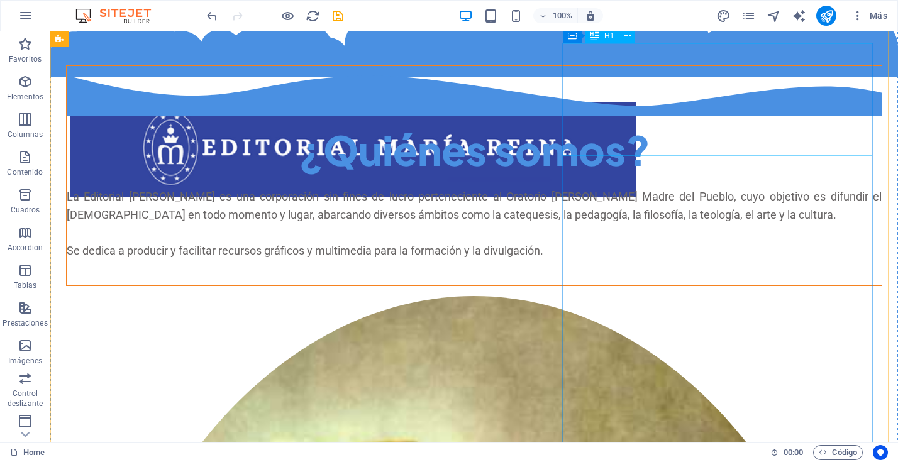
scroll to position [123, 0]
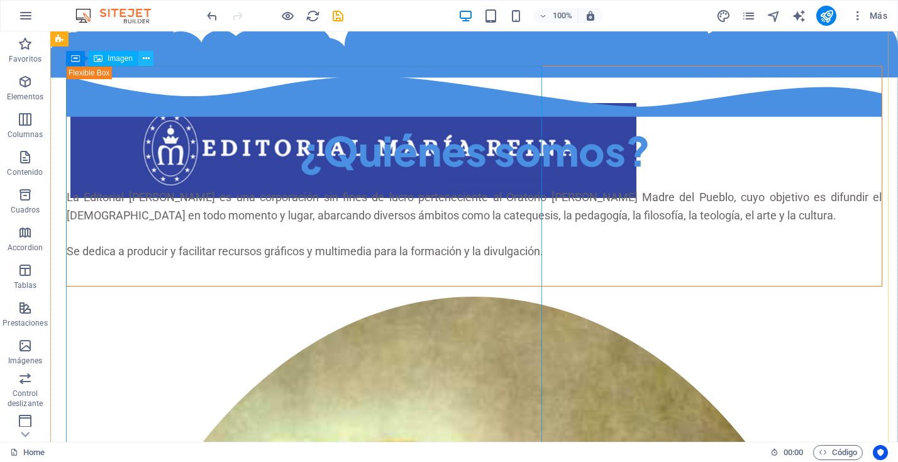
click at [146, 58] on icon at bounding box center [146, 58] width 7 height 13
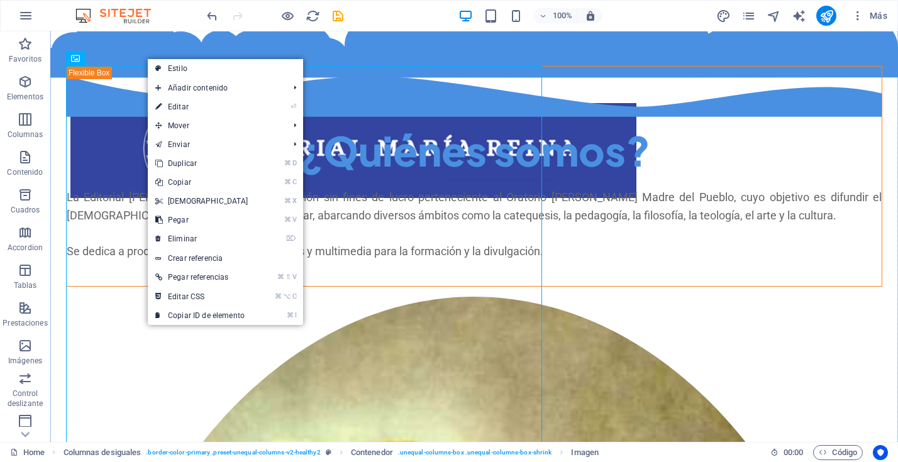
click at [174, 109] on link "⏎ Editar" at bounding box center [202, 106] width 108 height 19
select select "%"
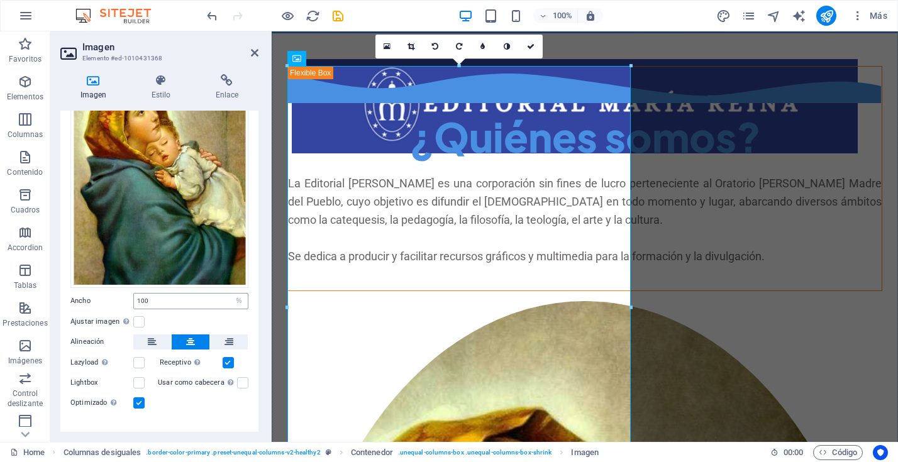
scroll to position [118, 0]
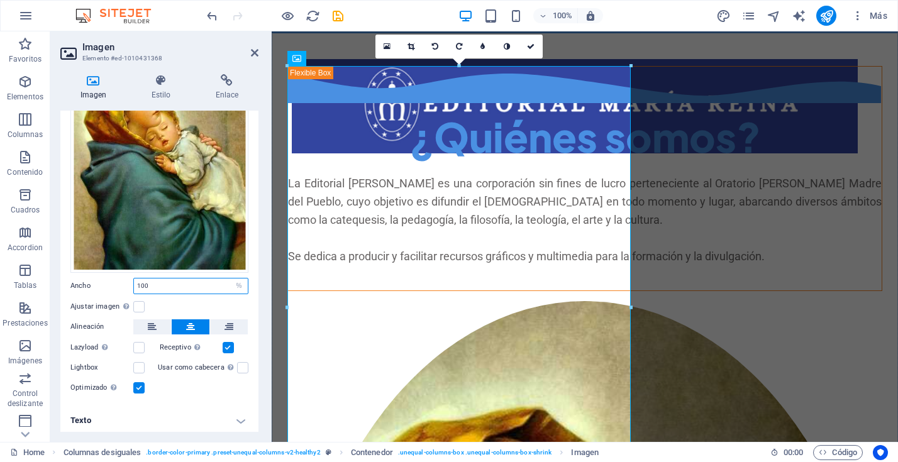
drag, startPoint x: 151, startPoint y: 281, endPoint x: 124, endPoint y: 280, distance: 27.1
click at [124, 280] on div "Ancho 100 Predeterminado automático px rem % em vh vw" at bounding box center [159, 286] width 178 height 16
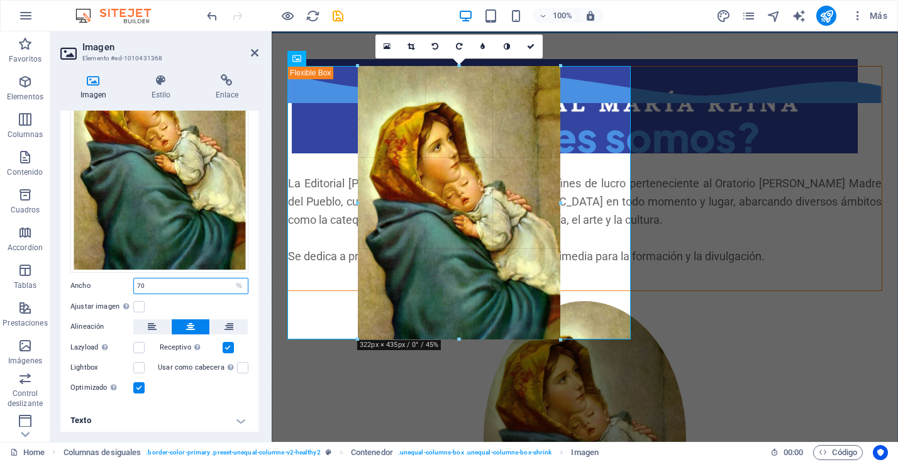
drag, startPoint x: 578, startPoint y: 403, endPoint x: 539, endPoint y: 322, distance: 89.4
type input "321"
select select "px"
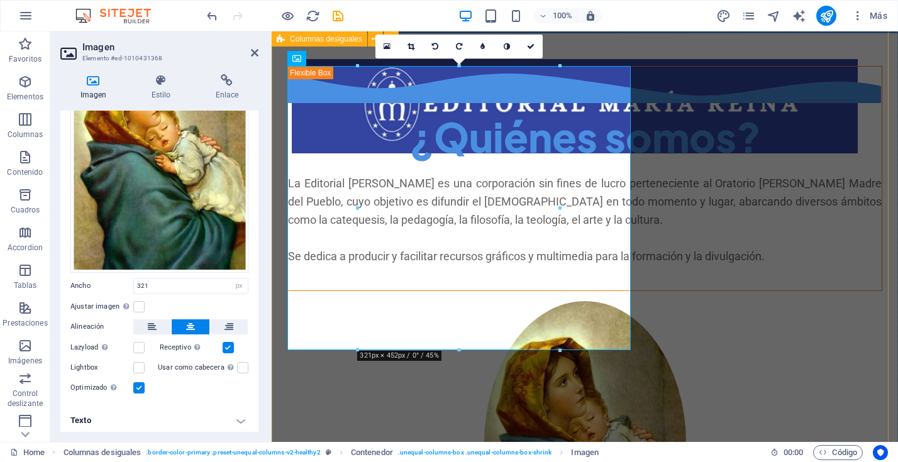
click at [868, 57] on div "¿Quiénes somos? La Editorial María Reina es una corporación sin fines de lucro …" at bounding box center [585, 325] width 626 height 621
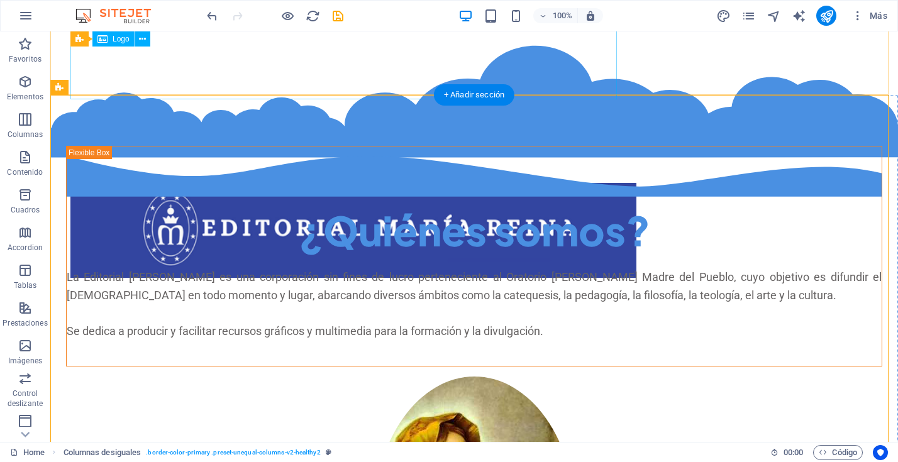
scroll to position [0, 0]
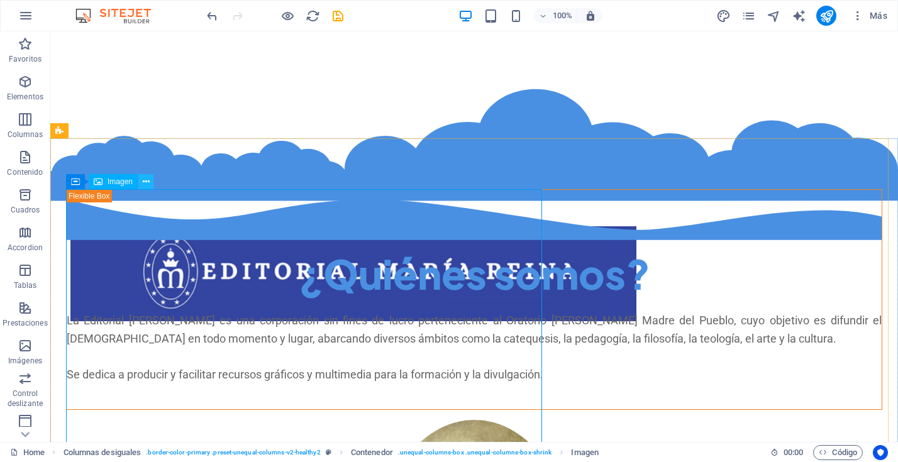
click at [143, 180] on icon at bounding box center [146, 181] width 7 height 13
click at [152, 130] on icon at bounding box center [153, 130] width 7 height 13
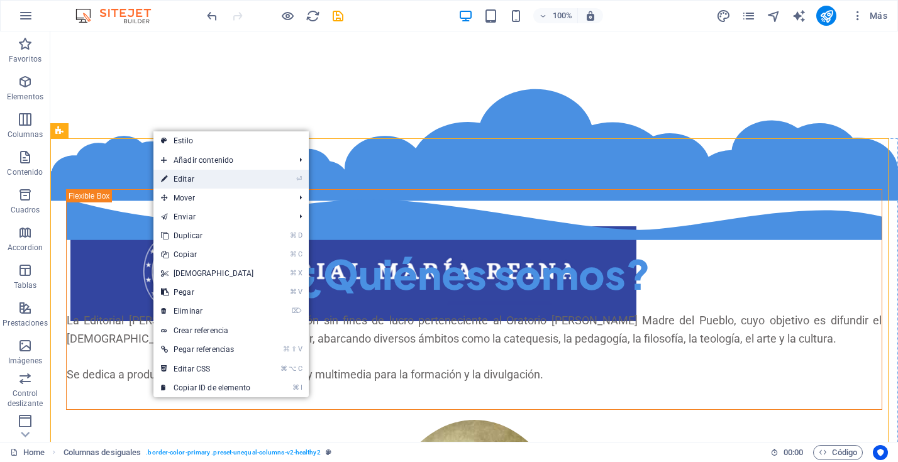
click at [189, 174] on link "⏎ Editar" at bounding box center [207, 179] width 108 height 19
select select "%"
select select "rem"
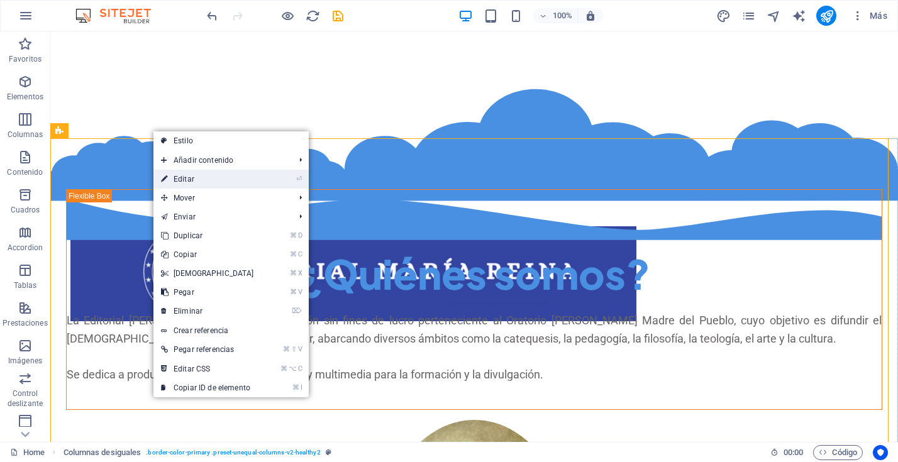
select select "rem"
select select "px"
select select "preset-unequal-columns-v2-healthy2"
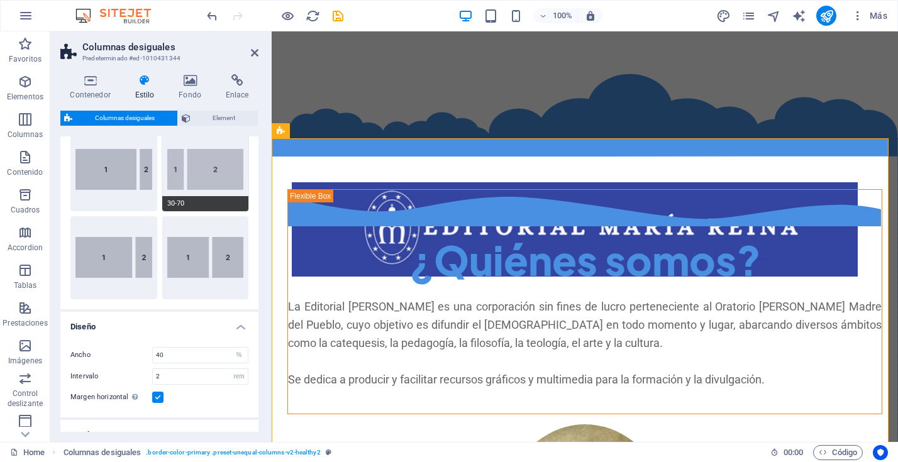
scroll to position [114, 0]
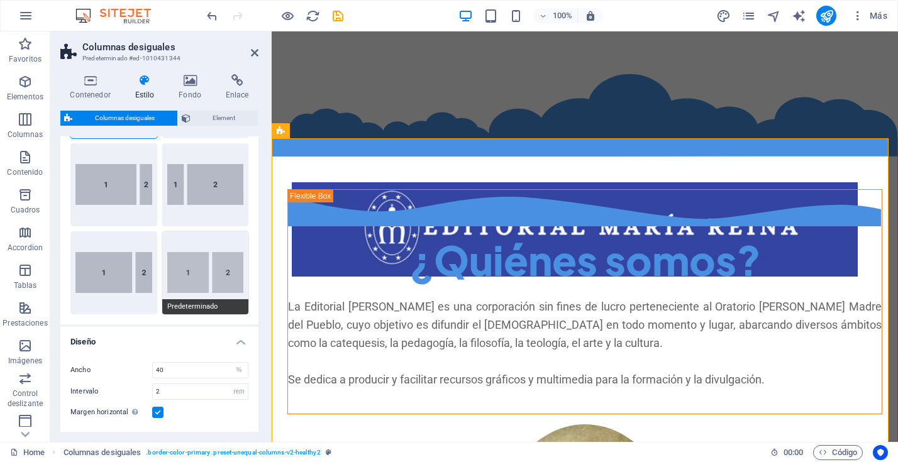
click at [205, 269] on button "Predeterminado" at bounding box center [205, 272] width 87 height 83
type input "60"
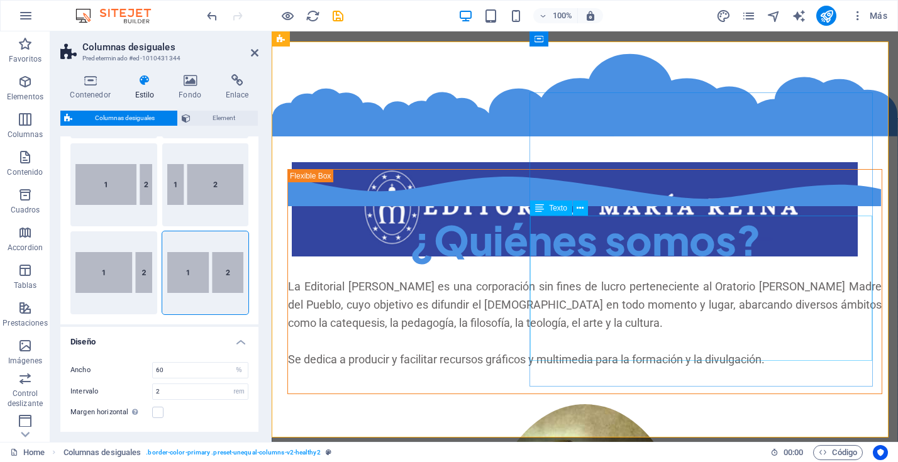
scroll to position [0, 0]
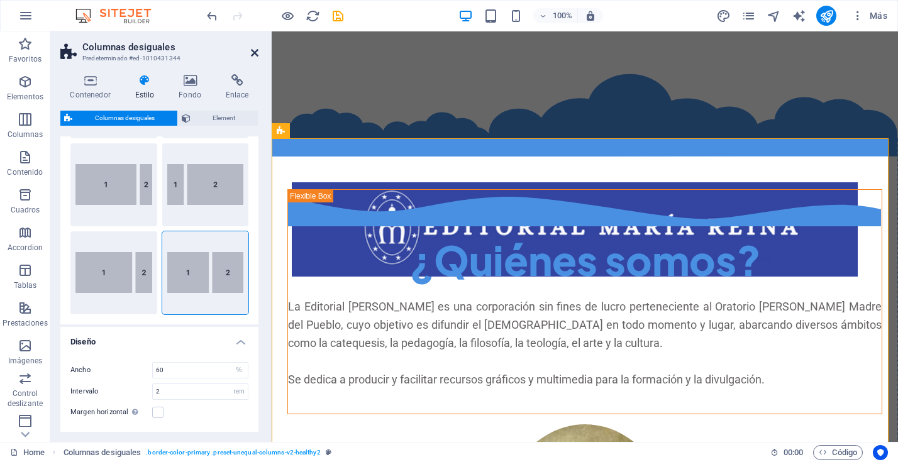
click at [255, 51] on icon at bounding box center [255, 53] width 8 height 10
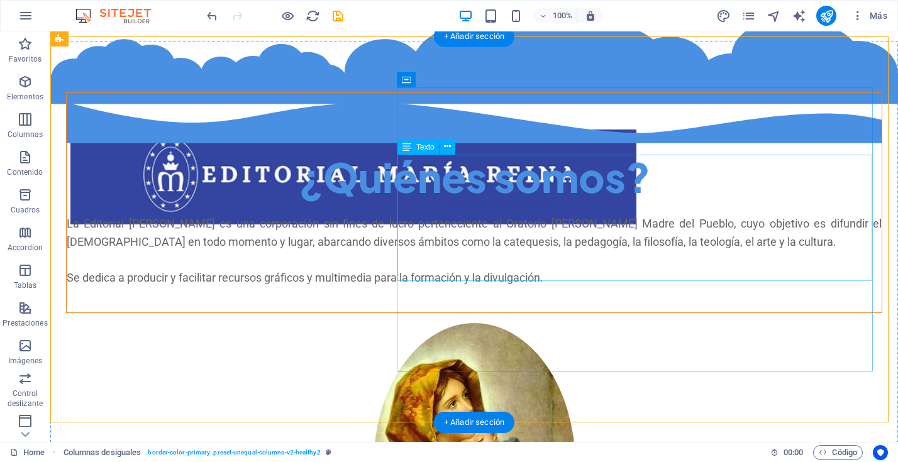
scroll to position [96, 0]
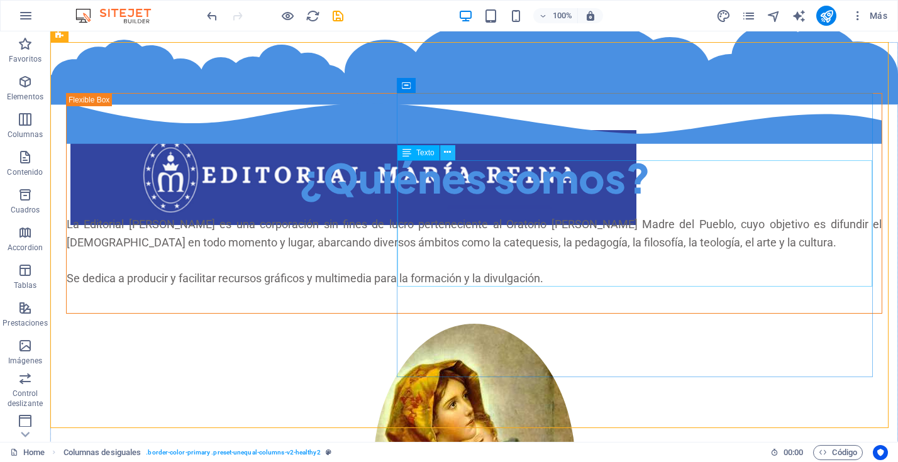
click at [449, 153] on icon at bounding box center [447, 152] width 7 height 13
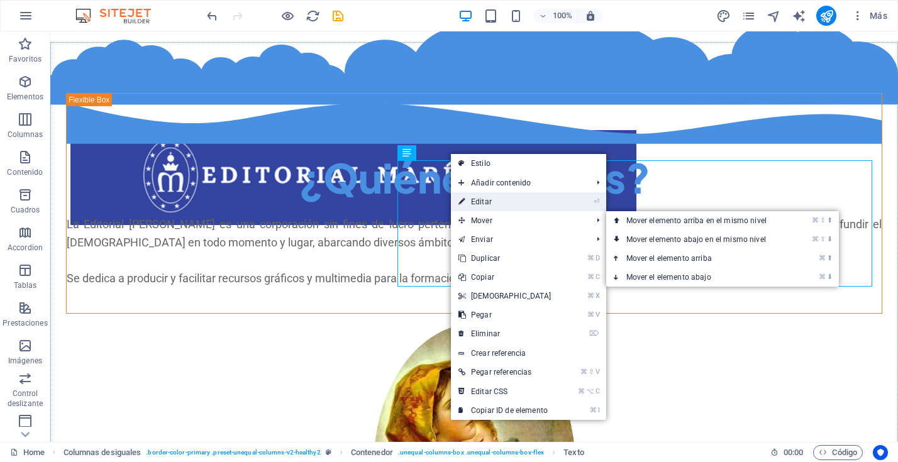
click at [479, 202] on link "⏎ Editar" at bounding box center [505, 201] width 108 height 19
select select "%"
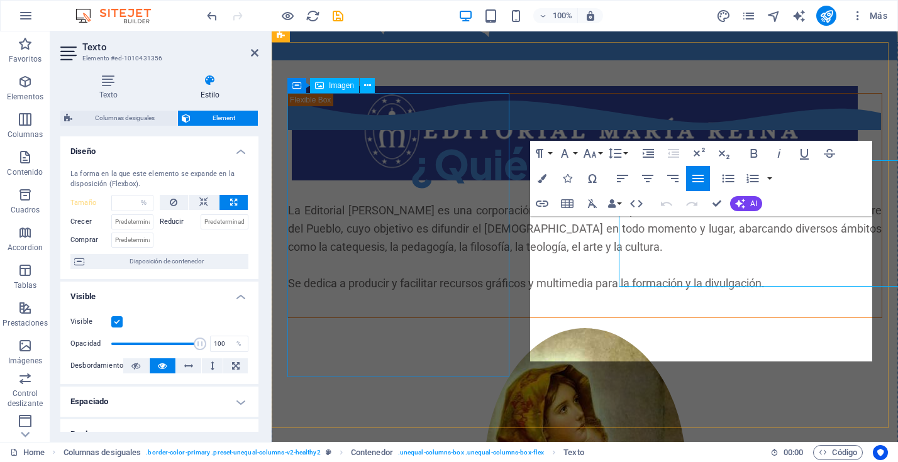
select select "DISABLED_OPTION_VALUE"
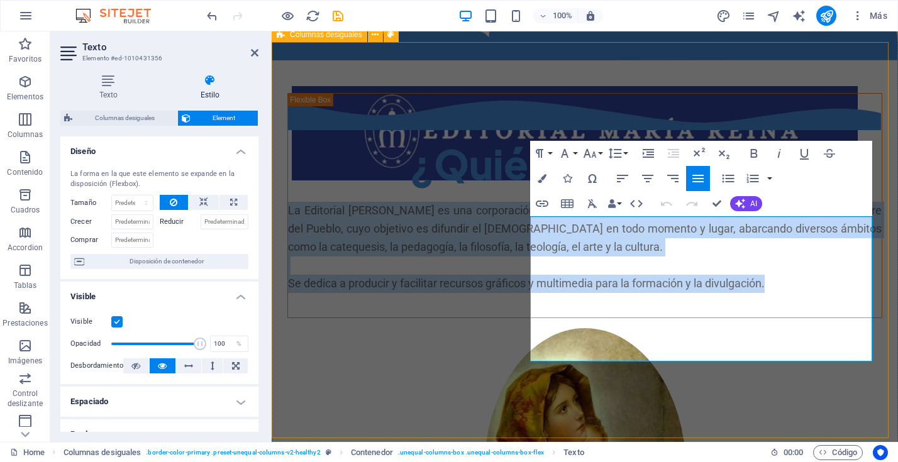
drag, startPoint x: 681, startPoint y: 352, endPoint x: 527, endPoint y: 219, distance: 203.3
click at [527, 219] on div "¿Quiénes somos? La Editorial María Reina es una corporación sin fines de lucro …" at bounding box center [585, 352] width 626 height 621
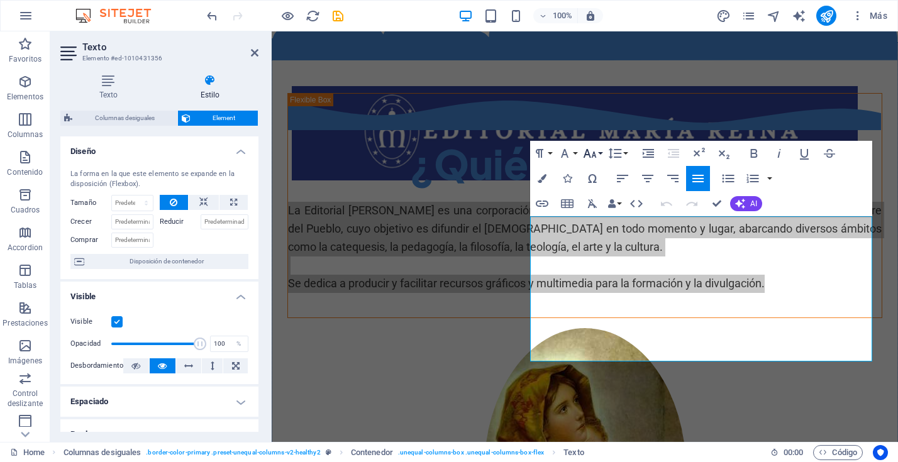
click at [595, 150] on icon "button" at bounding box center [589, 153] width 15 height 15
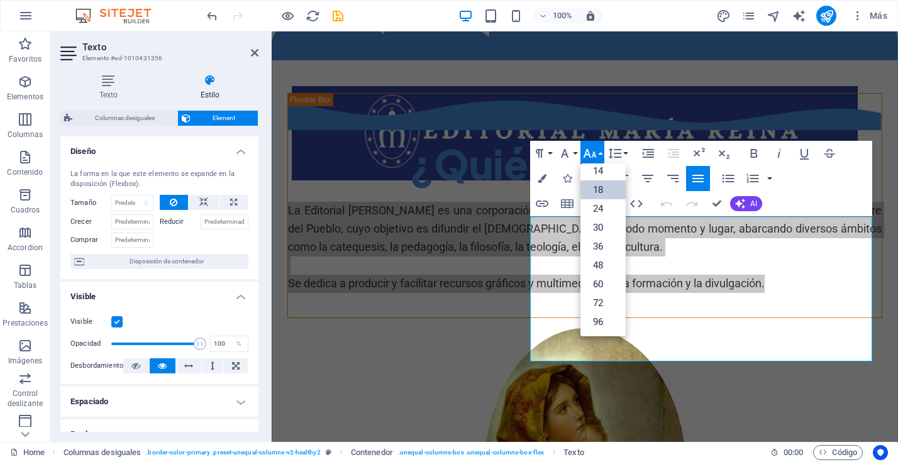
scroll to position [101, 0]
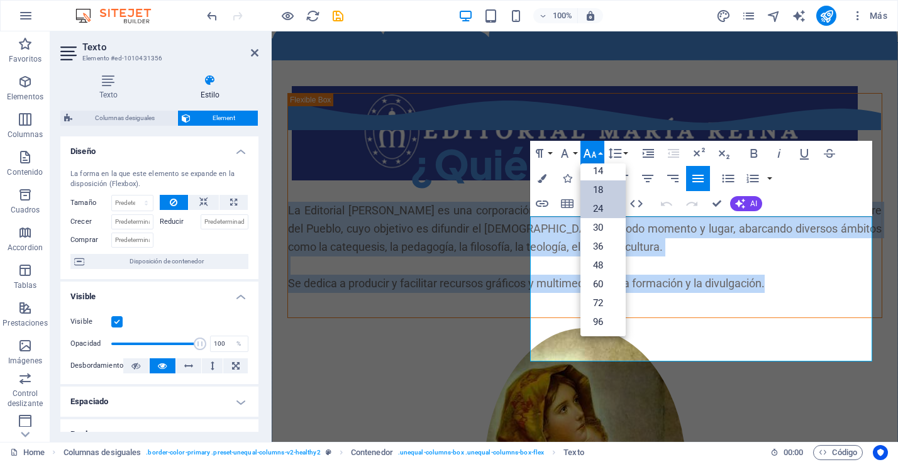
click at [597, 206] on link "24" at bounding box center [602, 208] width 45 height 19
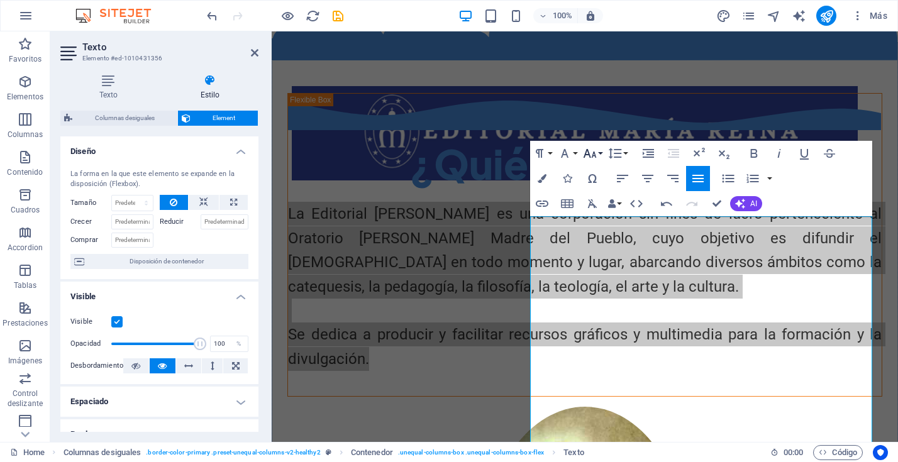
click at [591, 148] on icon "button" at bounding box center [589, 153] width 15 height 15
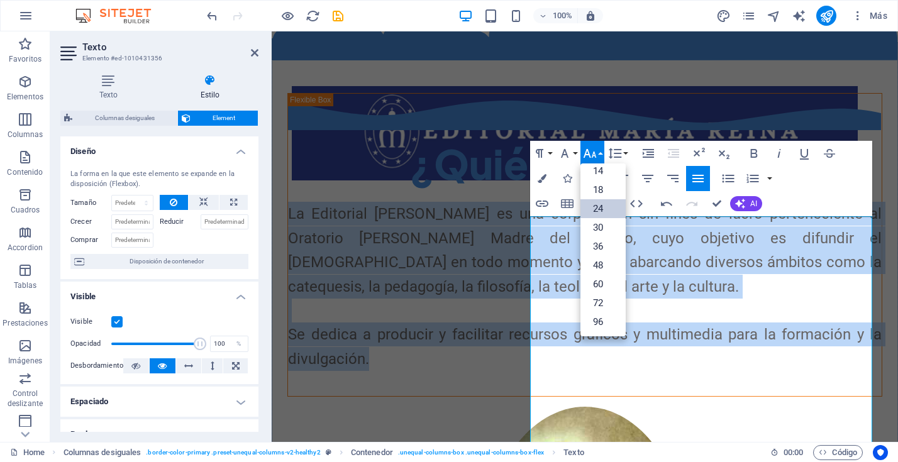
click at [609, 204] on link "24" at bounding box center [602, 208] width 45 height 19
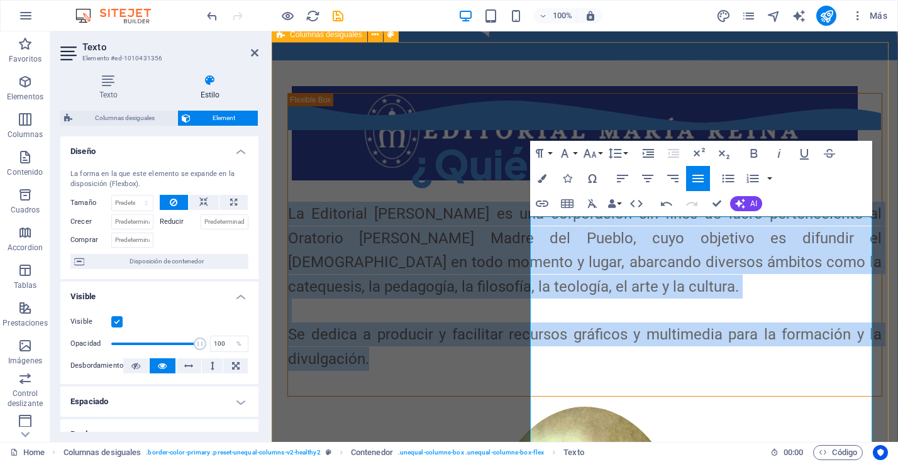
click at [502, 85] on div "¿Quiénes somos? La Editorial María Reina es una corporación sin fines de lucro …" at bounding box center [585, 392] width 626 height 700
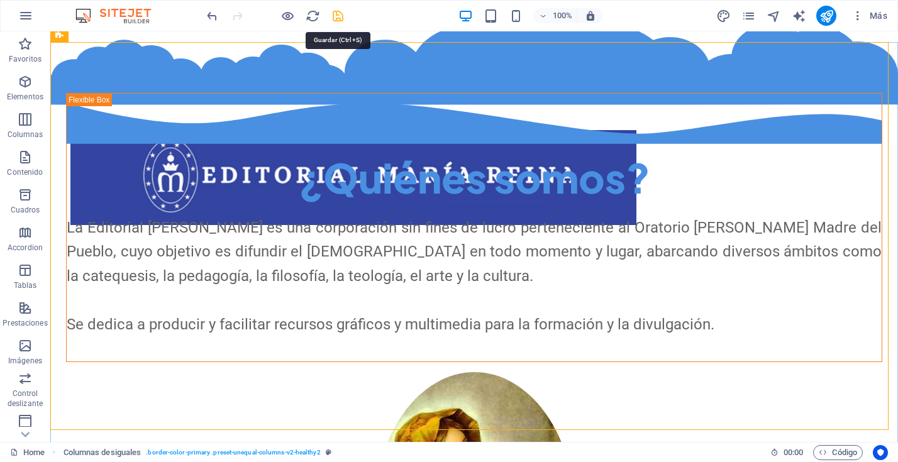
drag, startPoint x: 335, startPoint y: 13, endPoint x: 333, endPoint y: 65, distance: 52.2
click at [335, 13] on icon "save" at bounding box center [338, 16] width 14 height 14
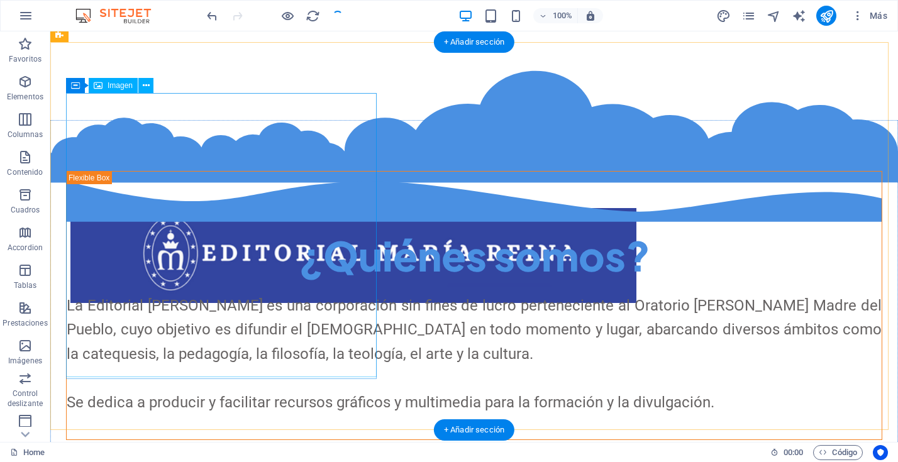
scroll to position [0, 0]
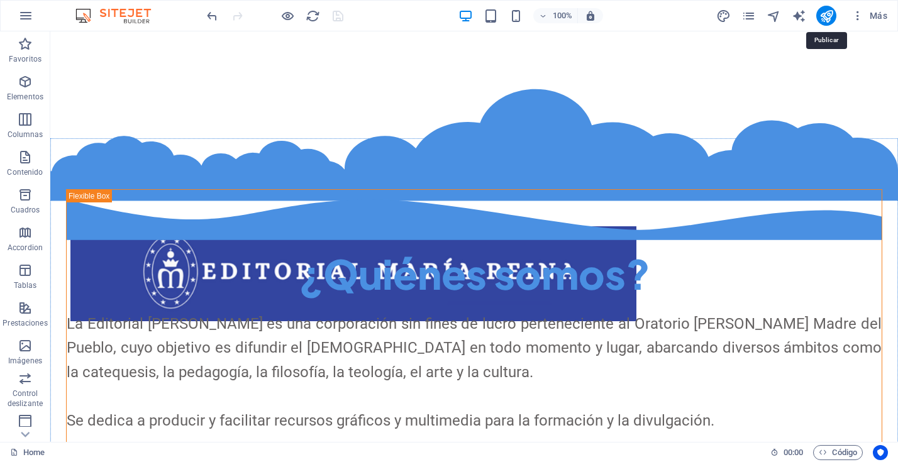
drag, startPoint x: 824, startPoint y: 14, endPoint x: 802, endPoint y: 26, distance: 25.6
click at [824, 14] on icon "publish" at bounding box center [826, 16] width 14 height 14
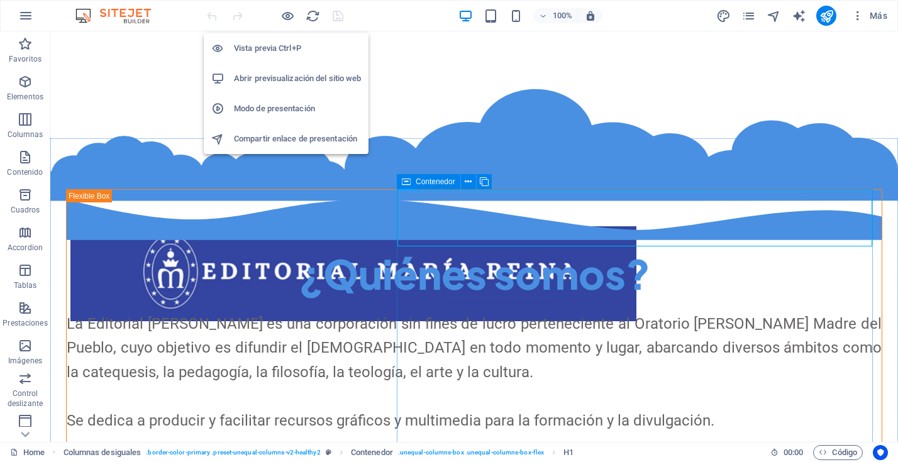
click at [285, 74] on h6 "Abrir previsualización del sitio web" at bounding box center [297, 78] width 127 height 15
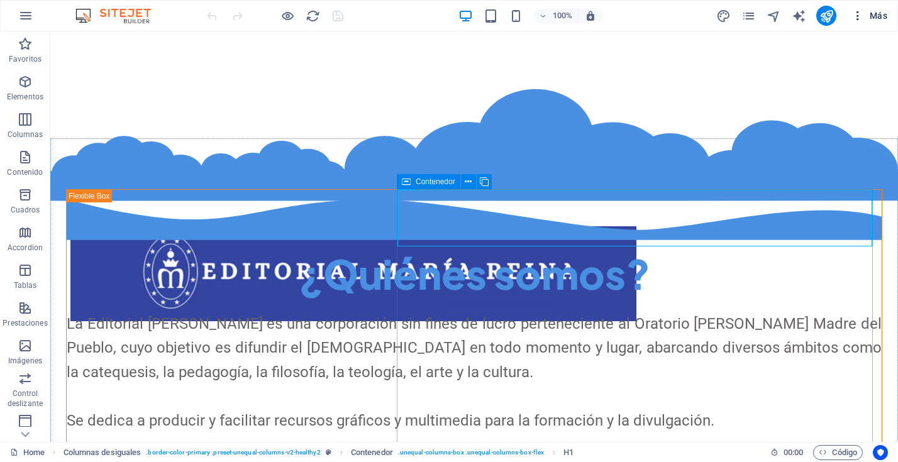
click at [856, 16] on icon "button" at bounding box center [857, 15] width 13 height 13
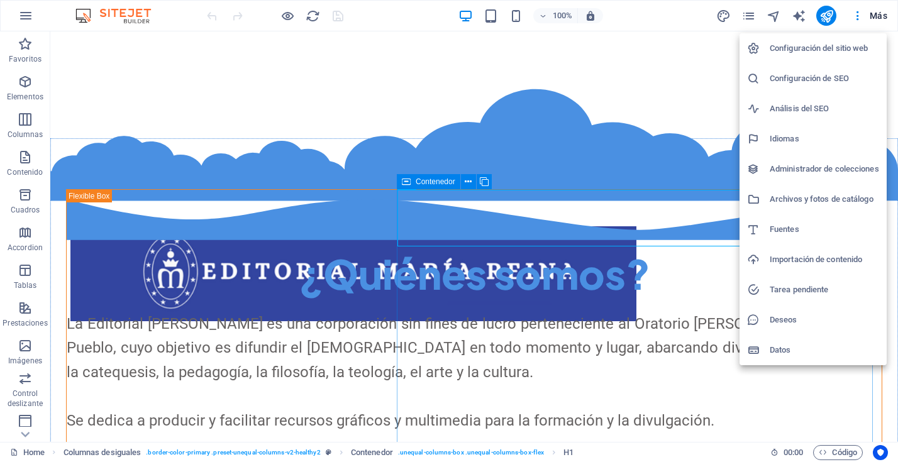
click at [832, 49] on h6 "Configuración del sitio web" at bounding box center [823, 48] width 109 height 15
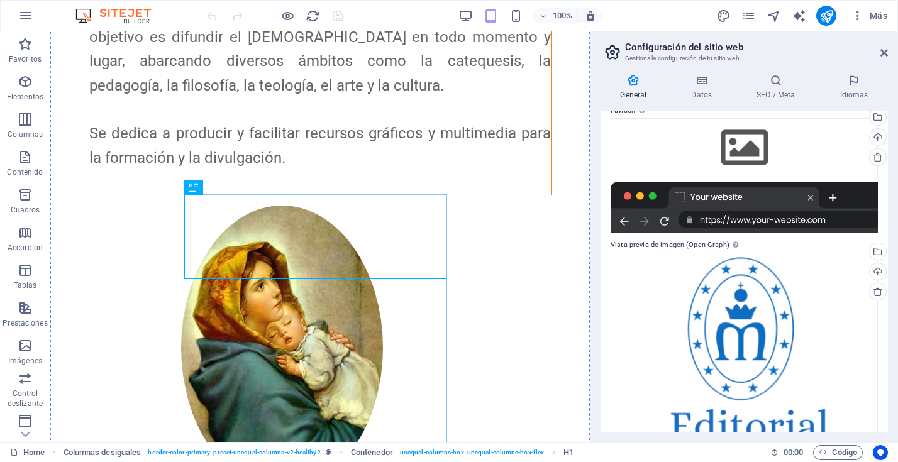
scroll to position [206, 0]
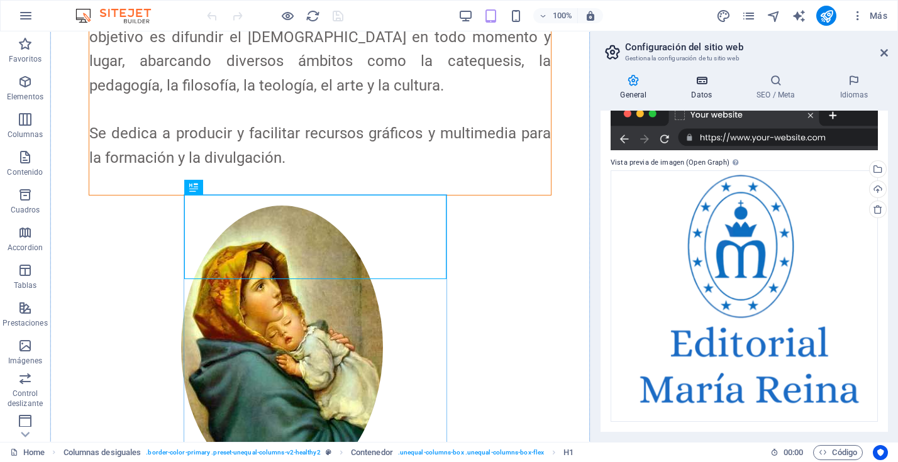
click at [706, 85] on icon at bounding box center [701, 80] width 60 height 13
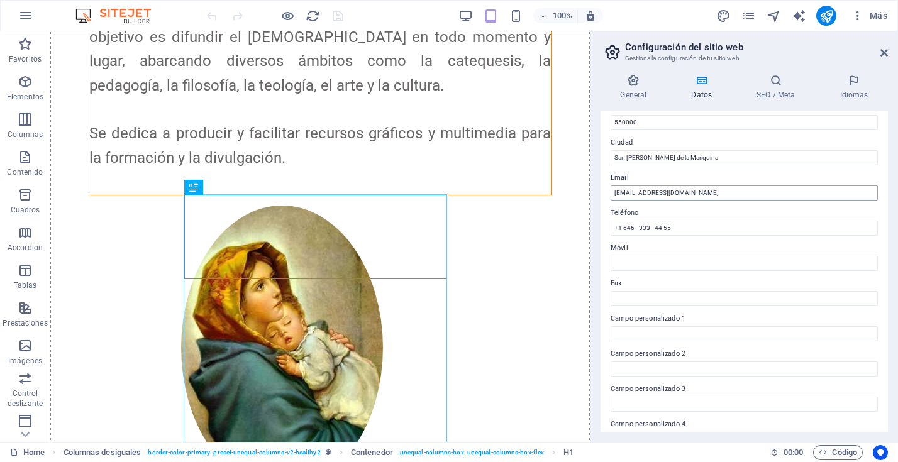
scroll to position [191, 0]
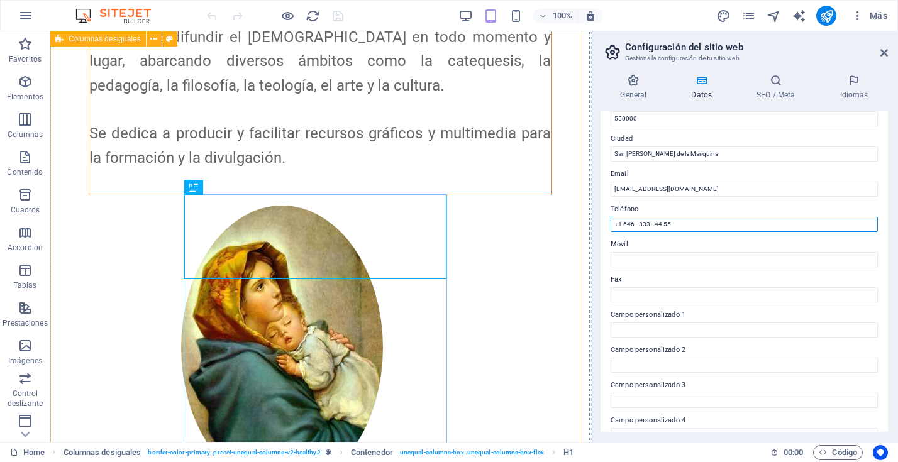
drag, startPoint x: 730, startPoint y: 257, endPoint x: 556, endPoint y: 216, distance: 179.0
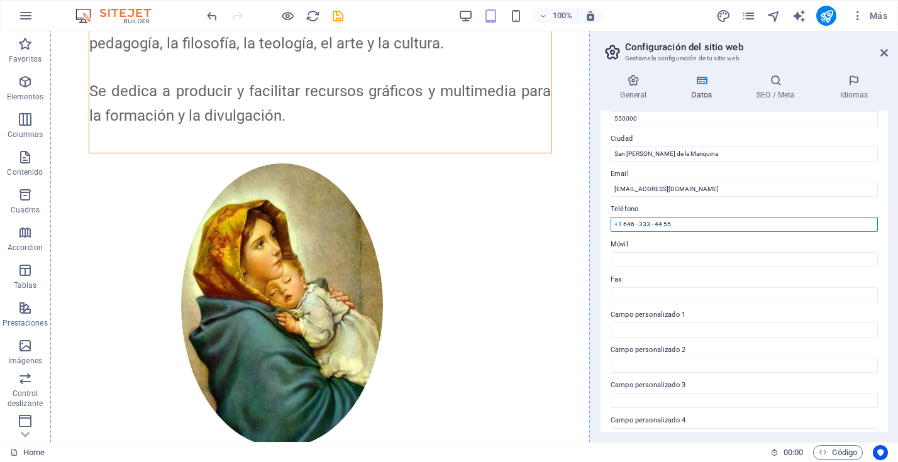
drag, startPoint x: 679, startPoint y: 223, endPoint x: 705, endPoint y: 223, distance: 25.8
click at [679, 223] on input "+1 646 - 333 - 44 55" at bounding box center [743, 224] width 267 height 15
drag, startPoint x: 705, startPoint y: 223, endPoint x: 615, endPoint y: 223, distance: 89.9
click at [605, 223] on div "Datos de contacto para este sitio web. Pueden usarse en cualquier parte del sit…" at bounding box center [743, 271] width 287 height 321
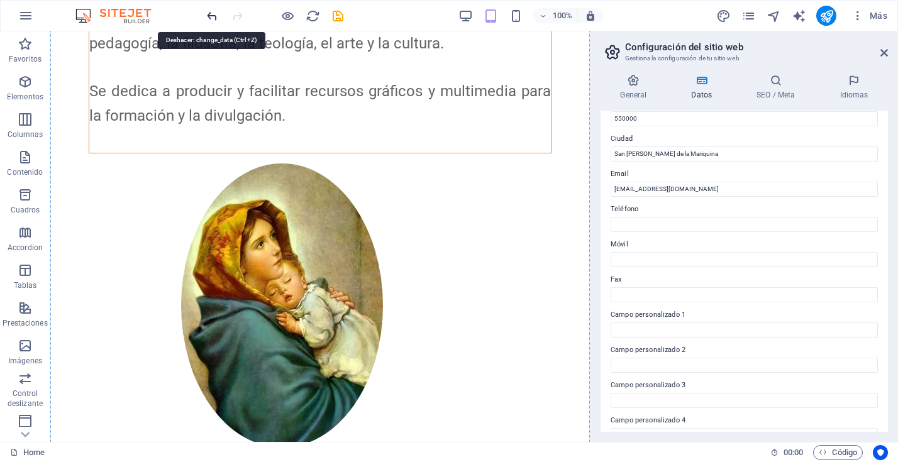
click at [207, 12] on icon "undo" at bounding box center [212, 16] width 14 height 14
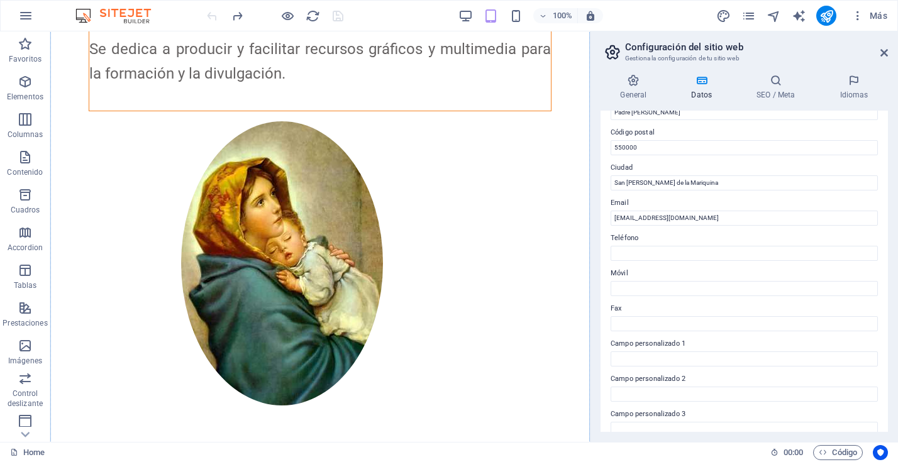
scroll to position [146, 0]
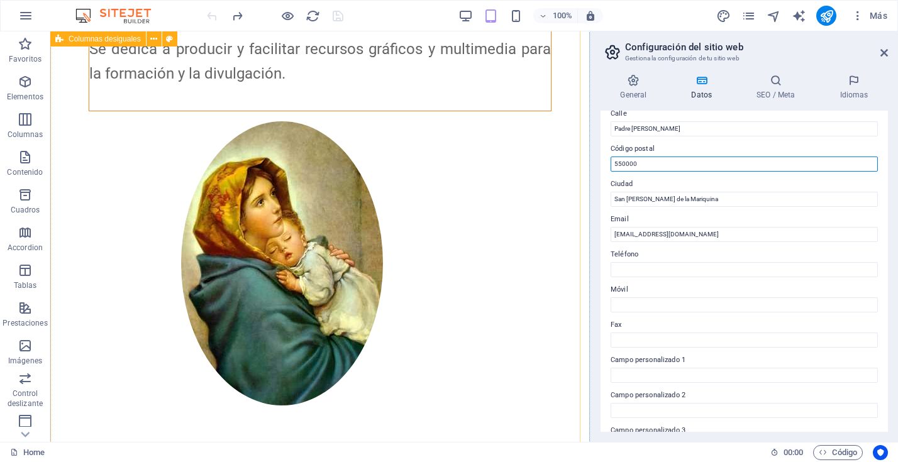
drag, startPoint x: 695, startPoint y: 195, endPoint x: 571, endPoint y: 160, distance: 128.7
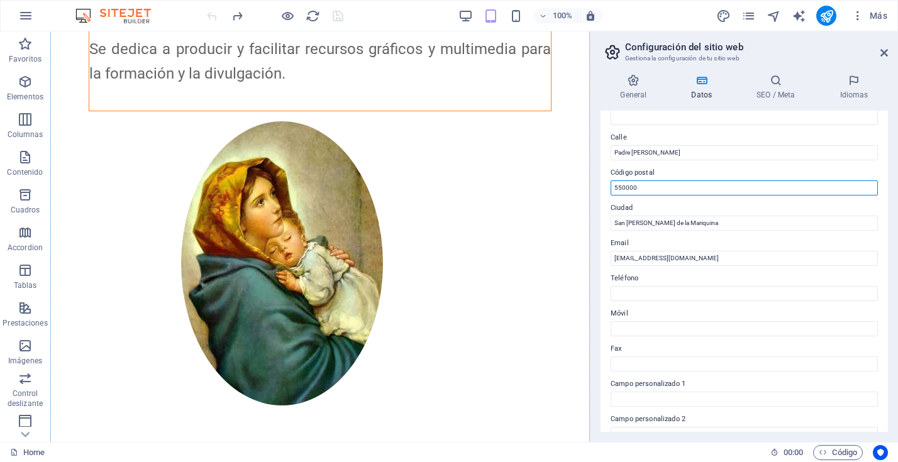
scroll to position [123, 0]
click at [666, 193] on div "Datos de contacto para este sitio web. Pueden usarse en cualquier parte del sit…" at bounding box center [743, 271] width 287 height 321
type input "5"
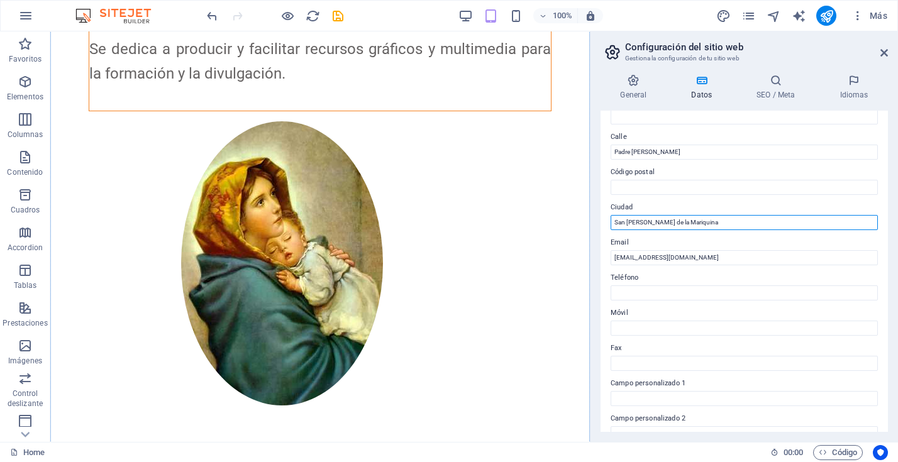
click at [700, 222] on input "San José de la Mariquina" at bounding box center [743, 222] width 267 height 15
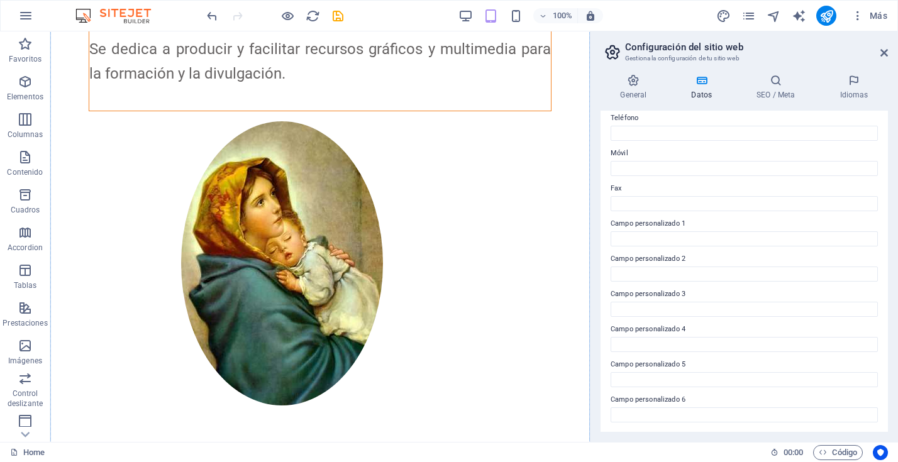
scroll to position [0, 0]
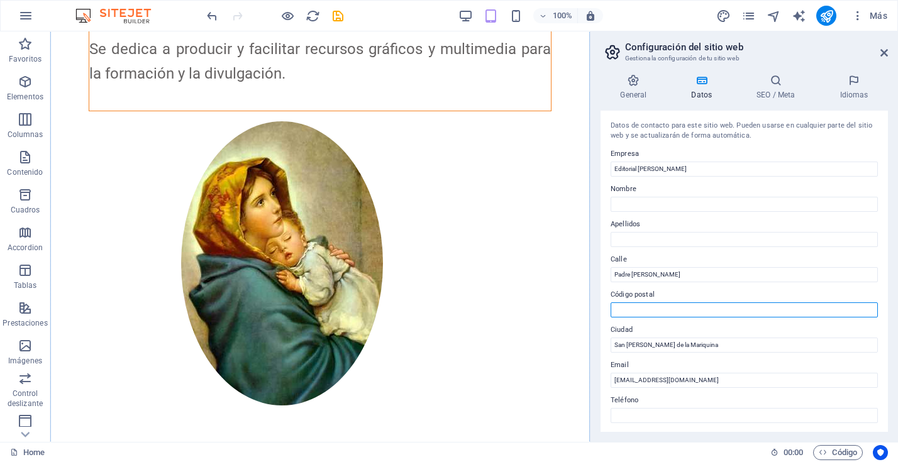
click at [671, 307] on input "Código postal" at bounding box center [743, 309] width 267 height 15
type input "5150000"
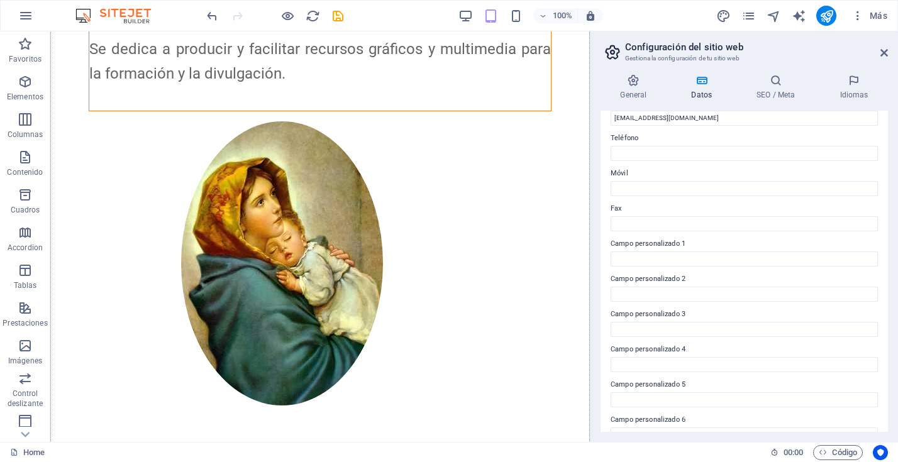
scroll to position [282, 0]
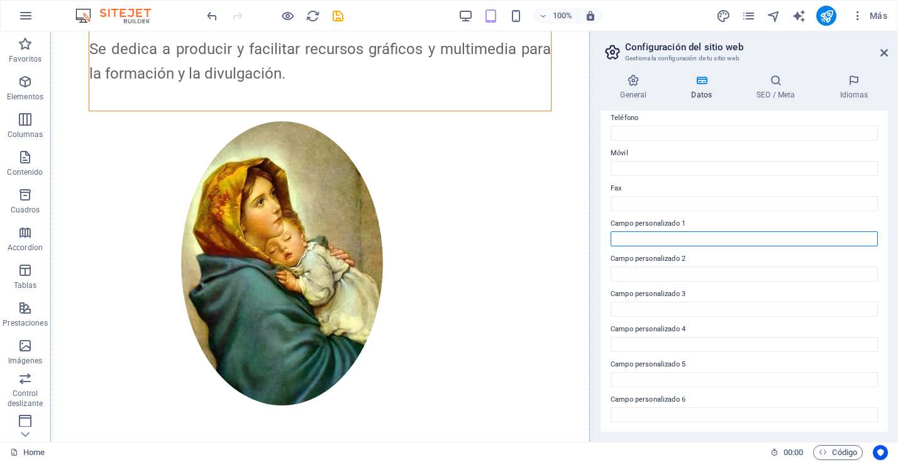
click at [636, 239] on input "Campo personalizado 1" at bounding box center [743, 238] width 267 height 15
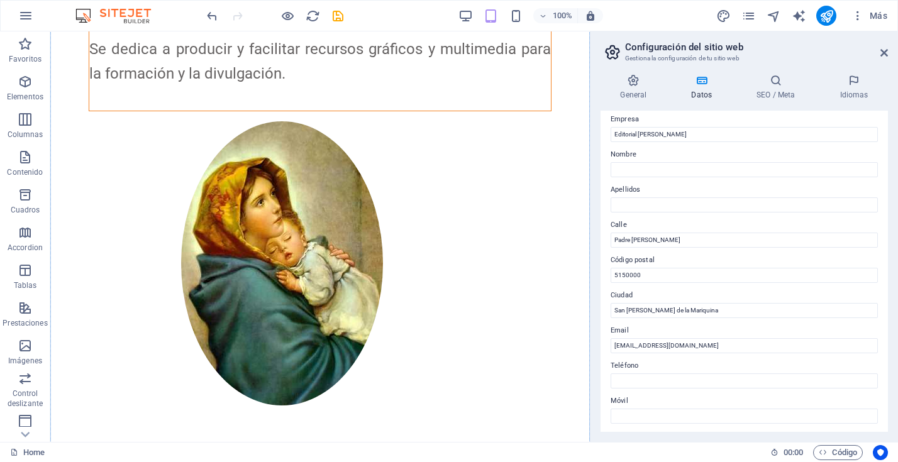
scroll to position [0, 0]
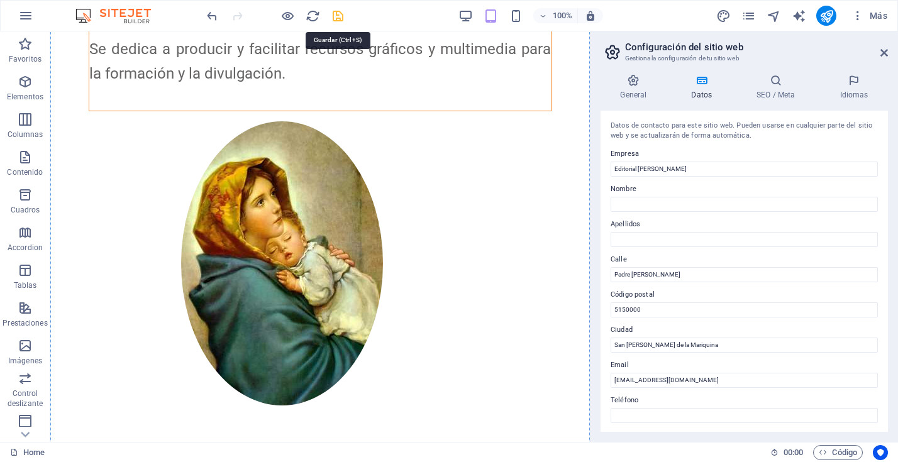
type input "Chile"
click at [339, 14] on icon "save" at bounding box center [338, 16] width 14 height 14
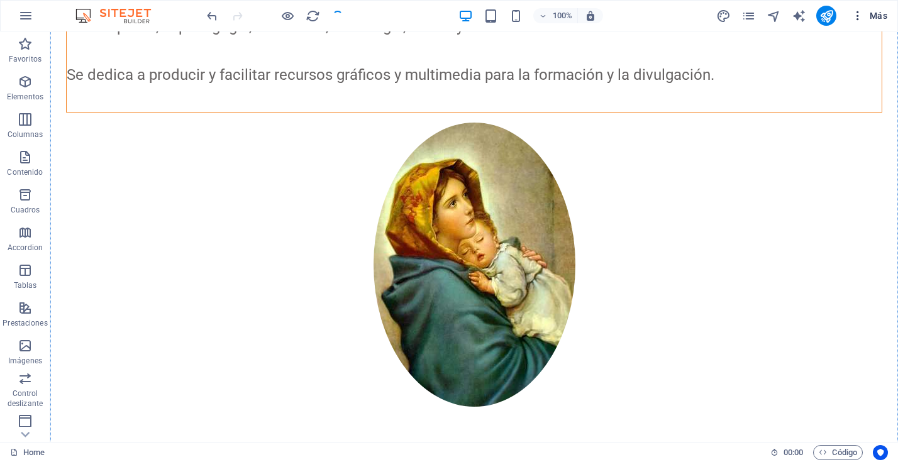
click at [874, 18] on span "Más" at bounding box center [869, 15] width 36 height 13
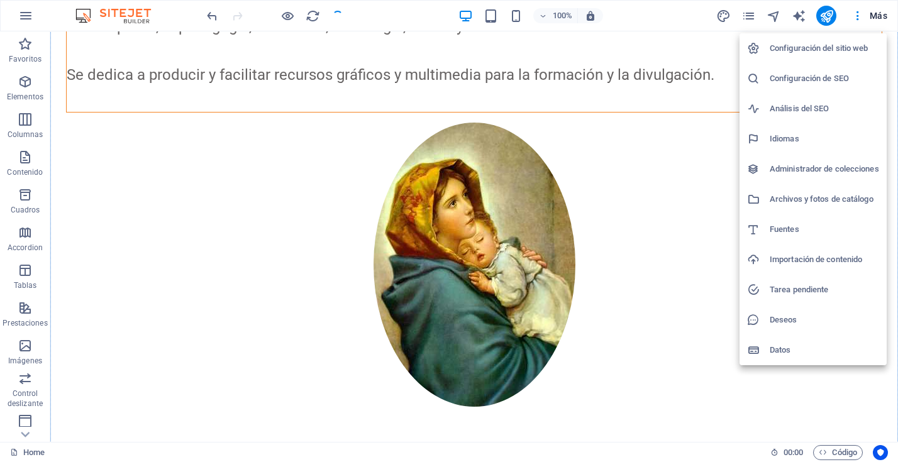
click at [825, 50] on h6 "Configuración del sitio web" at bounding box center [823, 48] width 109 height 15
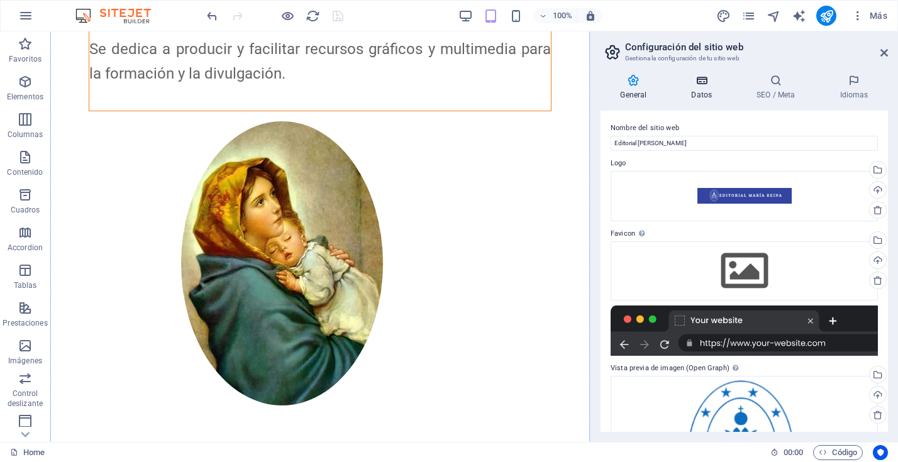
click at [703, 87] on h4 "Datos" at bounding box center [703, 87] width 65 height 26
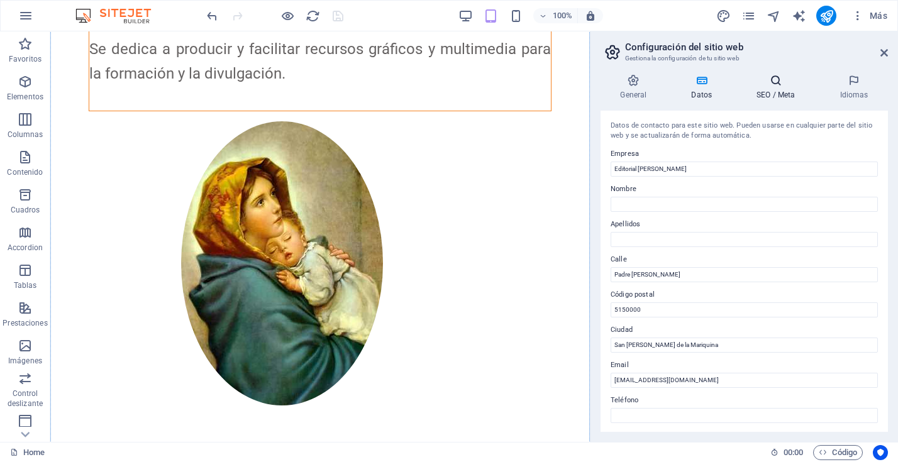
click at [778, 89] on h4 "SEO / Meta" at bounding box center [778, 87] width 83 height 26
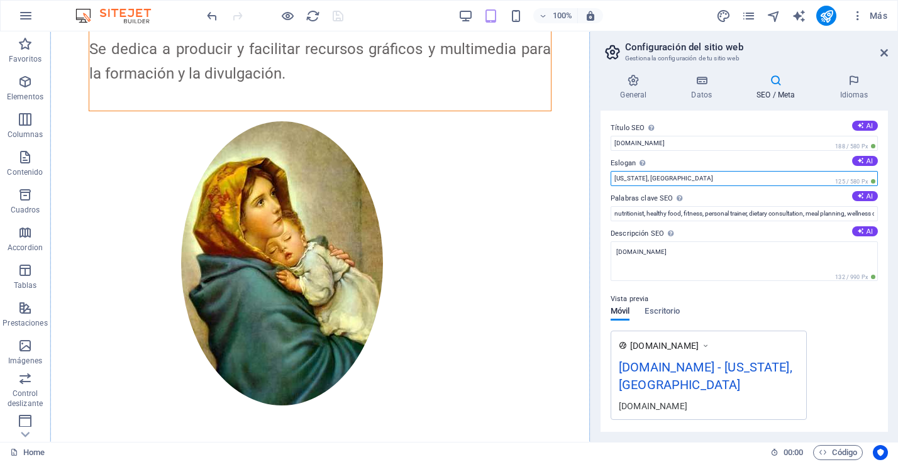
drag, startPoint x: 659, startPoint y: 178, endPoint x: 591, endPoint y: 176, distance: 67.9
click at [590, 176] on aside "Configuración del sitio web Gestiona la configuración de tu sitio web General D…" at bounding box center [744, 236] width 308 height 411
drag, startPoint x: 641, startPoint y: 180, endPoint x: 607, endPoint y: 177, distance: 33.5
click at [607, 177] on div "Título SEO El título de tu sitio web. Elige algo que destaque en los resultados…" at bounding box center [743, 271] width 287 height 321
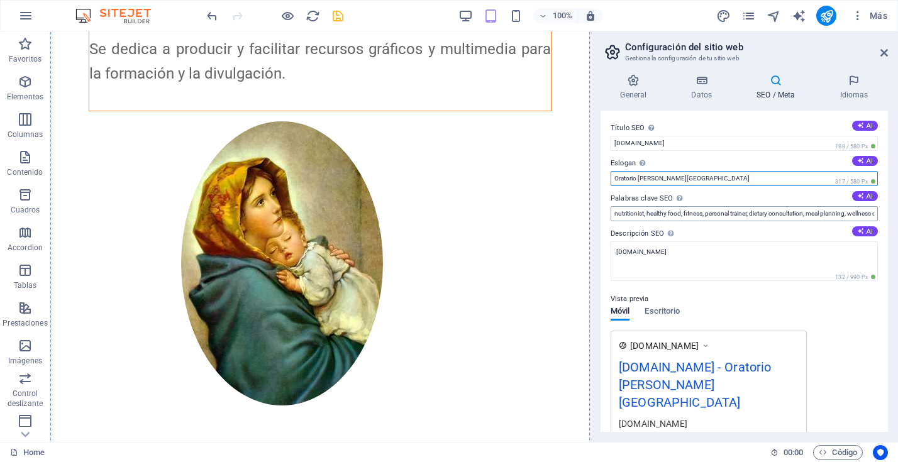
type input "Oratorio Mariano Madre del Pueblo"
drag, startPoint x: 613, startPoint y: 215, endPoint x: 895, endPoint y: 214, distance: 282.3
click at [895, 214] on div "General Datos SEO / Meta Idiomas Nombre del sitio web Editorial María Reina Log…" at bounding box center [743, 253] width 307 height 378
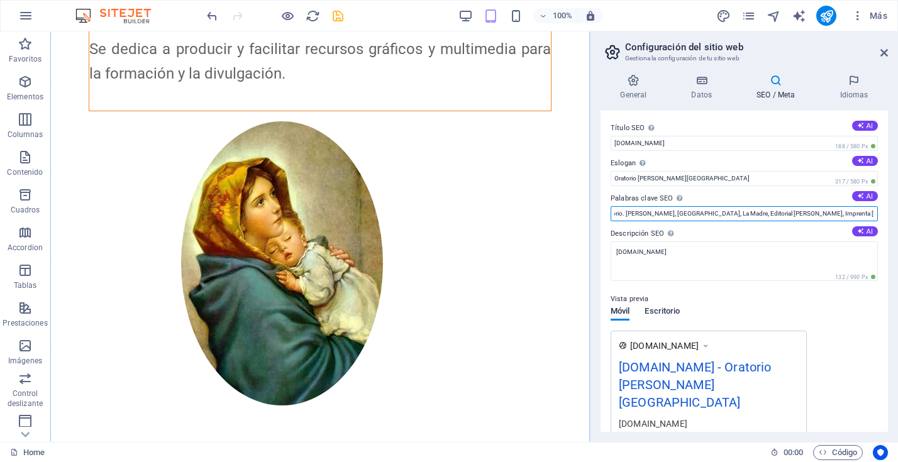
type input "Oratorio. Mariano, Chile, La Madre, Editorial María Reina, Imprenta María Reina…"
click at [661, 309] on span "Escritorio" at bounding box center [661, 313] width 35 height 18
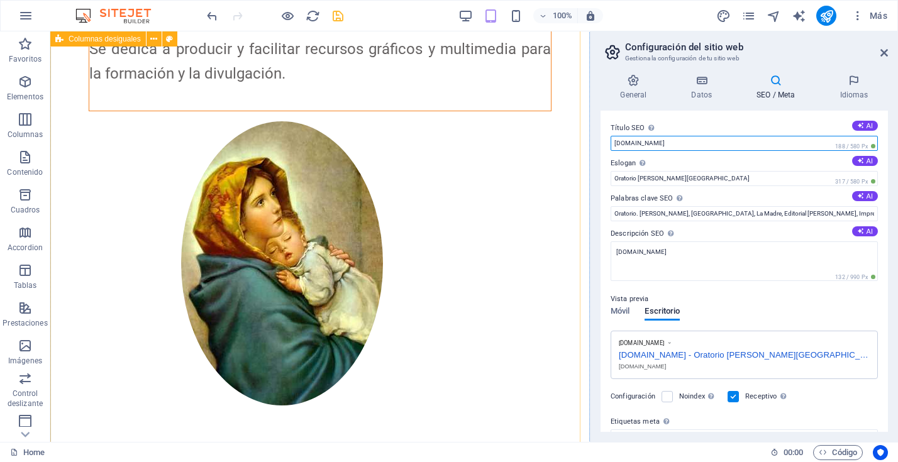
drag, startPoint x: 731, startPoint y: 174, endPoint x: 575, endPoint y: 135, distance: 160.9
drag, startPoint x: 692, startPoint y: 154, endPoint x: 686, endPoint y: 143, distance: 12.1
click at [692, 153] on div "Título SEO El título de tu sitio web. Elige algo que destaque en los resultados…" at bounding box center [743, 271] width 287 height 321
click at [685, 141] on input "editorialmariareina.cl" at bounding box center [743, 143] width 267 height 15
type input "e"
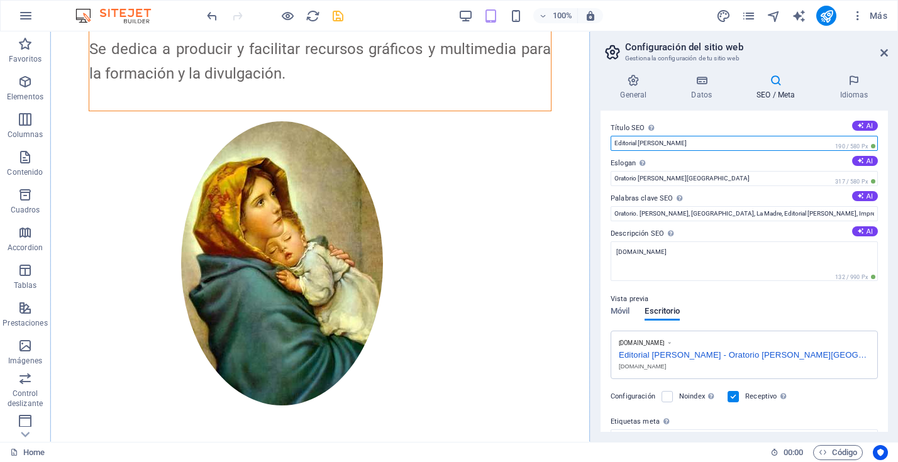
type input "Editorial [PERSON_NAME]"
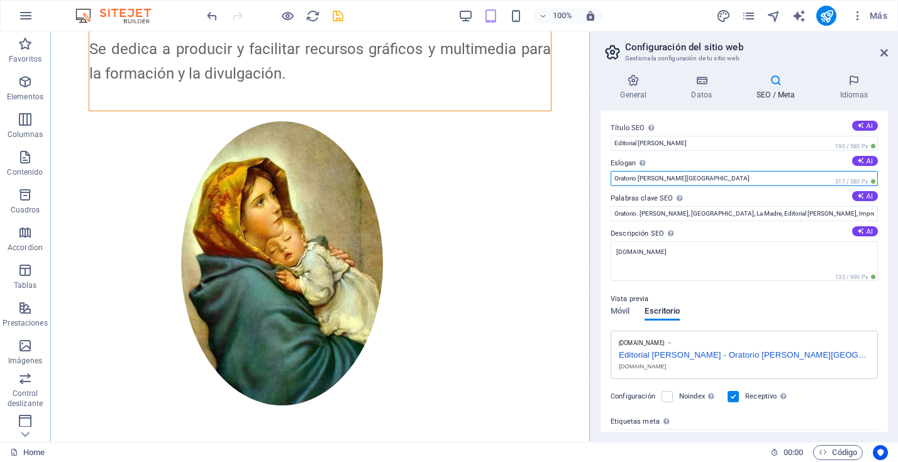
click at [730, 178] on input "Oratorio Mariano Madre del Pueblo" at bounding box center [743, 178] width 267 height 15
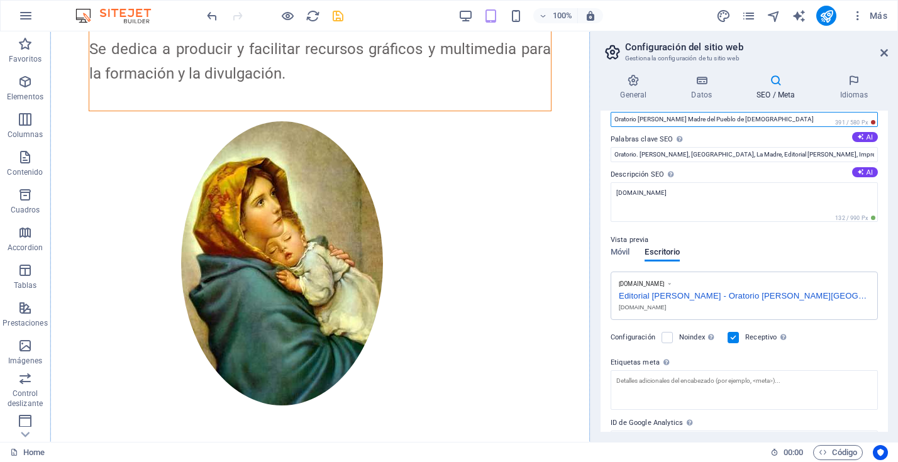
scroll to position [20, 0]
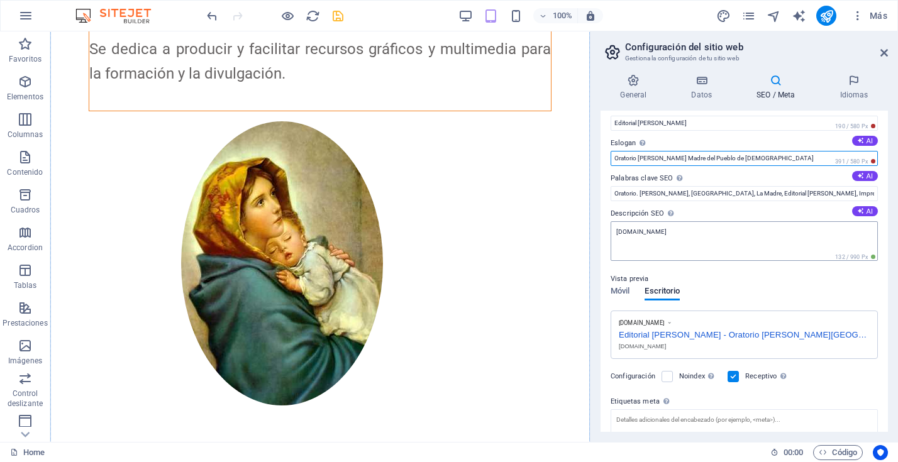
type input "Oratorio Mariano Madre del Pueblo de Dios"
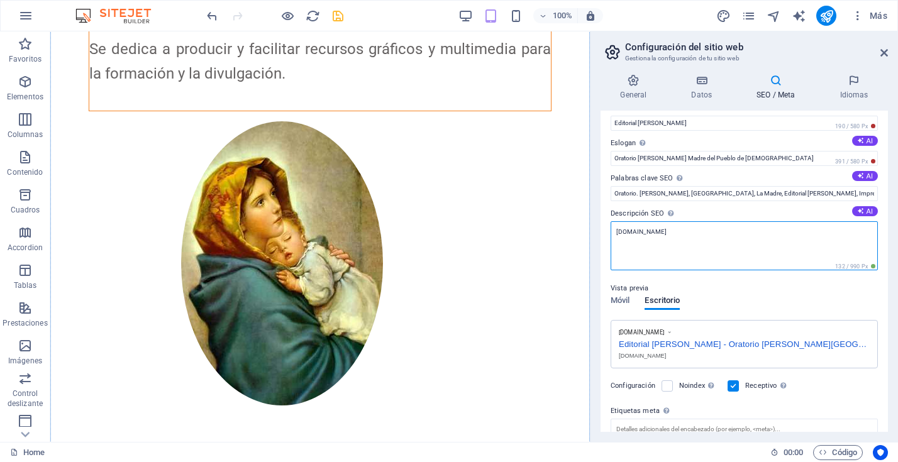
scroll to position [22, 0]
drag, startPoint x: 684, startPoint y: 231, endPoint x: 590, endPoint y: 229, distance: 94.3
click at [590, 229] on aside "Configuración del sitio web Gestiona la configuración de tu sitio web General D…" at bounding box center [744, 236] width 308 height 411
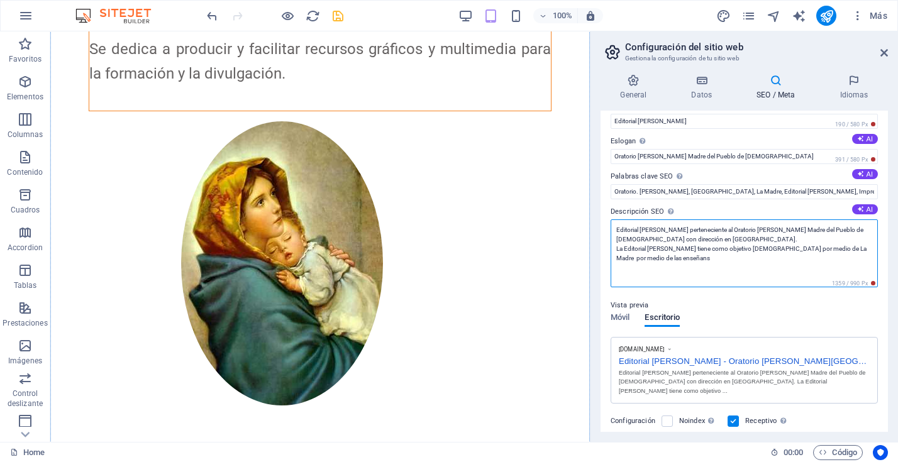
drag, startPoint x: 803, startPoint y: 250, endPoint x: 774, endPoint y: 250, distance: 28.9
click at [774, 250] on textarea "Editorial María Reina perteneciente al Oratorio Mariano Madre del Pueblo de Dio…" at bounding box center [743, 253] width 267 height 68
drag, startPoint x: 790, startPoint y: 247, endPoint x: 780, endPoint y: 248, distance: 10.1
click at [774, 248] on textarea "Editorial María Reina perteneciente al Oratorio Mariano Madre del Pueblo de Dio…" at bounding box center [743, 253] width 267 height 68
drag, startPoint x: 825, startPoint y: 249, endPoint x: 810, endPoint y: 249, distance: 15.7
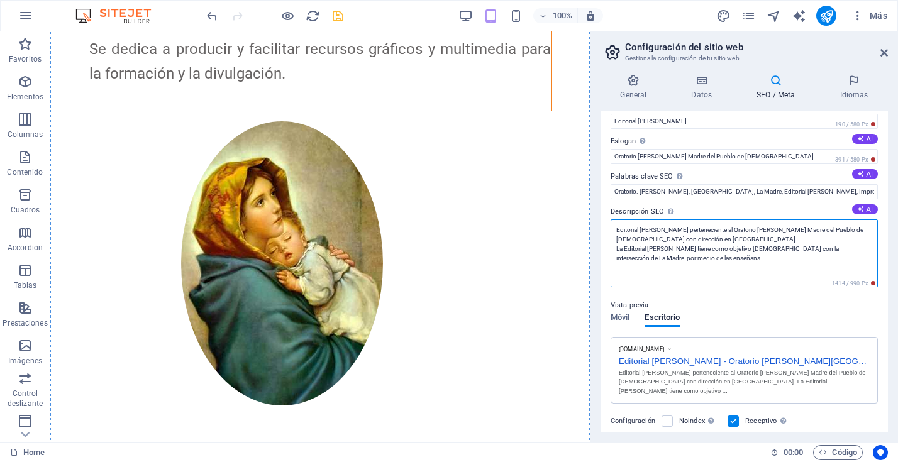
click at [810, 249] on textarea "Editorial María Reina perteneciente al Oratorio Mariano Madre del Pueblo de Dio…" at bounding box center [743, 253] width 267 height 68
drag, startPoint x: 701, startPoint y: 263, endPoint x: 665, endPoint y: 260, distance: 36.0
click at [665, 260] on textarea "Editorial María Reina perteneciente al Oratorio Mariano Madre del Pueblo de Dio…" at bounding box center [743, 253] width 267 height 68
click at [786, 256] on textarea "Editorial María Reina perteneciente al Oratorio Mariano Madre del Pueblo de Dio…" at bounding box center [743, 253] width 267 height 68
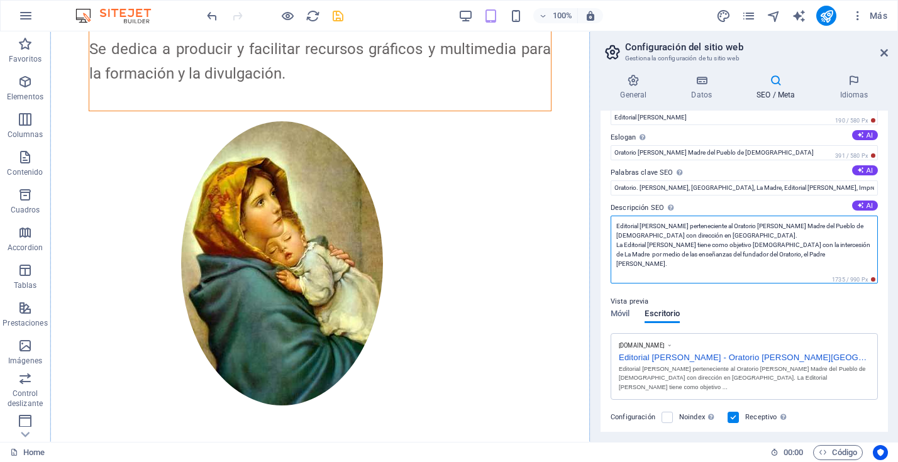
scroll to position [0, 0]
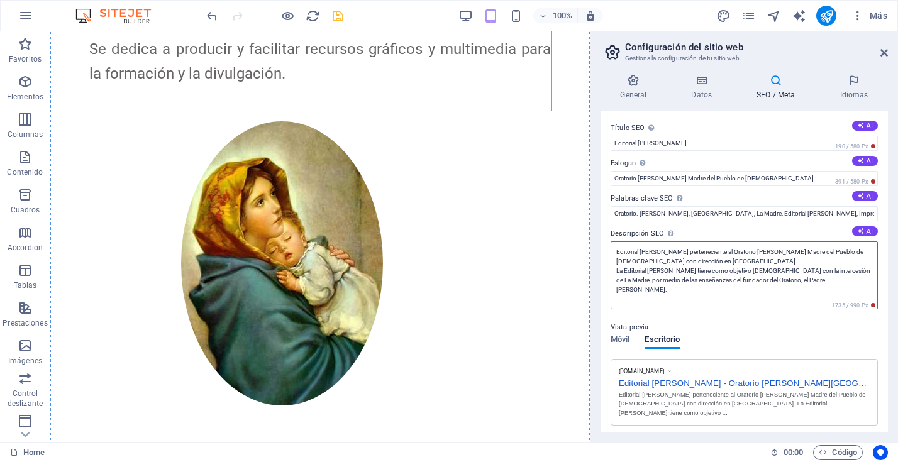
click at [617, 272] on textarea "Editorial María Reina perteneciente al Oratorio Mariano Madre del Pueblo de Dio…" at bounding box center [743, 275] width 267 height 68
drag, startPoint x: 697, startPoint y: 270, endPoint x: 615, endPoint y: 267, distance: 81.8
click at [615, 267] on textarea "Editorial María Reina perteneciente al Oratorio Mariano Madre del Pueblo de Dio…" at bounding box center [743, 275] width 267 height 68
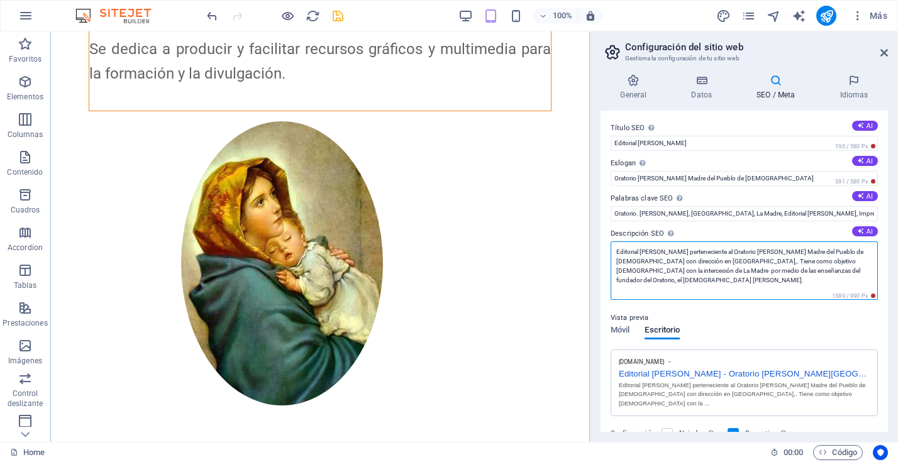
drag, startPoint x: 703, startPoint y: 262, endPoint x: 669, endPoint y: 262, distance: 33.3
click at [669, 262] on textarea "Editorial María Reina perteneciente al Oratorio Mariano Madre del Pueblo de Dio…" at bounding box center [743, 270] width 267 height 58
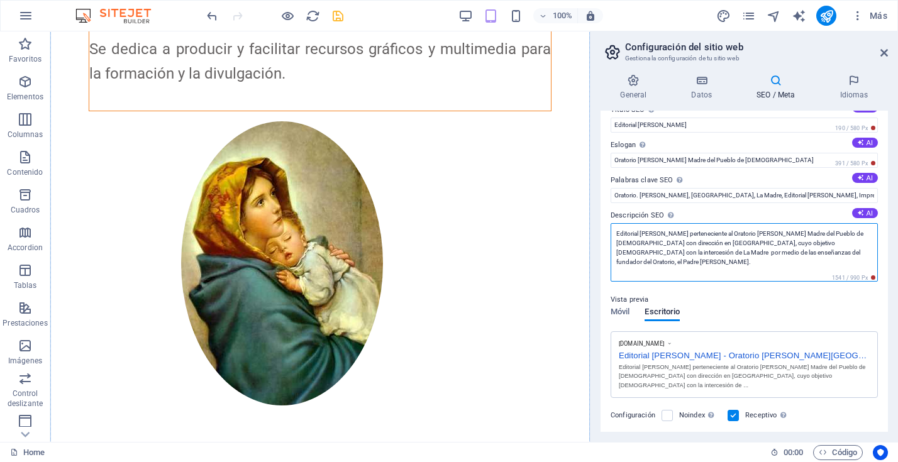
drag, startPoint x: 705, startPoint y: 242, endPoint x: 609, endPoint y: 230, distance: 96.9
click at [609, 229] on div "Título SEO El título de tu sitio web. Elige algo que destaque en los resultados…" at bounding box center [743, 271] width 287 height 321
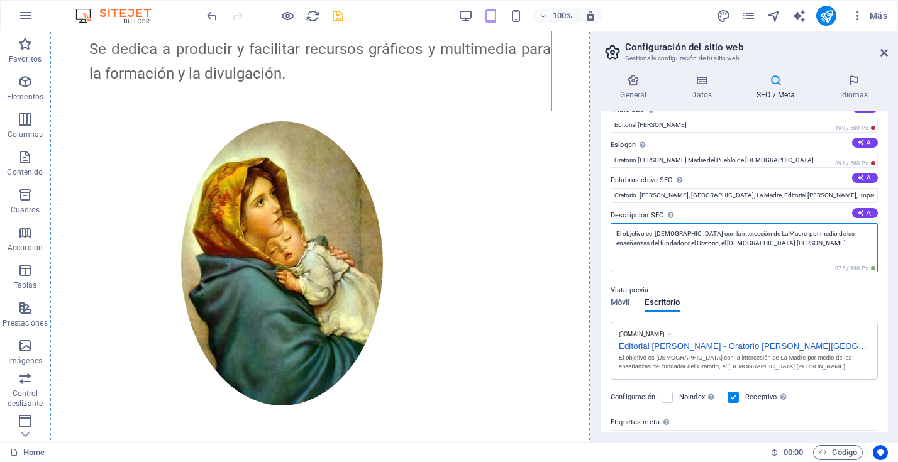
scroll to position [10, 0]
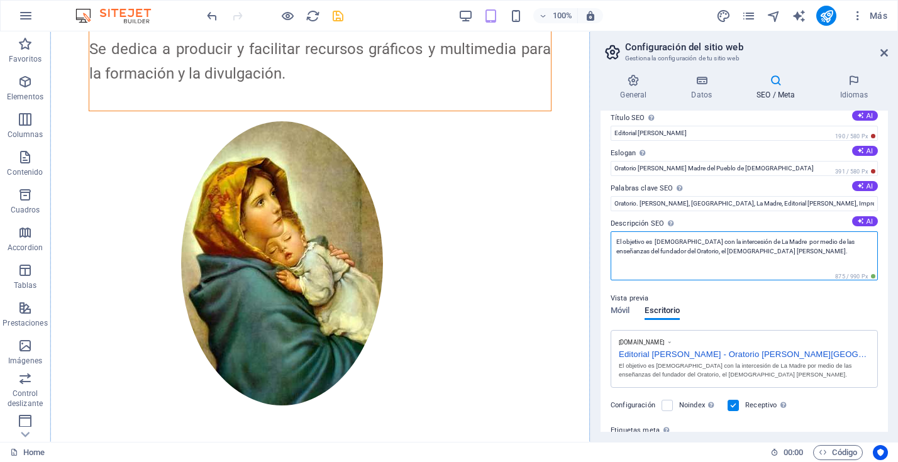
drag, startPoint x: 659, startPoint y: 242, endPoint x: 673, endPoint y: 243, distance: 14.5
click at [659, 242] on textarea "El objetivo es Evangelizar con la intercesión de La Madre por medio de las ense…" at bounding box center [743, 255] width 267 height 49
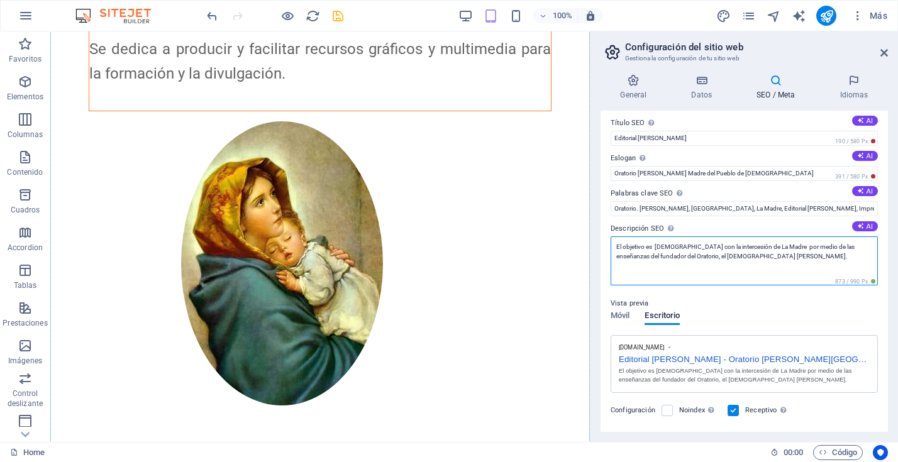
drag, startPoint x: 685, startPoint y: 255, endPoint x: 707, endPoint y: 263, distance: 22.9
click at [685, 255] on textarea "El objetivo es evangelizar con la intercesión de La Madre por medio de las ense…" at bounding box center [743, 260] width 267 height 49
type textarea "El objetivo es evangelizar con la intercesión de La Madre por medio de las ense…"
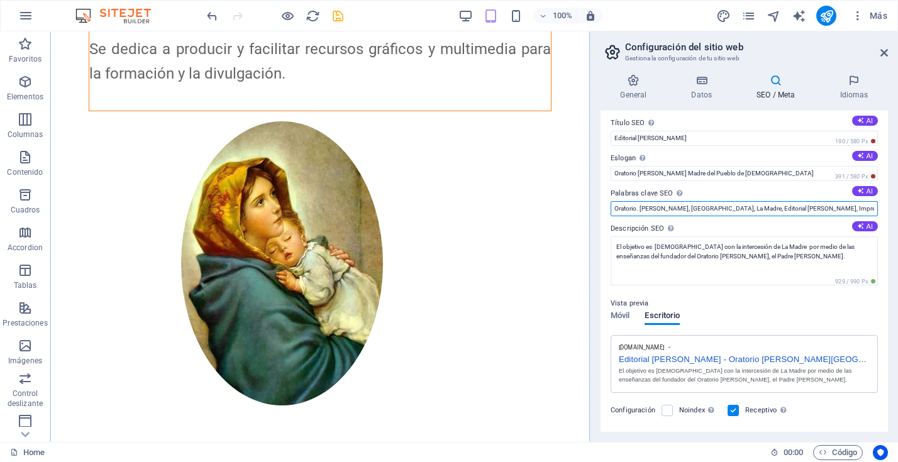
drag, startPoint x: 820, startPoint y: 209, endPoint x: 840, endPoint y: 214, distance: 20.9
click at [820, 209] on input "Oratorio. Mariano, Chile, La Madre, Editorial María Reina, Imprenta María Reina…" at bounding box center [743, 208] width 267 height 15
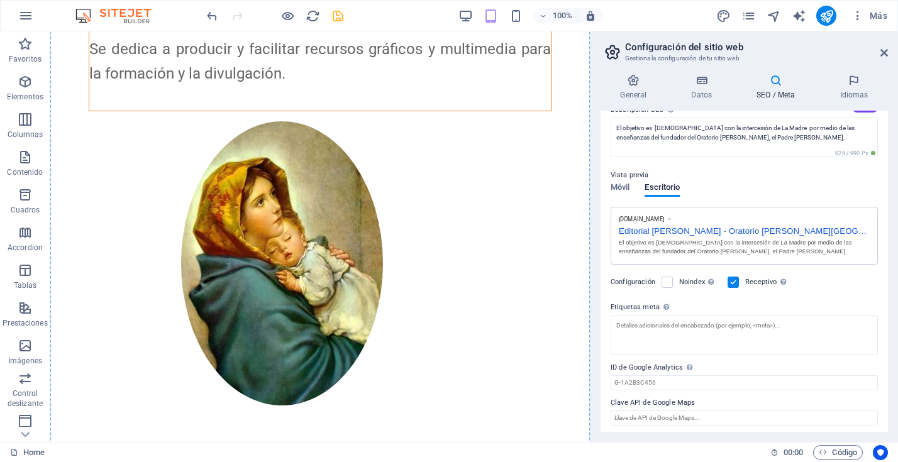
scroll to position [127, 0]
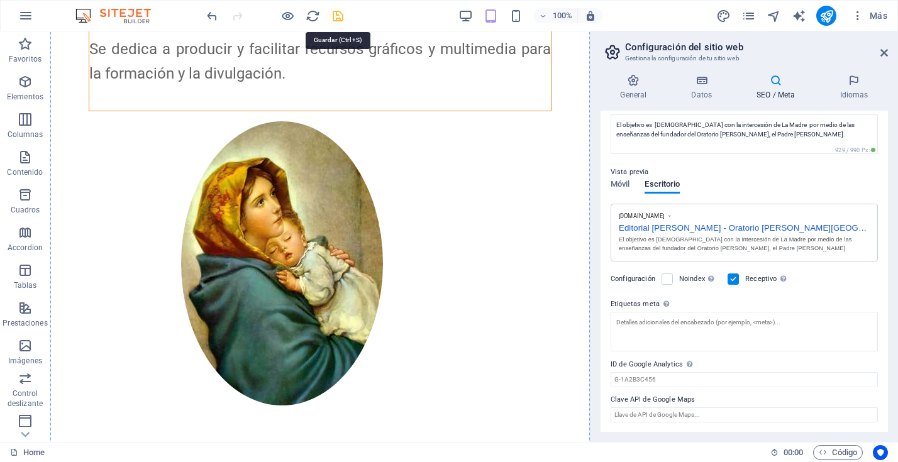
type input "Oratorio Mariano Madre del Pueblo de Dios, Chile, La Madre, Editorial María Rei…"
drag, startPoint x: 339, startPoint y: 16, endPoint x: 539, endPoint y: 0, distance: 201.2
click at [339, 16] on icon "save" at bounding box center [338, 16] width 14 height 14
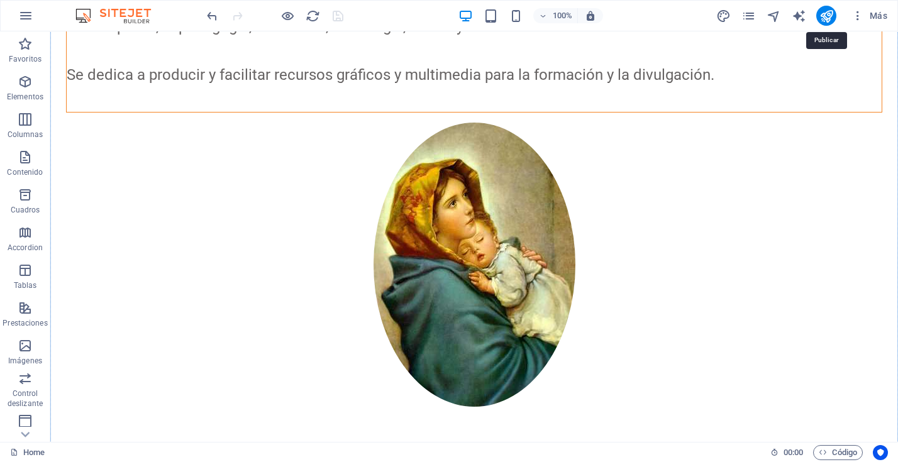
drag, startPoint x: 825, startPoint y: 13, endPoint x: 809, endPoint y: 1, distance: 20.2
click at [825, 13] on icon "publish" at bounding box center [826, 16] width 14 height 14
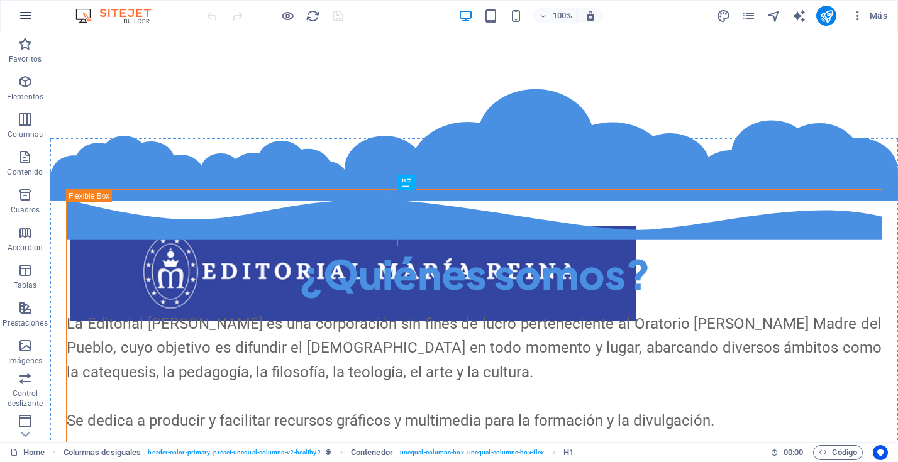
click at [33, 16] on icon "button" at bounding box center [25, 15] width 15 height 15
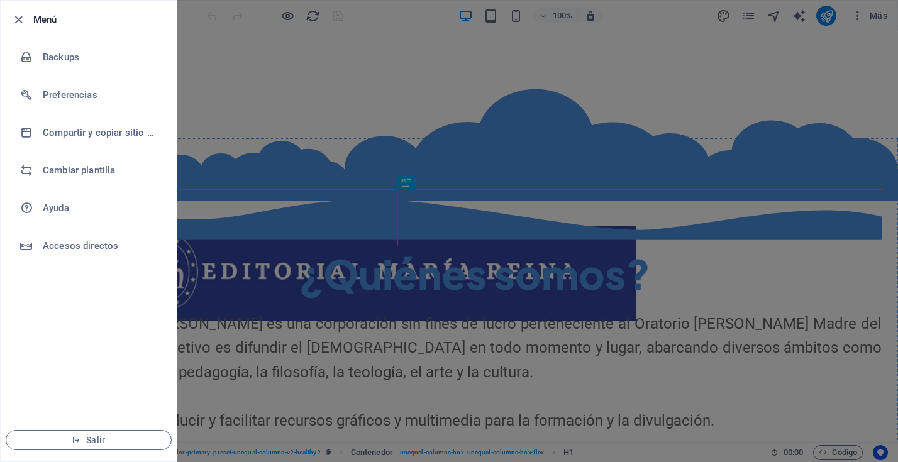
drag, startPoint x: 16, startPoint y: 18, endPoint x: 265, endPoint y: 8, distance: 249.2
click at [16, 18] on icon "button" at bounding box center [18, 20] width 14 height 14
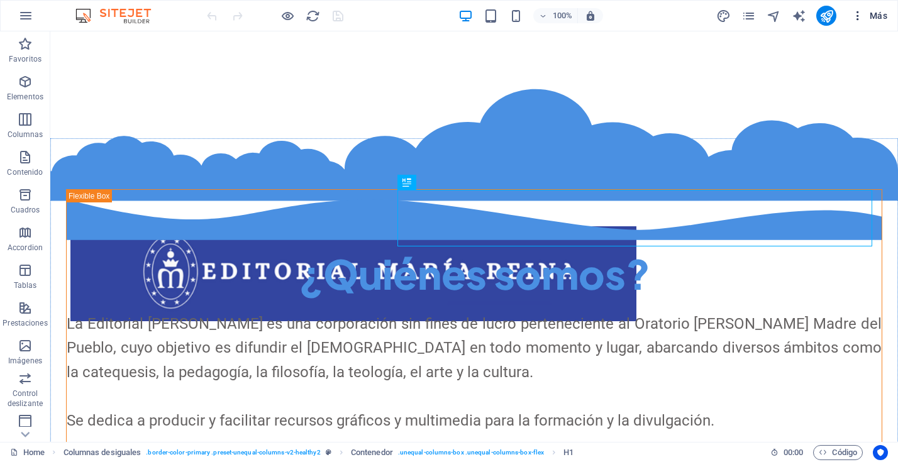
click at [883, 14] on span "Más" at bounding box center [869, 15] width 36 height 13
